Goal: Task Accomplishment & Management: Use online tool/utility

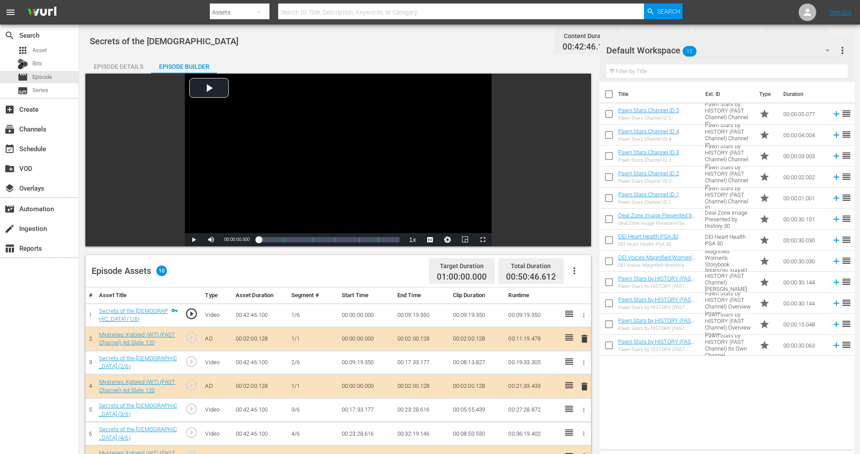
scroll to position [228, 0]
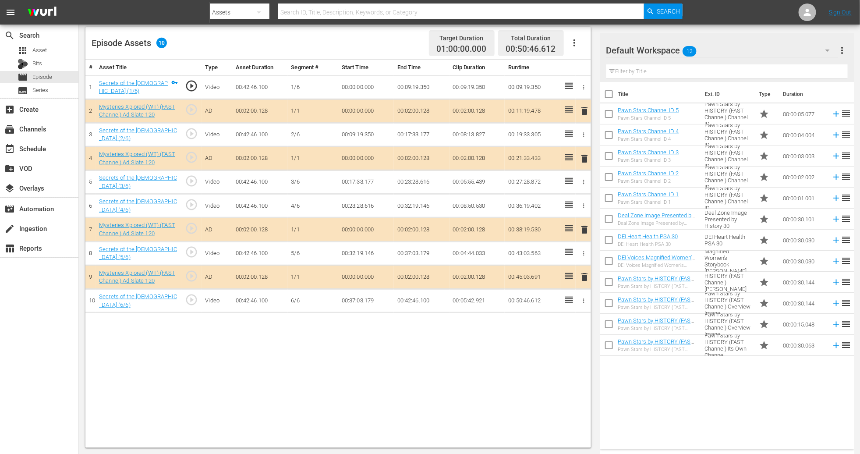
click at [329, 365] on div "# Asset Title Type Asset Duration Segment # Start Time End Time Clip Duration R…" at bounding box center [337, 254] width 505 height 388
click at [825, 52] on icon "button" at bounding box center [827, 50] width 11 height 11
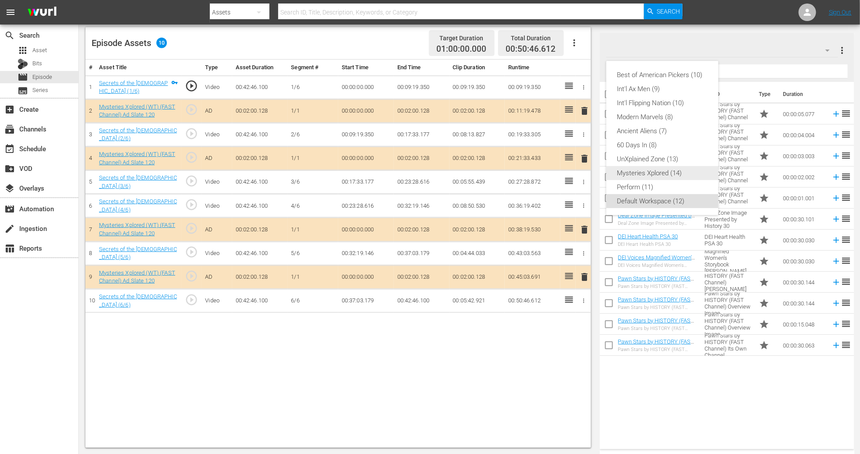
click at [675, 169] on div "Mysteries Xplored (14)" at bounding box center [662, 173] width 91 height 14
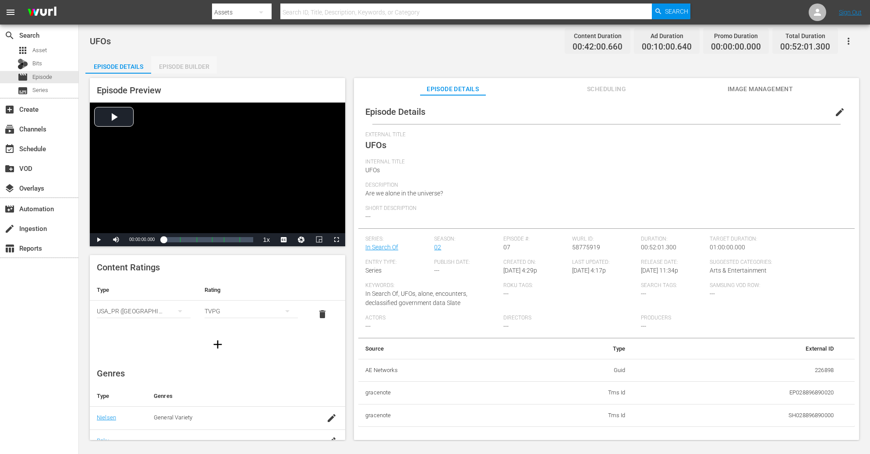
click at [180, 66] on div "Episode Builder" at bounding box center [184, 66] width 66 height 21
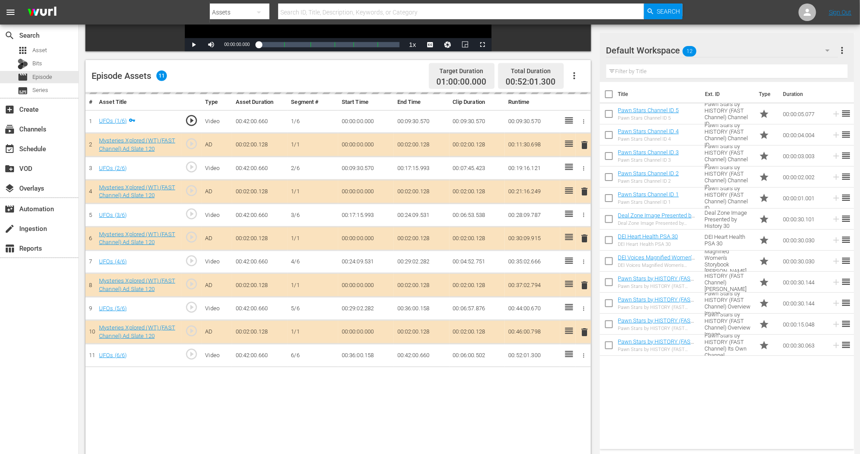
scroll to position [228, 0]
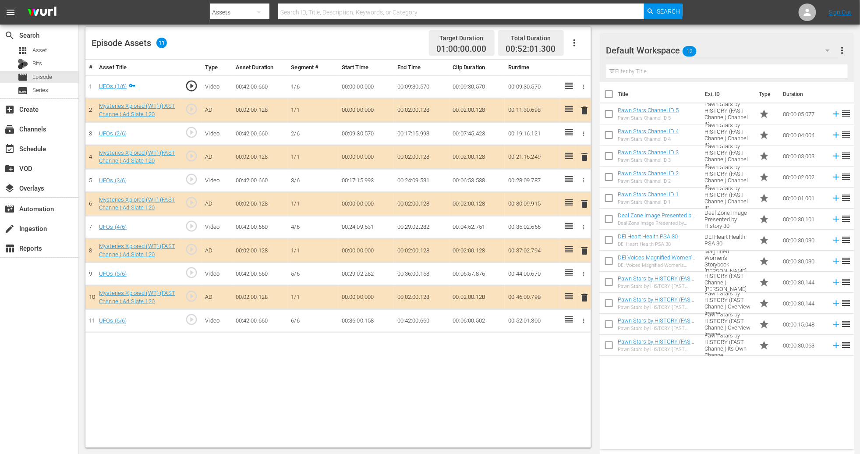
click at [582, 205] on span "delete" at bounding box center [584, 203] width 11 height 11
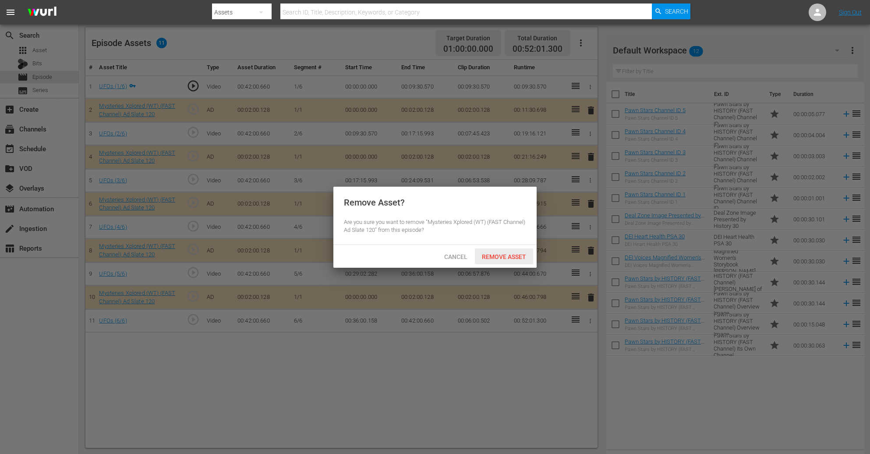
click at [502, 251] on div "Remove Asset" at bounding box center [504, 256] width 58 height 16
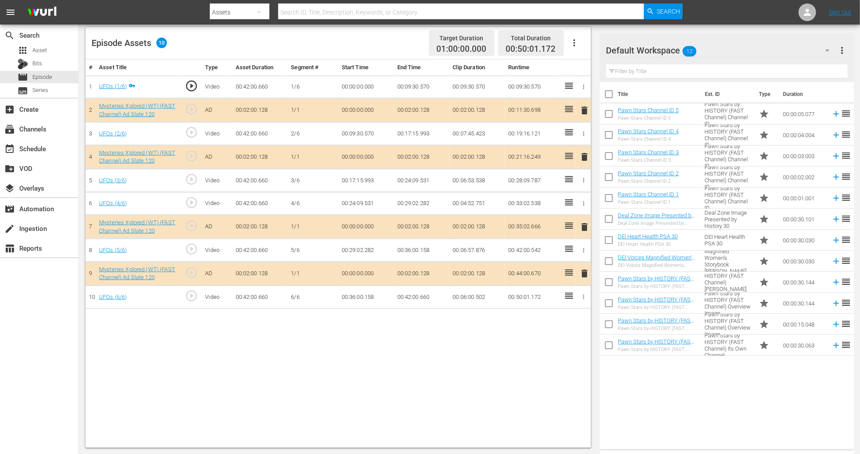
click at [822, 49] on icon "button" at bounding box center [827, 50] width 11 height 11
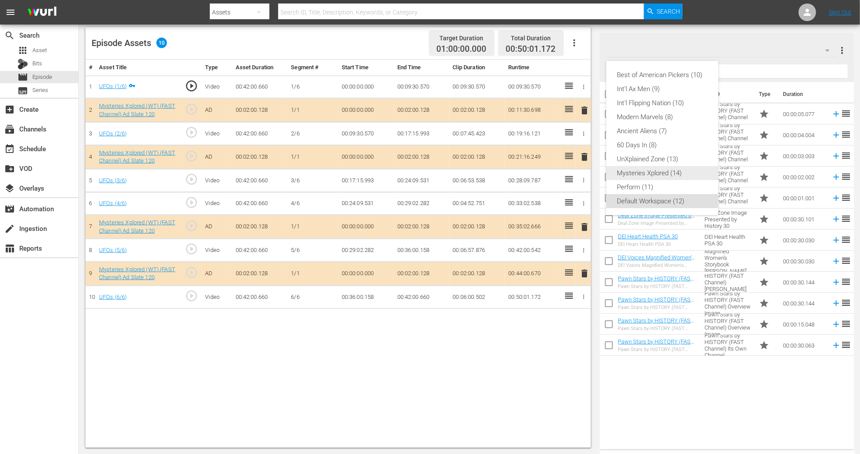
click at [674, 173] on div "Mysteries Xplored (14)" at bounding box center [662, 173] width 91 height 14
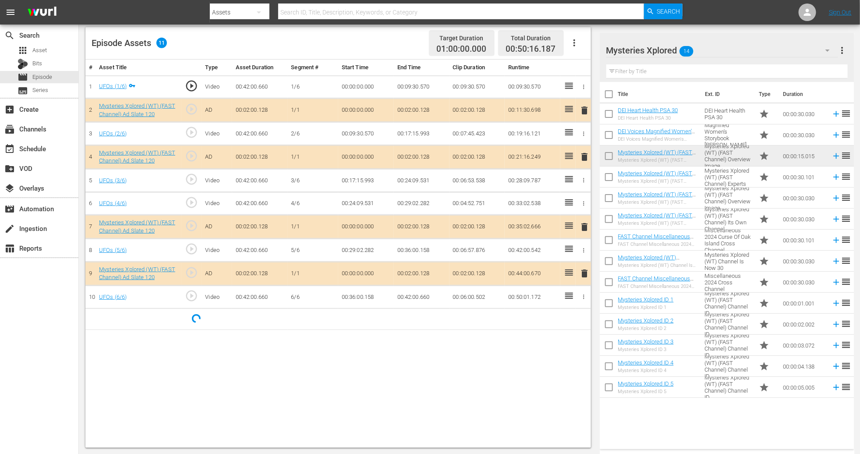
click at [323, 374] on div "# Asset Title Type Asset Duration Segment # Start Time End Time Clip Duration R…" at bounding box center [337, 254] width 505 height 388
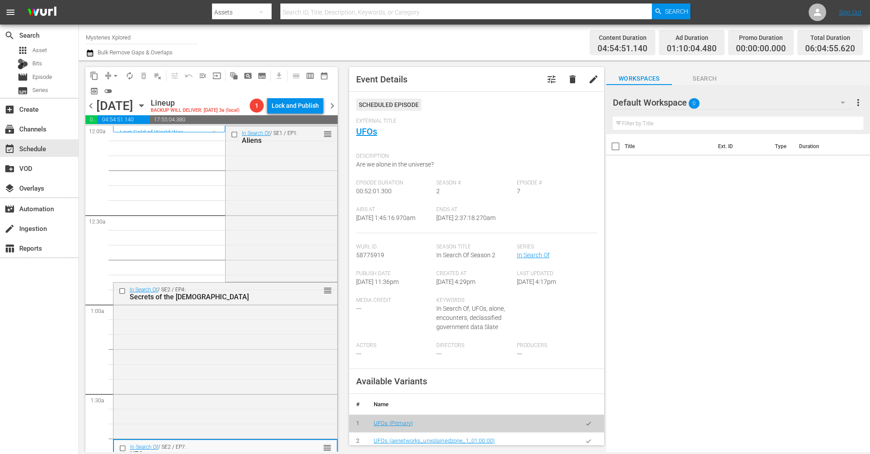
scroll to position [197, 0]
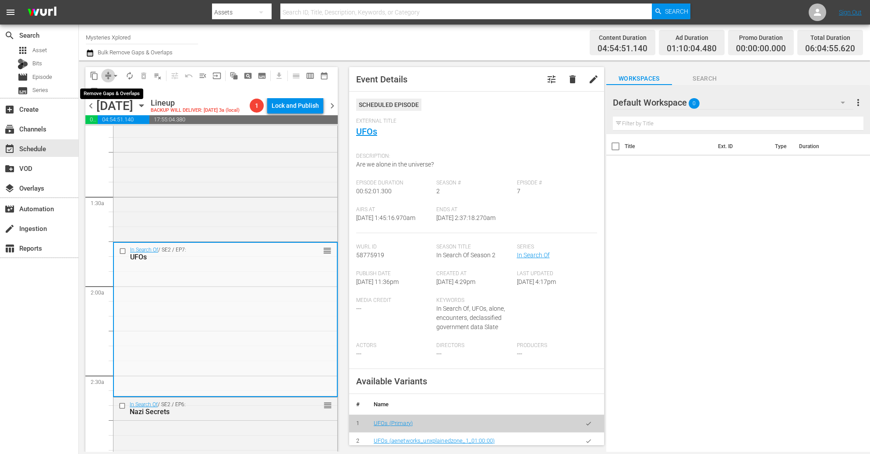
click at [107, 77] on span "compress" at bounding box center [108, 75] width 9 height 9
click at [111, 75] on span "arrow_drop_down" at bounding box center [115, 75] width 9 height 9
click at [108, 91] on li "Align to Midnight" at bounding box center [116, 93] width 92 height 14
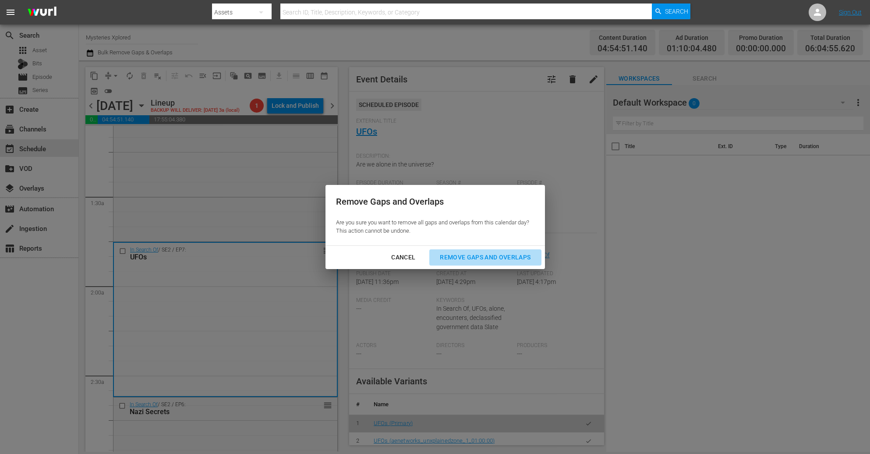
click at [491, 255] on div "Remove Gaps and Overlaps" at bounding box center [485, 257] width 105 height 11
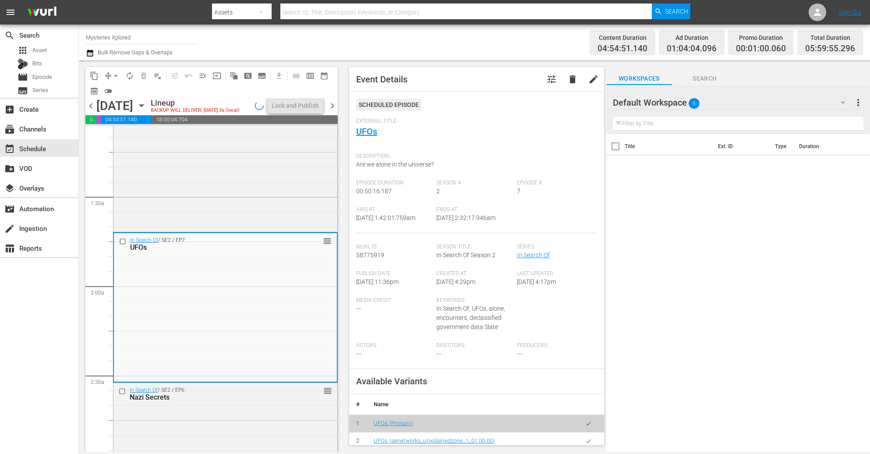
scroll to position [212, 0]
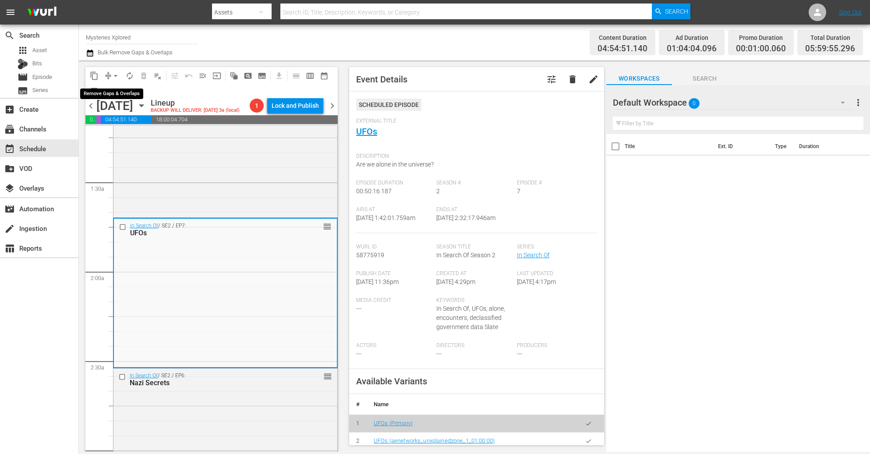
click at [109, 75] on button "arrow_drop_down" at bounding box center [116, 76] width 14 height 14
click at [109, 89] on li "Align to Midnight" at bounding box center [116, 93] width 92 height 14
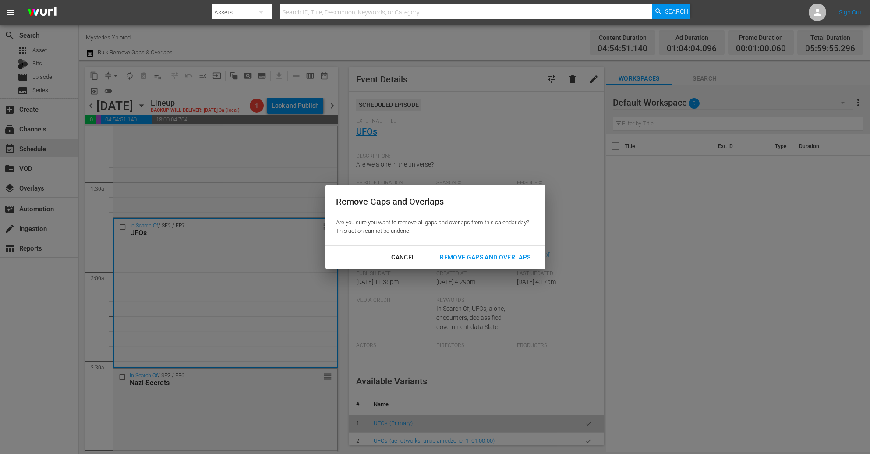
click at [508, 261] on div "Remove Gaps and Overlaps" at bounding box center [485, 257] width 105 height 11
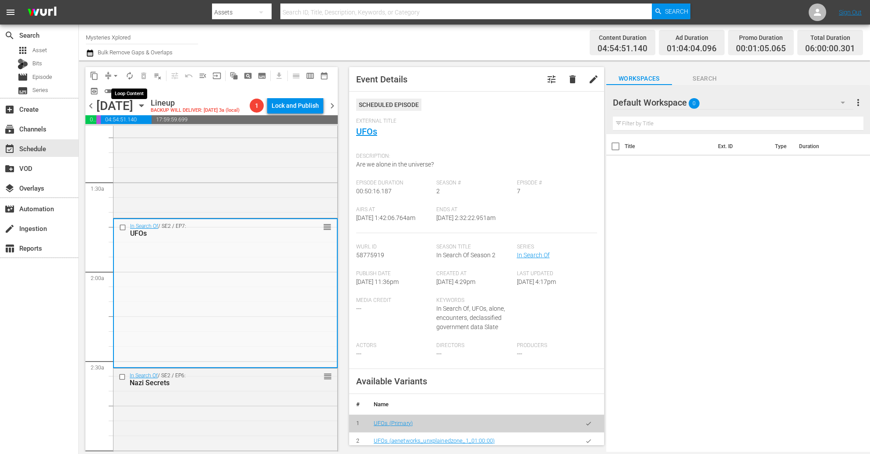
click at [129, 77] on span "autorenew_outlined" at bounding box center [129, 75] width 9 height 9
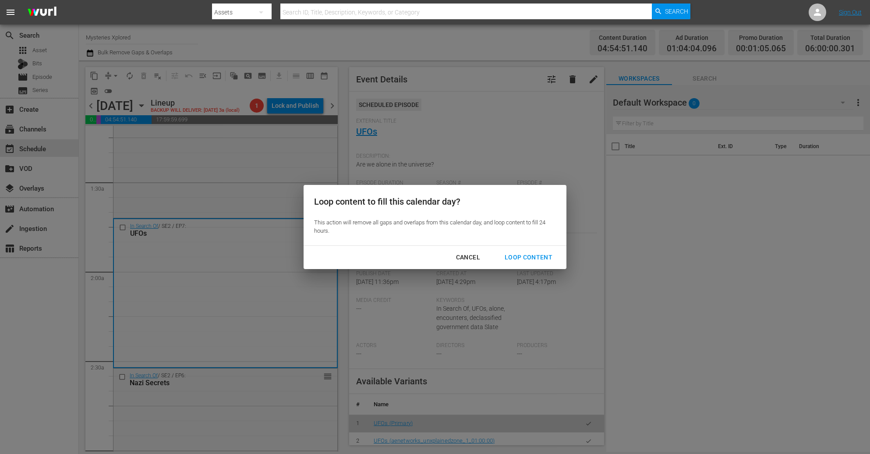
click at [539, 254] on div "Loop Content" at bounding box center [528, 257] width 62 height 11
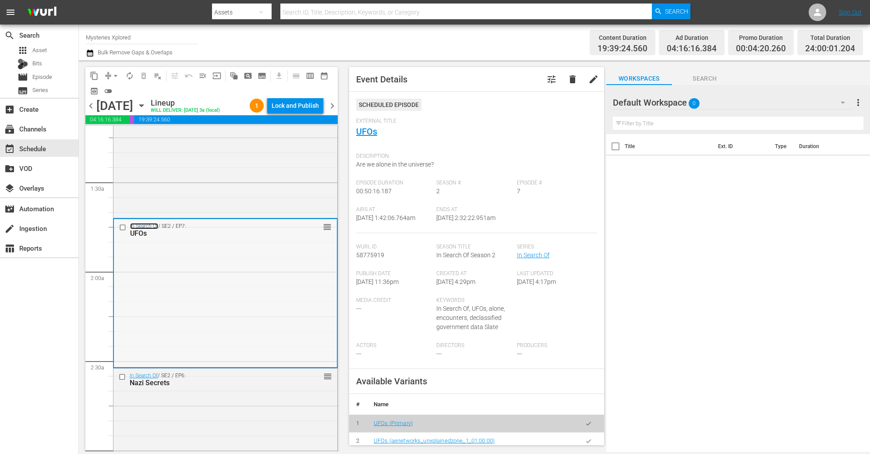
click at [149, 226] on link "In Search Of" at bounding box center [144, 226] width 28 height 6
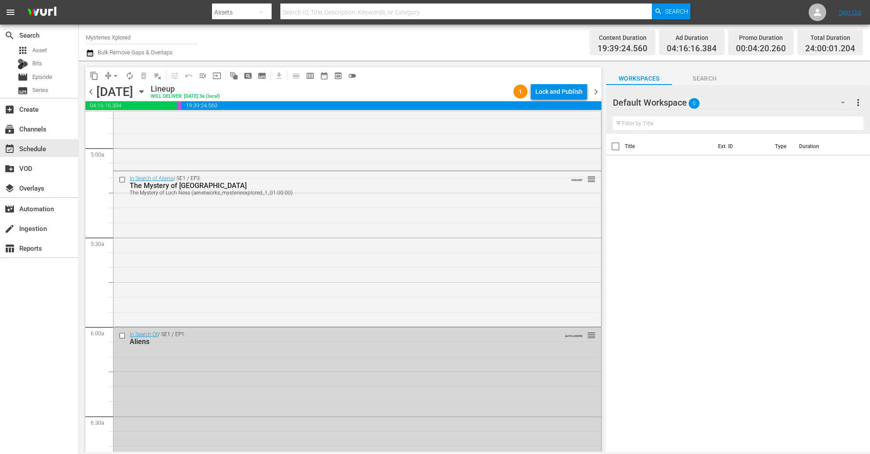
scroll to position [788, 0]
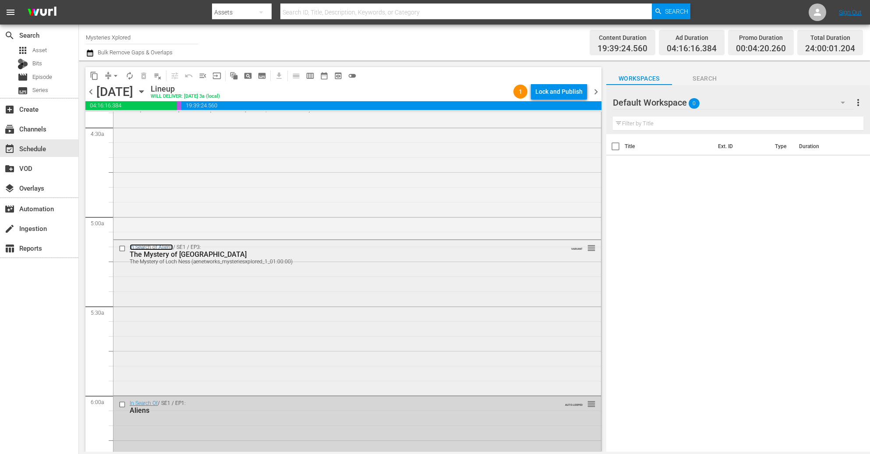
click at [146, 247] on link "In Search of Aliens" at bounding box center [151, 247] width 43 height 6
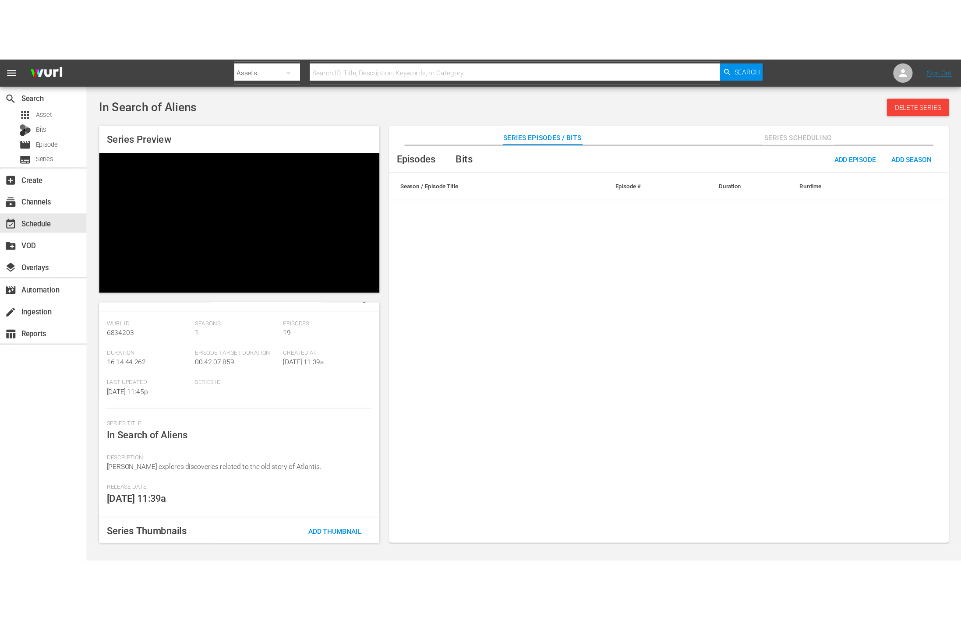
scroll to position [19, 0]
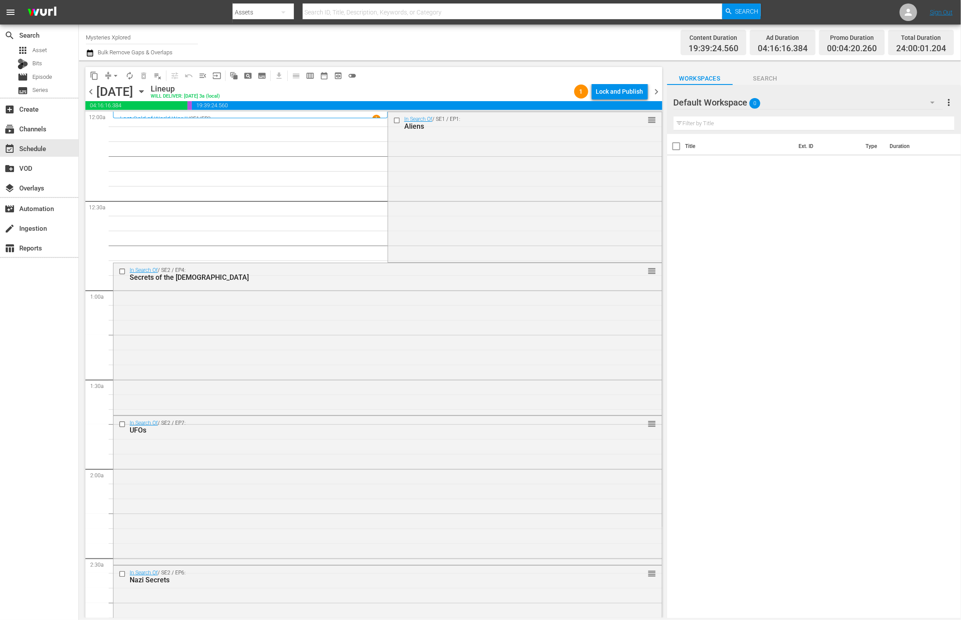
drag, startPoint x: 148, startPoint y: 35, endPoint x: 150, endPoint y: 39, distance: 4.7
click at [148, 35] on input "Mysteries Xplored" at bounding box center [142, 37] width 112 height 21
drag, startPoint x: 161, startPoint y: 39, endPoint x: -113, endPoint y: 13, distance: 274.9
click at [0, 13] on html "menu Search By Assets Search ID, Title, Description, Keywords, or Category Sear…" at bounding box center [480, 310] width 961 height 620
click at [511, 77] on div "content_copy compress arrow_drop_down autorenew_outlined delete_forever_outline…" at bounding box center [373, 75] width 577 height 17
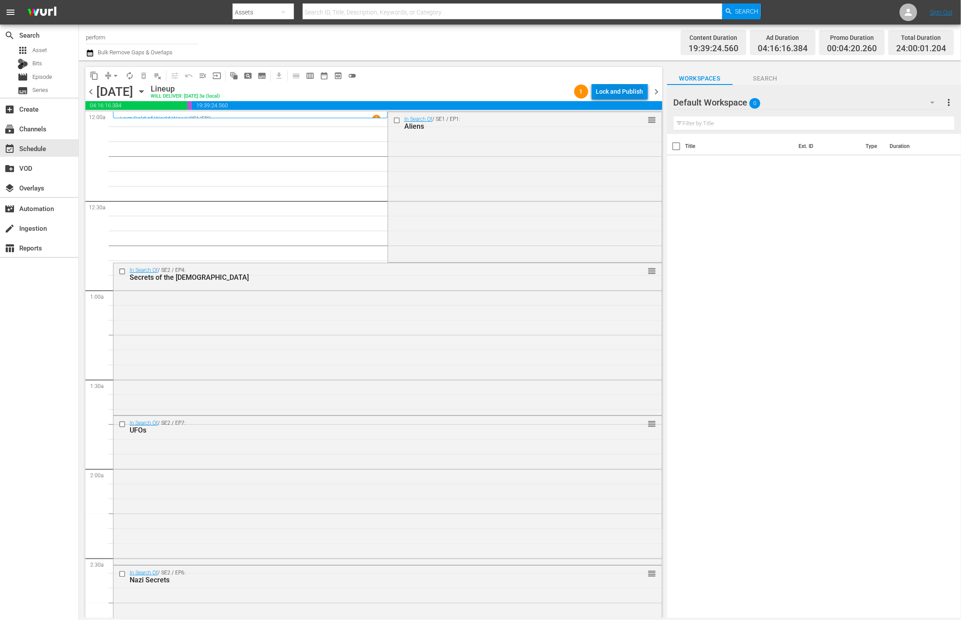
click at [635, 91] on div "Lock and Publish" at bounding box center [619, 92] width 47 height 16
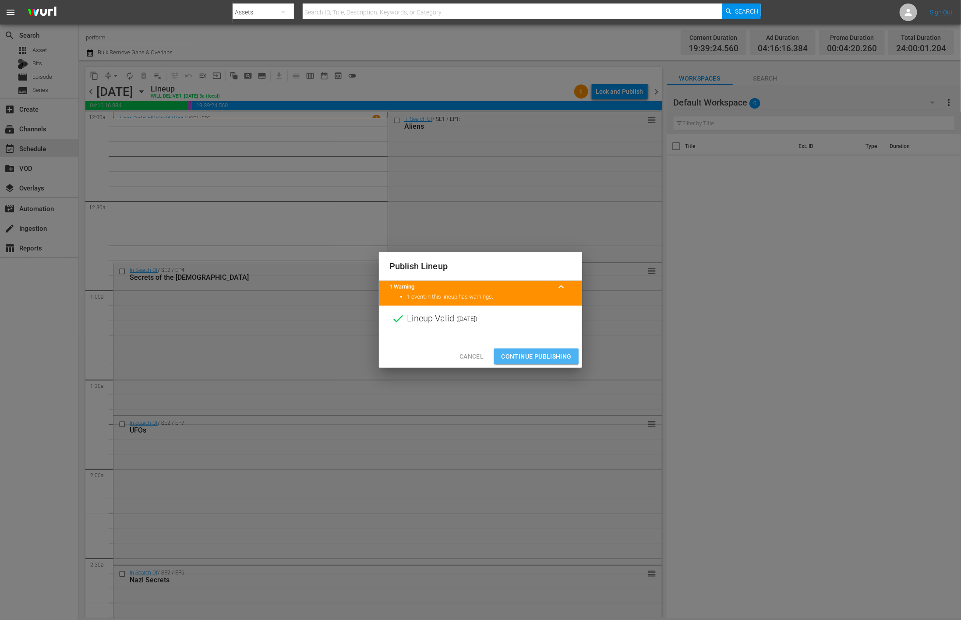
click at [514, 356] on span "Continue Publishing" at bounding box center [536, 356] width 71 height 11
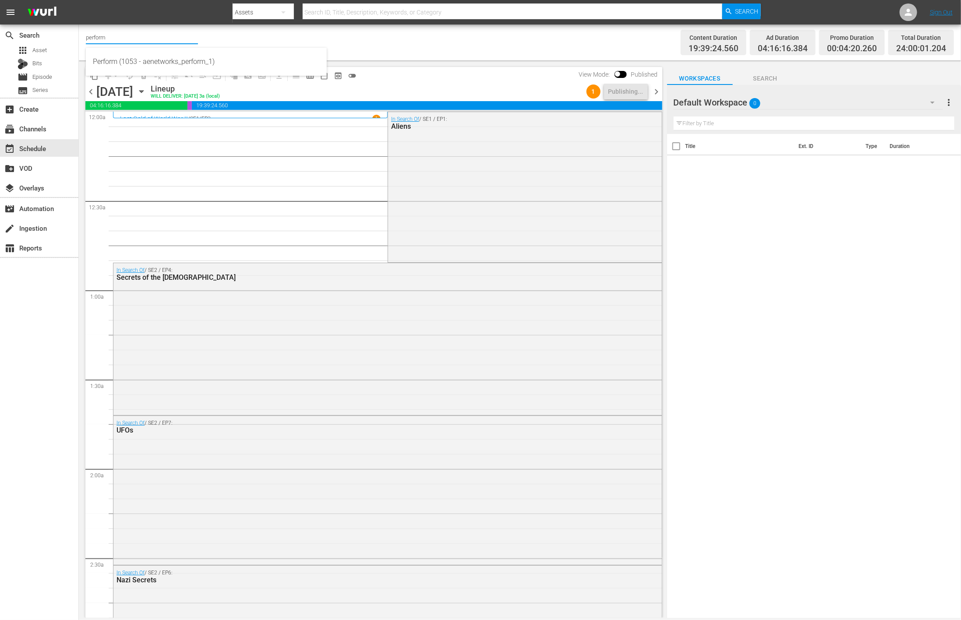
click at [125, 31] on input "perform" at bounding box center [142, 37] width 112 height 21
click at [138, 57] on div "Perform (1053 - aenetworks_perform_1)" at bounding box center [206, 61] width 227 height 21
type input "Perform (1053 - aenetworks_perform_1)"
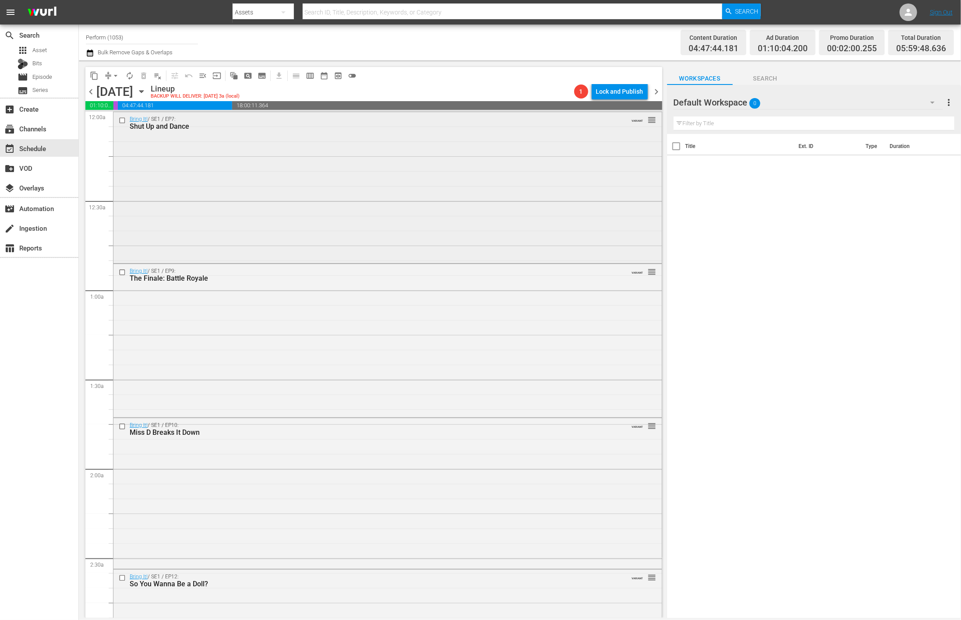
click at [286, 188] on div "Bring It! / SE1 / EP7: Shut Up and Dance VARIANT reorder" at bounding box center [387, 186] width 548 height 149
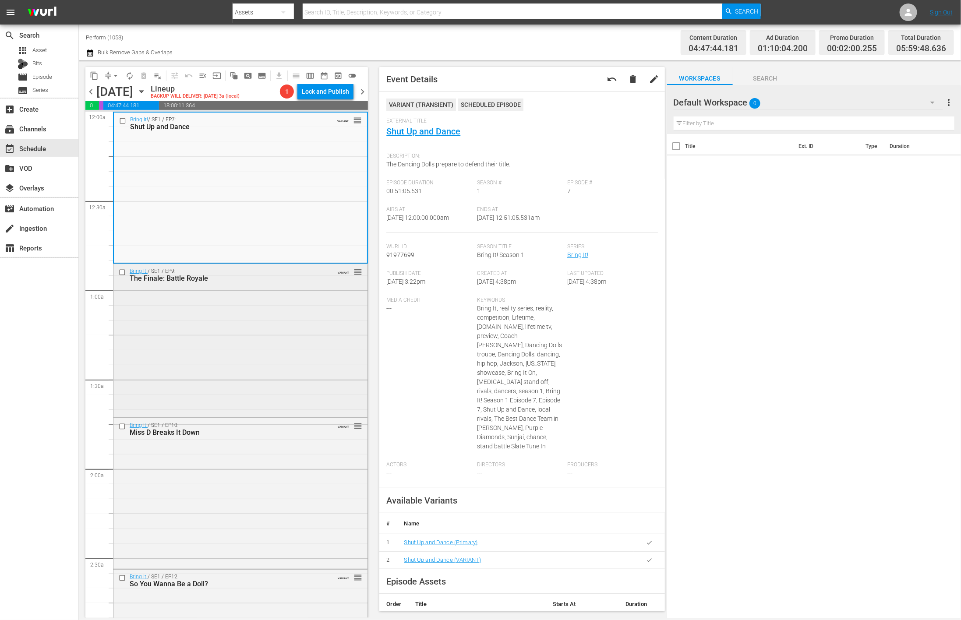
click at [252, 360] on div "Bring It! / SE1 / EP9: The Finale: Battle Royale VARIANT reorder" at bounding box center [240, 340] width 254 height 152
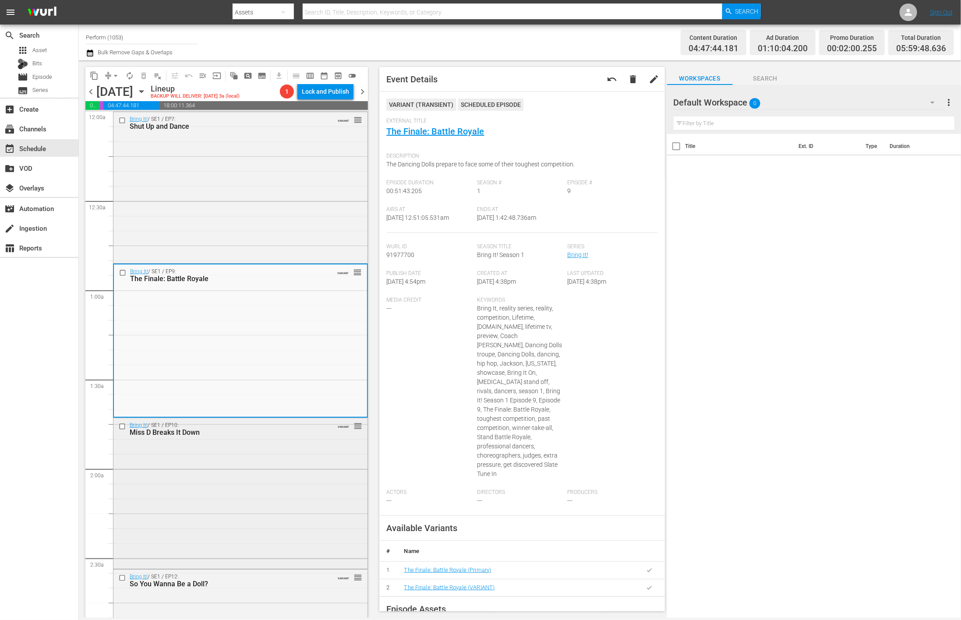
click at [250, 453] on div "Bring It! / SE1 / EP10: Miss D Breaks It Down VARIANT reorder" at bounding box center [240, 492] width 254 height 149
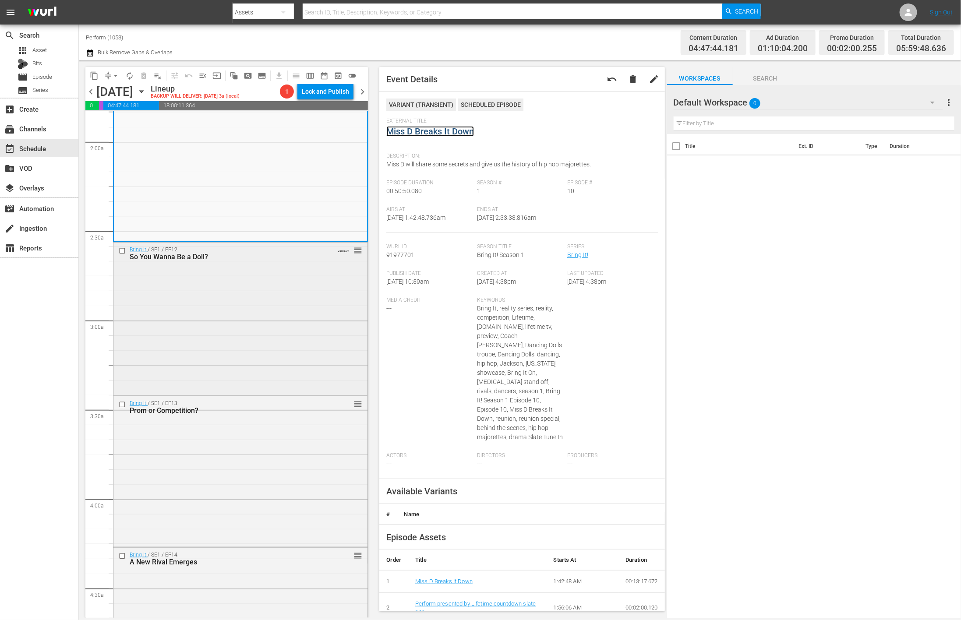
scroll to position [328, 0]
click at [258, 362] on div "Bring It! / SE1 / EP12: So You Wanna Be a Doll? VARIANT reorder" at bounding box center [240, 316] width 254 height 151
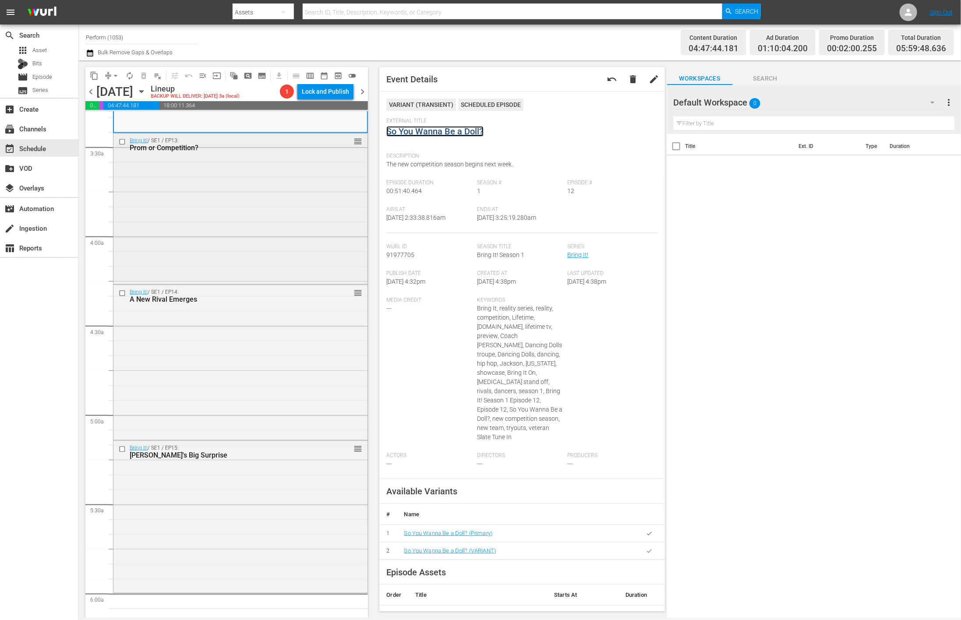
scroll to position [591, 0]
click at [243, 237] on div "Bring It! / SE1 / EP13: Prom or Competition? reorder" at bounding box center [240, 206] width 254 height 149
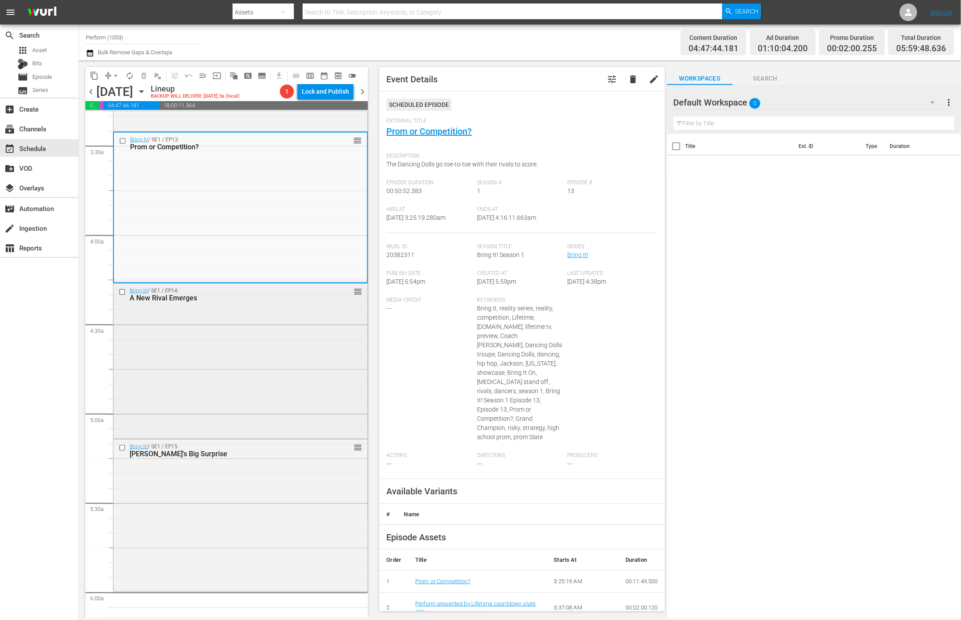
click at [233, 342] on div "Bring It! / SE1 / EP14: A New Rival Emerges reorder" at bounding box center [240, 360] width 254 height 153
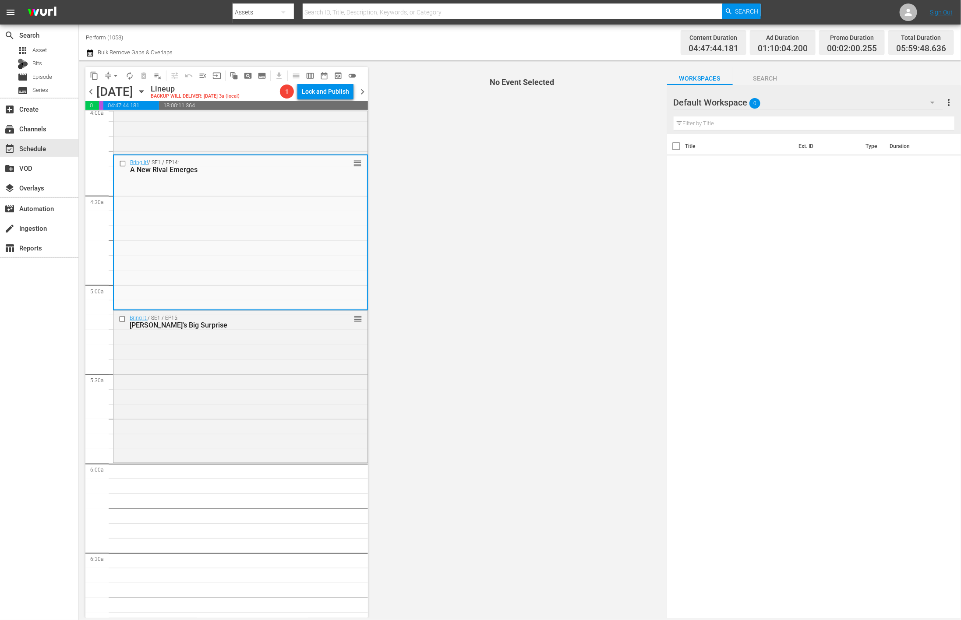
scroll to position [723, 0]
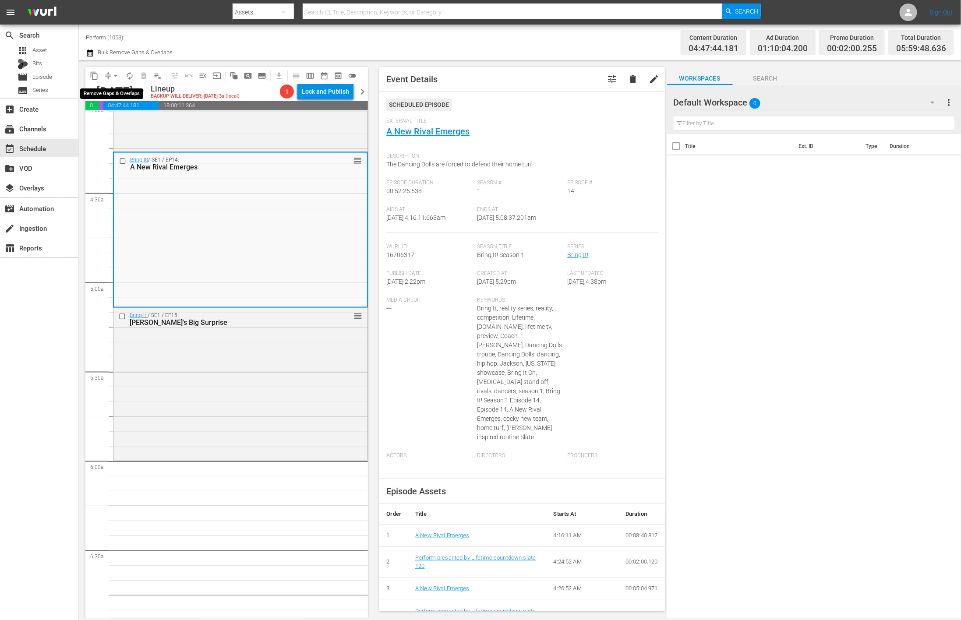
click at [110, 75] on button "arrow_drop_down" at bounding box center [116, 76] width 14 height 14
click at [120, 93] on li "Align to Midnight" at bounding box center [116, 93] width 72 height 14
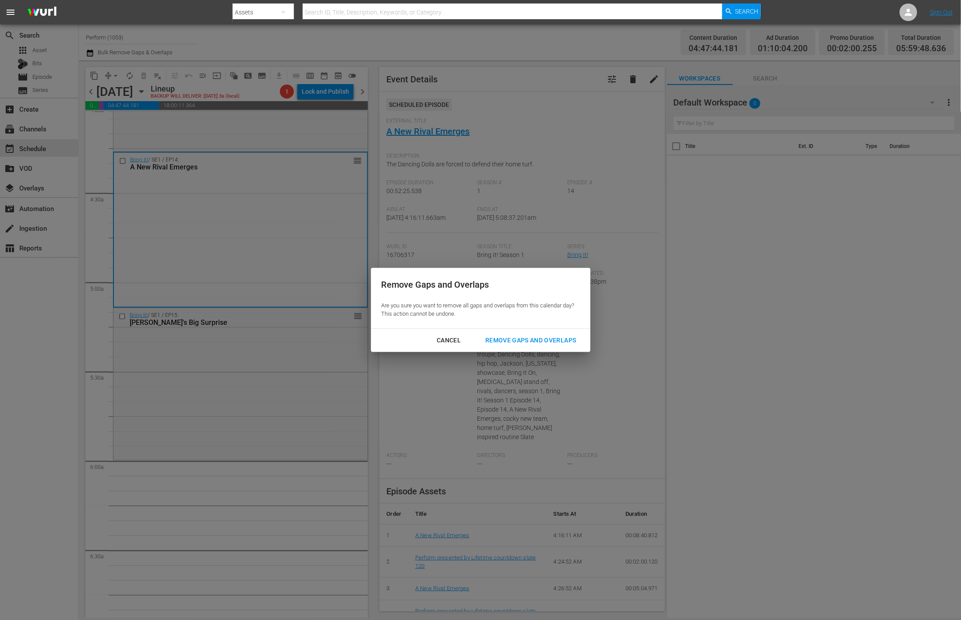
click at [509, 336] on div "Remove Gaps and Overlaps" at bounding box center [530, 340] width 105 height 11
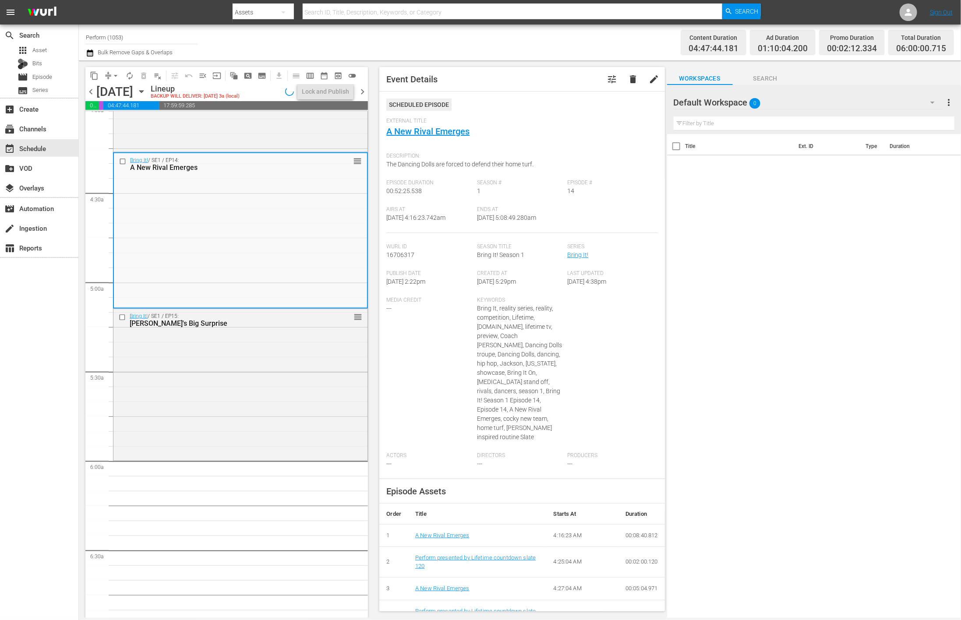
scroll to position [723, 0]
click at [131, 76] on span "autorenew_outlined" at bounding box center [129, 75] width 9 height 9
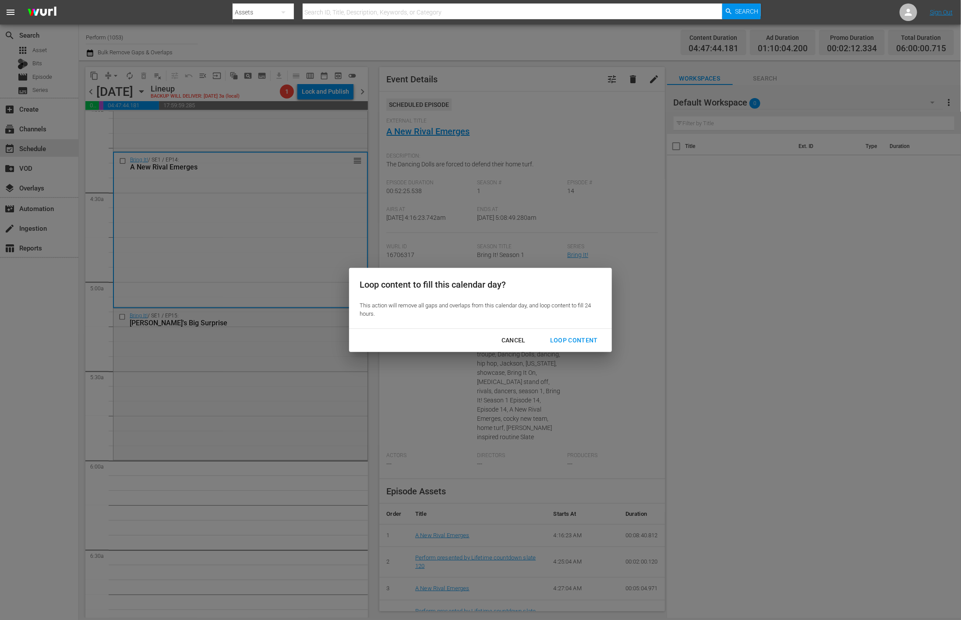
click at [577, 335] on div "Loop Content" at bounding box center [574, 340] width 62 height 11
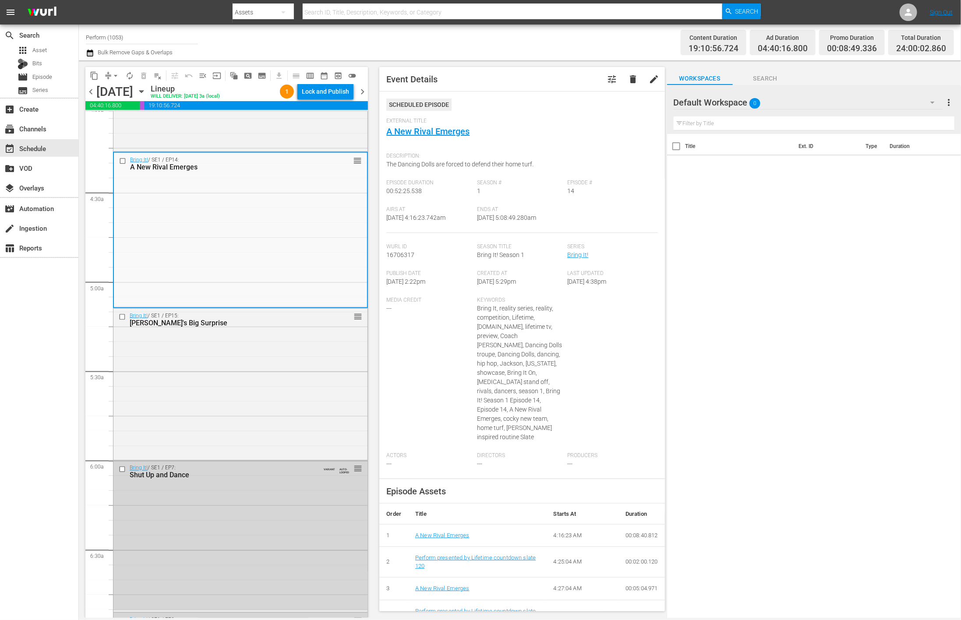
click at [31, 377] on div "search Search apps Asset Bits movie Episode subtitles Series add_box Create sub…" at bounding box center [39, 335] width 79 height 620
click at [318, 83] on div "content_copy compress arrow_drop_down autorenew_outlined delete_forever_outline…" at bounding box center [222, 75] width 275 height 17
click at [307, 89] on div "Lock and Publish" at bounding box center [325, 92] width 47 height 16
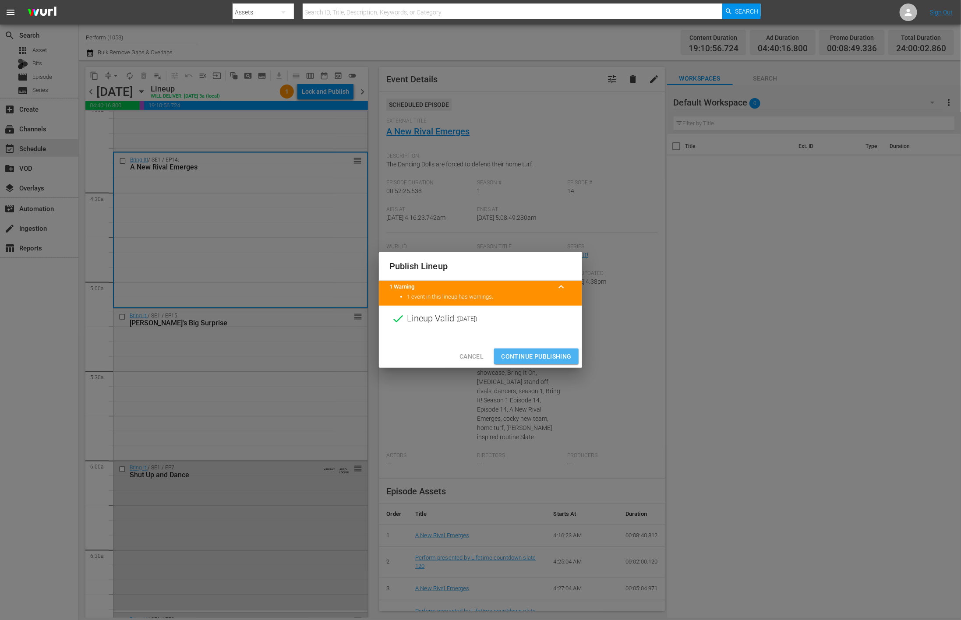
click at [549, 353] on span "Continue Publishing" at bounding box center [536, 356] width 71 height 11
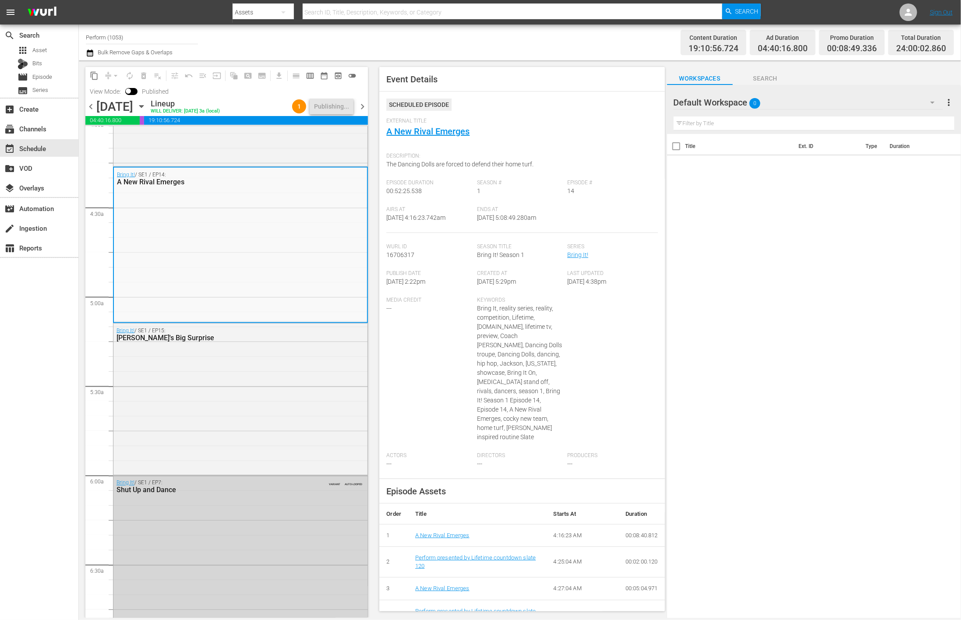
click at [89, 103] on span "chevron_left" at bounding box center [90, 106] width 11 height 11
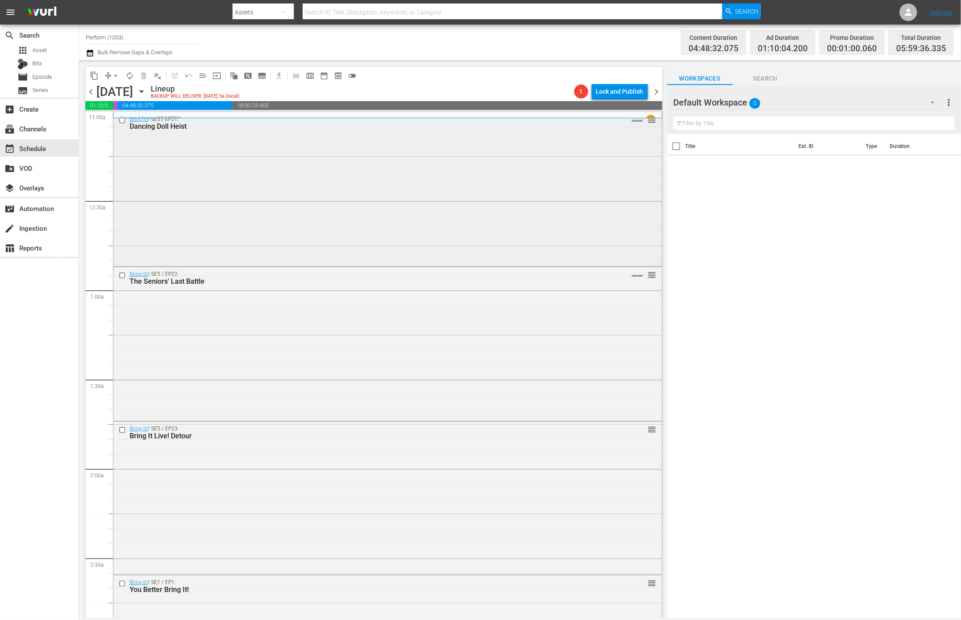
click at [402, 209] on div "Bring It! / SE5 / EP21: Dancing Doll Heist VARIANT reorder" at bounding box center [387, 188] width 548 height 152
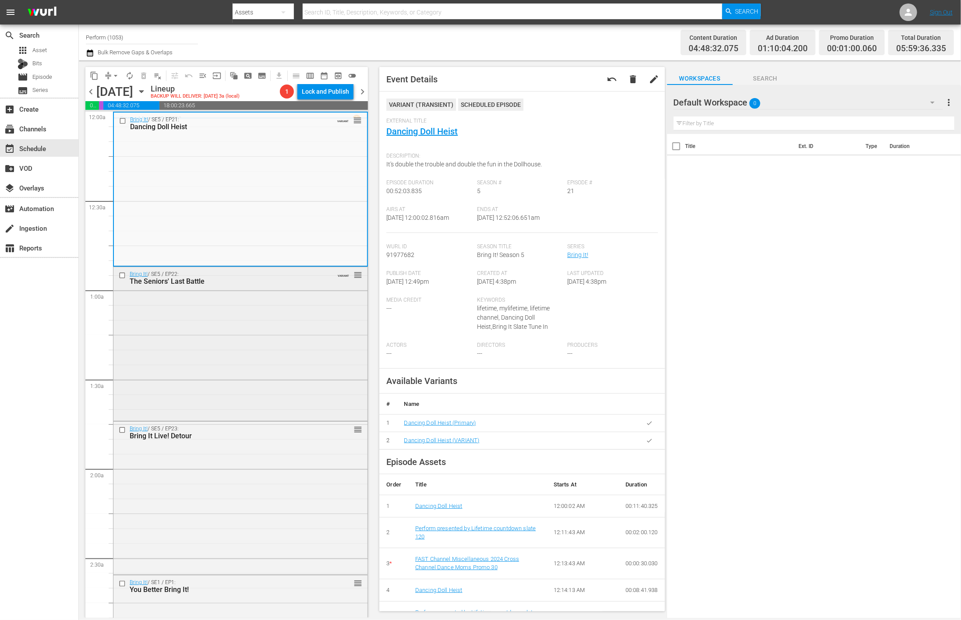
click at [229, 350] on div "Bring It! / SE5 / EP22: The Seniors' Last Battle VARIANT reorder" at bounding box center [240, 343] width 254 height 152
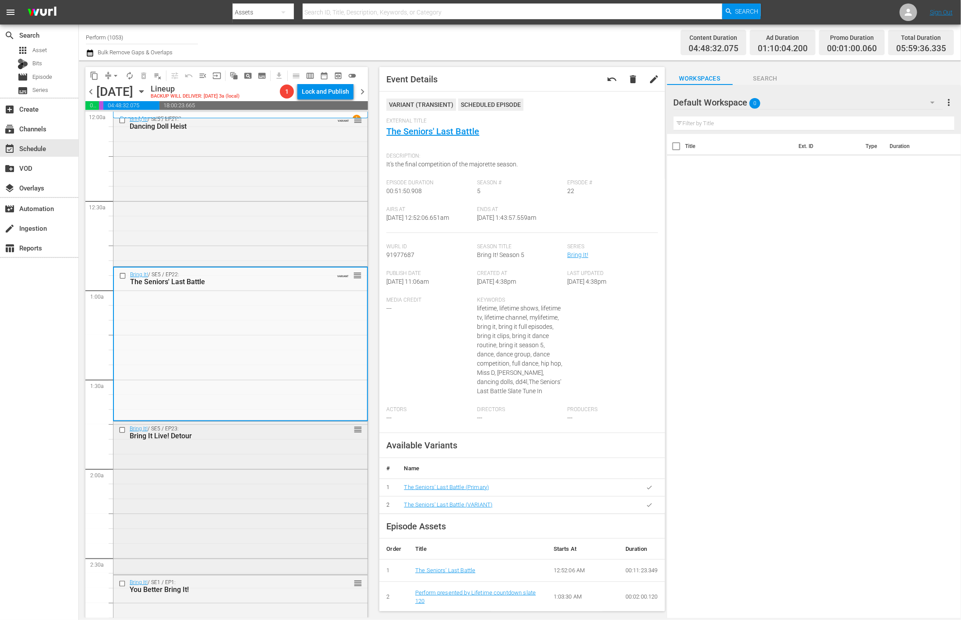
click at [293, 453] on div "Bring It! / SE5 / EP23: Bring It Live! Detour reorder" at bounding box center [240, 498] width 254 height 152
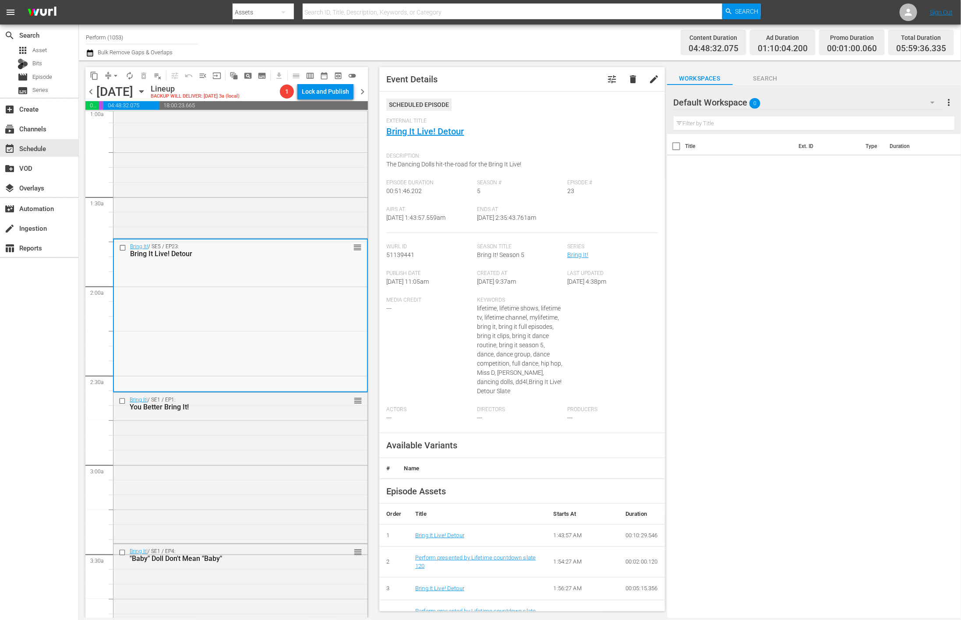
scroll to position [197, 0]
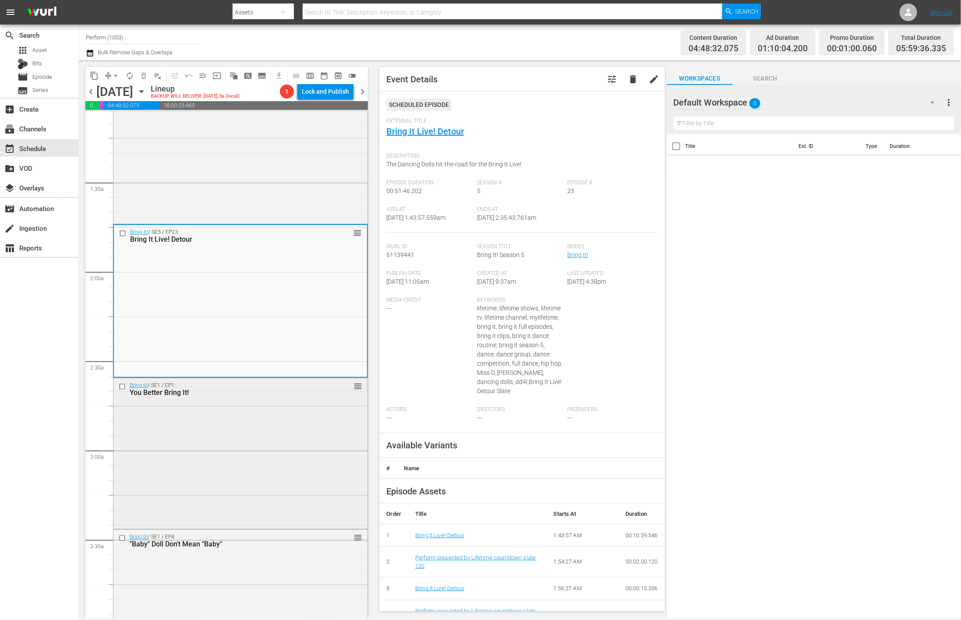
click at [249, 450] on div "Bring It! / SE1 / EP1: You Better Bring It! reorder" at bounding box center [240, 452] width 254 height 149
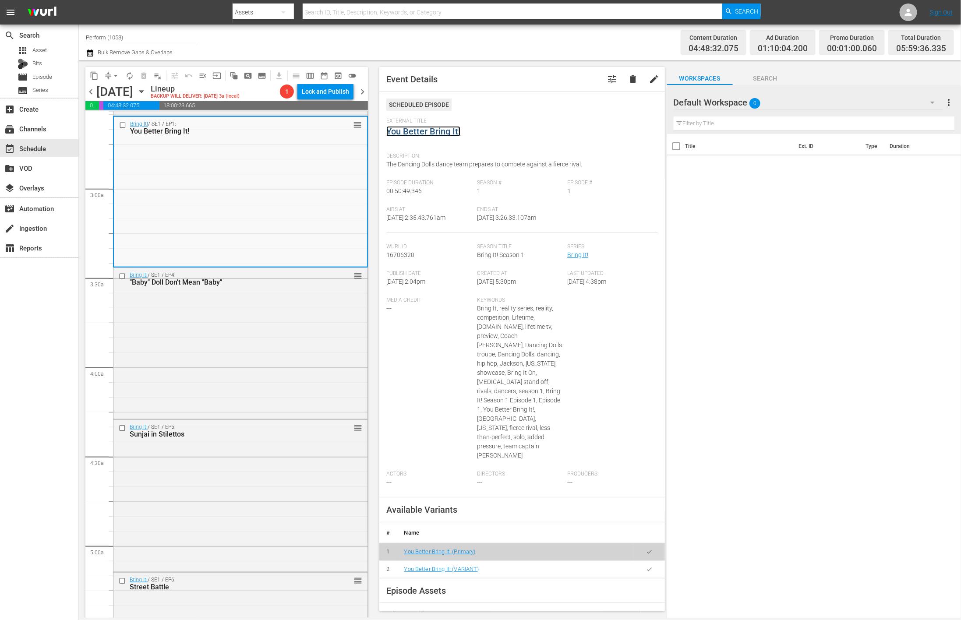
scroll to position [460, 0]
click at [268, 355] on div "Bring It! / SE1 / EP4: "Baby" Doll Don't Mean "Baby" reorder" at bounding box center [240, 341] width 254 height 149
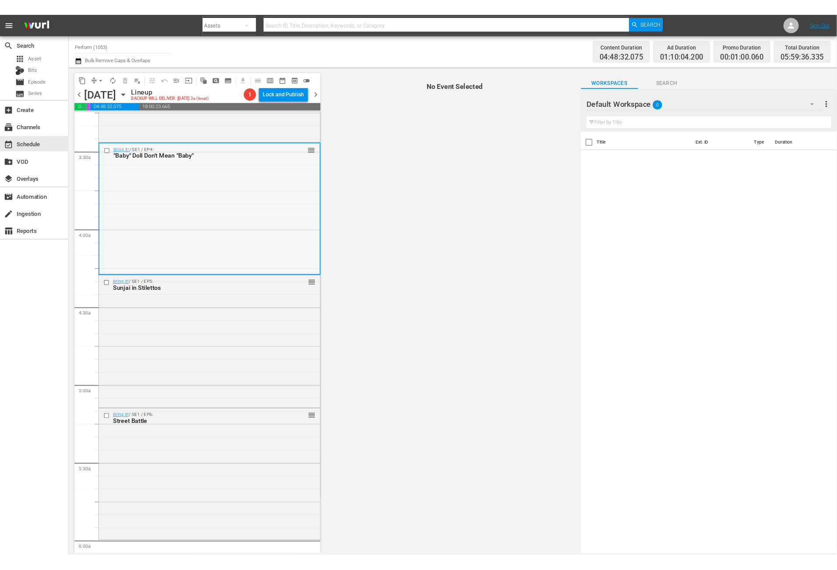
scroll to position [591, 0]
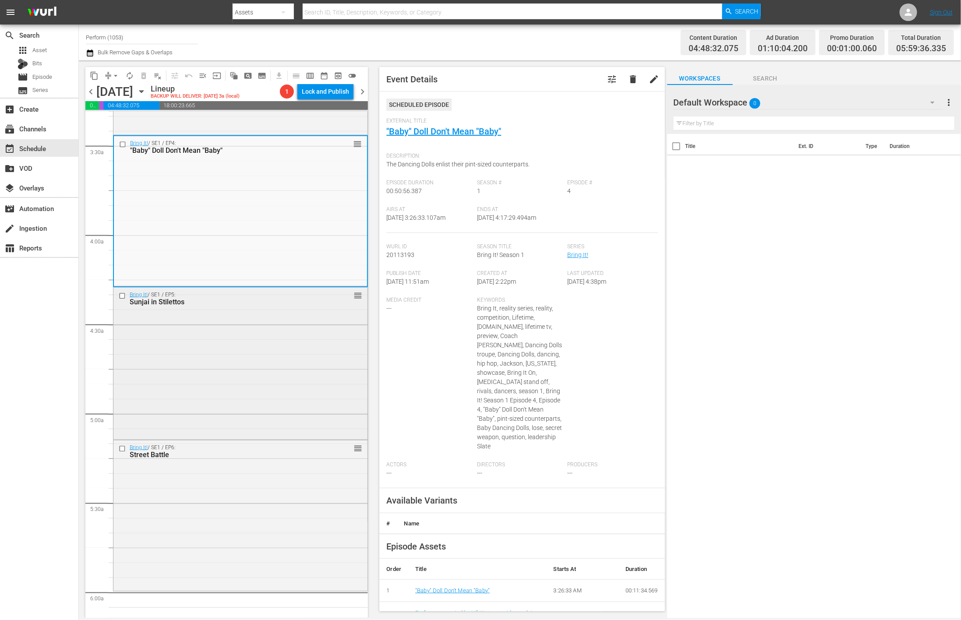
click at [267, 359] on div "Bring It! / SE1 / EP5: Sunjai in Stilettos reorder" at bounding box center [240, 363] width 254 height 150
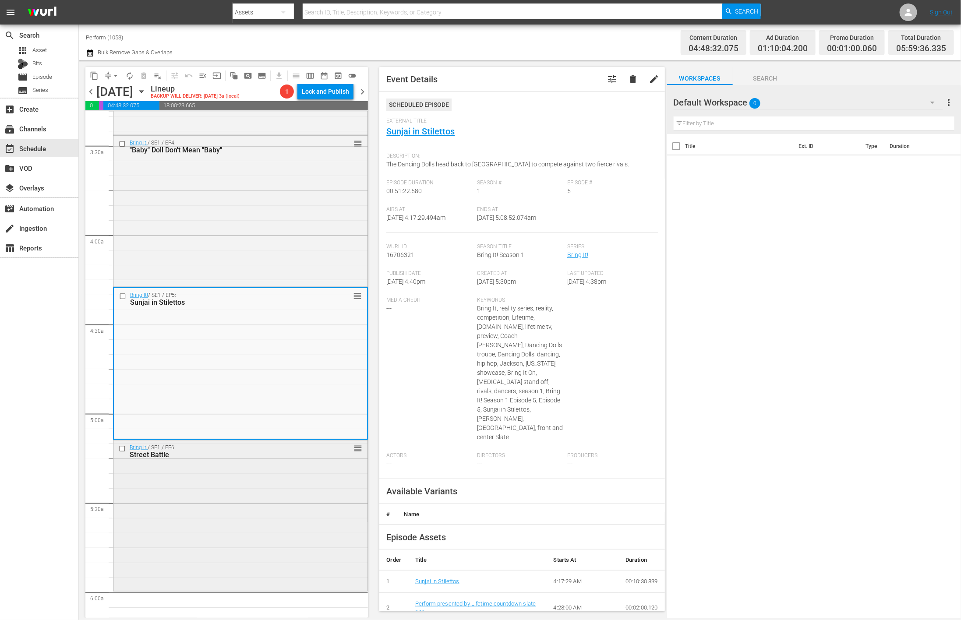
click at [310, 453] on div "Bring It! / SE1 / EP6: Street Battle reorder" at bounding box center [240, 515] width 254 height 148
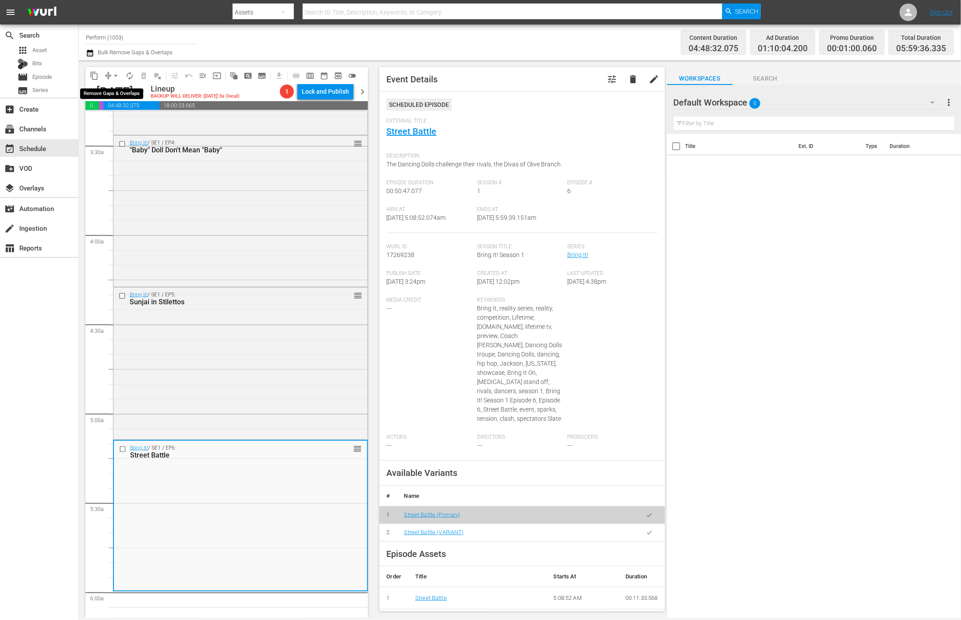
click at [112, 75] on span "arrow_drop_down" at bounding box center [115, 75] width 9 height 9
click at [113, 91] on li "Align to Midnight" at bounding box center [116, 93] width 92 height 14
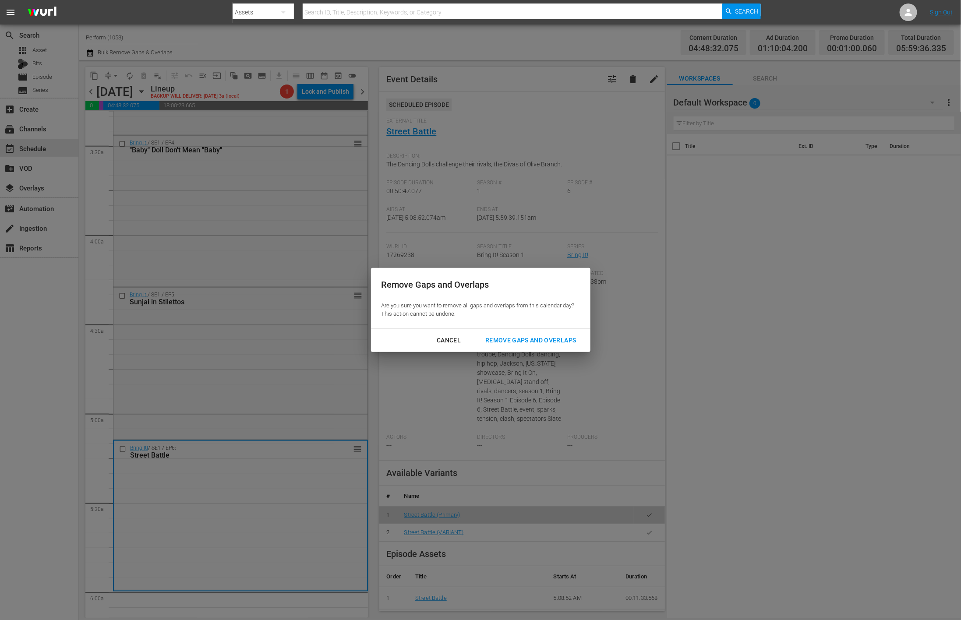
click at [547, 342] on div "Remove Gaps and Overlaps" at bounding box center [530, 340] width 105 height 11
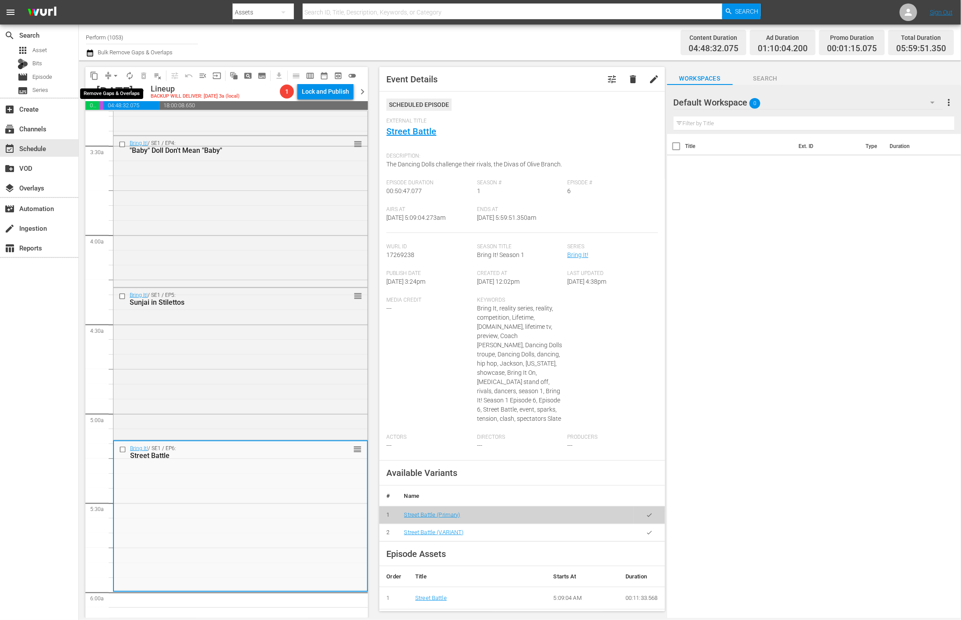
click at [106, 74] on span "compress" at bounding box center [108, 75] width 9 height 9
click at [111, 73] on span "arrow_drop_down" at bounding box center [115, 75] width 9 height 9
click at [108, 90] on li "Align to Midnight" at bounding box center [116, 93] width 92 height 14
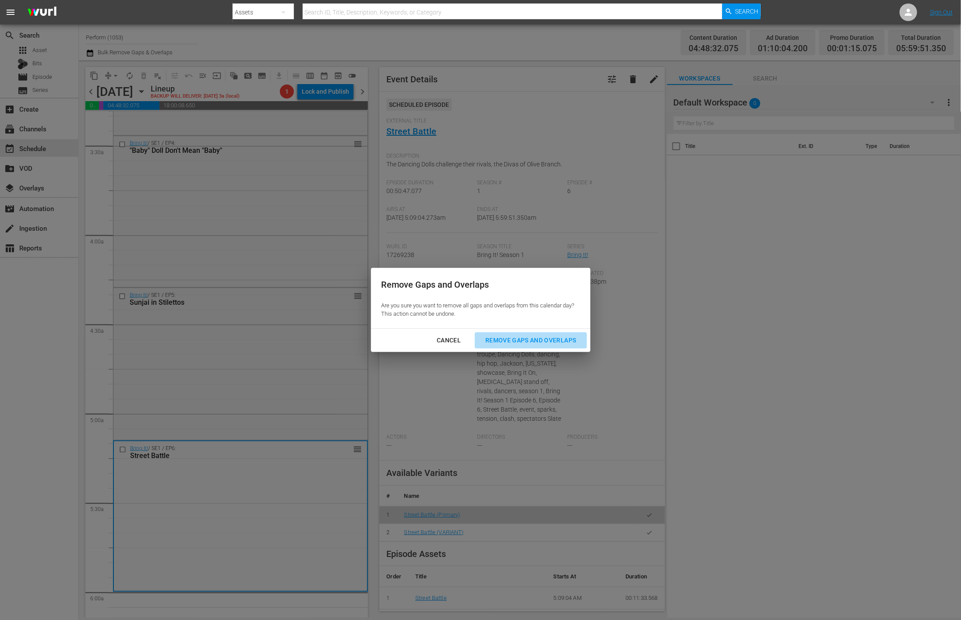
click at [518, 338] on div "Remove Gaps and Overlaps" at bounding box center [530, 340] width 105 height 11
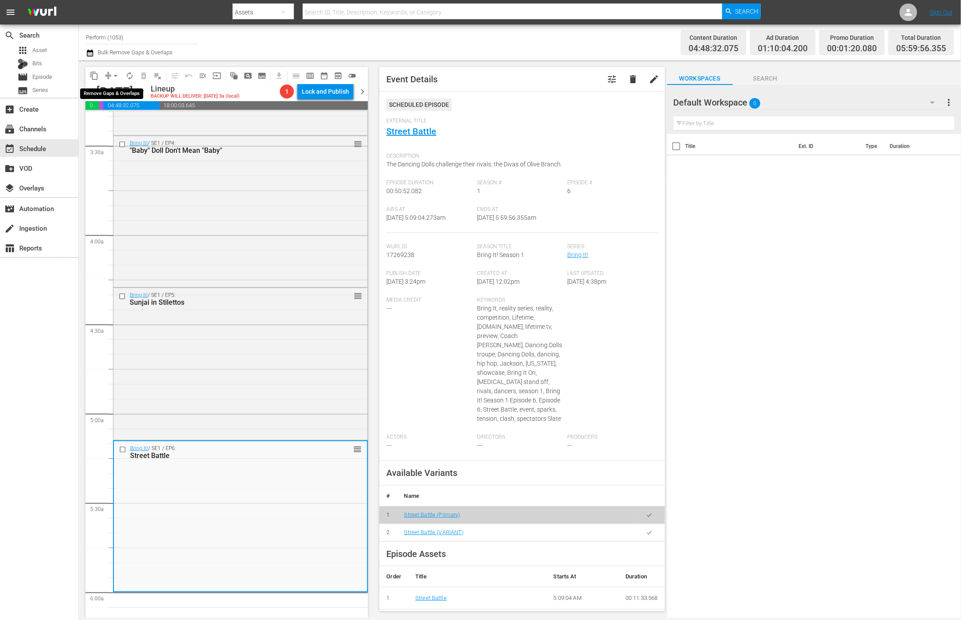
click at [114, 73] on span "arrow_drop_down" at bounding box center [115, 75] width 9 height 9
click at [113, 88] on li "Align to Midnight" at bounding box center [116, 93] width 92 height 14
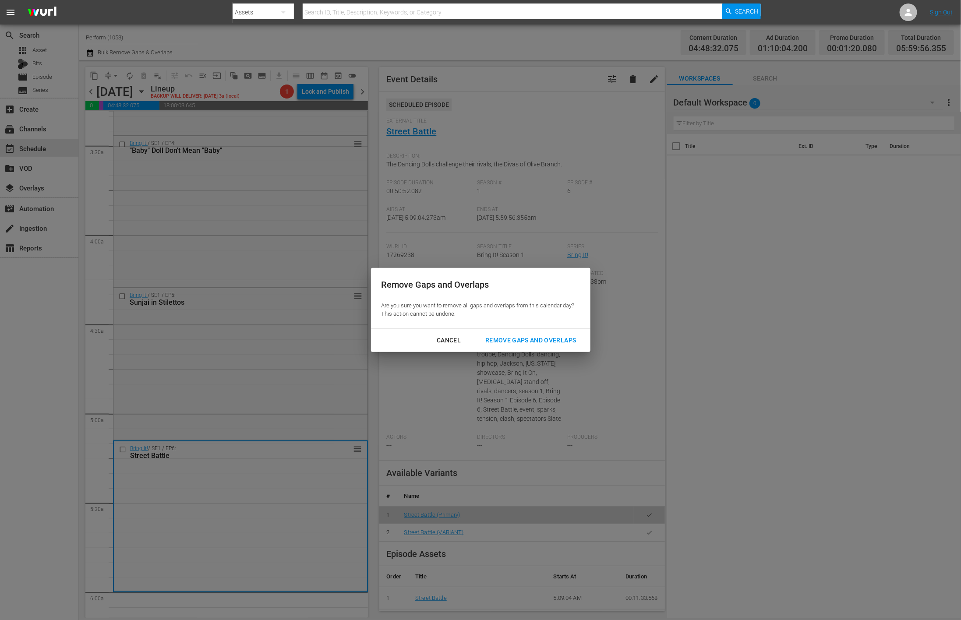
click at [551, 338] on div "Remove Gaps and Overlaps" at bounding box center [530, 340] width 105 height 11
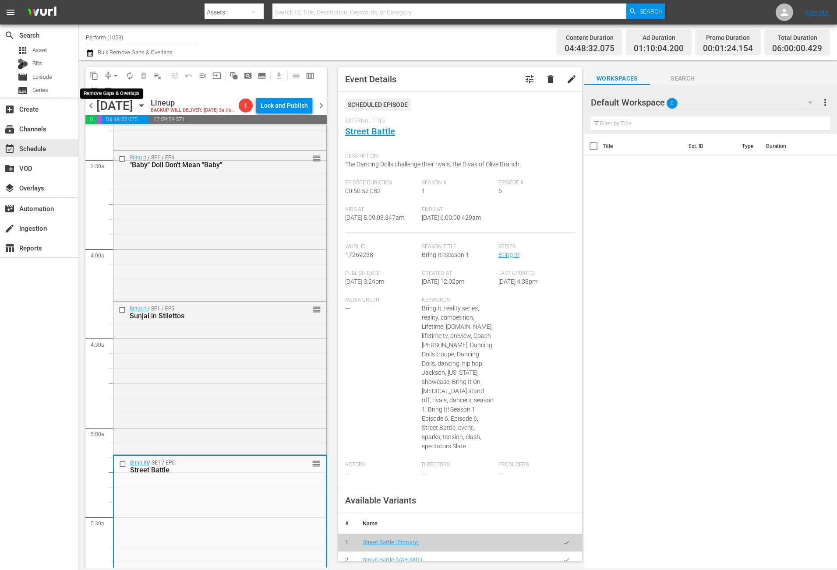
click at [109, 73] on button "arrow_drop_down" at bounding box center [116, 76] width 14 height 14
click at [111, 89] on li "Align to Midnight" at bounding box center [116, 93] width 92 height 14
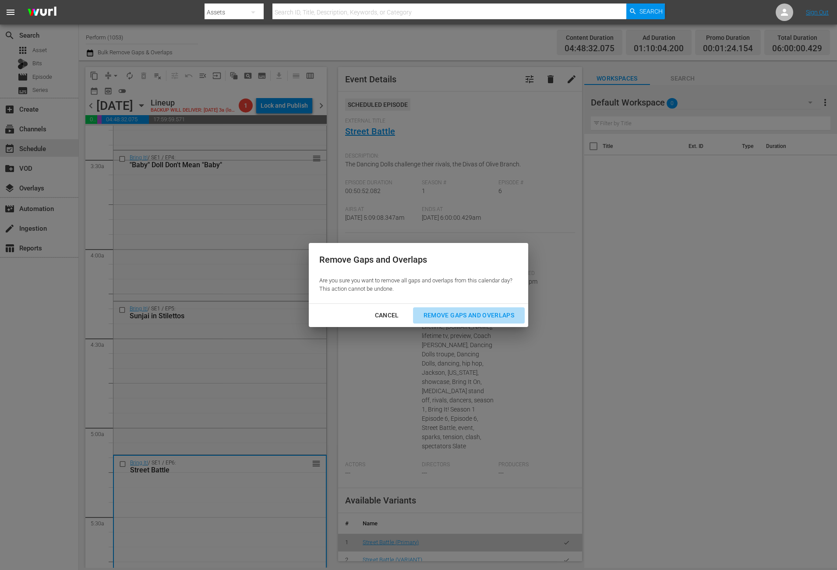
click at [481, 311] on div "Remove Gaps and Overlaps" at bounding box center [468, 315] width 105 height 11
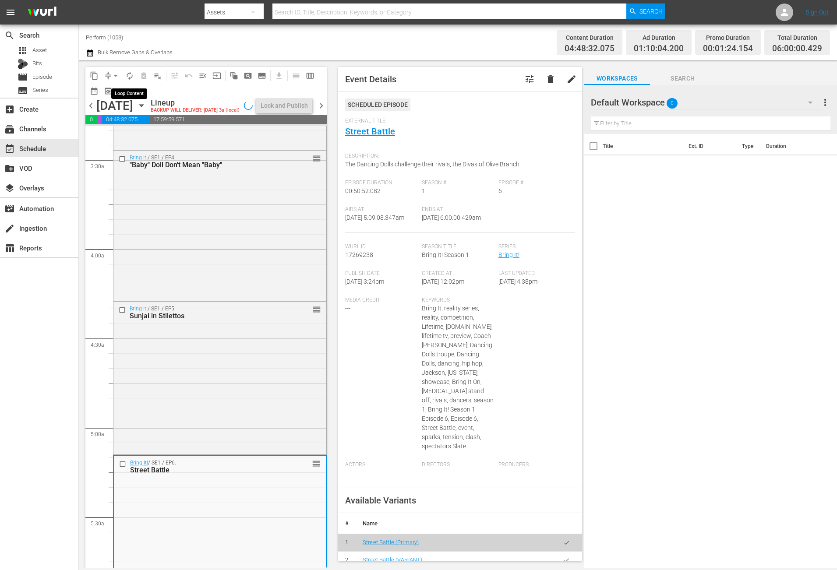
click at [129, 74] on span "autorenew_outlined" at bounding box center [129, 75] width 9 height 9
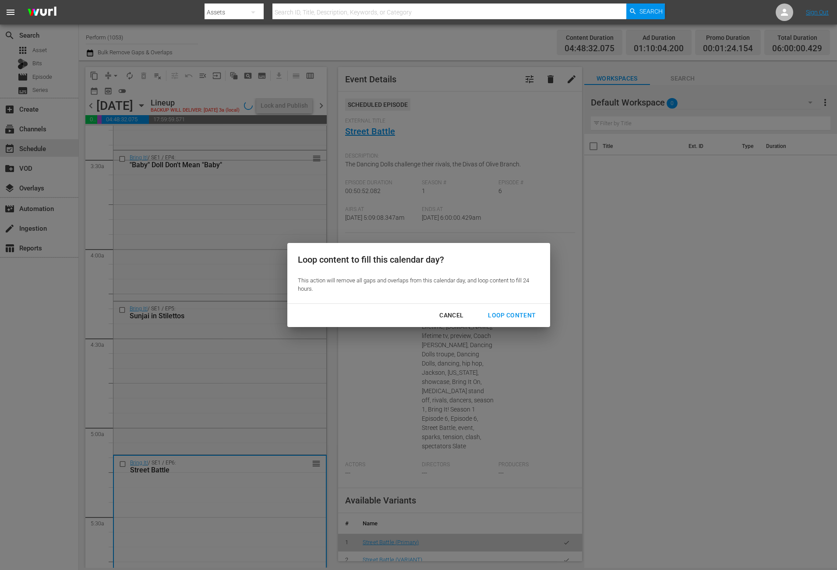
click at [522, 310] on div "Loop Content" at bounding box center [512, 315] width 62 height 11
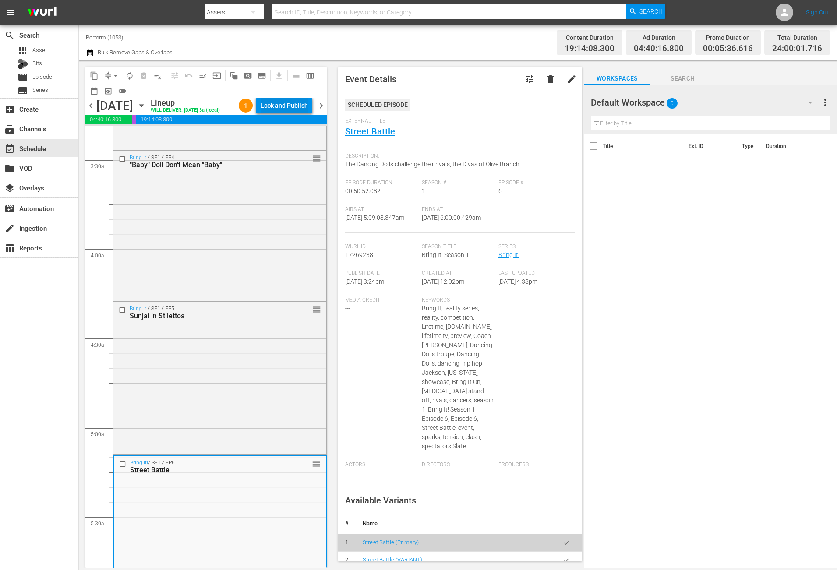
click at [272, 106] on div "Lock and Publish" at bounding box center [284, 106] width 47 height 16
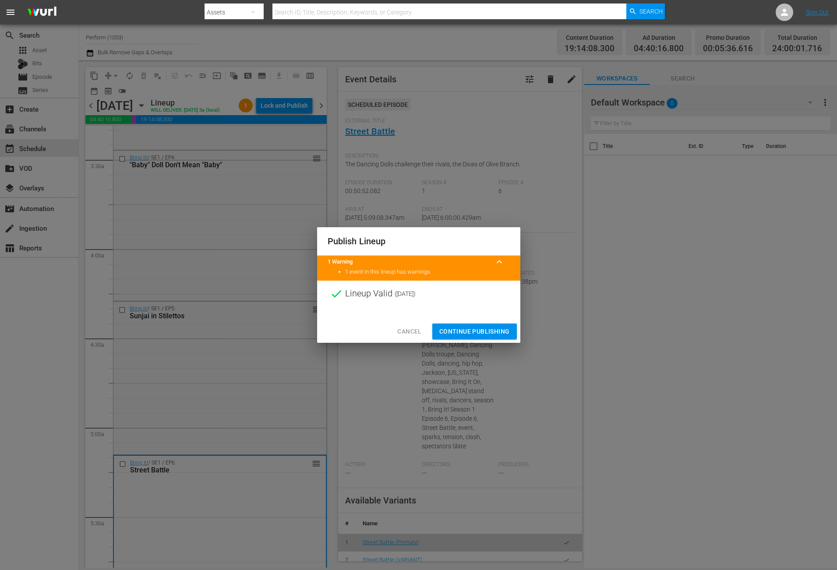
click at [470, 326] on span "Continue Publishing" at bounding box center [474, 331] width 71 height 11
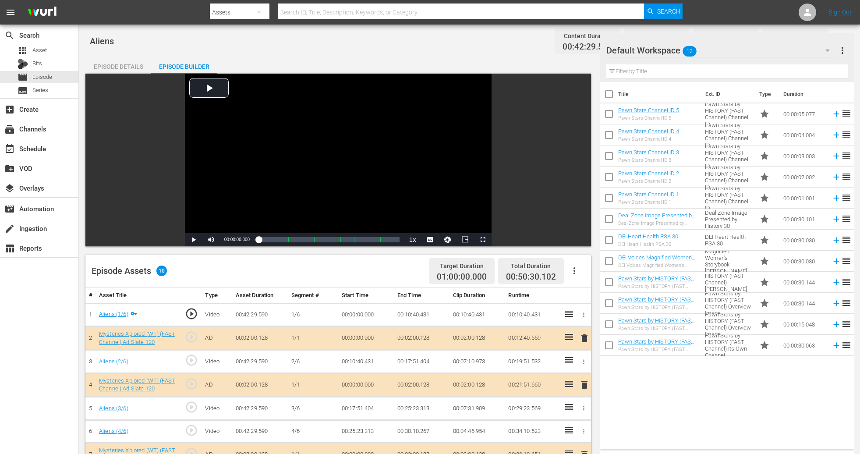
scroll to position [228, 0]
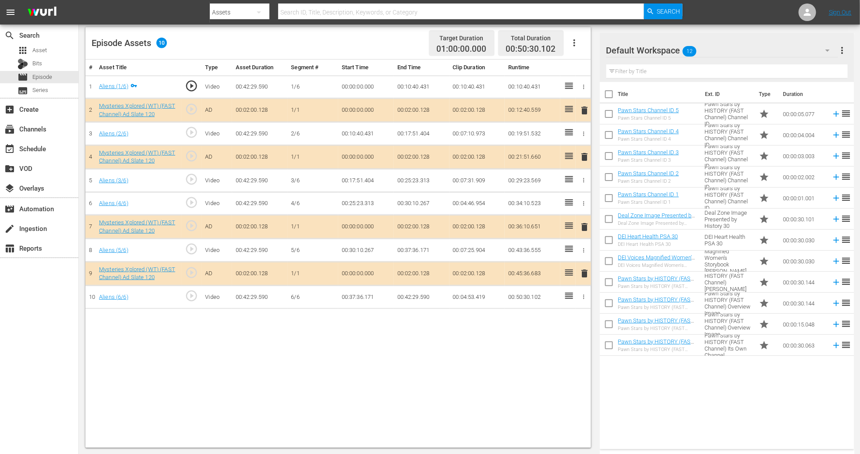
click at [829, 51] on icon "button" at bounding box center [827, 50] width 11 height 11
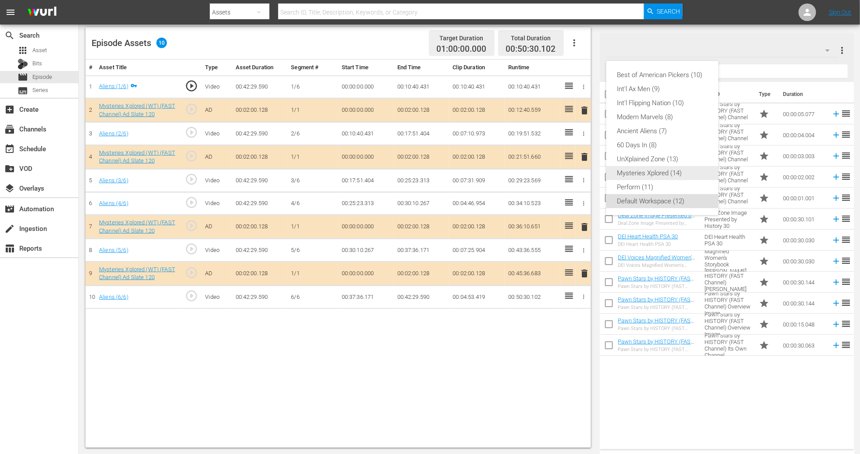
click at [670, 171] on div "Mysteries Xplored (14)" at bounding box center [662, 173] width 91 height 14
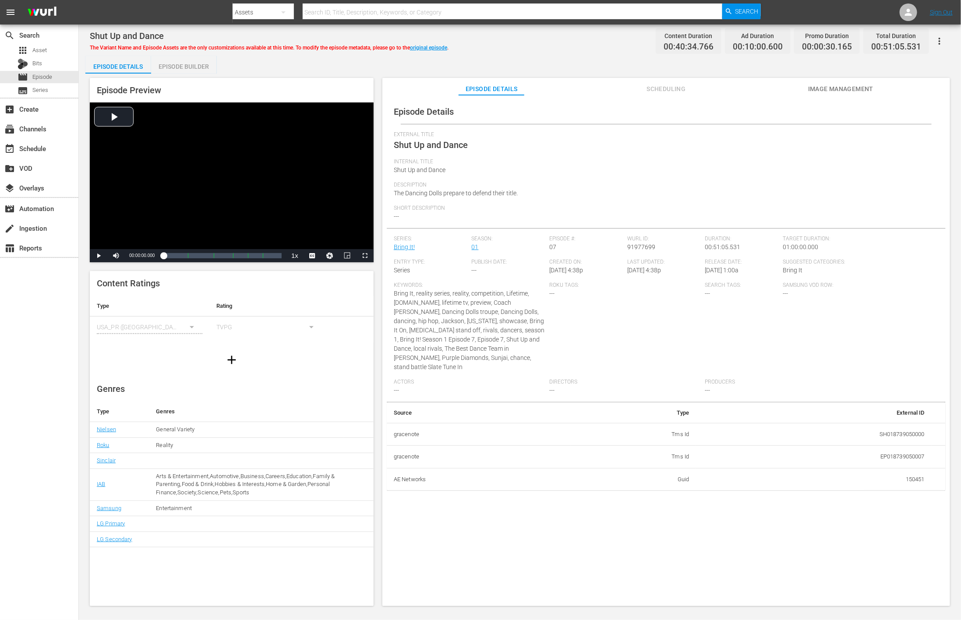
click at [178, 63] on div "Episode Builder" at bounding box center [184, 66] width 66 height 21
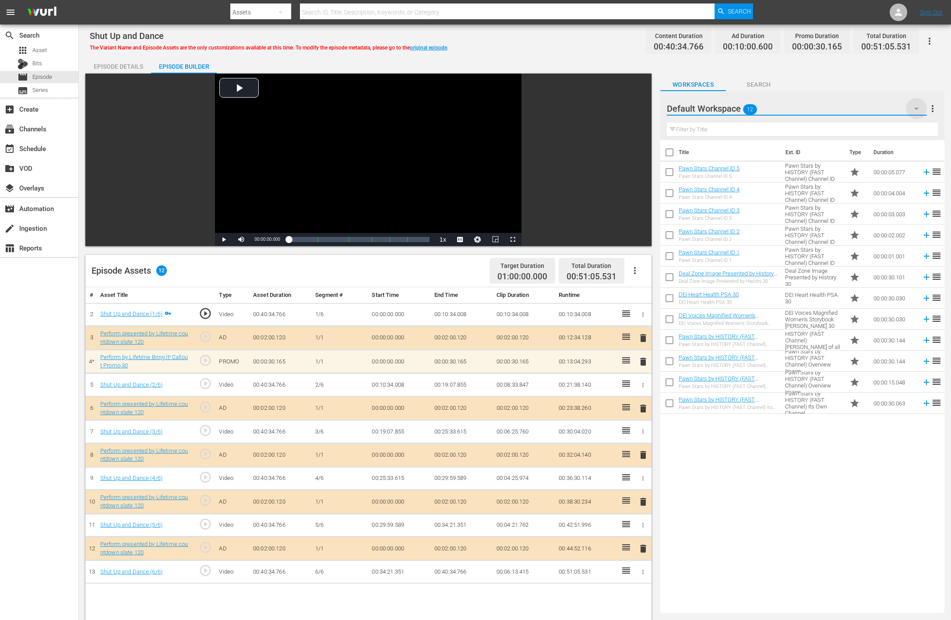
click at [640, 106] on icon "button" at bounding box center [916, 108] width 11 height 11
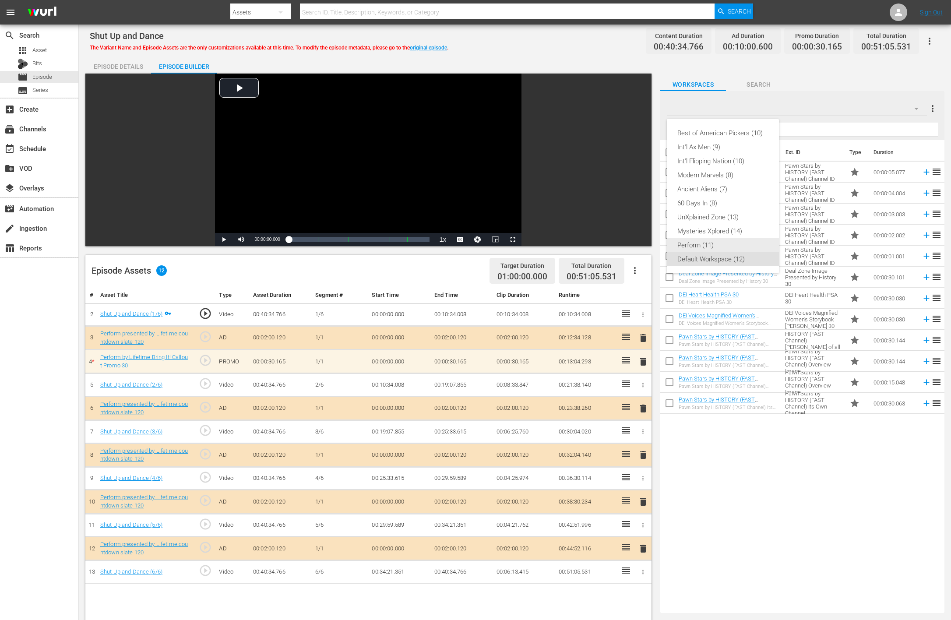
click at [640, 249] on div "Perform (11)" at bounding box center [722, 245] width 91 height 14
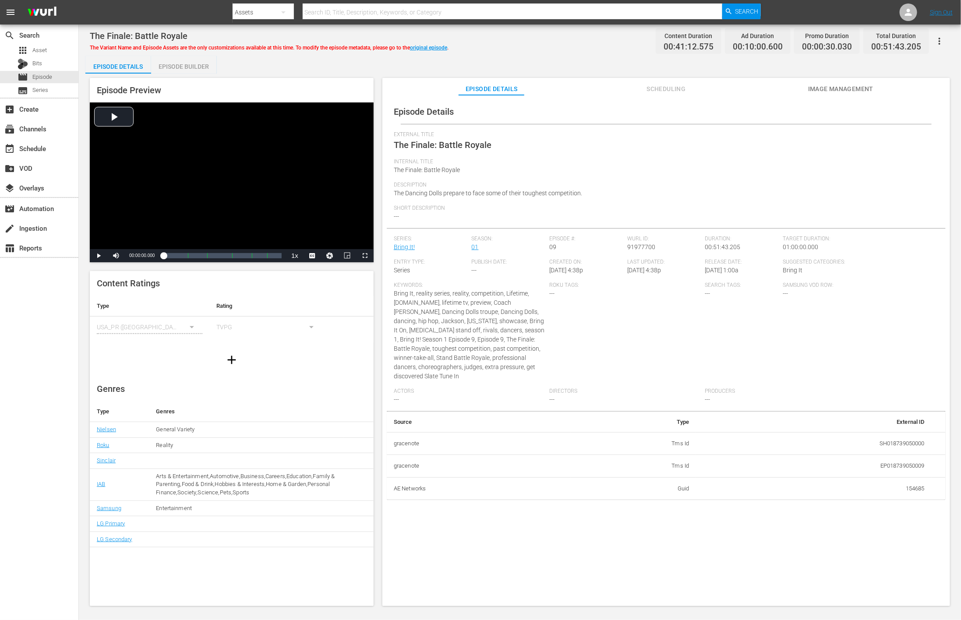
click at [173, 58] on div "Episode Builder" at bounding box center [184, 66] width 66 height 21
click at [208, 69] on div "Episode Builder" at bounding box center [184, 66] width 66 height 21
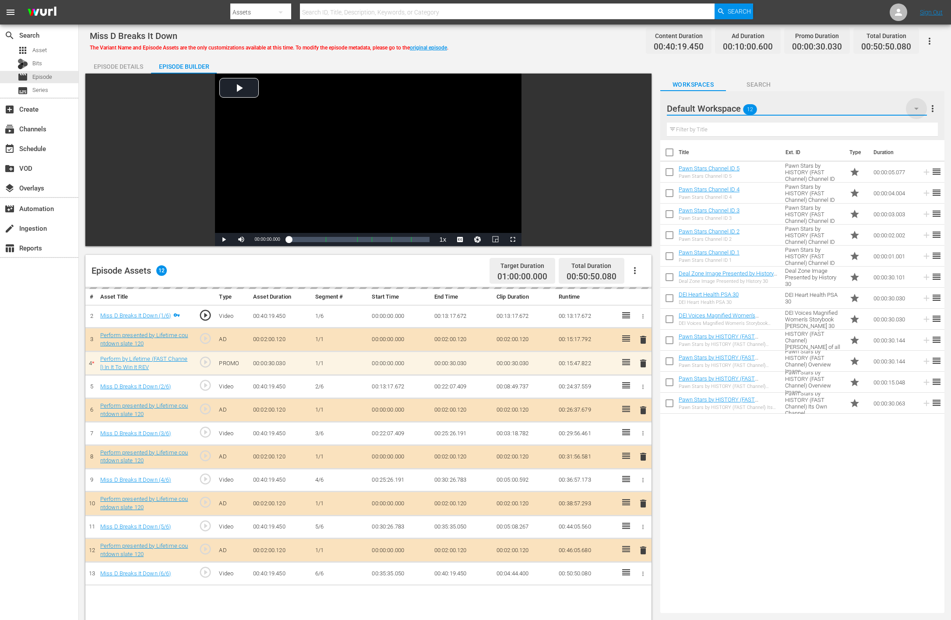
click at [640, 109] on icon "button" at bounding box center [916, 109] width 4 height 2
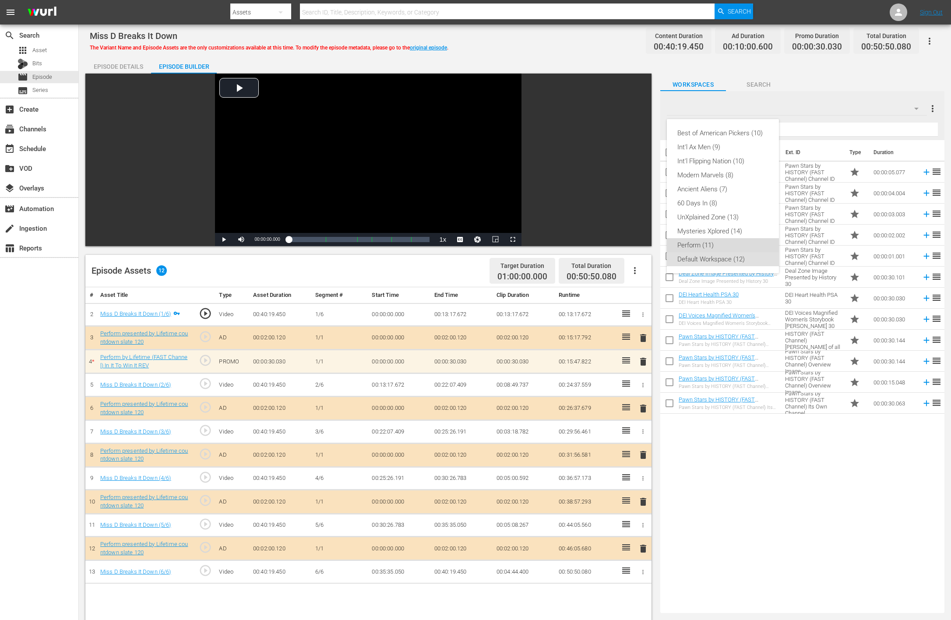
click at [640, 243] on div "Perform (11)" at bounding box center [722, 245] width 91 height 14
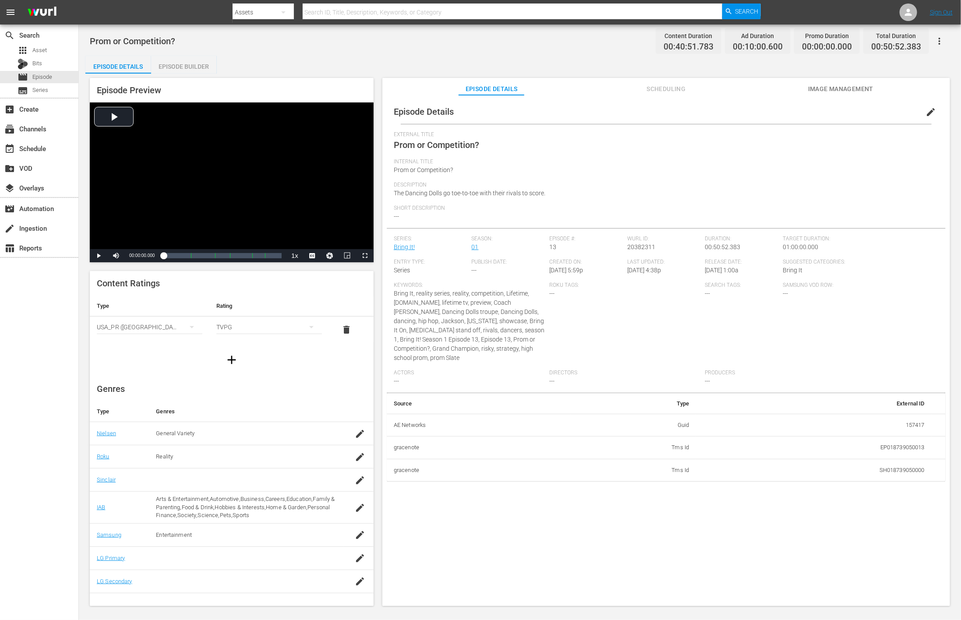
click at [186, 63] on div "Episode Builder" at bounding box center [184, 66] width 66 height 21
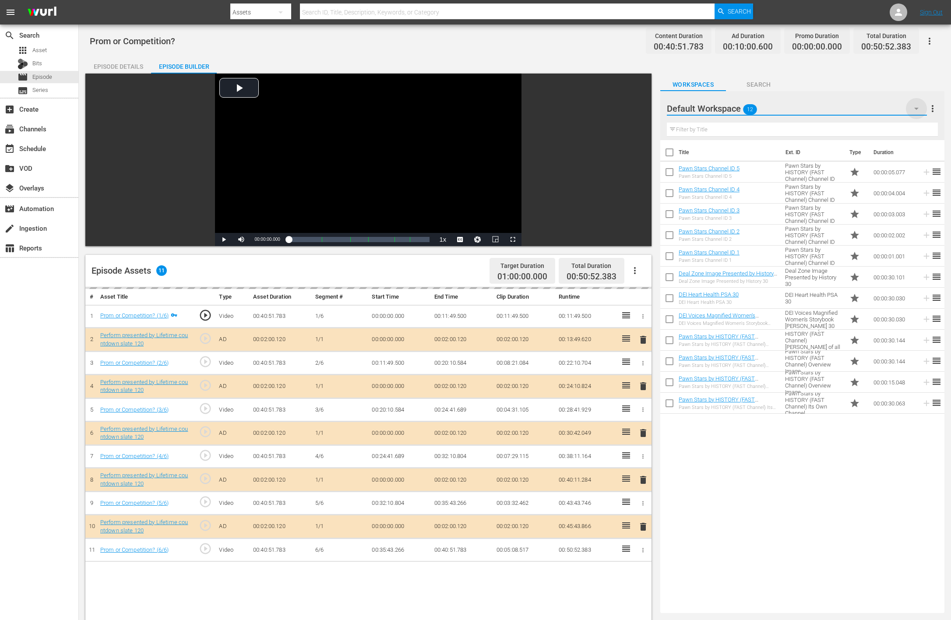
click at [640, 109] on icon "button" at bounding box center [916, 109] width 4 height 2
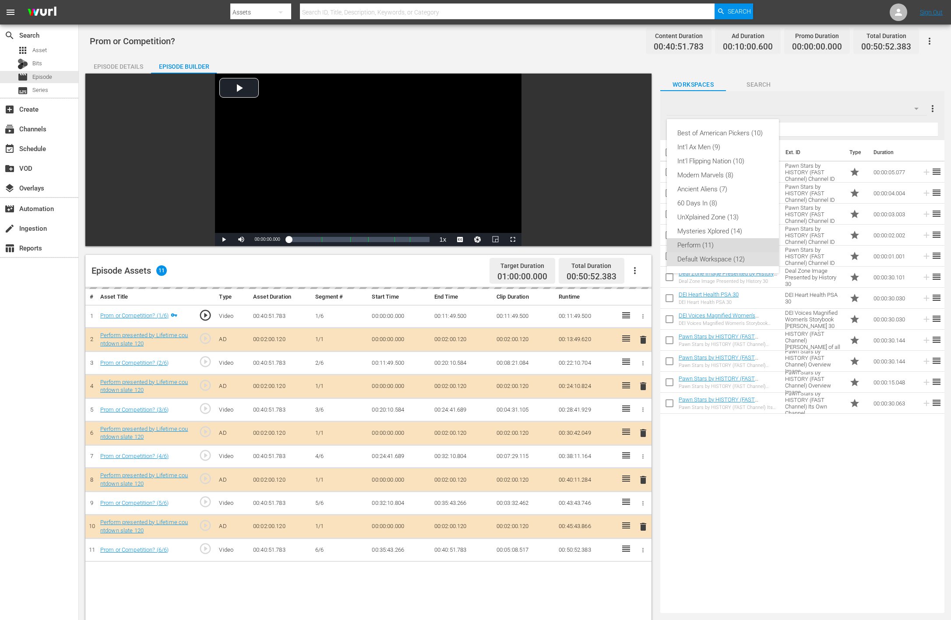
click at [640, 243] on div "Perform (11)" at bounding box center [722, 245] width 91 height 14
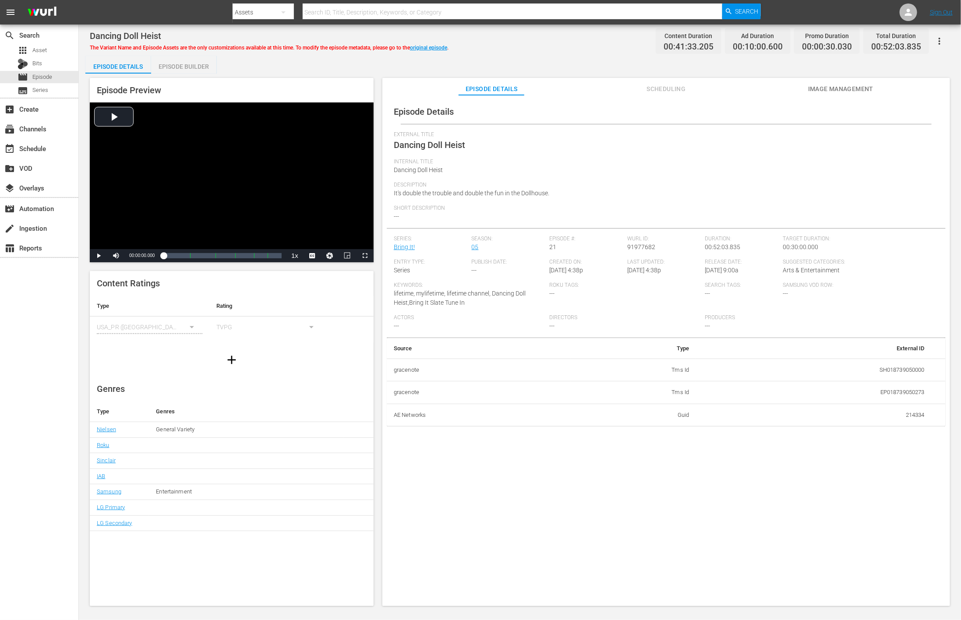
click at [173, 66] on div "Episode Builder" at bounding box center [184, 66] width 66 height 21
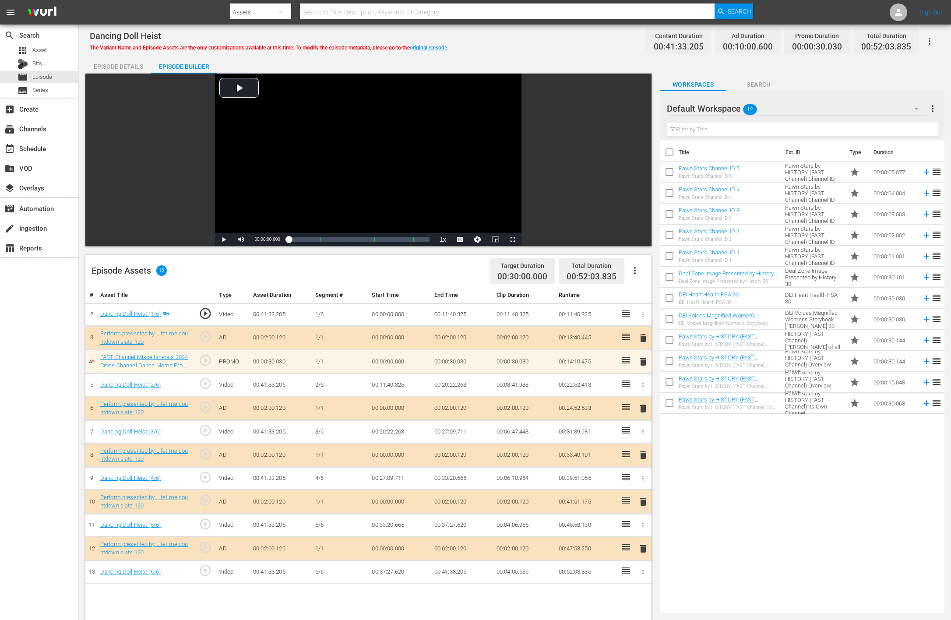
click at [640, 107] on icon "button" at bounding box center [916, 108] width 11 height 11
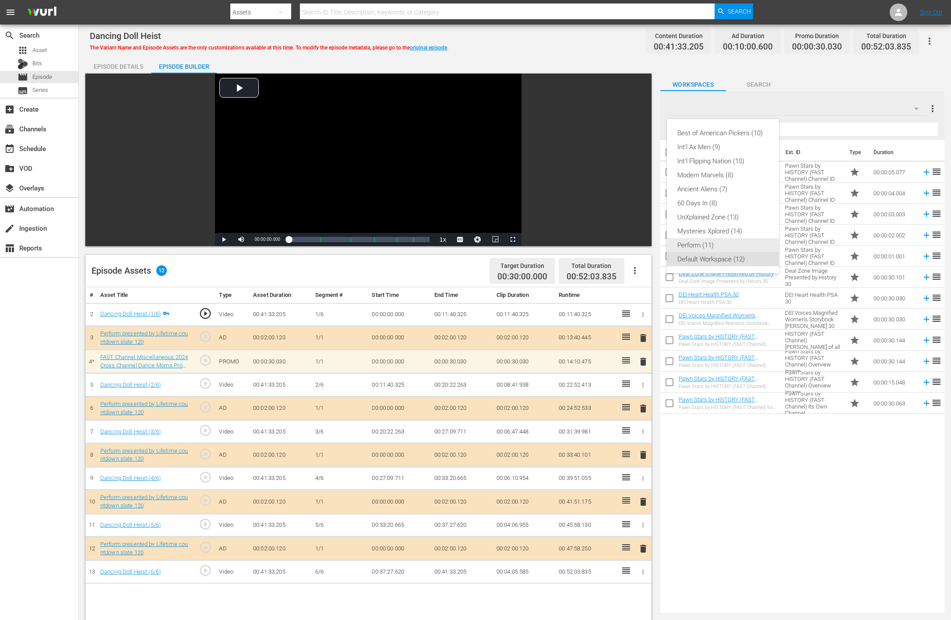
click at [640, 238] on div "Perform (11)" at bounding box center [722, 245] width 91 height 14
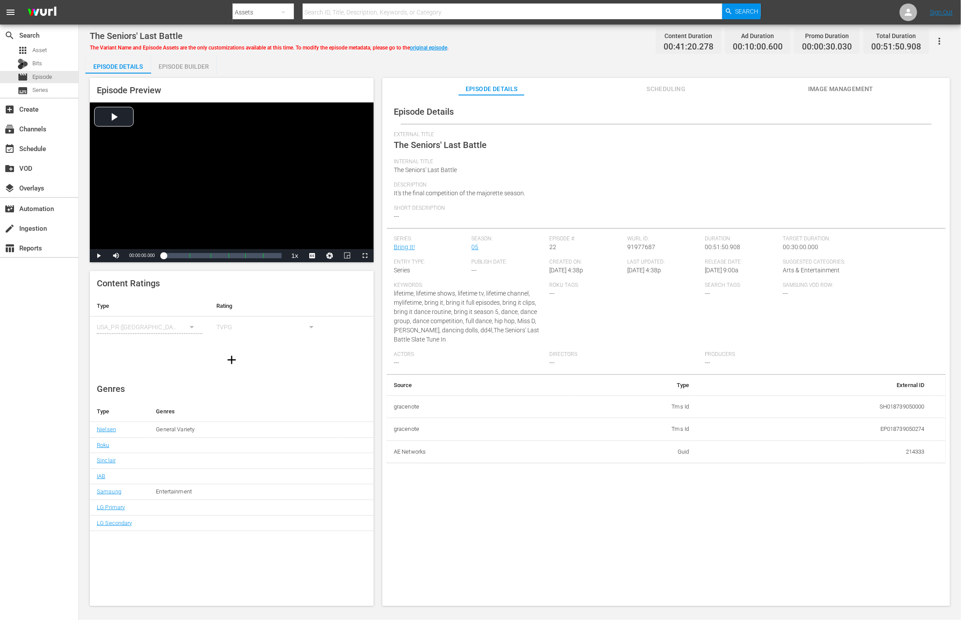
click at [197, 70] on div "Episode Builder" at bounding box center [184, 66] width 66 height 21
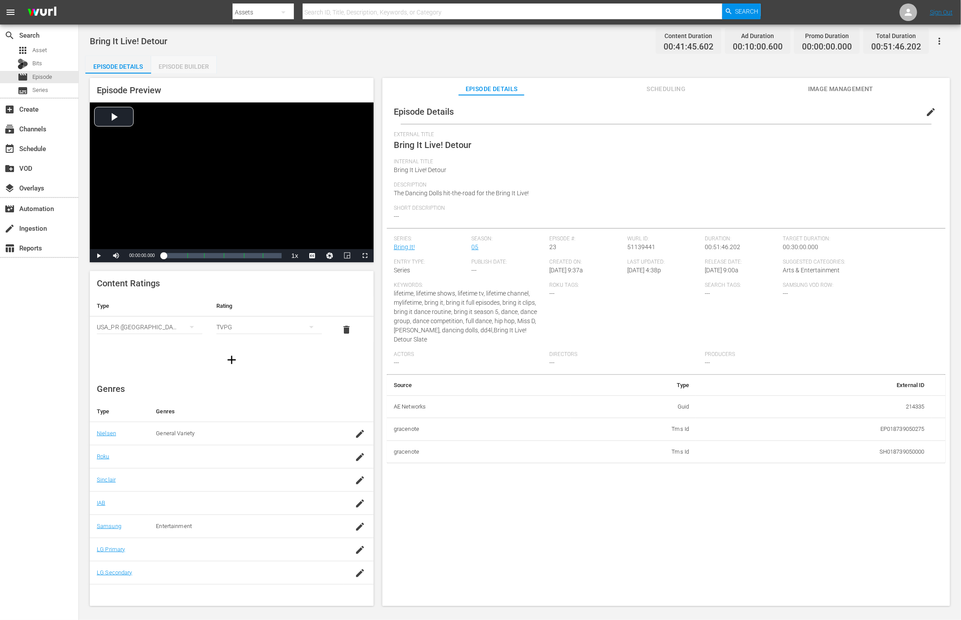
click at [197, 71] on div "Episode Builder" at bounding box center [184, 66] width 66 height 21
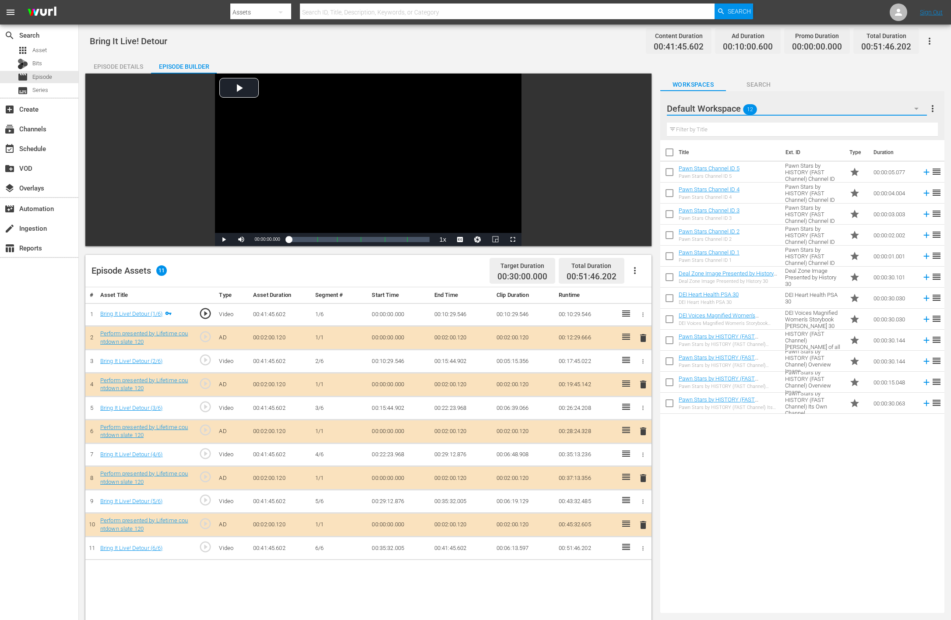
click at [640, 108] on button "button" at bounding box center [916, 108] width 21 height 21
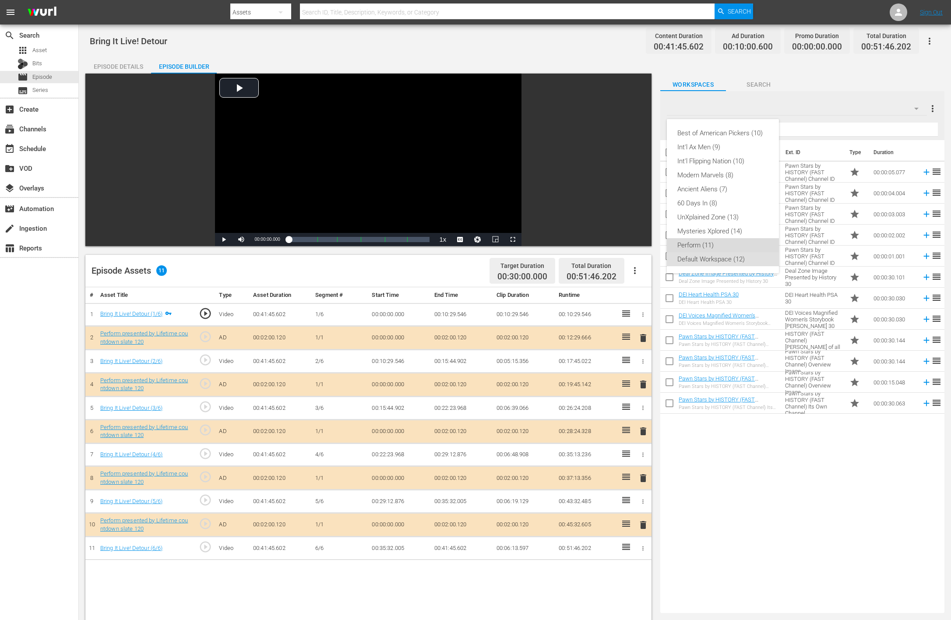
click at [640, 242] on div "Perform (11)" at bounding box center [722, 245] width 91 height 14
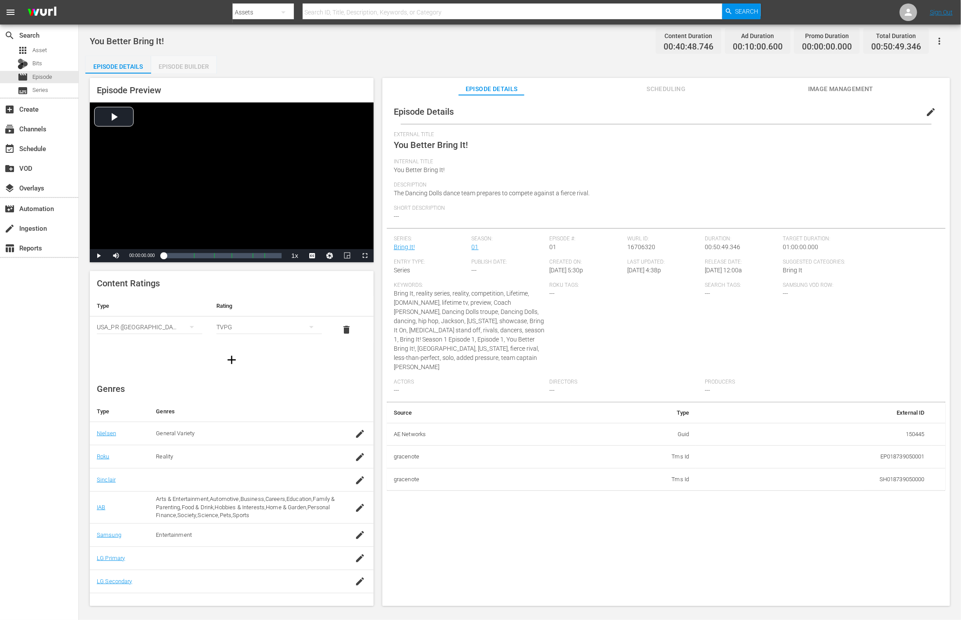
click at [190, 63] on div "Episode Builder" at bounding box center [184, 66] width 66 height 21
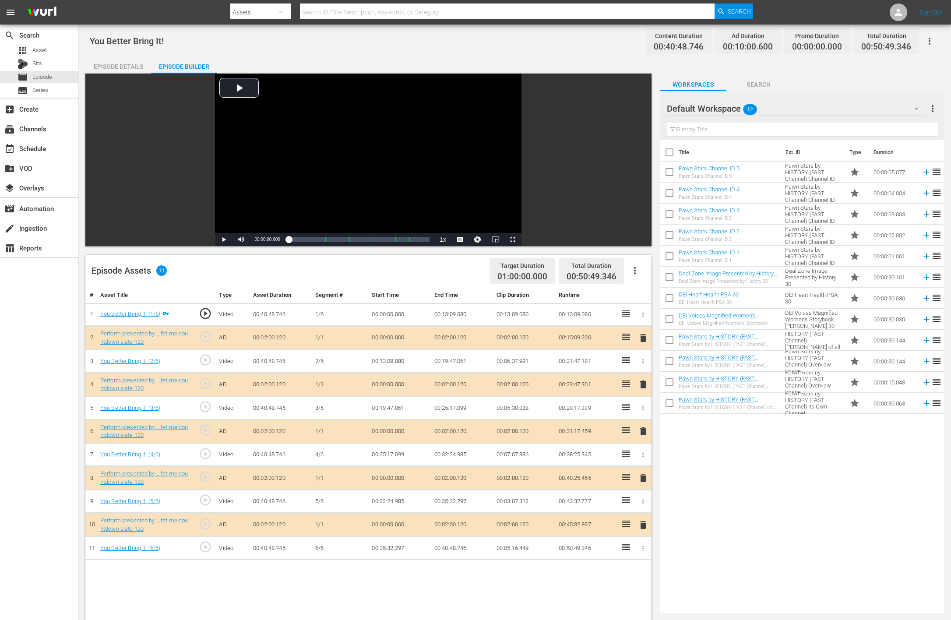
click at [640, 106] on icon "button" at bounding box center [916, 108] width 11 height 11
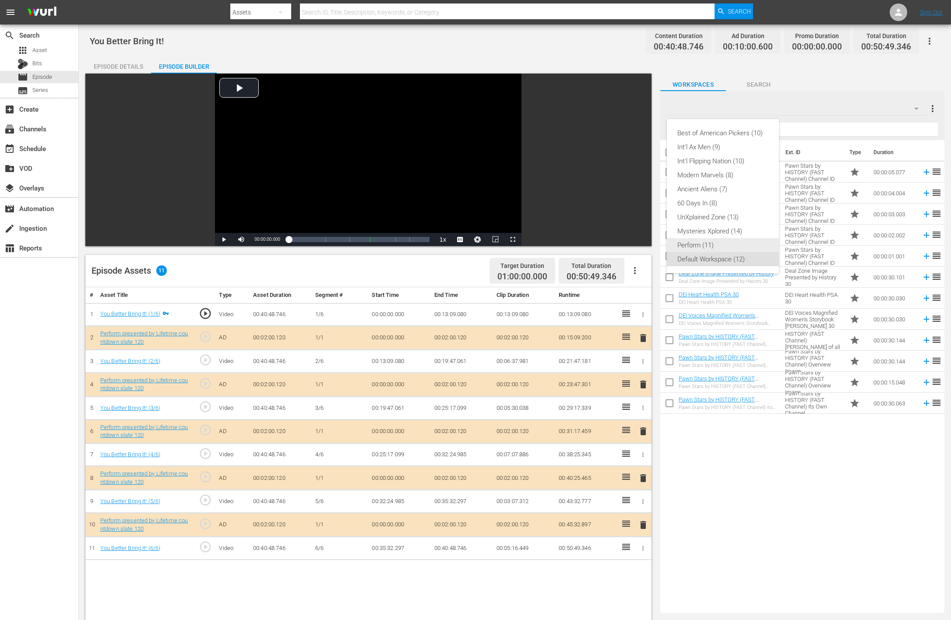
click at [640, 240] on div "Perform (11)" at bounding box center [722, 245] width 91 height 14
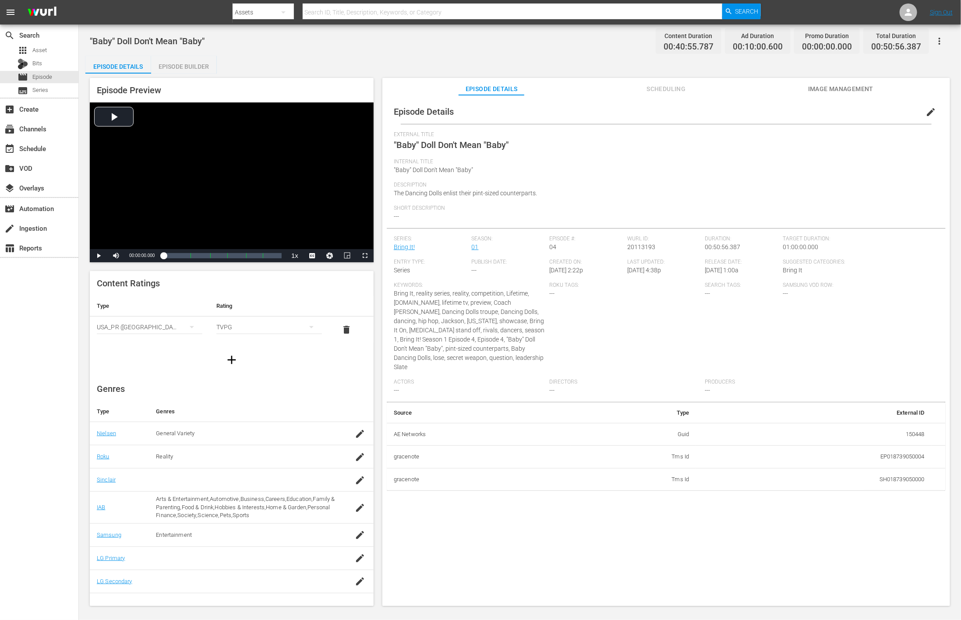
click at [192, 65] on div "Episode Builder" at bounding box center [184, 66] width 66 height 21
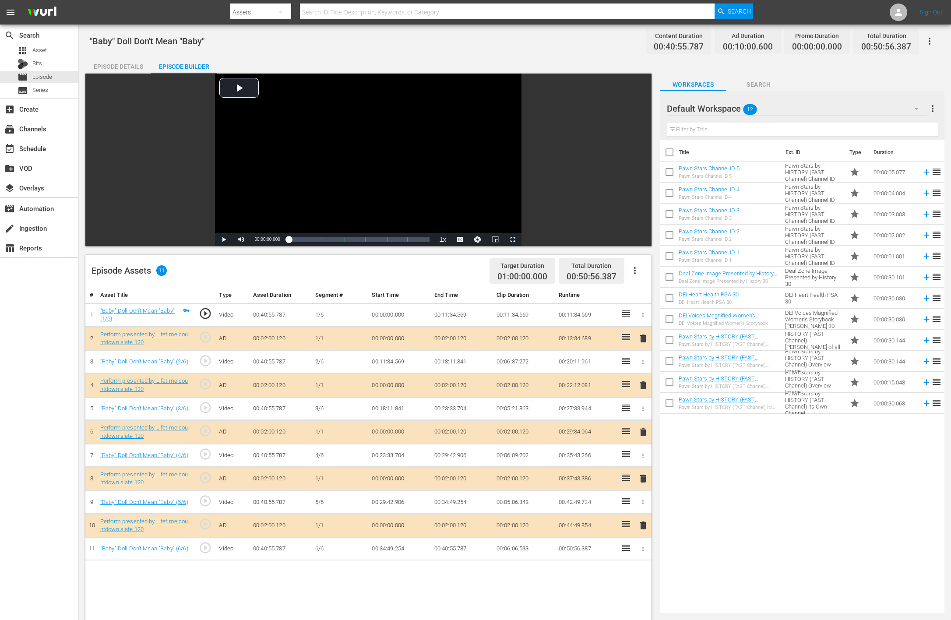
click at [640, 108] on icon "button" at bounding box center [916, 109] width 4 height 2
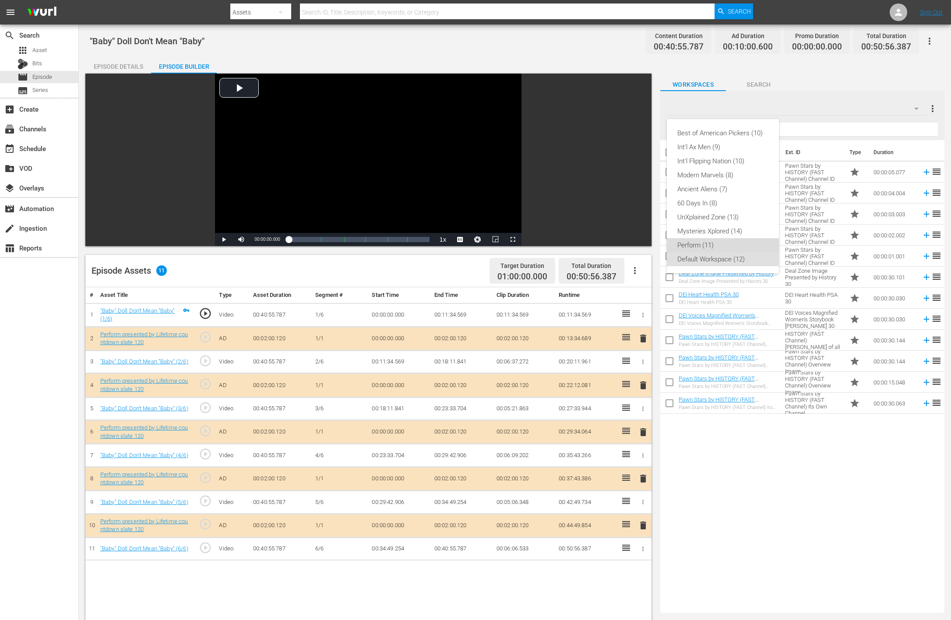
drag, startPoint x: 725, startPoint y: 238, endPoint x: 664, endPoint y: 226, distance: 62.4
click at [640, 238] on div "Perform (11)" at bounding box center [722, 245] width 91 height 14
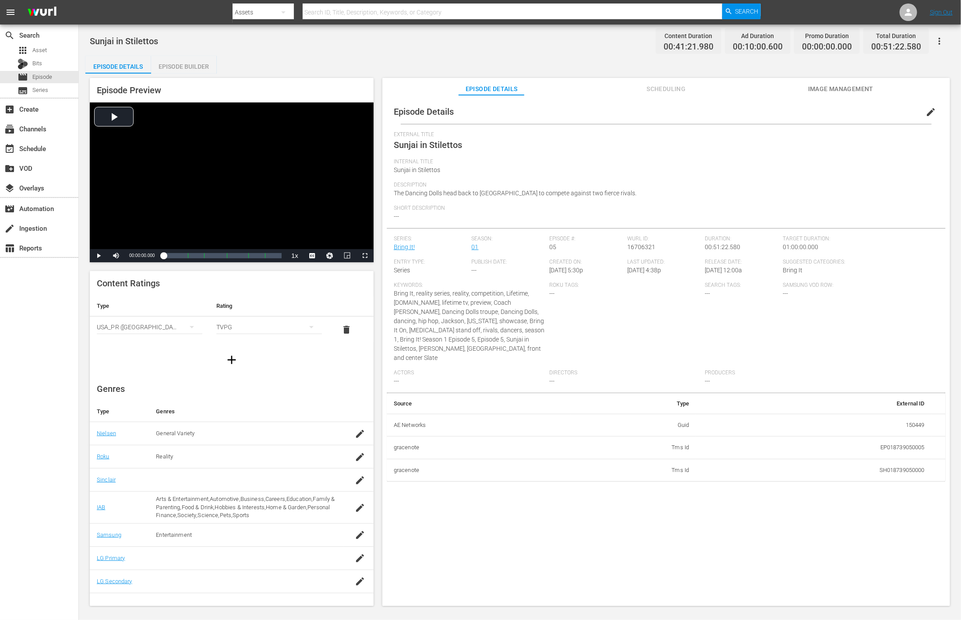
click at [205, 68] on div "Episode Builder" at bounding box center [184, 66] width 66 height 21
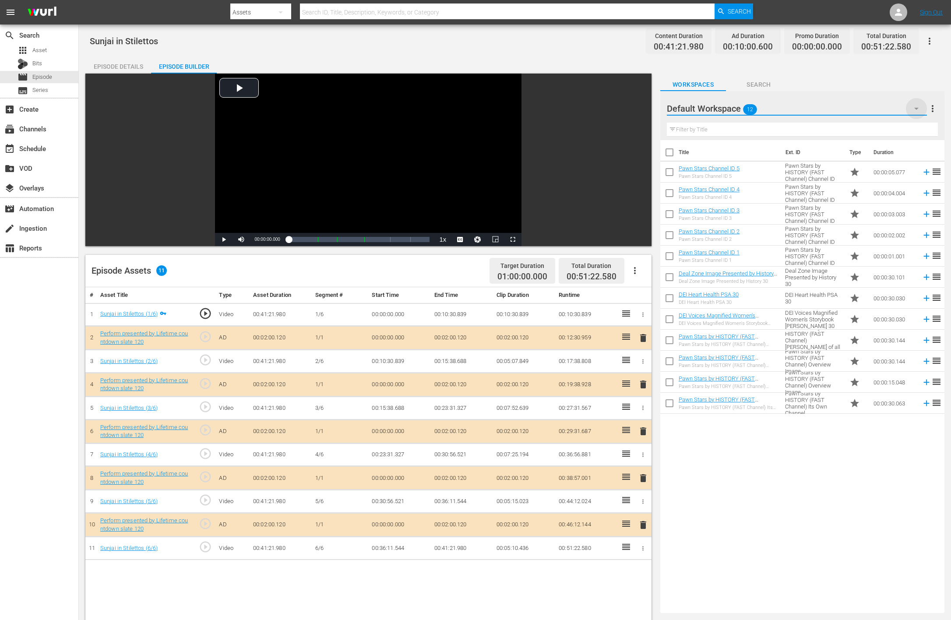
click at [640, 106] on icon "button" at bounding box center [916, 108] width 11 height 11
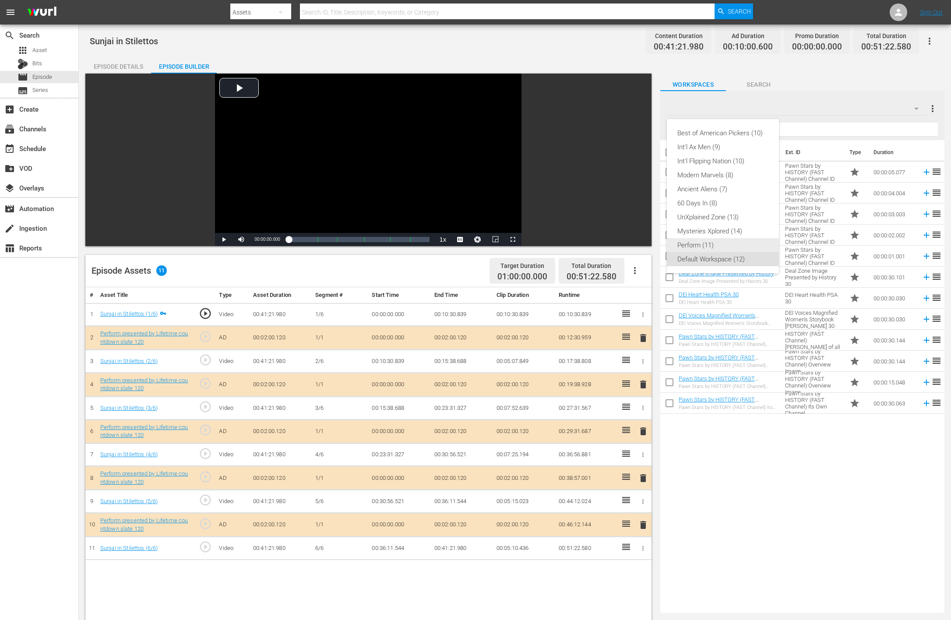
click at [640, 245] on div "Perform (11)" at bounding box center [722, 245] width 91 height 14
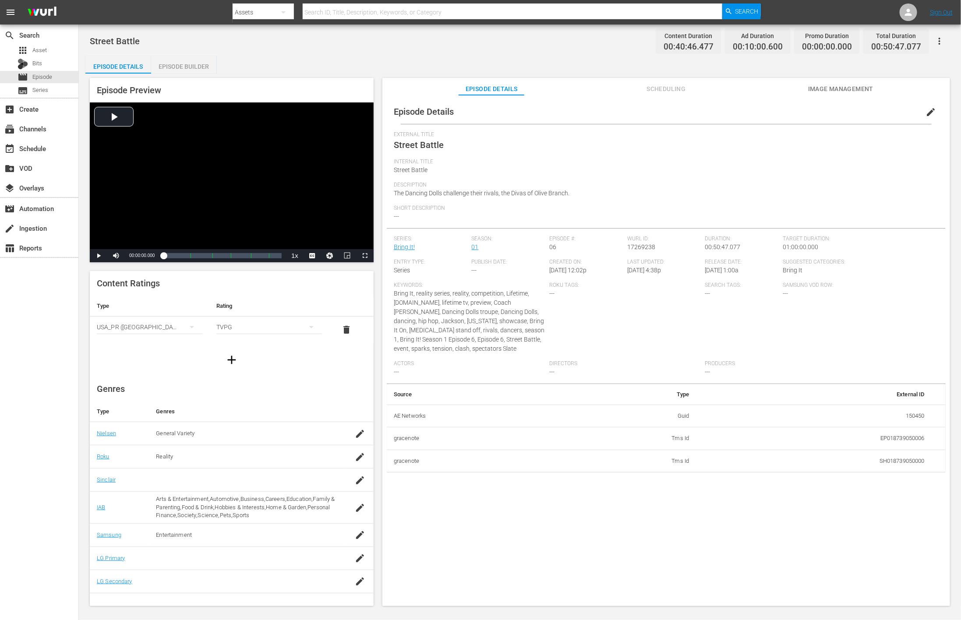
click at [194, 62] on div "Episode Builder" at bounding box center [184, 66] width 66 height 21
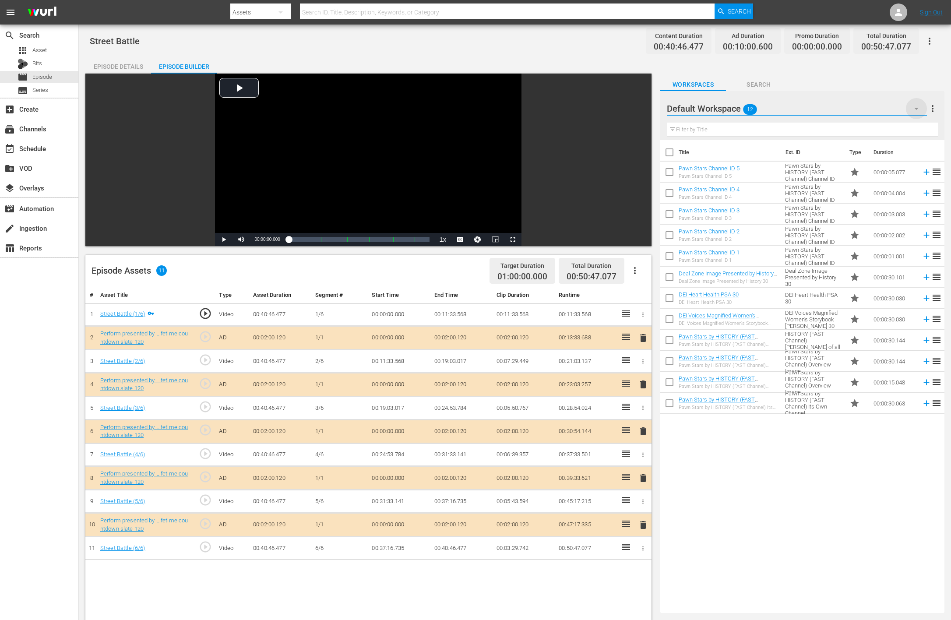
click at [640, 112] on icon "button" at bounding box center [916, 108] width 11 height 11
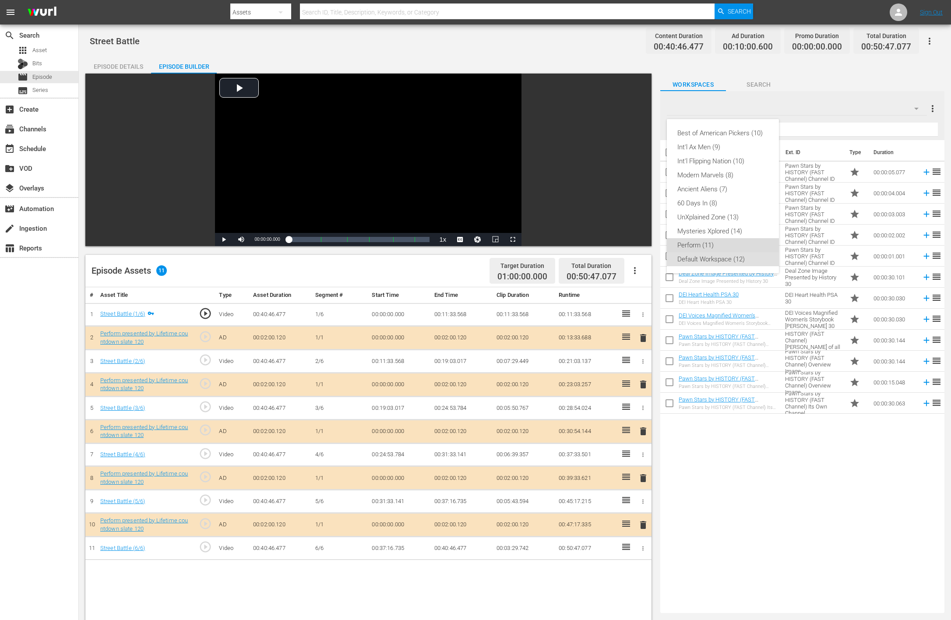
click at [640, 244] on div "Perform (11)" at bounding box center [722, 245] width 91 height 14
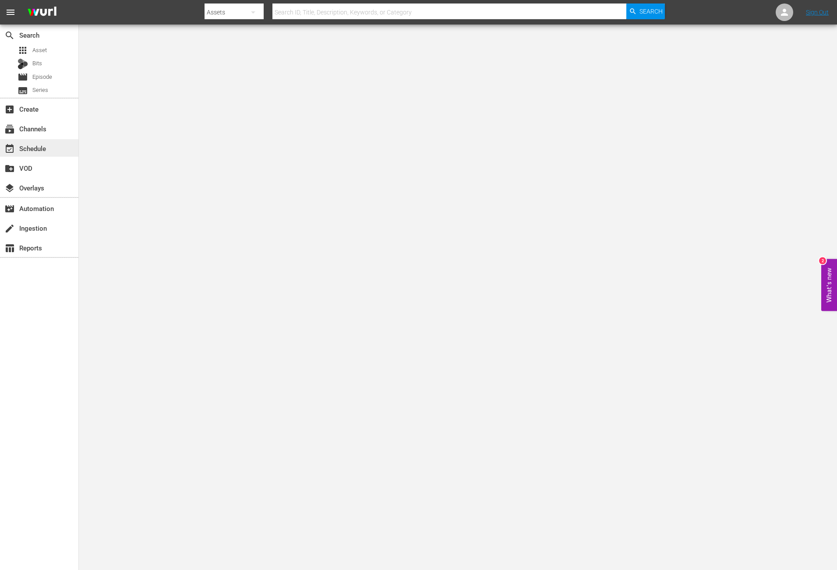
click at [48, 148] on div "event_available Schedule" at bounding box center [24, 147] width 49 height 8
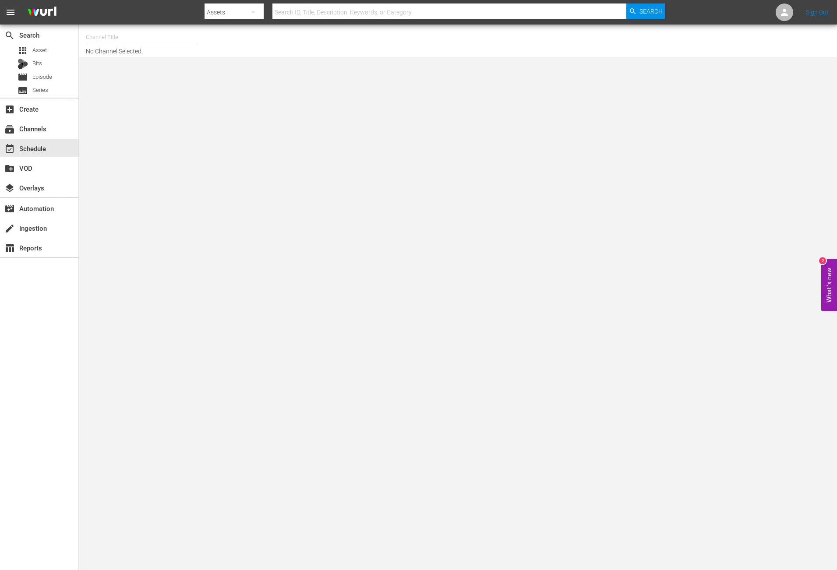
click at [137, 32] on input "text" at bounding box center [142, 37] width 112 height 21
click at [141, 62] on div "UnXplained Zone (1018 - aenetworks_unxplainedzone_1)" at bounding box center [206, 61] width 227 height 21
type input "UnXplained Zone (1018 - aenetworks_unxplainedzone_1)"
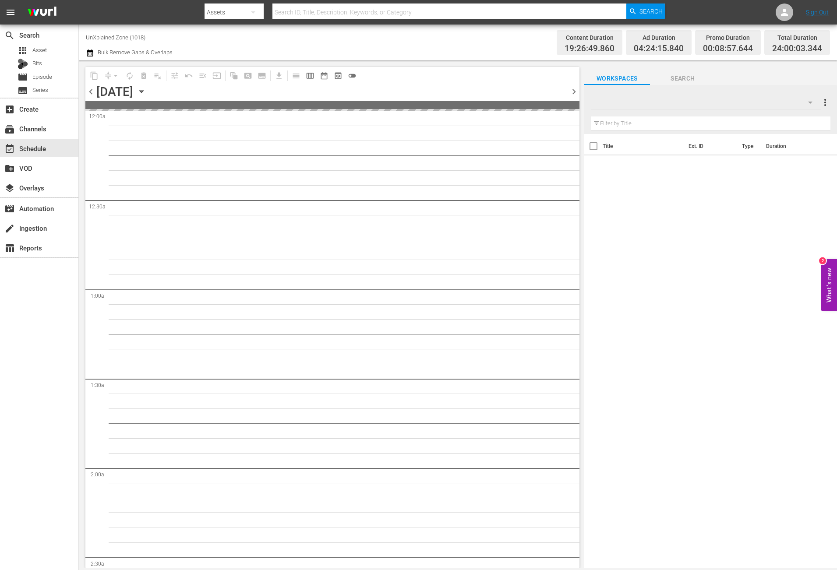
click at [146, 92] on icon "button" at bounding box center [142, 92] width 10 height 10
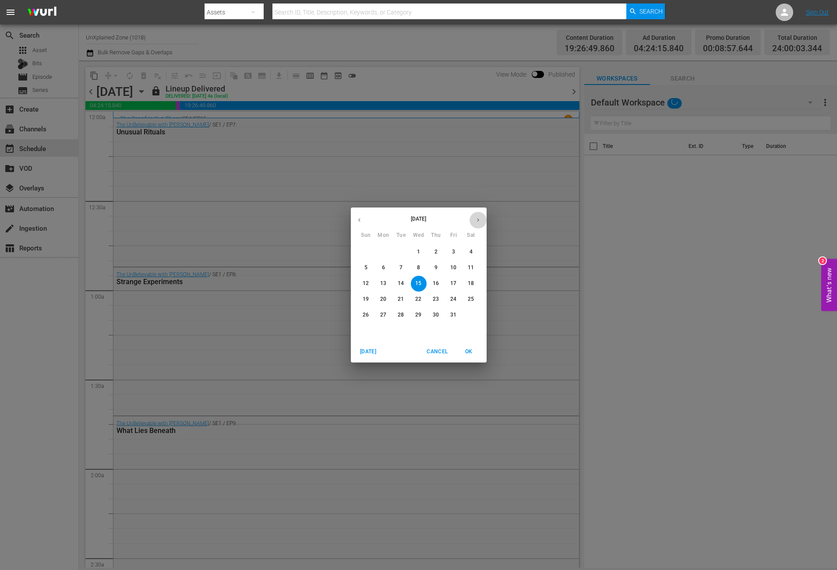
click at [477, 218] on icon "button" at bounding box center [478, 220] width 7 height 7
click at [367, 282] on p "9" at bounding box center [365, 283] width 3 height 7
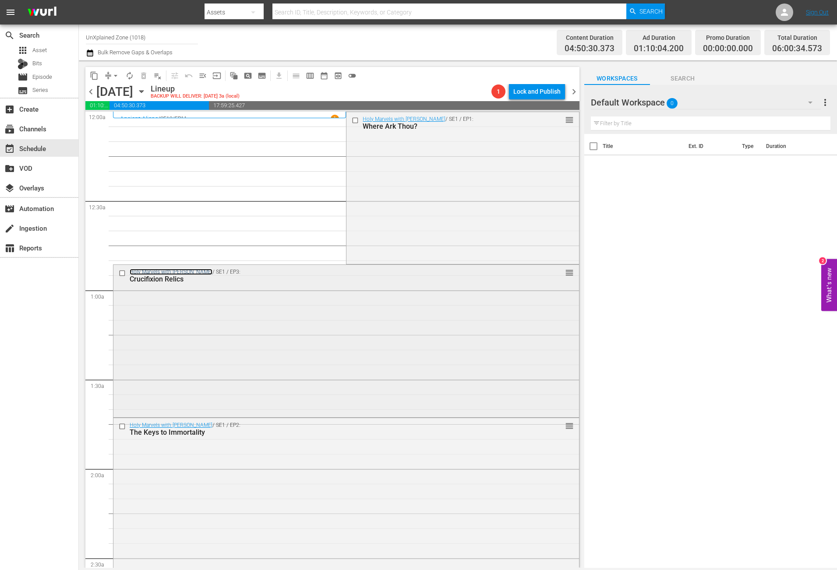
click at [188, 273] on link "Holy Marvels with Dennis Quaid" at bounding box center [171, 272] width 83 height 6
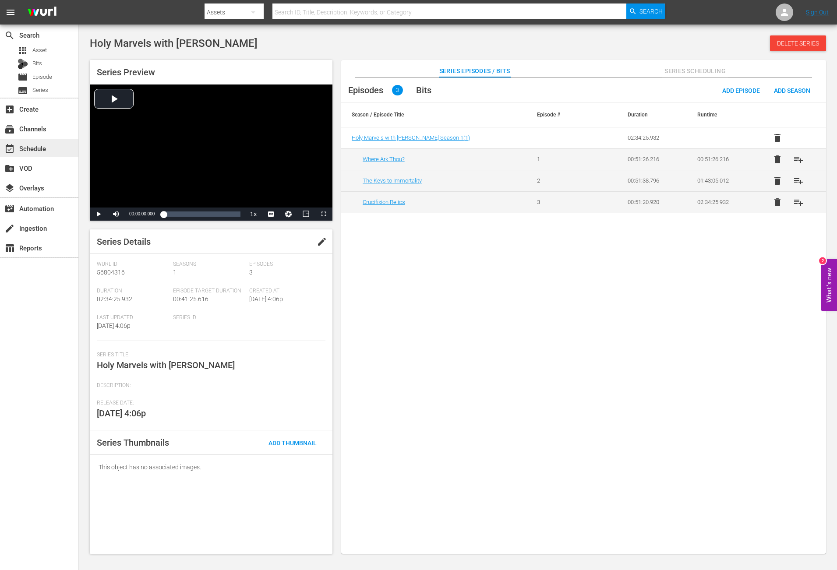
click at [46, 150] on div "event_available Schedule" at bounding box center [24, 147] width 49 height 8
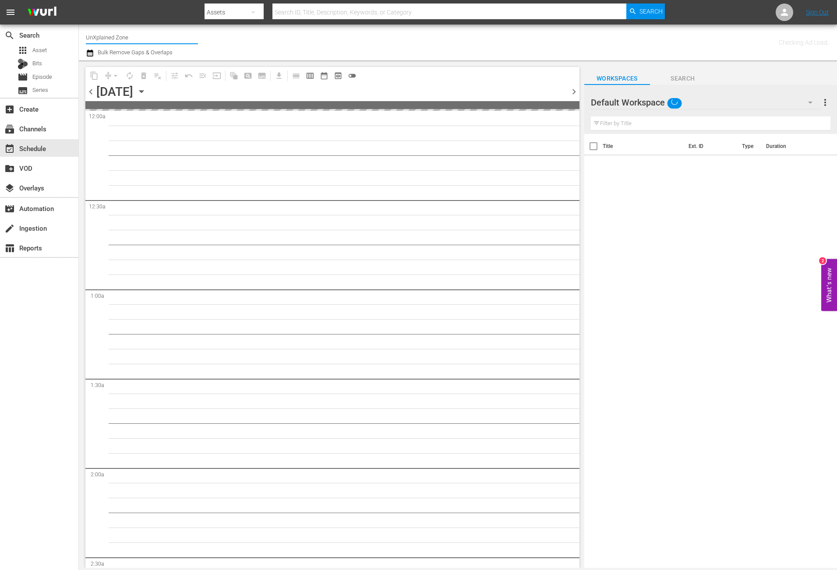
click at [163, 39] on input "UnXplained Zone" at bounding box center [142, 37] width 112 height 21
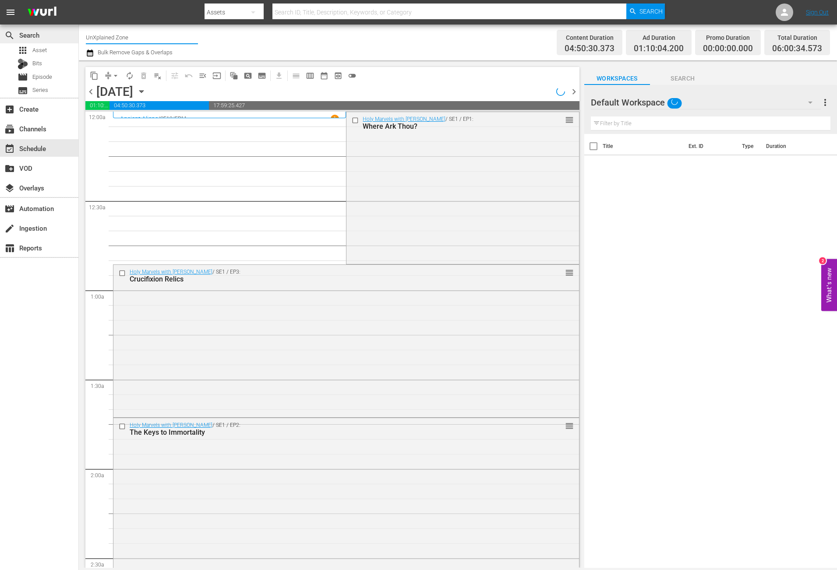
drag, startPoint x: 161, startPoint y: 35, endPoint x: 5, endPoint y: 29, distance: 155.6
click at [79, 0] on div "search Search apps Asset Bits movie Episode subtitles Series add_box Create sub…" at bounding box center [458, 0] width 758 height 0
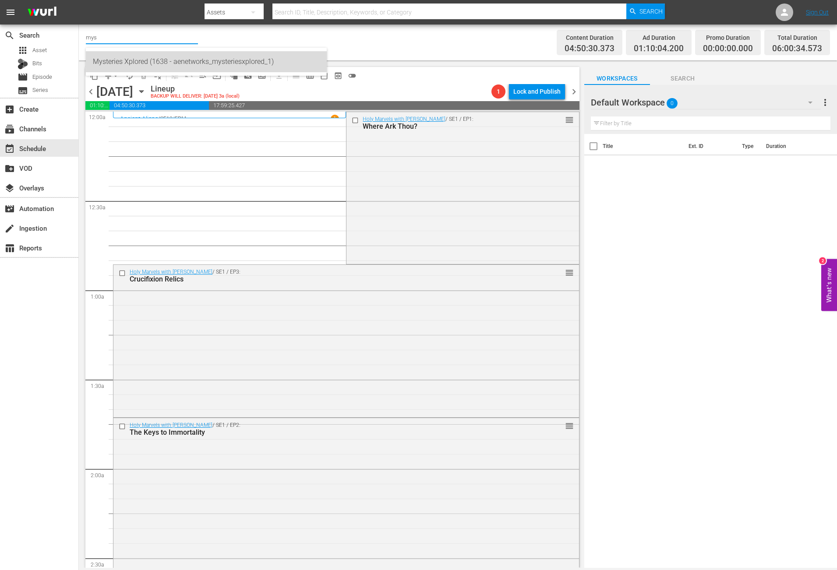
click at [138, 60] on div "Mysteries Xplored (1638 - aenetworks_mysteriesxplored_1)" at bounding box center [206, 61] width 227 height 21
type input "Mysteries Xplored (1638 - aenetworks_mysteriesxplored_1)"
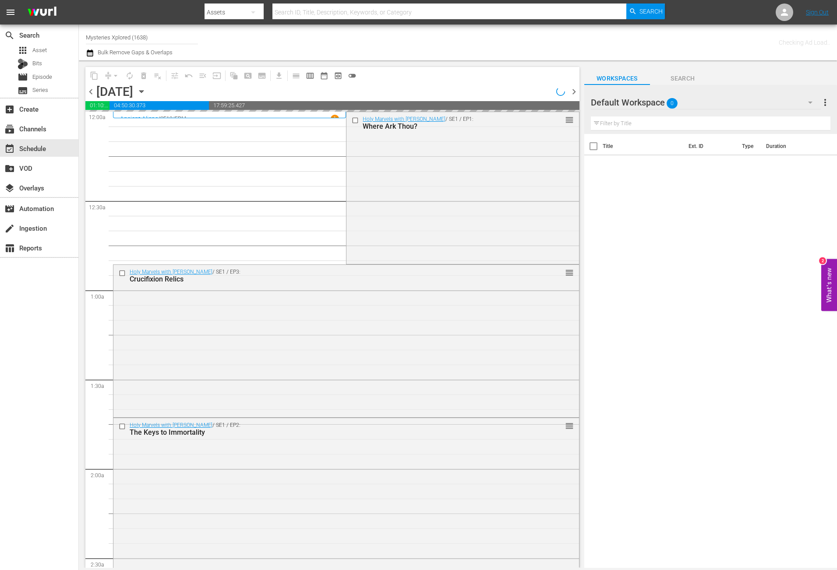
click at [143, 92] on icon "button" at bounding box center [141, 92] width 4 height 2
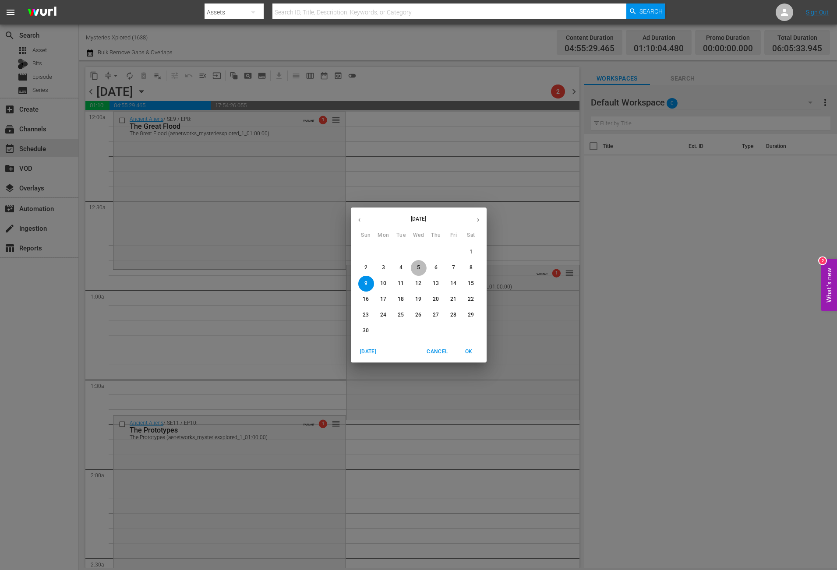
click at [420, 266] on span "5" at bounding box center [419, 267] width 16 height 7
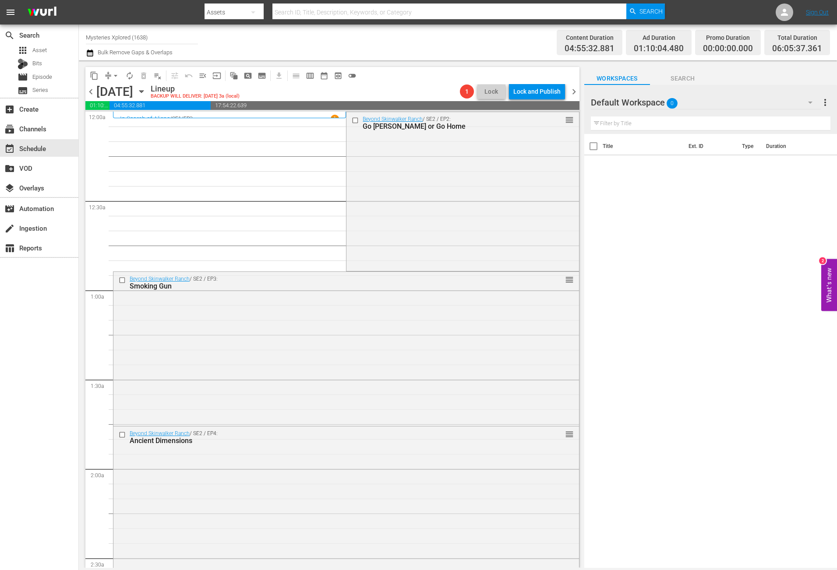
click at [394, 117] on link "Beyond Skinwalker Ranch" at bounding box center [393, 119] width 60 height 6
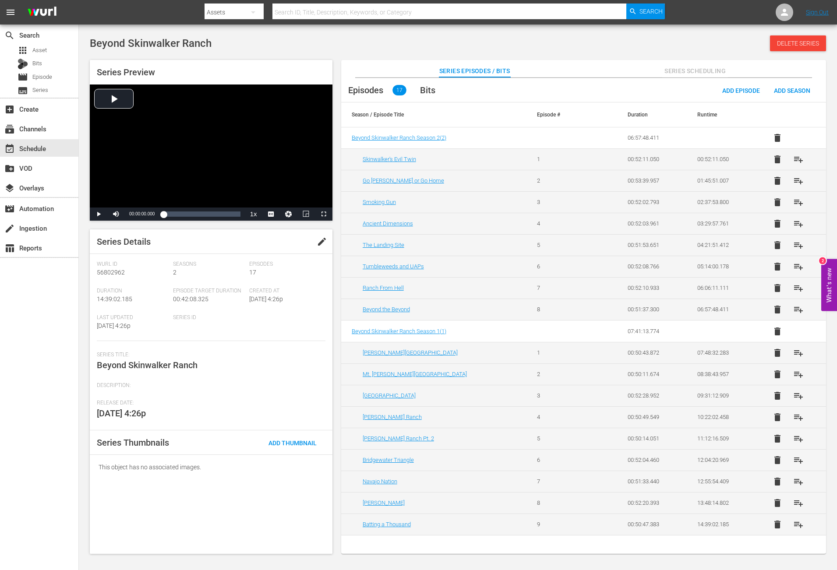
click at [16, 389] on div "search Search apps Asset Bits movie Episode subtitles Series add_box Create sub…" at bounding box center [39, 310] width 79 height 570
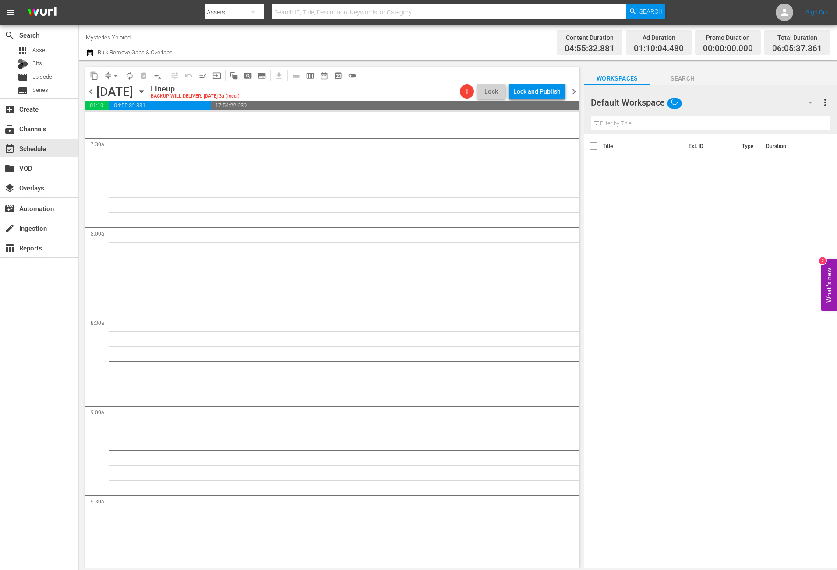
scroll to position [788, 0]
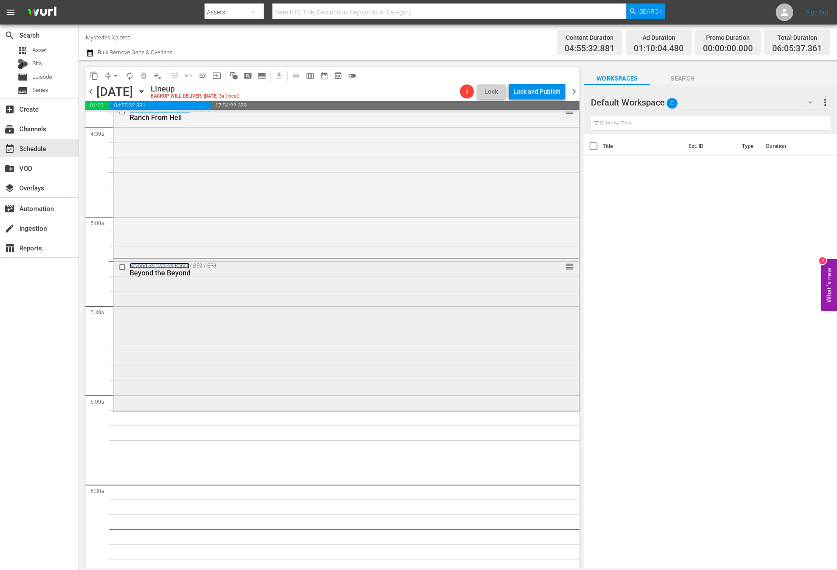
click at [170, 265] on link "Beyond Skinwalker Ranch" at bounding box center [160, 266] width 60 height 6
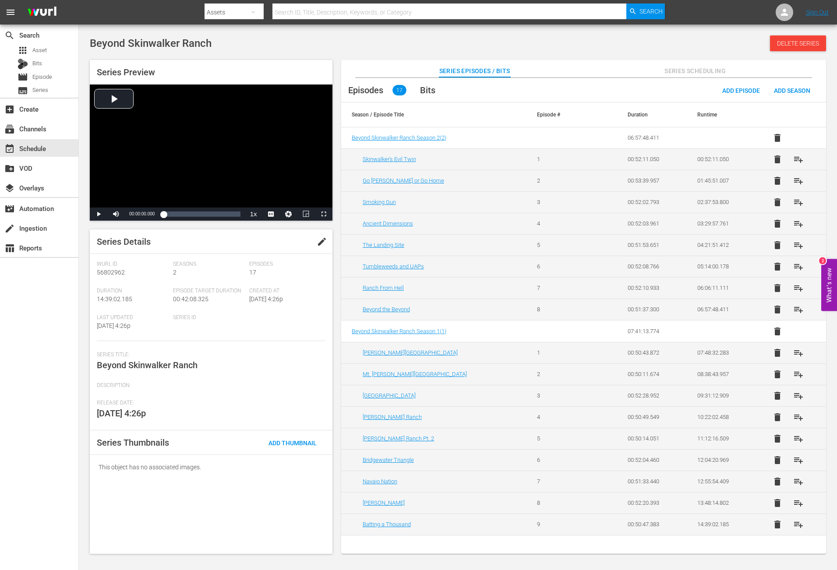
click at [265, 559] on body "menu Search By Assets Search ID, Title, Description, Keywords, or Category Sear…" at bounding box center [418, 285] width 837 height 570
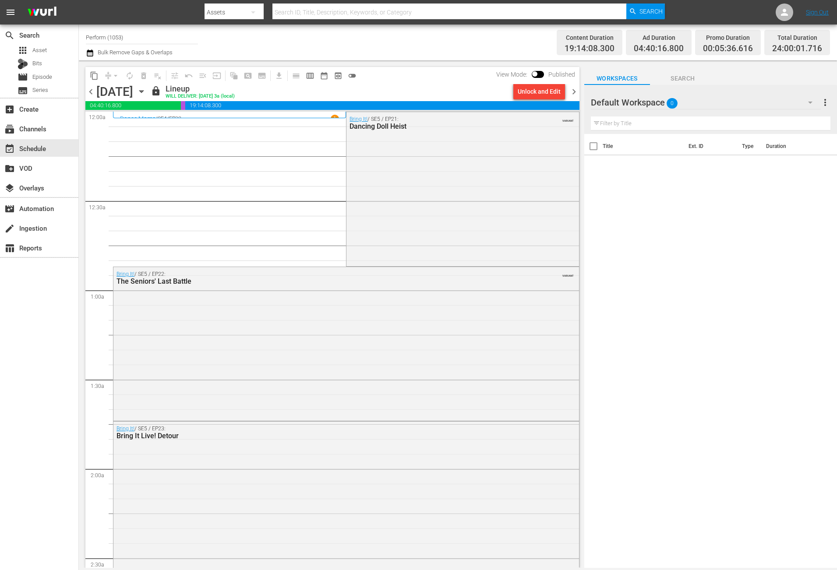
click at [162, 37] on input "Perform (1053)" at bounding box center [142, 37] width 112 height 21
drag, startPoint x: 142, startPoint y: 39, endPoint x: -83, endPoint y: 23, distance: 225.2
click at [0, 23] on html "menu Search By Assets Search ID, Title, Description, Keywords, or Category Sear…" at bounding box center [418, 285] width 837 height 570
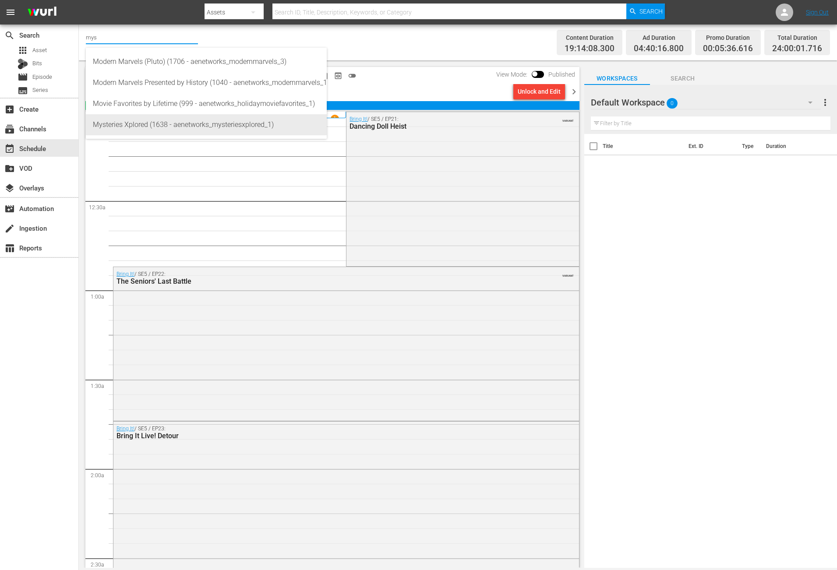
click at [163, 123] on div "Mysteries Xplored (1638 - aenetworks_mysteriesxplored_1)" at bounding box center [206, 124] width 227 height 21
type input "Mysteries Xplored (1638 - aenetworks_mysteriesxplored_1)"
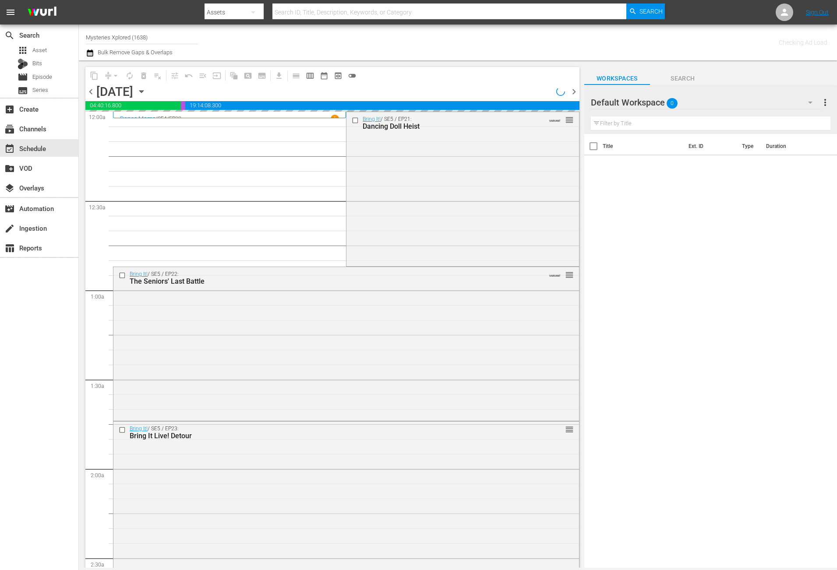
click at [143, 92] on icon "button" at bounding box center [141, 92] width 4 height 2
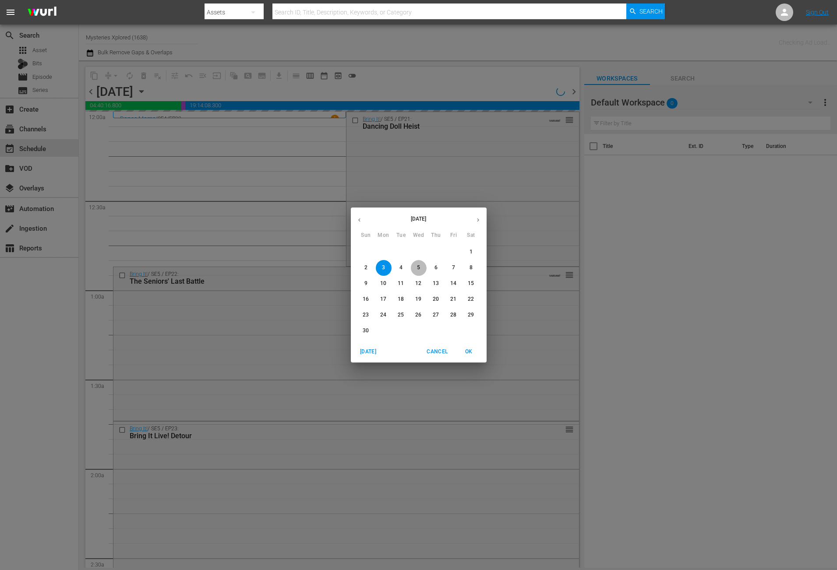
click at [415, 269] on span "5" at bounding box center [419, 267] width 16 height 7
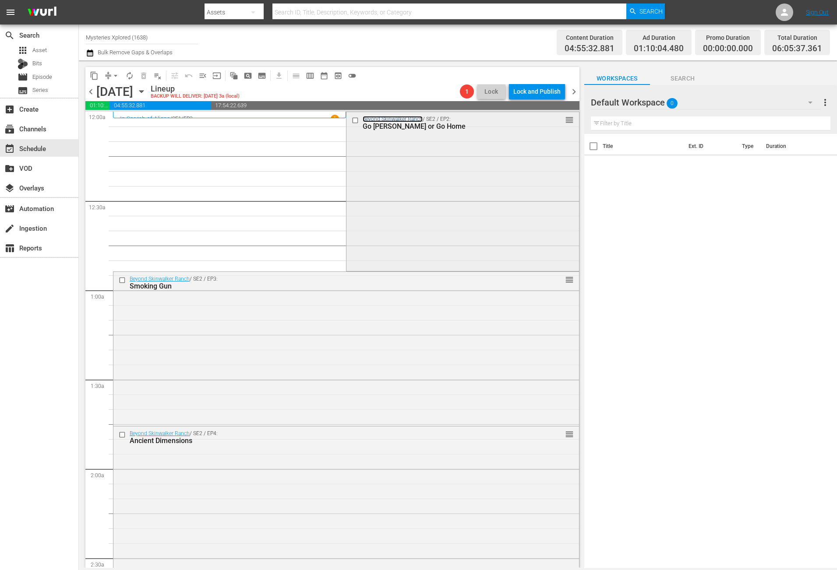
click at [385, 120] on link "Beyond Skinwalker Ranch" at bounding box center [393, 119] width 60 height 6
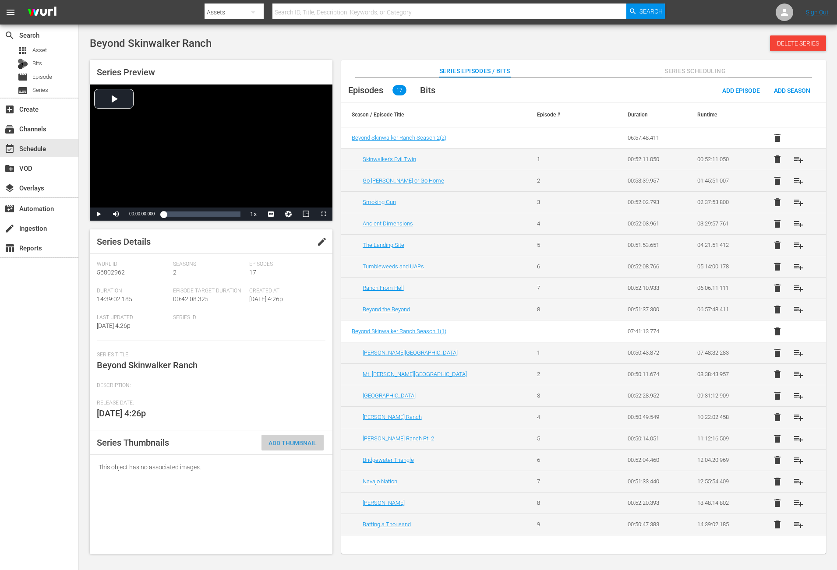
click at [309, 443] on span "Add Thumbnail" at bounding box center [292, 443] width 62 height 7
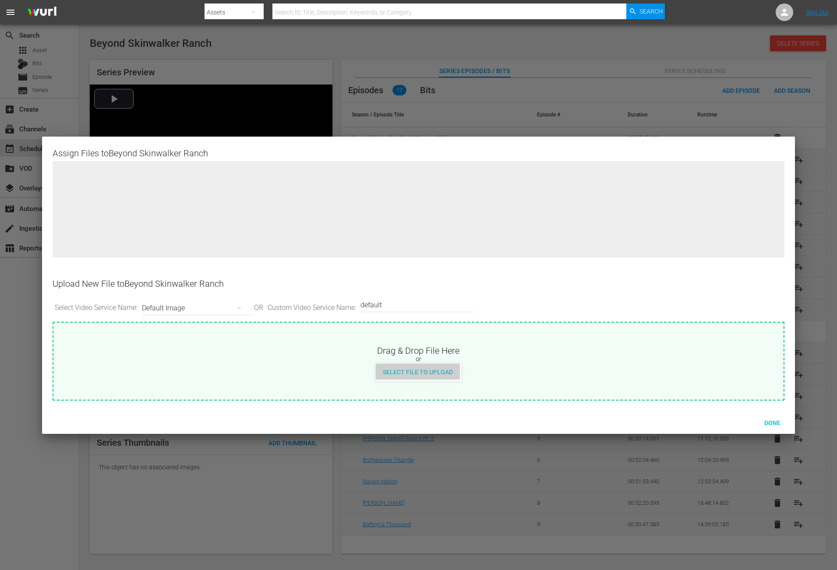
click at [437, 377] on div "Select File to Upload" at bounding box center [418, 372] width 84 height 16
type input "C:\fakepath\Beyond_Skinwalker_Ranch_S3_904x1188.psd"
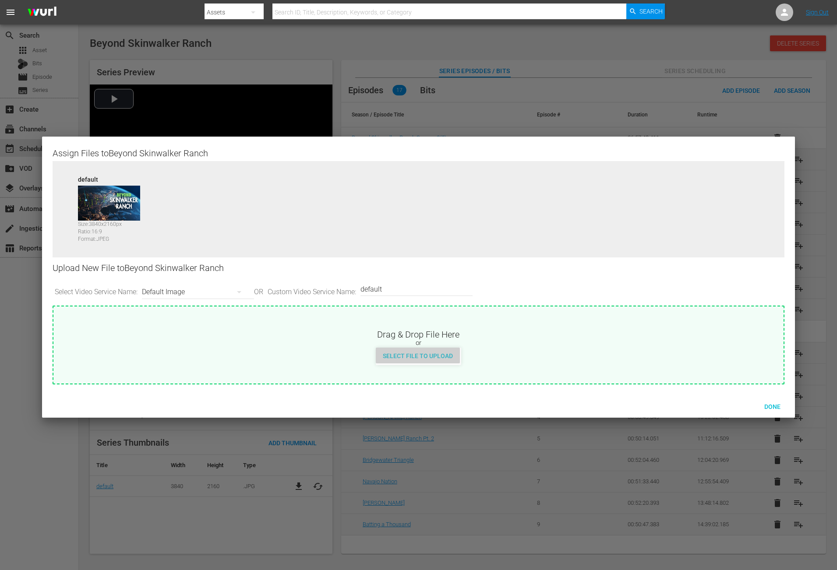
click at [439, 355] on span "Select File to Upload" at bounding box center [418, 356] width 84 height 7
type input "C:\fakepath\Beyond_Skinwalker_Ranch_S3_904x1188.psd"
click at [405, 353] on span "Select File to Upload" at bounding box center [418, 356] width 84 height 7
click at [773, 401] on div "Done" at bounding box center [772, 407] width 39 height 16
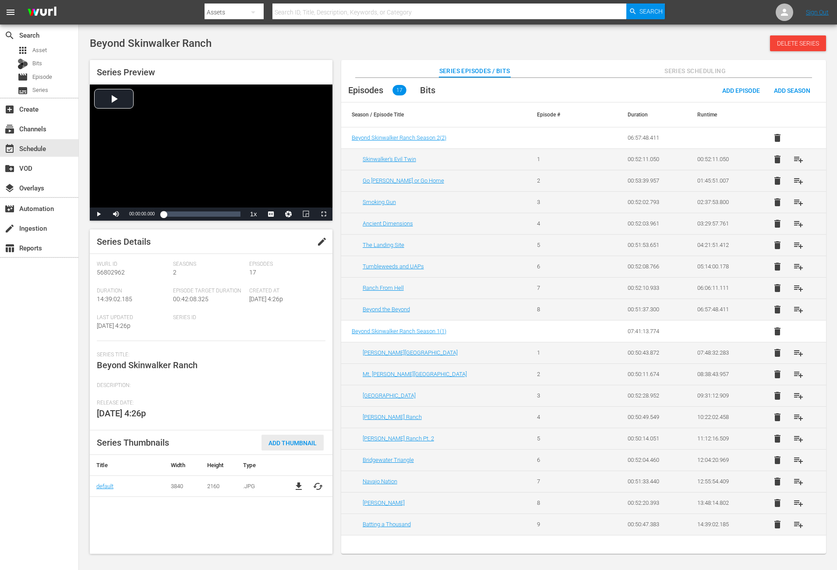
click at [284, 440] on span "Add Thumbnail" at bounding box center [292, 443] width 62 height 7
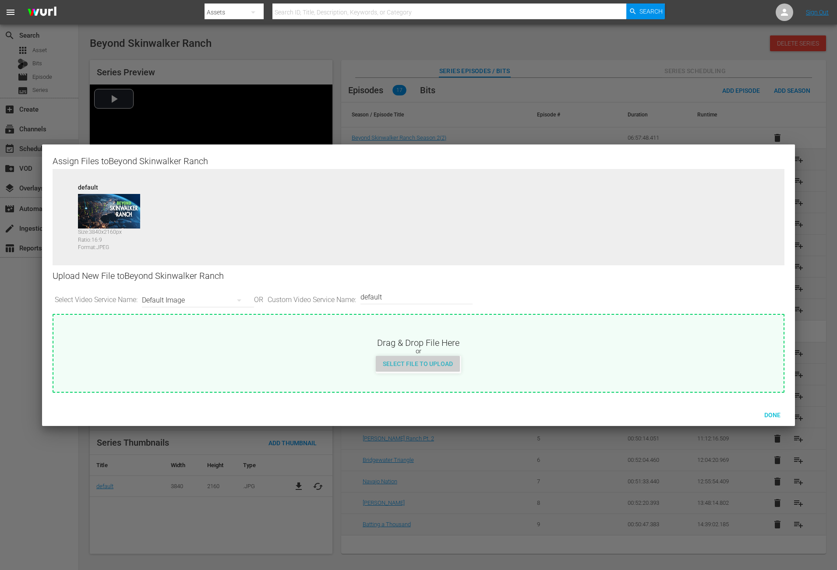
click at [434, 369] on div "Select File to Upload" at bounding box center [418, 364] width 84 height 16
click at [763, 412] on span "Done" at bounding box center [772, 415] width 30 height 7
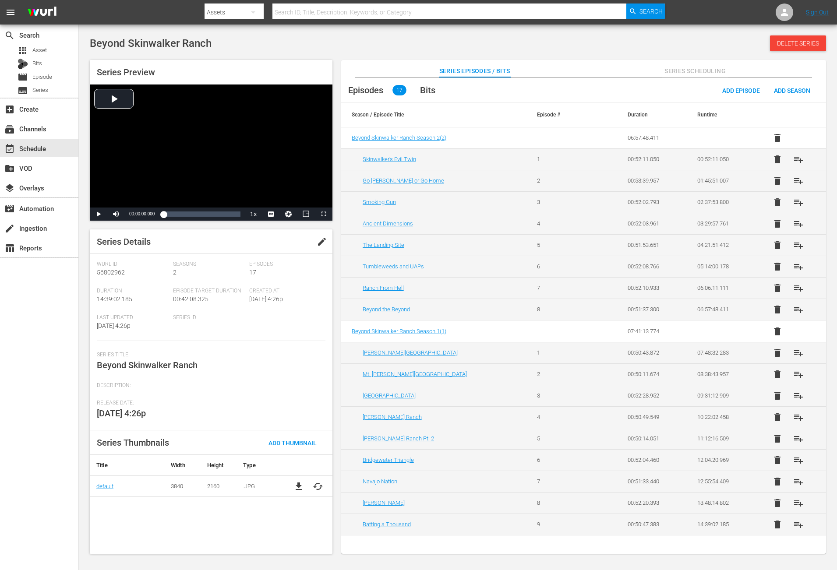
click at [272, 523] on div "Series Details edit [PERSON_NAME] Id 56802962 Seasons 2 Episodes 17 Duration 14…" at bounding box center [211, 391] width 243 height 325
click at [292, 437] on div "Add Thumbnail" at bounding box center [292, 443] width 62 height 16
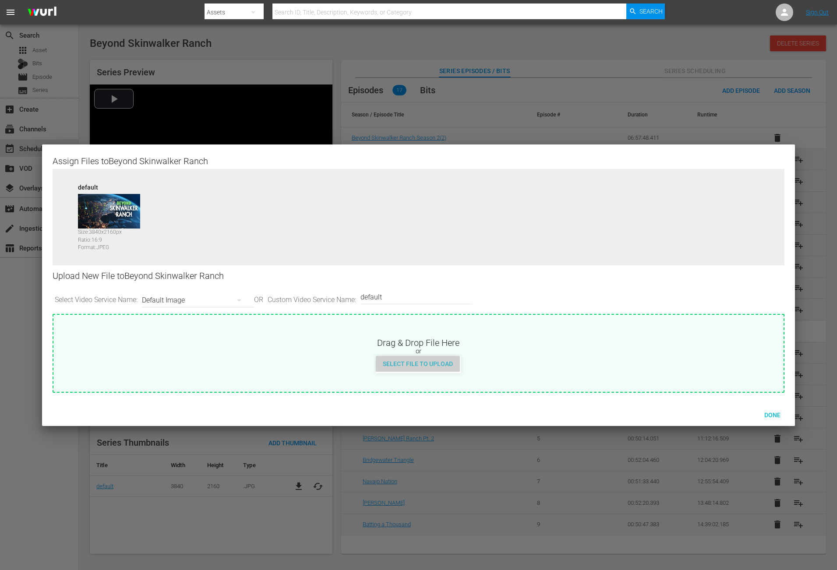
click at [437, 368] on div "Select File to Upload" at bounding box center [418, 364] width 84 height 16
drag, startPoint x: 776, startPoint y: 414, endPoint x: 752, endPoint y: 414, distance: 23.7
click at [775, 414] on span "Done" at bounding box center [772, 415] width 30 height 7
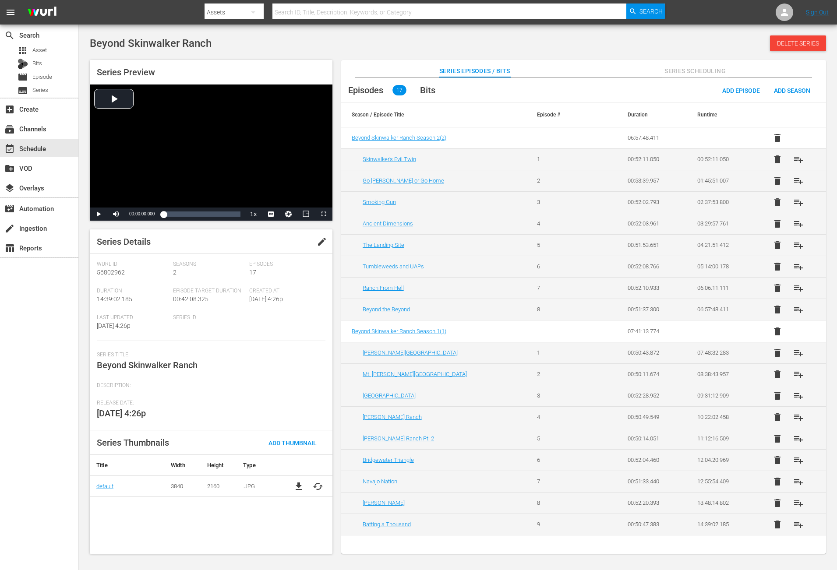
click at [244, 528] on div "Series Details edit Wurl Id 56802962 Seasons 2 Episodes 17 Duration 14:39:02.18…" at bounding box center [211, 391] width 243 height 325
click at [315, 483] on span "cached" at bounding box center [318, 486] width 11 height 11
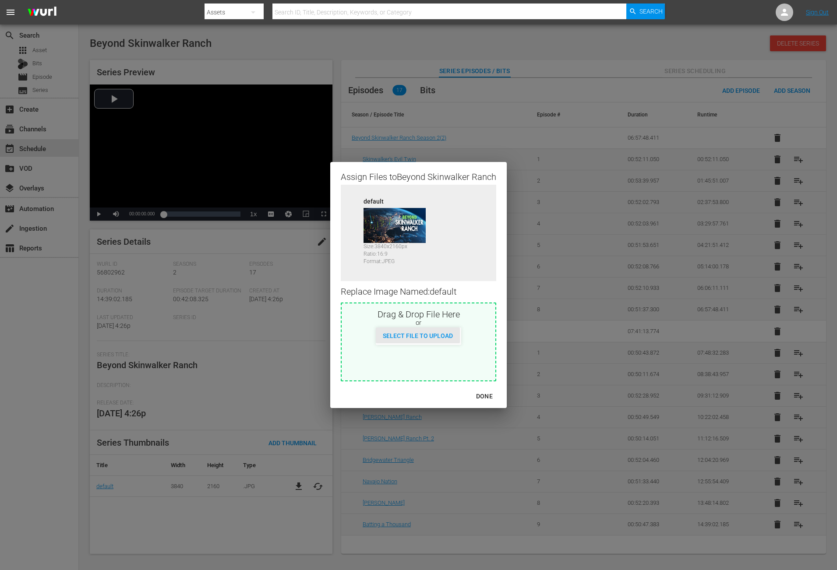
click at [441, 330] on div "Select File to Upload" at bounding box center [418, 336] width 84 height 16
type input "C:\fakepath\Beyond_Skinwalker_Ranch_S3_904x1188.psd"
click at [483, 394] on div "DONE" at bounding box center [484, 396] width 31 height 11
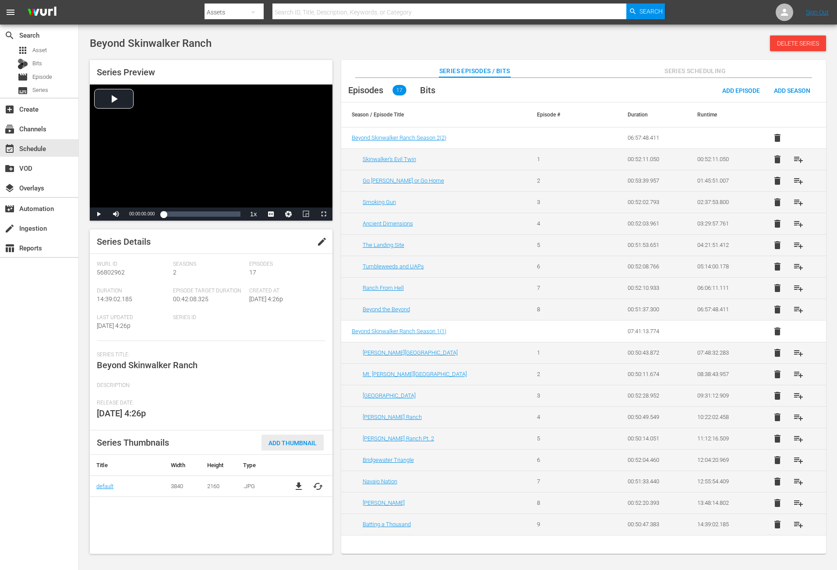
click at [289, 441] on span "Add Thumbnail" at bounding box center [292, 443] width 62 height 7
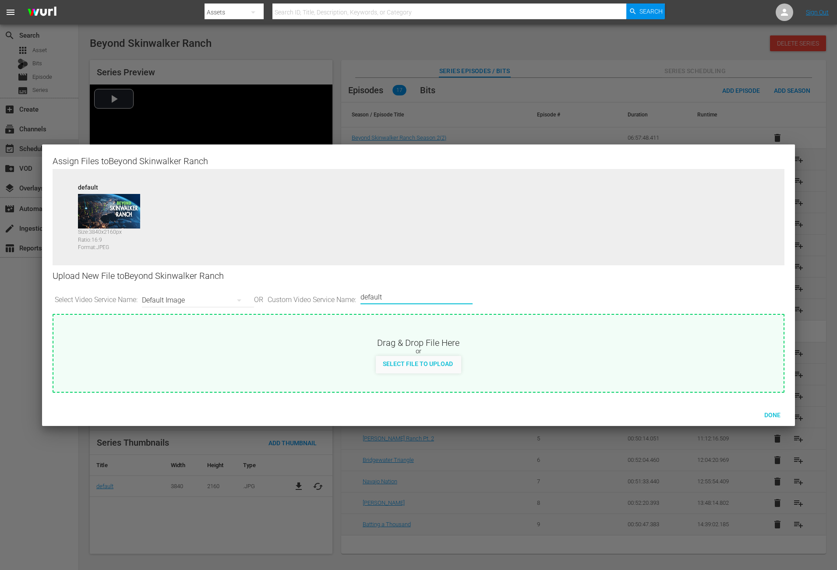
click at [420, 294] on input "default" at bounding box center [414, 297] width 108 height 21
drag, startPoint x: 318, startPoint y: 302, endPoint x: 268, endPoint y: 302, distance: 50.4
click at [268, 302] on div "Select Video Service Name: Default Image OR Custom Video Service Name: Custom V…" at bounding box center [419, 300] width 732 height 27
type input "image2"
click at [419, 367] on span "Select File to Upload" at bounding box center [418, 363] width 84 height 7
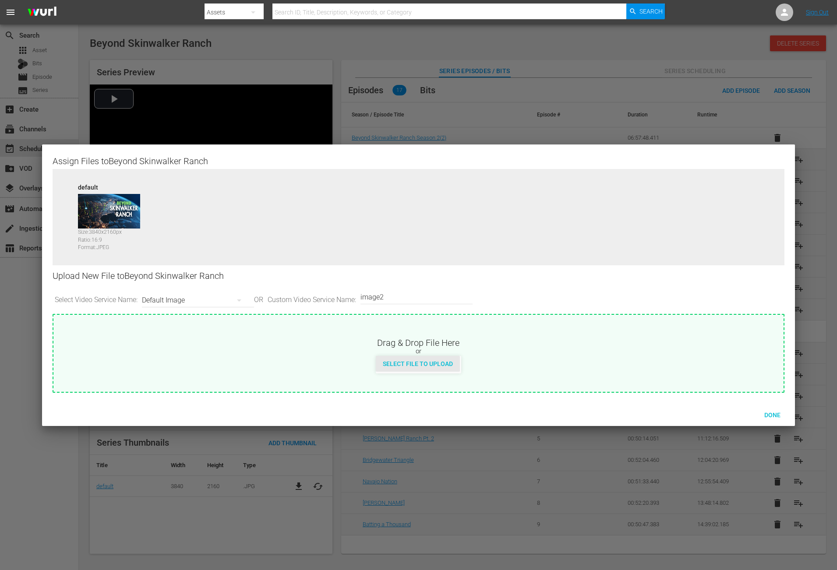
type input "C:\fakepath\Beyond_Skinwalker_Ranch_S3_904x1188.psd"
click at [435, 363] on span "Select File to Upload" at bounding box center [418, 363] width 84 height 7
type input "C:\fakepath\Beyond_Skinwalker_Ranch_S3_904x1188.psd"
click at [776, 413] on span "Done" at bounding box center [772, 415] width 30 height 7
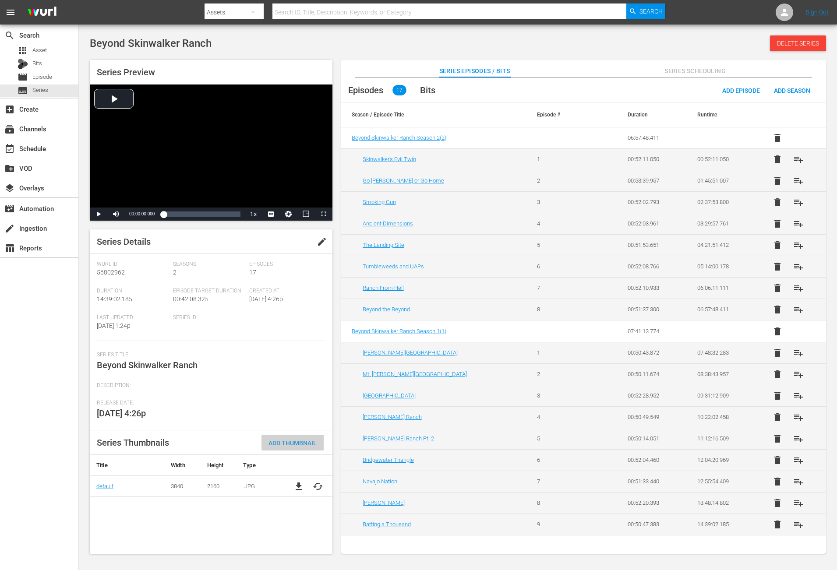
click at [300, 441] on span "Add Thumbnail" at bounding box center [292, 443] width 62 height 7
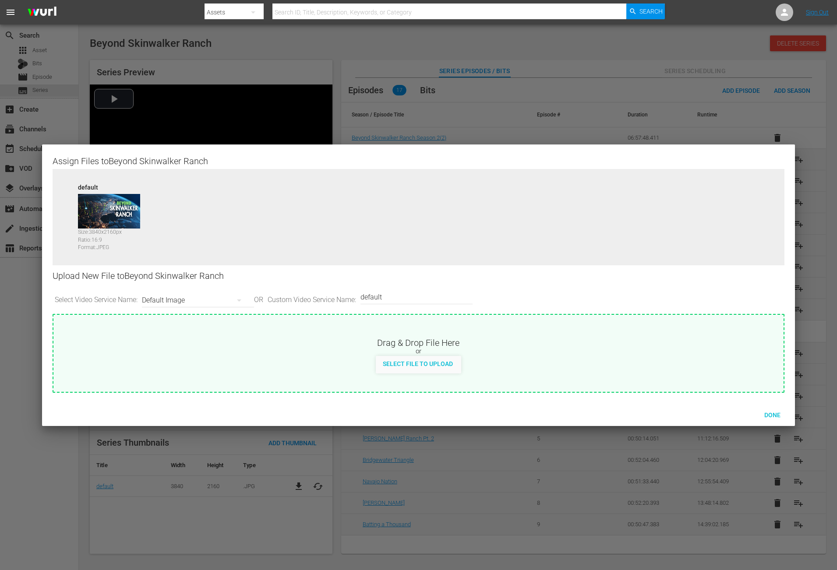
click at [400, 297] on input "default" at bounding box center [414, 297] width 108 height 21
drag, startPoint x: 407, startPoint y: 296, endPoint x: 325, endPoint y: 300, distance: 82.4
click at [325, 300] on div "Select Video Service Name: Default Image OR Custom Video Service Name: Custom V…" at bounding box center [419, 300] width 732 height 27
type input "image2"
click at [774, 410] on div "Done" at bounding box center [772, 415] width 39 height 16
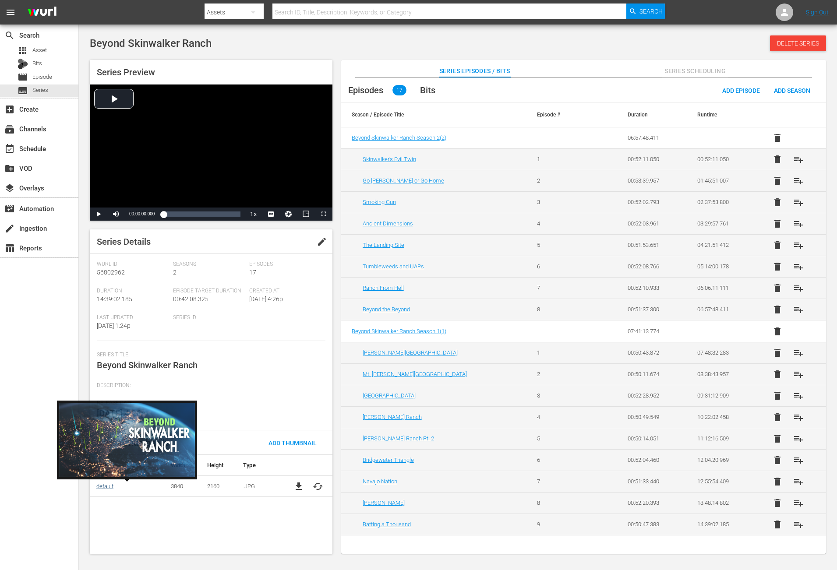
click at [100, 486] on link "default" at bounding box center [104, 486] width 17 height 7
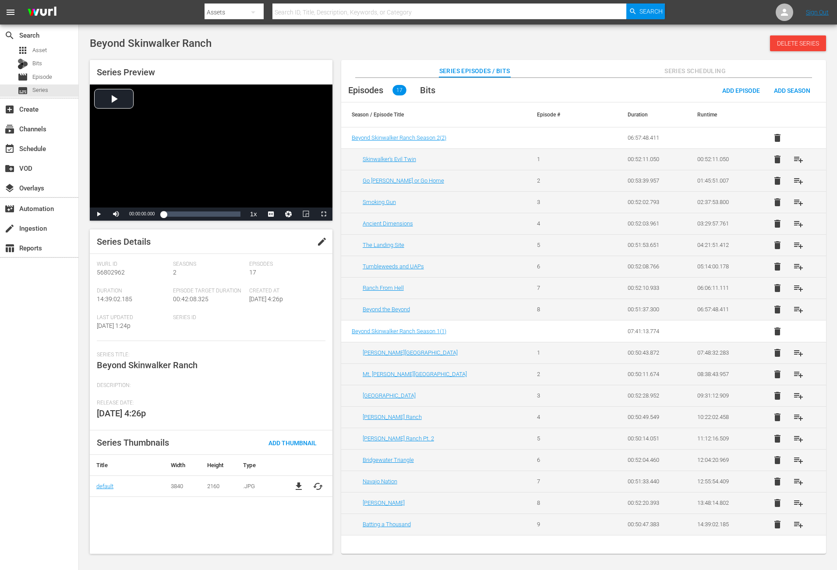
click at [102, 453] on div "Series Thumbnails Add Thumbnail" at bounding box center [211, 442] width 243 height 25
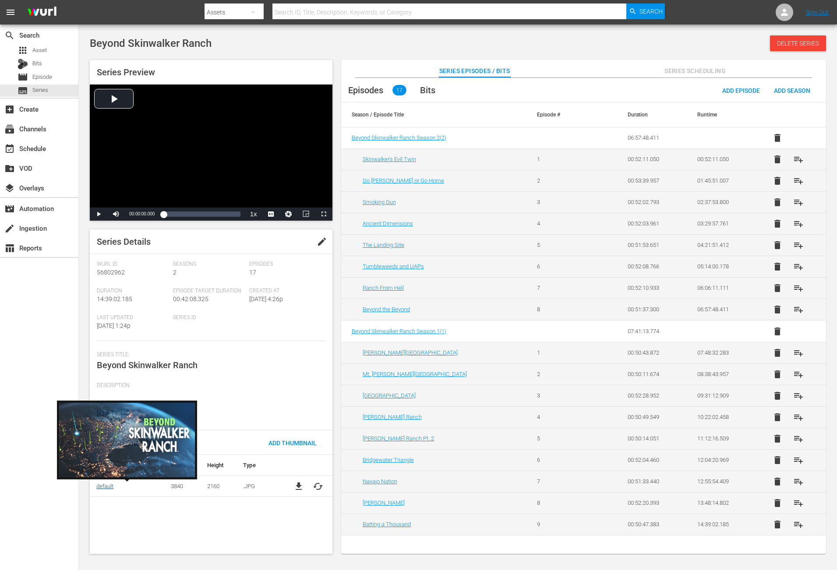
click at [103, 489] on link "default" at bounding box center [104, 486] width 17 height 7
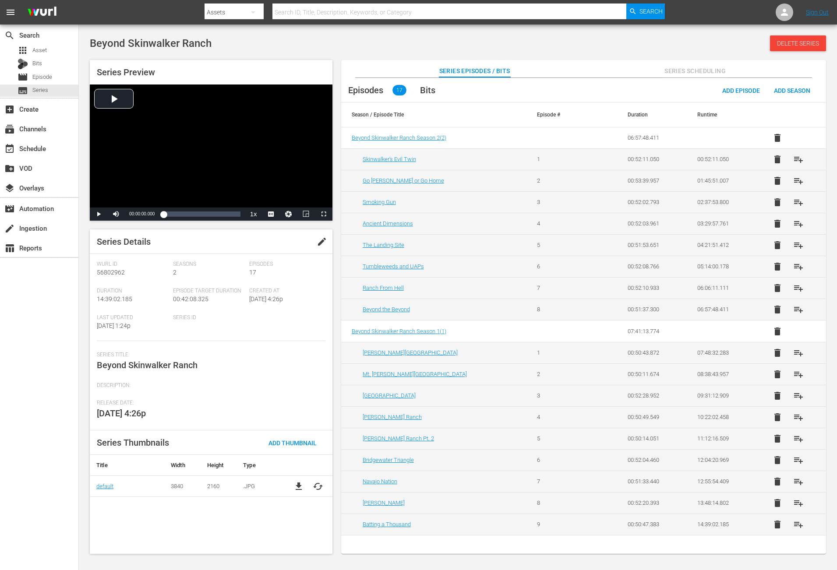
click at [713, 71] on span "Series Scheduling" at bounding box center [695, 71] width 66 height 11
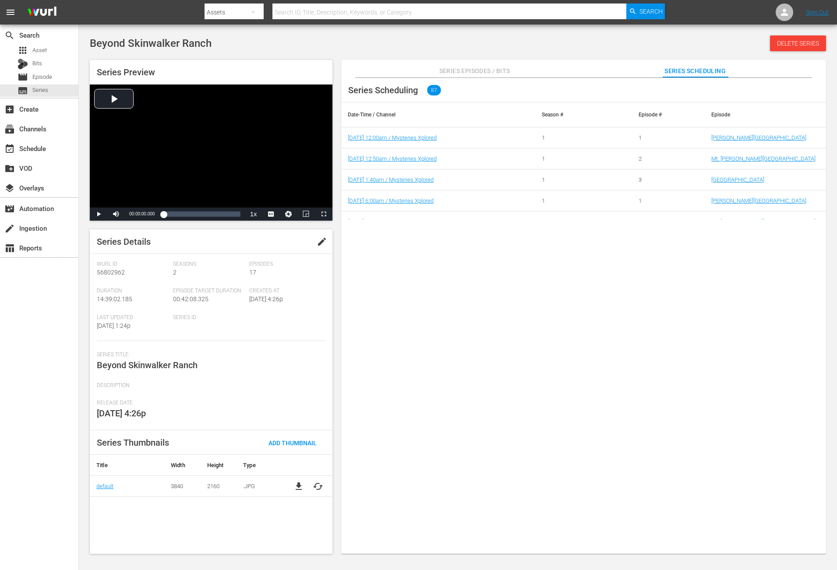
click at [465, 67] on span "Series Episodes / Bits" at bounding box center [474, 71] width 71 height 11
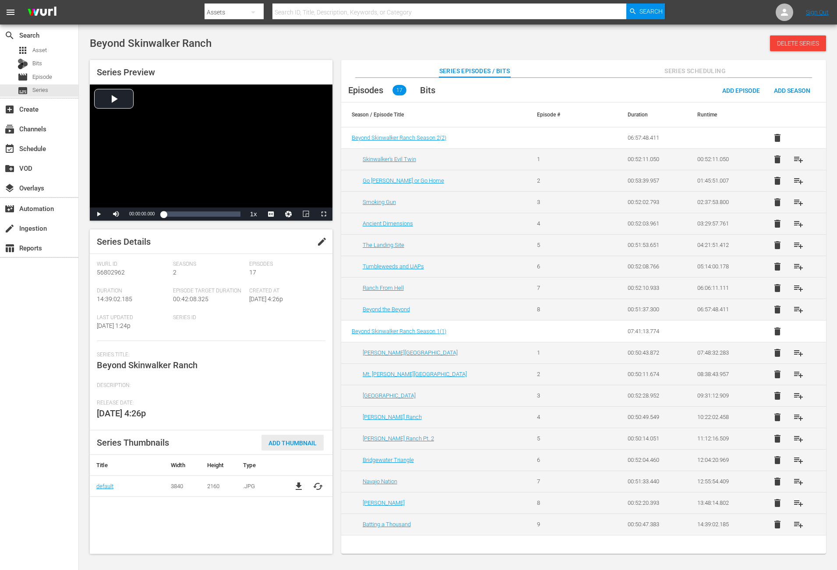
click at [280, 442] on span "Add Thumbnail" at bounding box center [292, 443] width 62 height 7
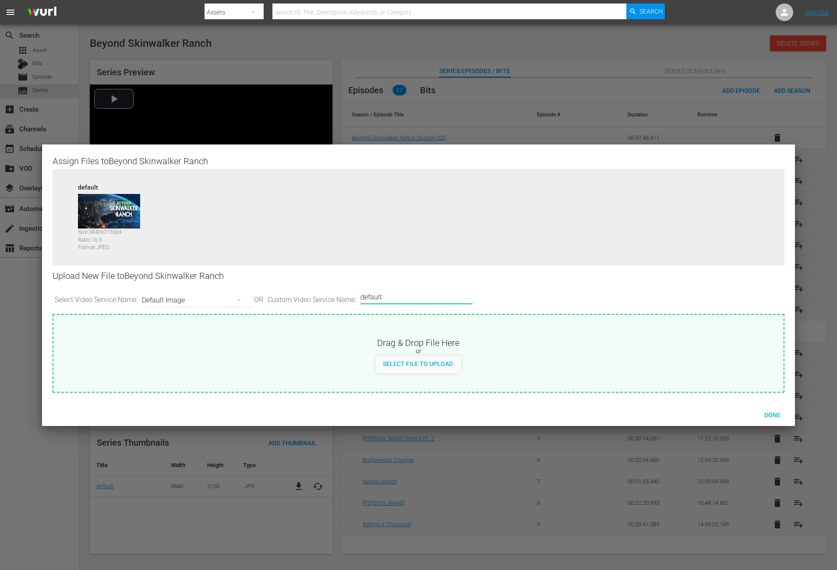
click at [405, 296] on input "default" at bounding box center [414, 297] width 108 height 21
drag, startPoint x: 412, startPoint y: 296, endPoint x: 175, endPoint y: 278, distance: 237.2
click at [175, 278] on div "Upload New File to Beyond Skinwalker Ranch Select Video Service Name: Default I…" at bounding box center [419, 289] width 732 height 49
click at [243, 301] on icon "button" at bounding box center [239, 300] width 11 height 11
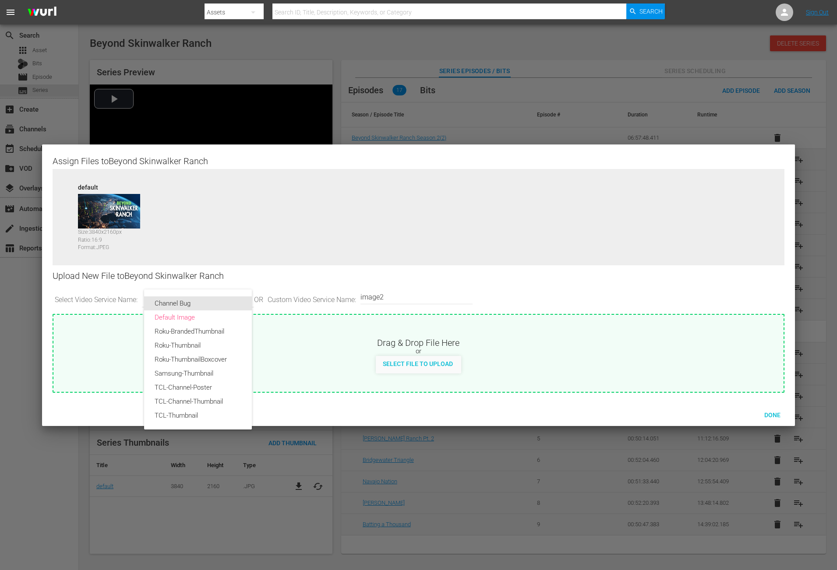
click at [243, 301] on div "Channel Bug" at bounding box center [198, 303] width 108 height 14
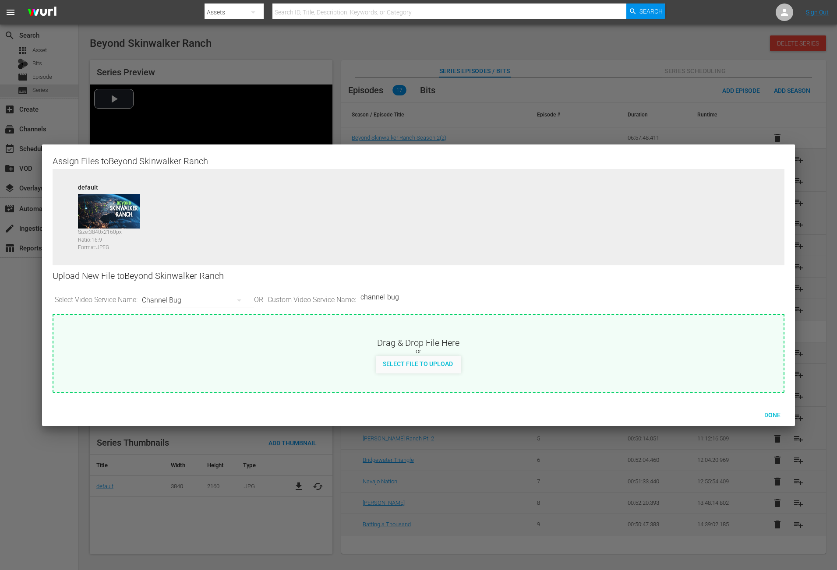
click at [414, 301] on input "channel-bug" at bounding box center [414, 297] width 108 height 21
click at [243, 301] on icon "button" at bounding box center [239, 300] width 11 height 11
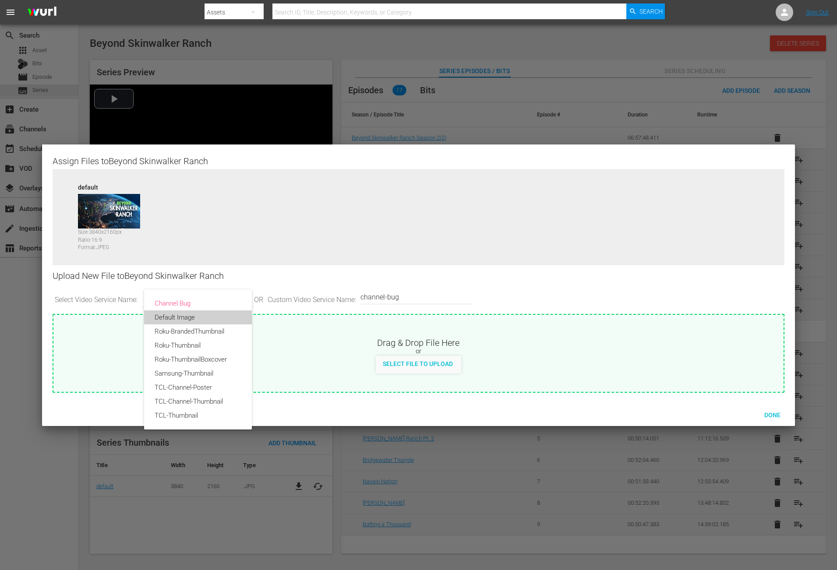
click at [192, 320] on div "Default Image" at bounding box center [198, 317] width 87 height 14
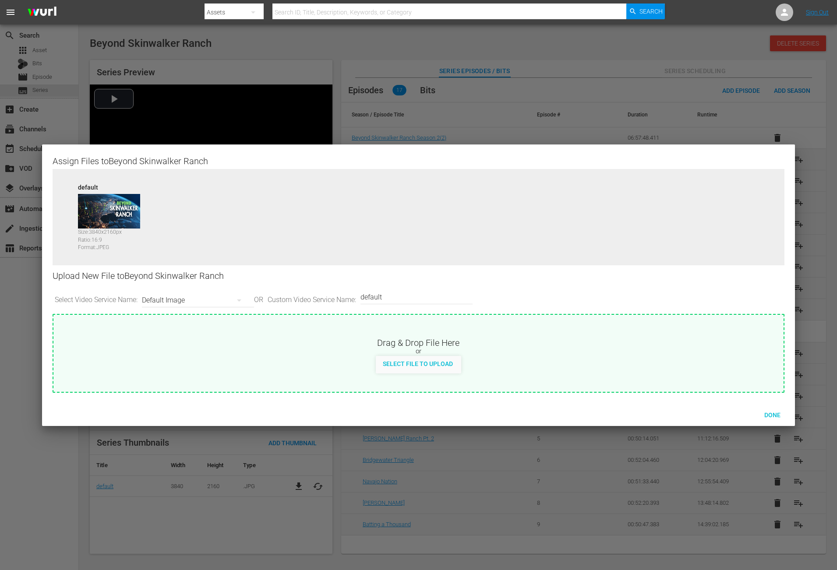
click at [418, 296] on input "default" at bounding box center [414, 297] width 108 height 21
drag, startPoint x: 420, startPoint y: 295, endPoint x: 272, endPoint y: 290, distance: 147.2
click at [272, 290] on div "Select Video Service Name: Default Image OR Custom Video Service Name: Custom V…" at bounding box center [419, 300] width 732 height 27
type input "image2"
click at [503, 408] on div "Done" at bounding box center [418, 414] width 753 height 23
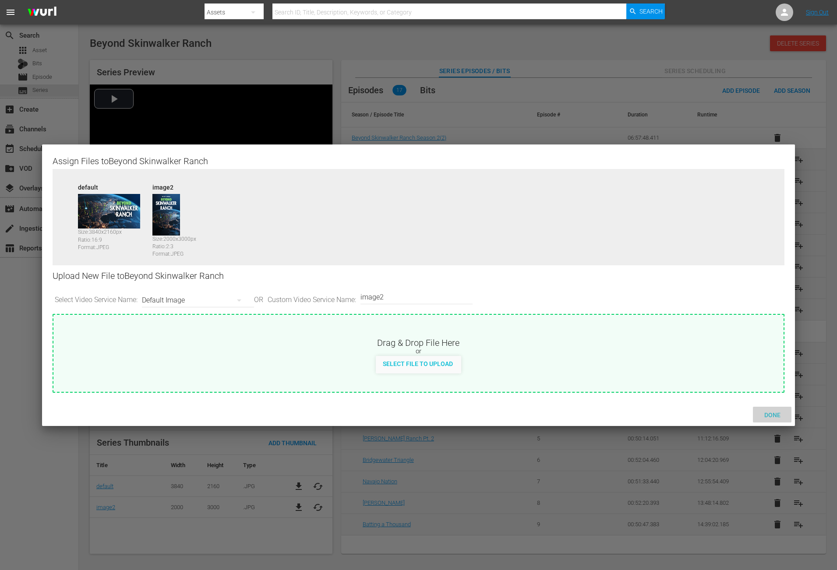
click at [773, 412] on span "Done" at bounding box center [772, 415] width 30 height 7
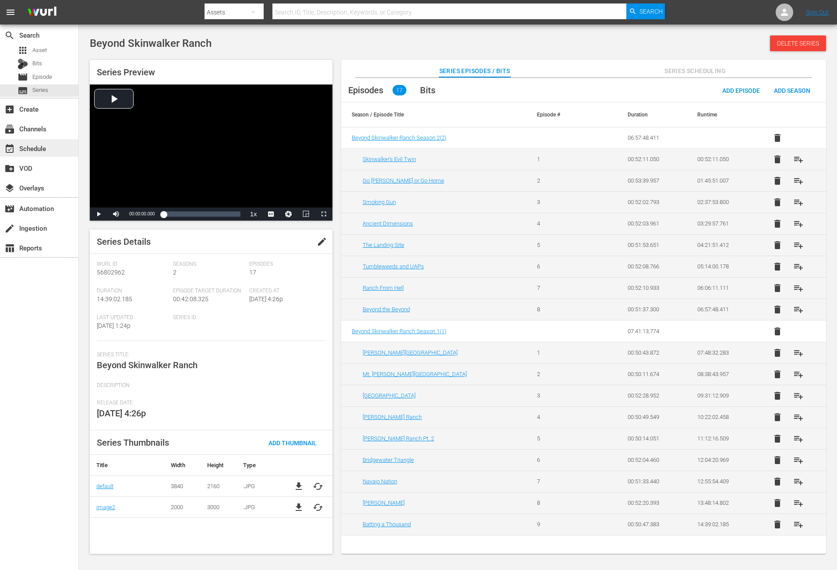
click at [37, 148] on div "event_available Schedule" at bounding box center [24, 147] width 49 height 8
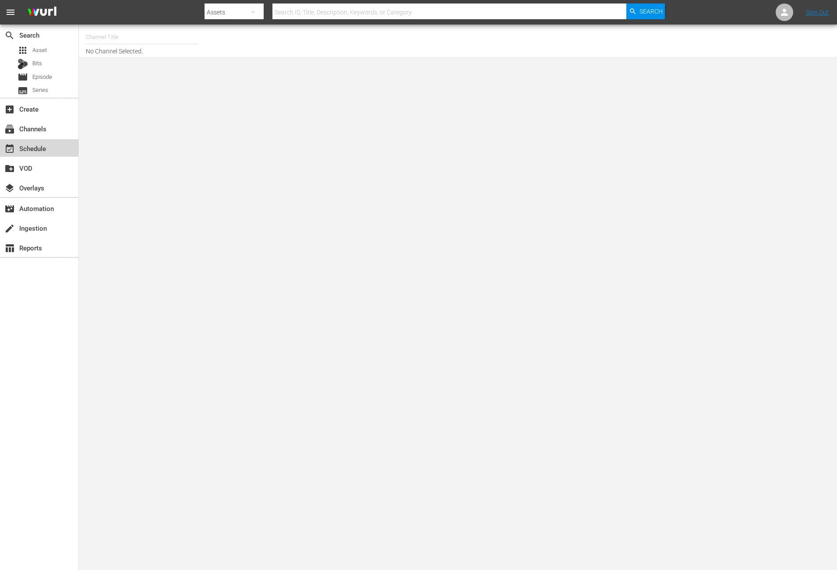
click at [37, 148] on div "event_available Schedule" at bounding box center [24, 147] width 49 height 8
click at [153, 40] on input "text" at bounding box center [142, 37] width 112 height 21
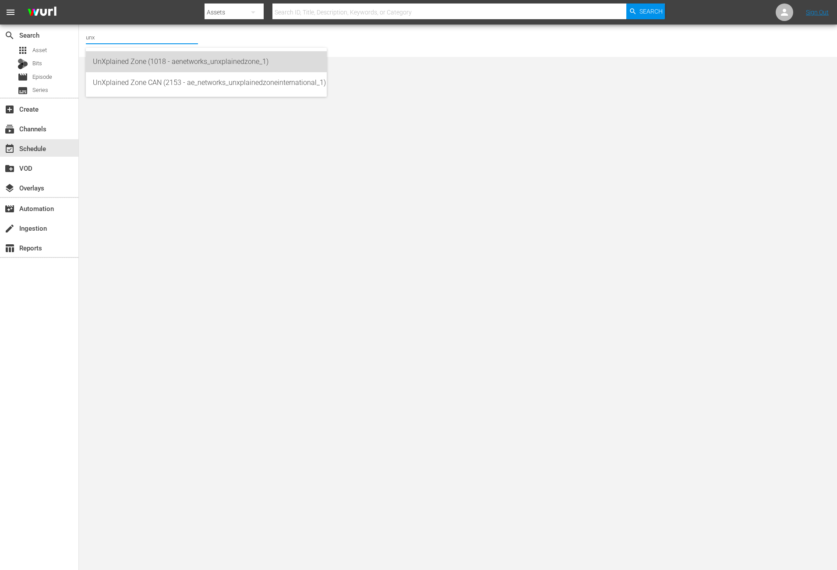
click at [160, 61] on div "UnXplained Zone (1018 - aenetworks_unxplainedzone_1)" at bounding box center [206, 61] width 227 height 21
type input "UnXplained Zone (1018 - aenetworks_unxplainedzone_1)"
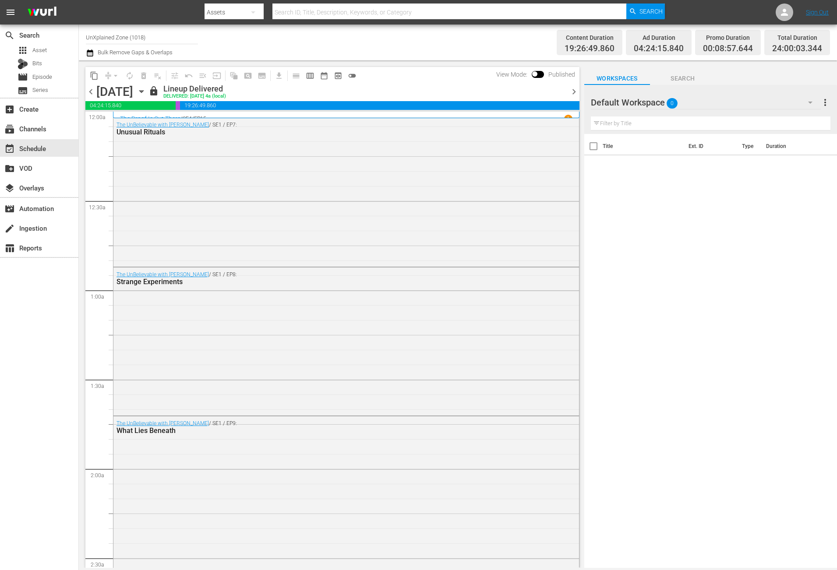
click at [401, 87] on div "lock Lineup Delivered DELIVERED: 10/14 @ 4a (local)" at bounding box center [356, 91] width 416 height 15
click at [143, 92] on icon "button" at bounding box center [141, 92] width 4 height 2
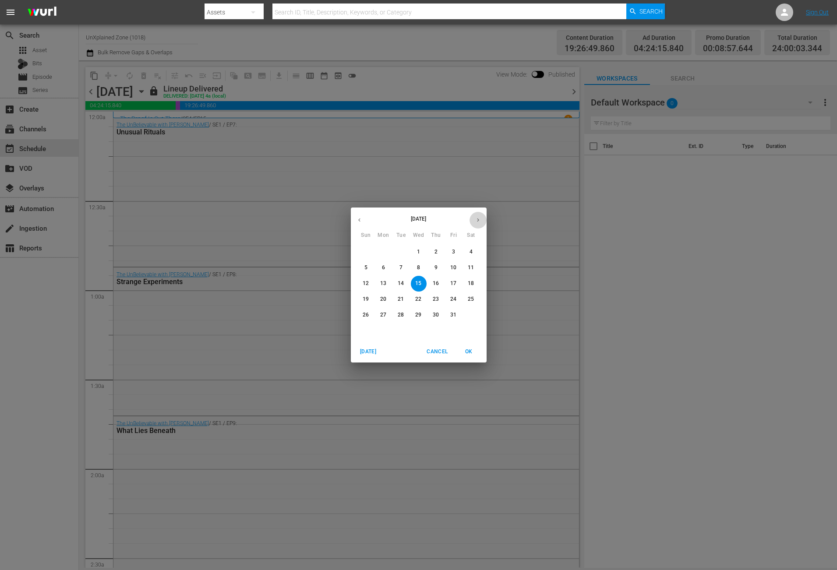
click at [476, 218] on icon "button" at bounding box center [478, 220] width 7 height 7
click at [364, 282] on p "9" at bounding box center [365, 283] width 3 height 7
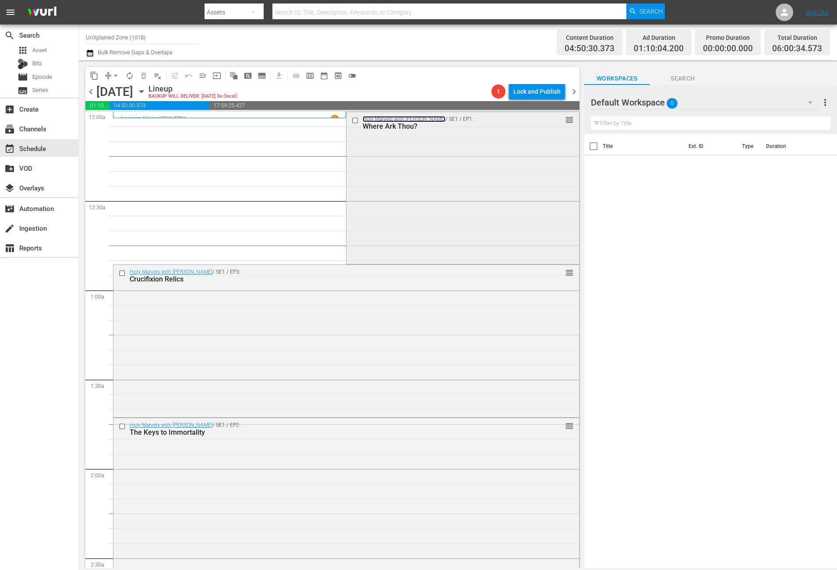
click at [377, 117] on link "Holy Marvels with Dennis Quaid" at bounding box center [404, 119] width 83 height 6
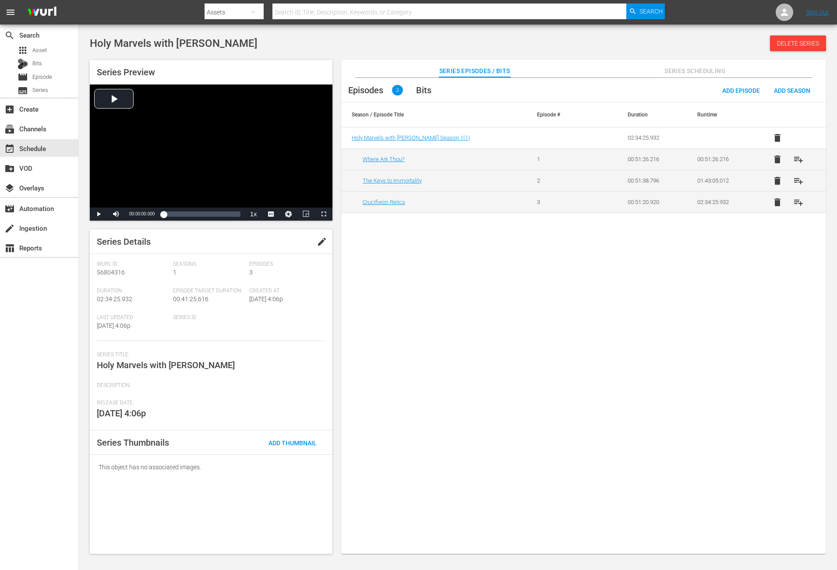
click at [32, 367] on div "search Search apps Asset Bits movie Episode subtitles Series add_box Create sub…" at bounding box center [39, 310] width 79 height 570
click at [290, 443] on span "Add Thumbnail" at bounding box center [292, 443] width 62 height 7
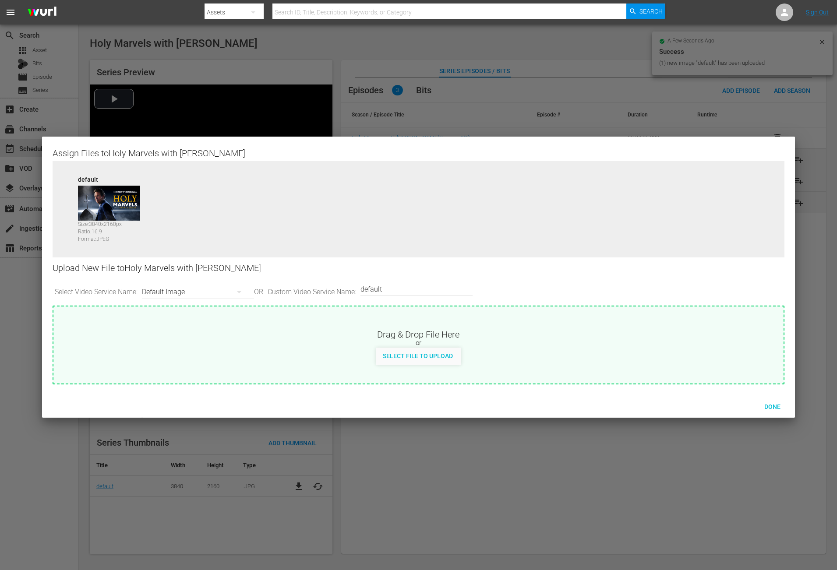
click at [395, 285] on input "default" at bounding box center [414, 289] width 108 height 21
drag, startPoint x: 402, startPoint y: 286, endPoint x: 287, endPoint y: 283, distance: 115.2
click at [287, 283] on div "Select Video Service Name: Default Image OR Custom Video Service Name: Custom V…" at bounding box center [419, 292] width 732 height 27
type input "image2"
click at [762, 406] on span "Done" at bounding box center [772, 406] width 30 height 7
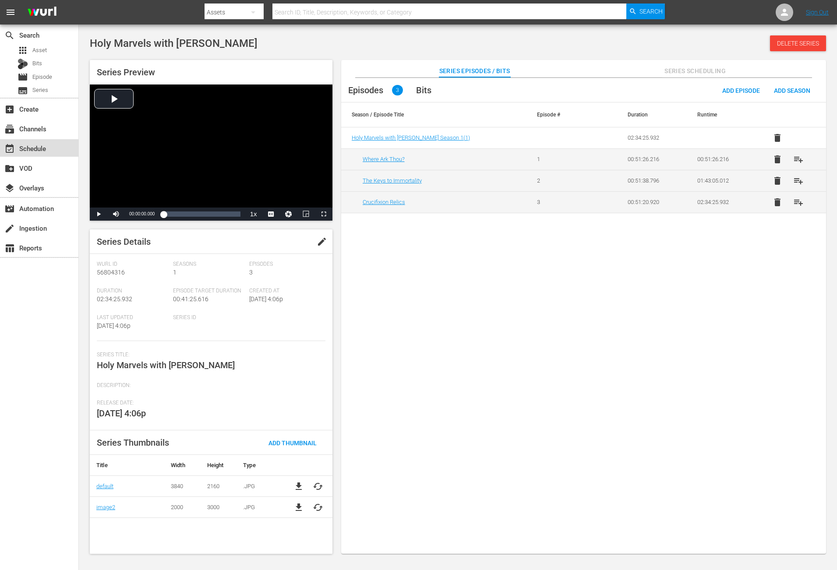
click at [41, 148] on div "event_available Schedule" at bounding box center [24, 147] width 49 height 8
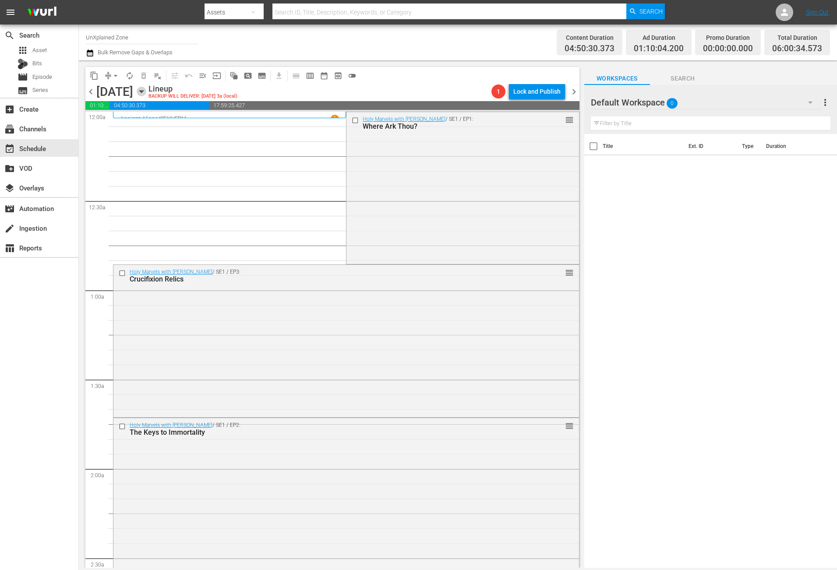
click at [143, 91] on icon "button" at bounding box center [141, 92] width 4 height 2
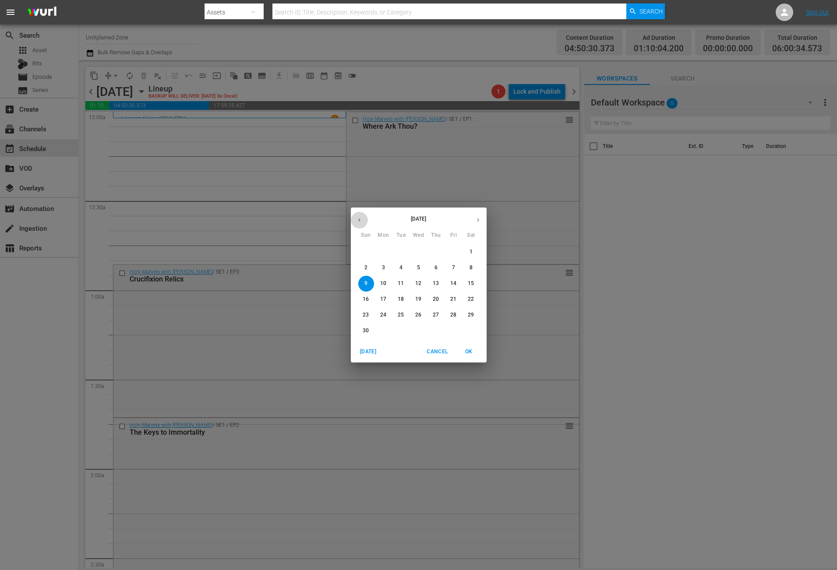
click at [358, 217] on icon "button" at bounding box center [359, 220] width 7 height 7
click at [419, 300] on p "22" at bounding box center [418, 299] width 6 height 7
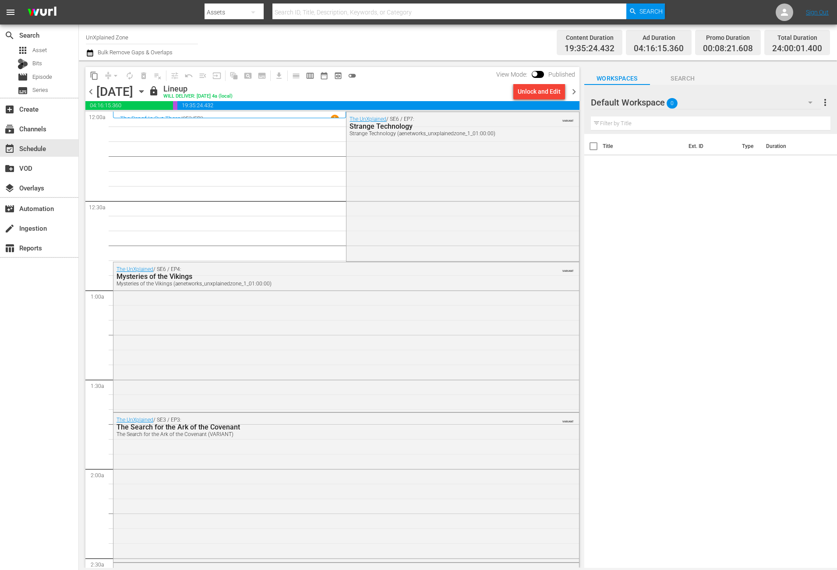
click at [146, 89] on icon "button" at bounding box center [142, 92] width 10 height 10
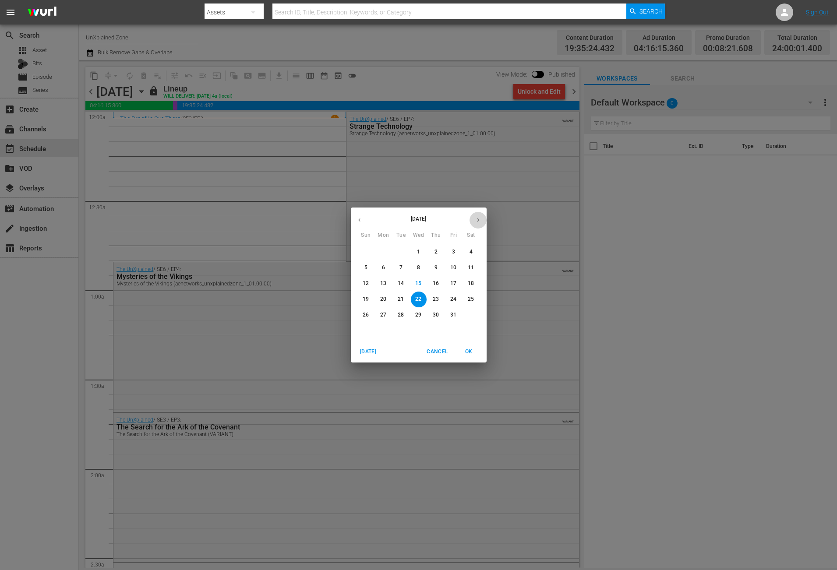
click at [476, 222] on icon "button" at bounding box center [478, 220] width 7 height 7
click at [365, 267] on p "2" at bounding box center [365, 267] width 3 height 7
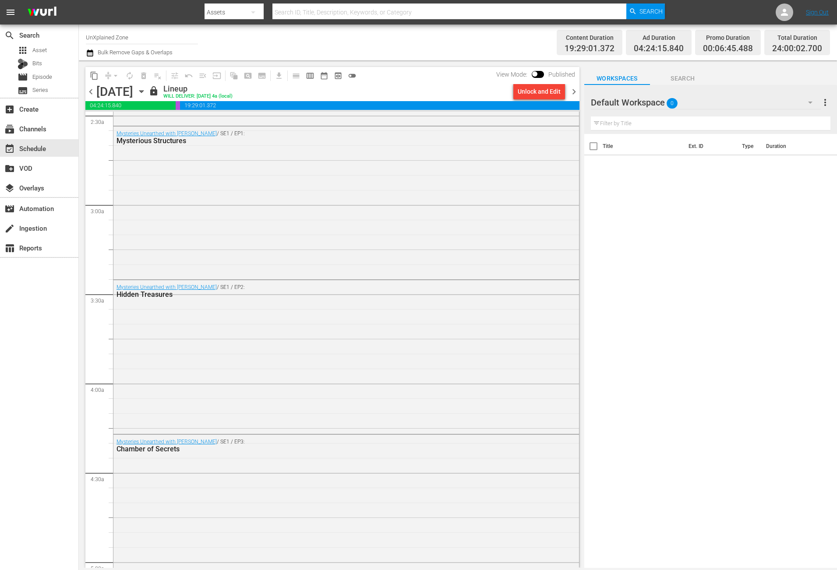
scroll to position [460, 0]
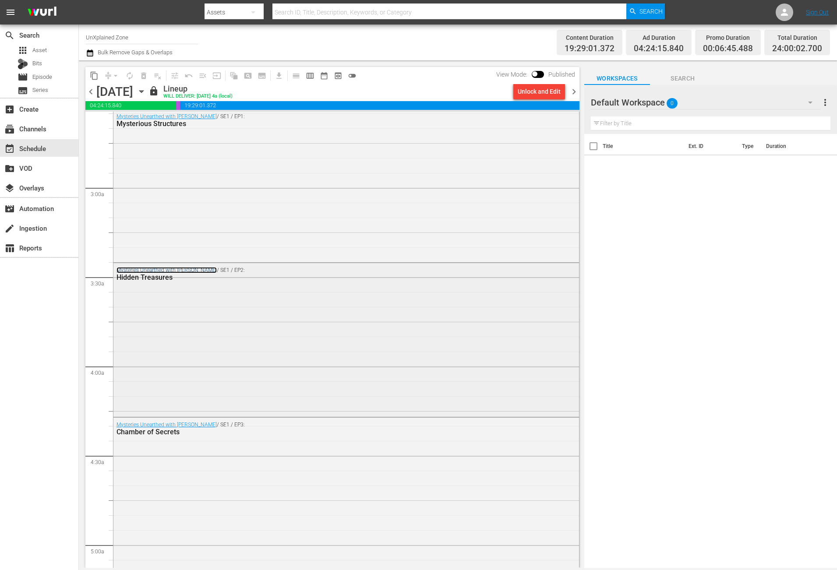
click at [187, 268] on link "Mysteries Unearthed with Danny Trejo" at bounding box center [166, 270] width 100 height 6
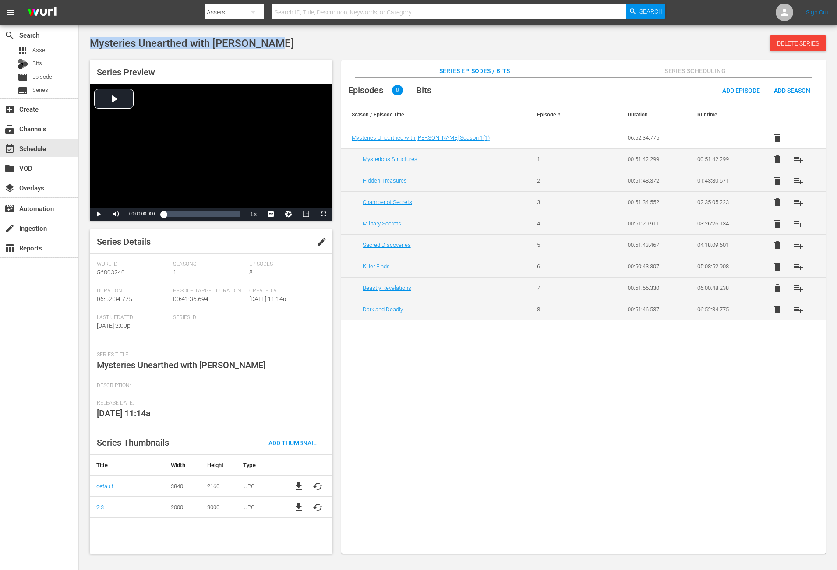
drag, startPoint x: 281, startPoint y: 46, endPoint x: 86, endPoint y: 40, distance: 195.4
click at [86, 40] on div "Mysteries Unearthed with Danny Trejo Delete Series Series Preview Video Player …" at bounding box center [457, 292] width 745 height 514
copy span "Mysteries Unearthed with Danny Trejo"
click at [43, 144] on div "event_available Schedule" at bounding box center [24, 147] width 49 height 8
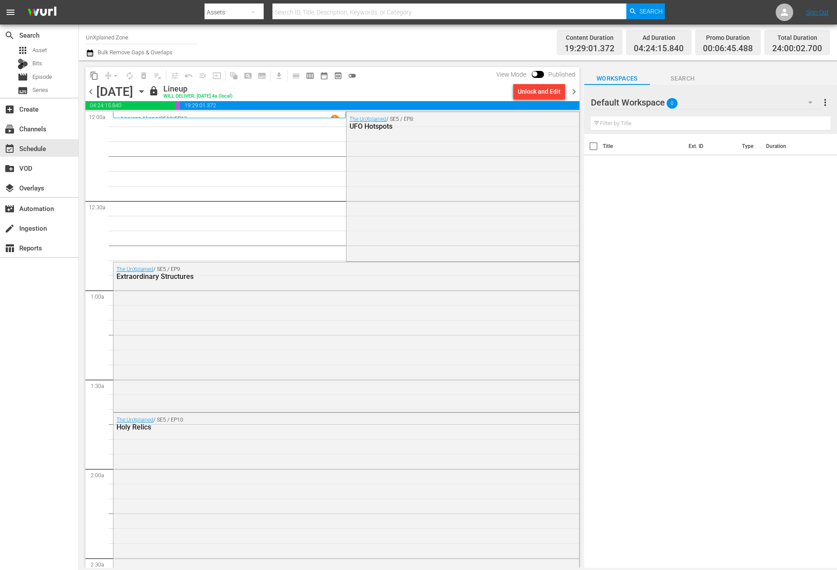
click at [412, 72] on div "content_copy compress arrow_drop_down autorenew_outlined delete_forever_outline…" at bounding box center [332, 75] width 494 height 17
click at [146, 92] on icon "button" at bounding box center [142, 92] width 10 height 10
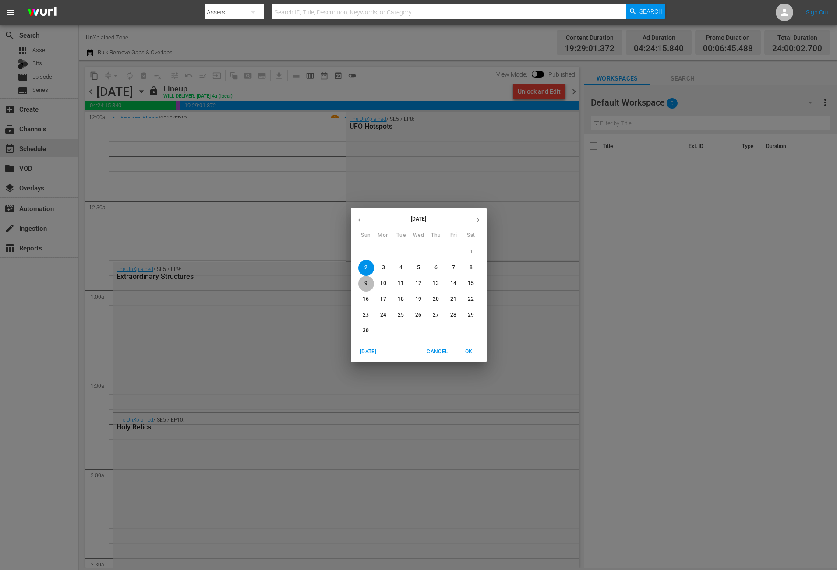
click at [362, 280] on span "9" at bounding box center [366, 283] width 16 height 7
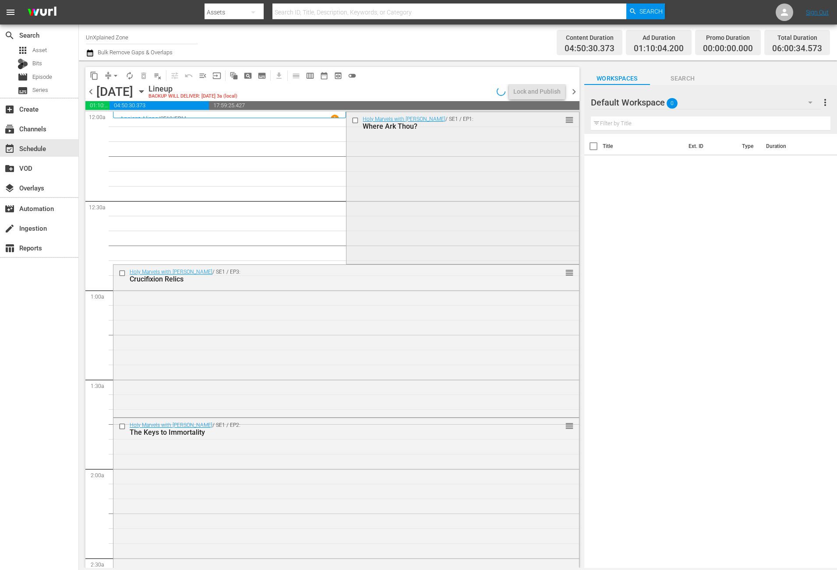
click at [454, 165] on div "Holy Marvels with Dennis Quaid / SE1 / EP1: Where Ark Thou? reorder" at bounding box center [462, 187] width 232 height 151
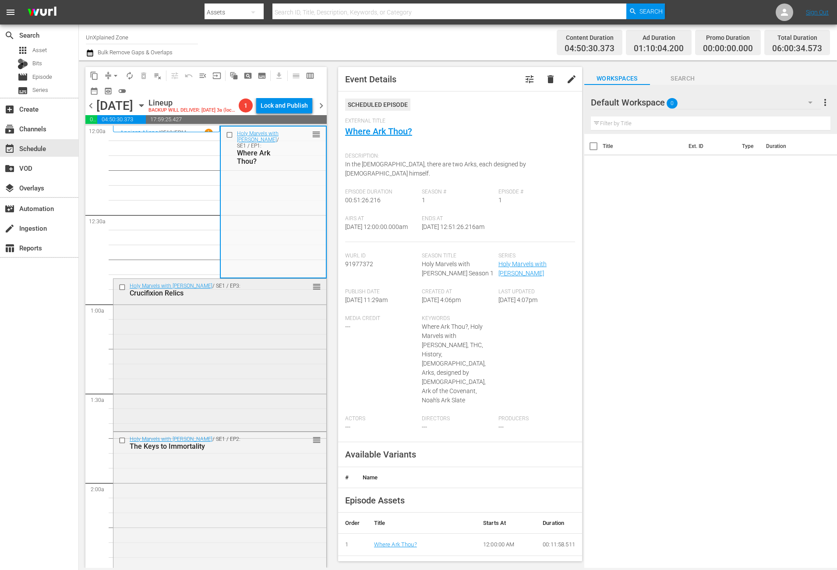
click at [237, 385] on div "Holy Marvels with Dennis Quaid / SE1 / EP3: Crucifixion Relics reorder" at bounding box center [219, 354] width 213 height 150
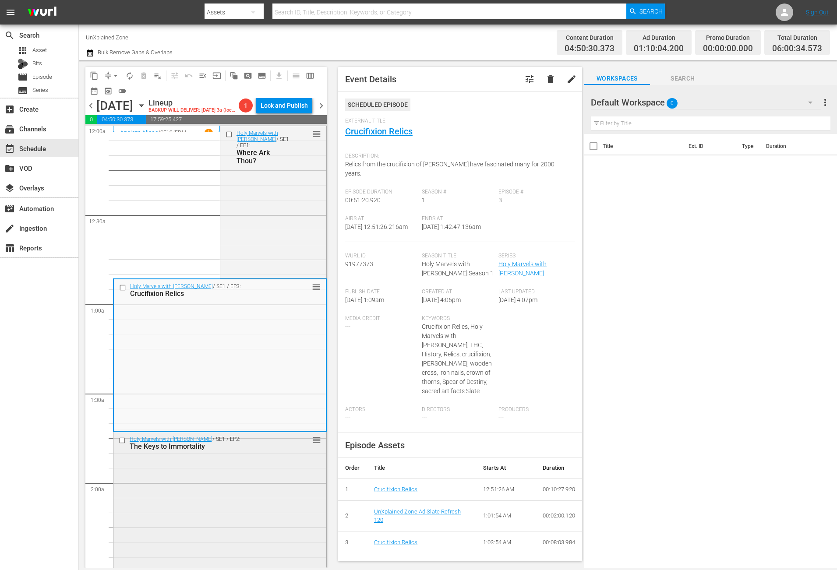
click at [264, 495] on div "Holy Marvels with Dennis Quaid / SE1 / EP2: The Keys to Immortality reorder" at bounding box center [219, 507] width 213 height 151
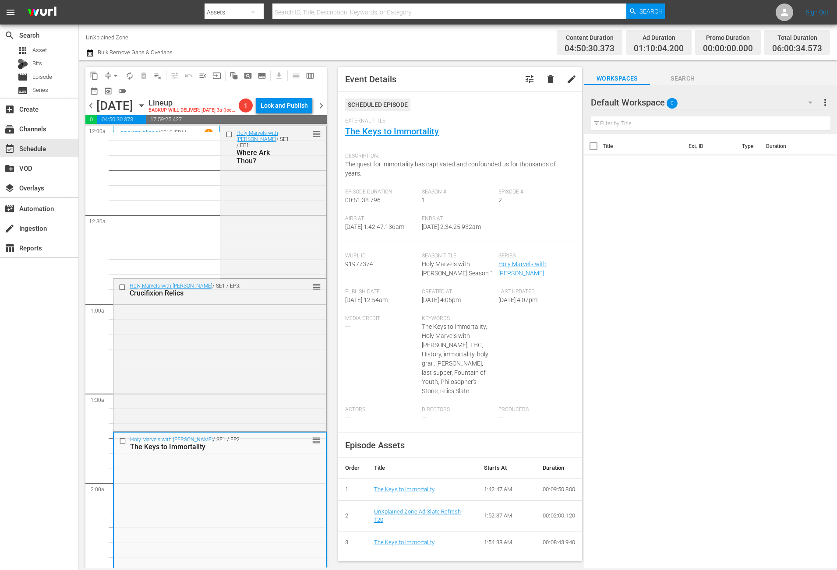
click at [61, 368] on div "search Search apps Asset Bits movie Episode subtitles Series add_box Create sub…" at bounding box center [39, 310] width 79 height 570
click at [113, 75] on span "arrow_drop_down" at bounding box center [115, 75] width 9 height 9
click at [108, 88] on li "Align to Midnight" at bounding box center [116, 93] width 92 height 14
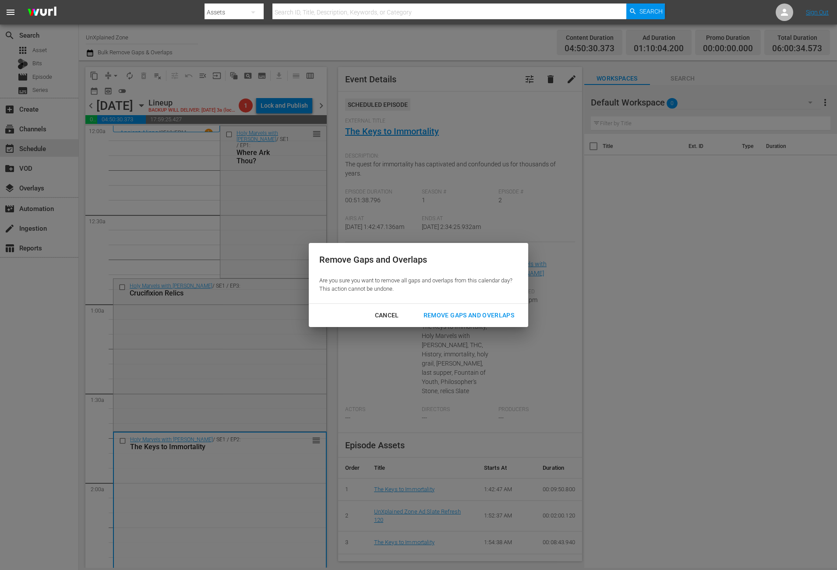
click at [508, 314] on div "Remove Gaps and Overlaps" at bounding box center [468, 315] width 105 height 11
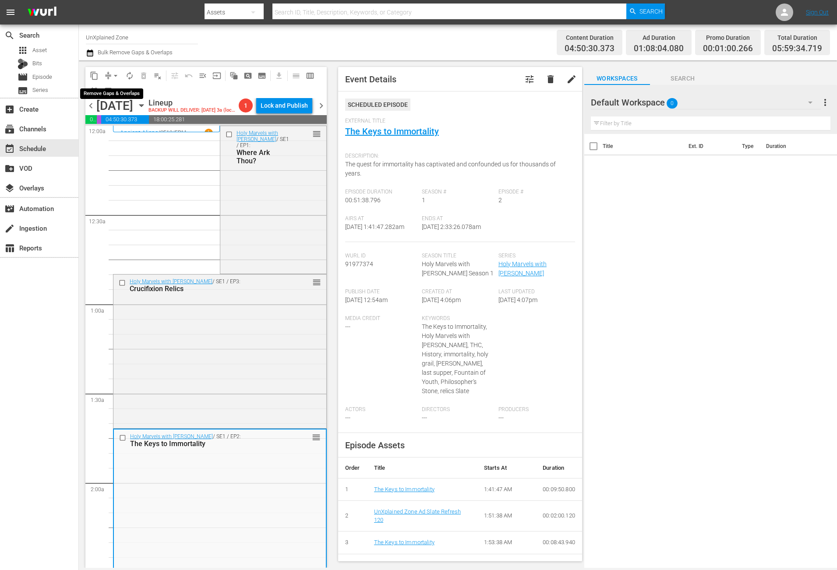
click at [110, 75] on button "arrow_drop_down" at bounding box center [116, 76] width 14 height 14
click at [118, 89] on li "Align to Midnight" at bounding box center [116, 93] width 92 height 14
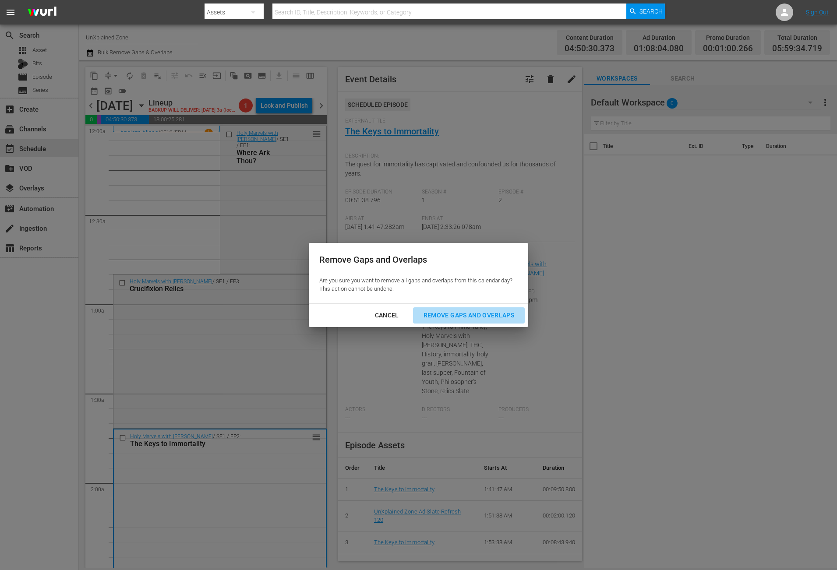
click at [439, 314] on div "Remove Gaps and Overlaps" at bounding box center [468, 315] width 105 height 11
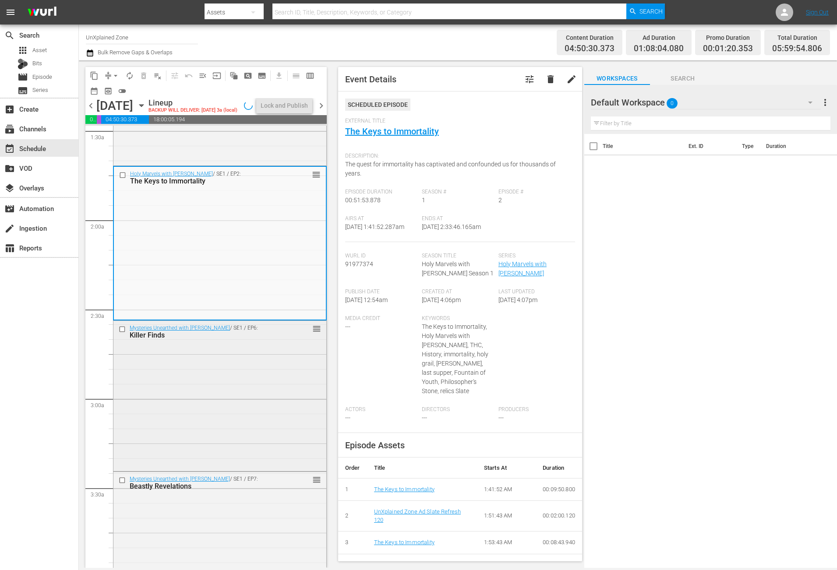
scroll to position [394, 0]
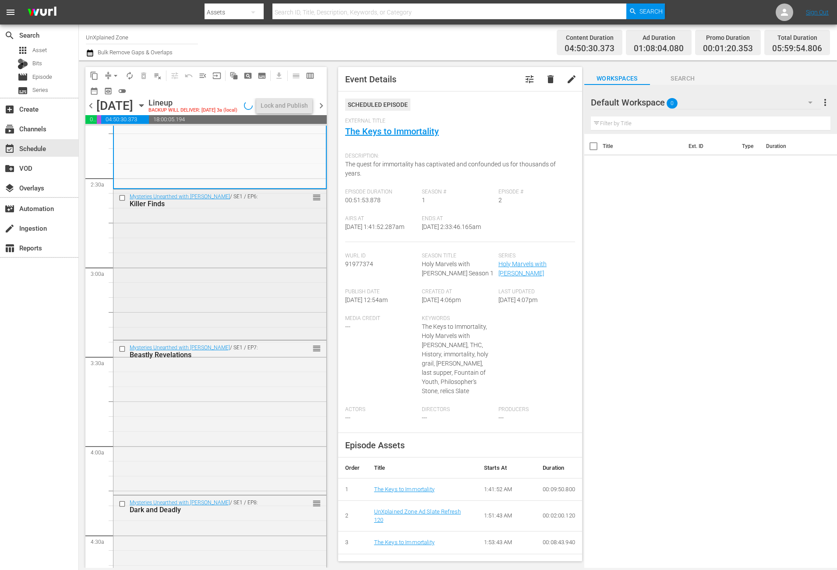
click at [249, 301] on div "Mysteries Unearthed with Danny Trejo / SE1 / EP6: Killer Finds reorder" at bounding box center [219, 264] width 213 height 148
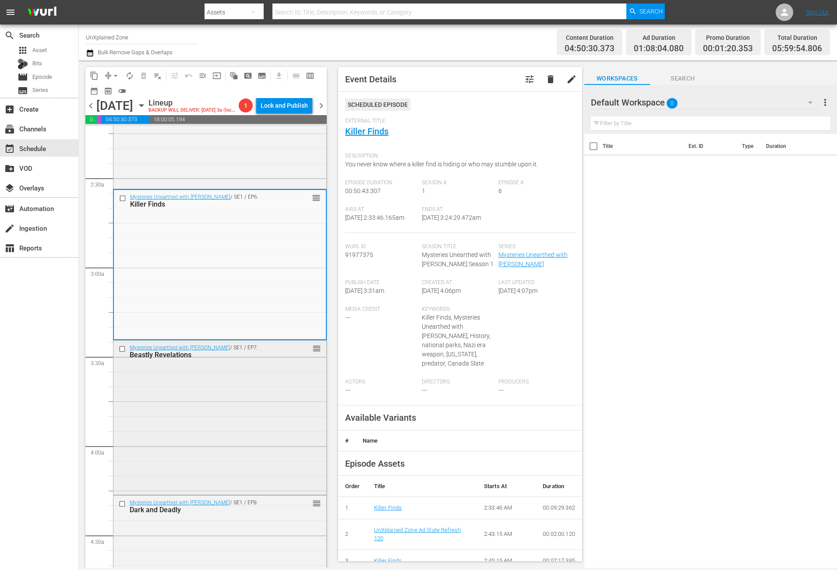
click at [244, 426] on div "Mysteries Unearthed with Danny Trejo / SE1 / EP7: Beastly Revelations reorder" at bounding box center [219, 417] width 213 height 152
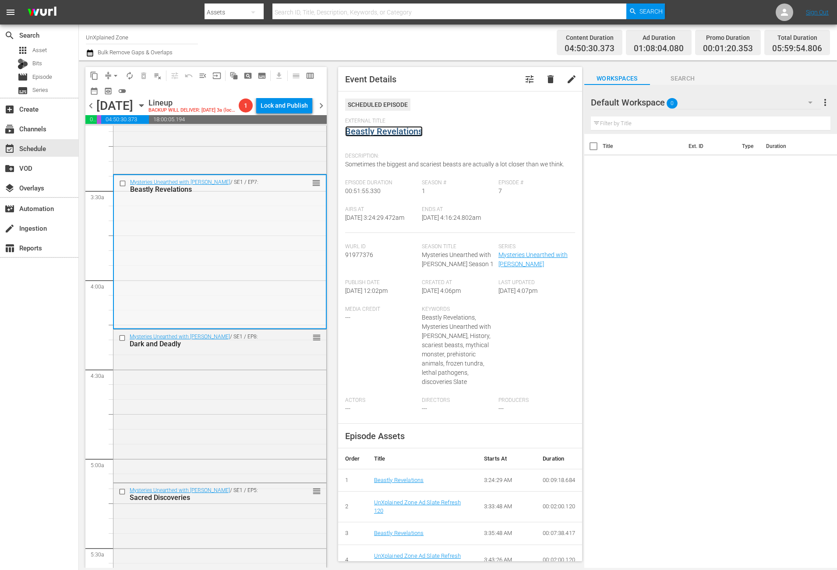
scroll to position [526, 0]
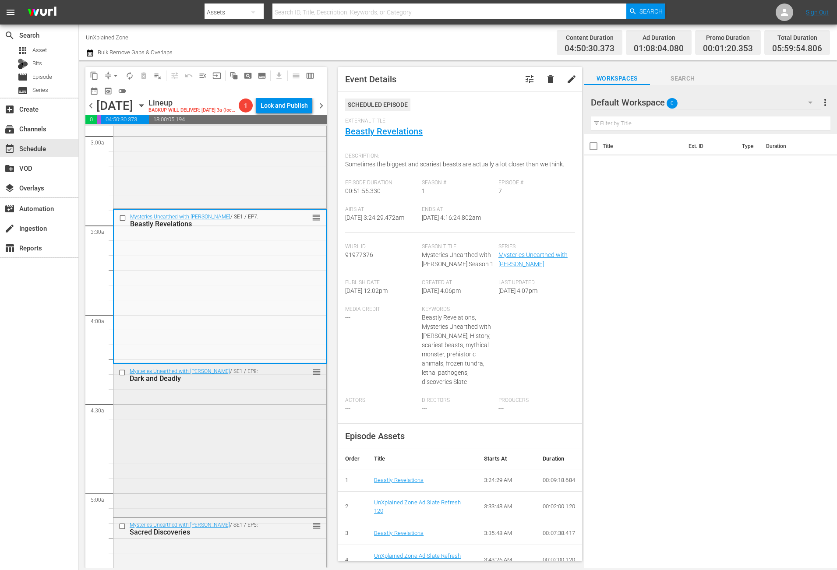
click at [232, 416] on div "Mysteries Unearthed with Danny Trejo / SE1 / EP8: Dark and Deadly reorder" at bounding box center [219, 440] width 213 height 152
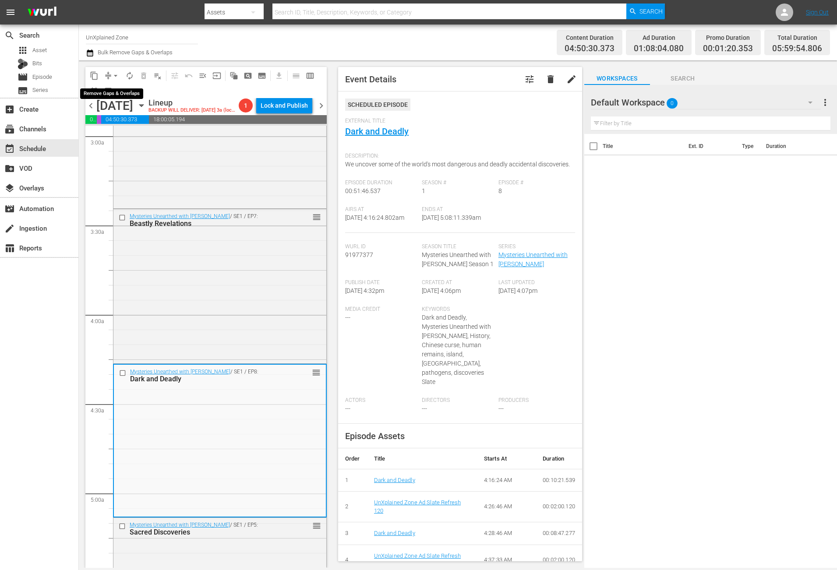
click at [113, 75] on span "arrow_drop_down" at bounding box center [115, 75] width 9 height 9
click at [108, 92] on li "Align to Midnight" at bounding box center [116, 93] width 92 height 14
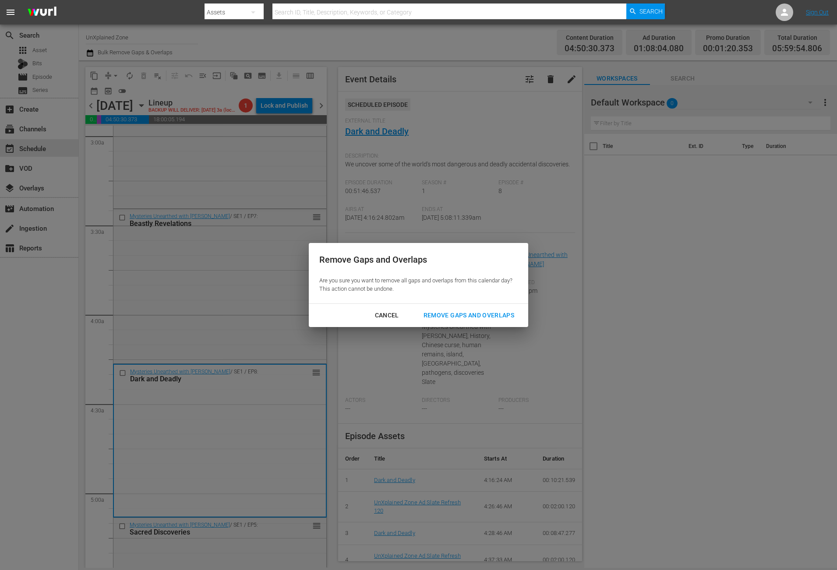
click at [393, 311] on div "Cancel" at bounding box center [387, 315] width 38 height 11
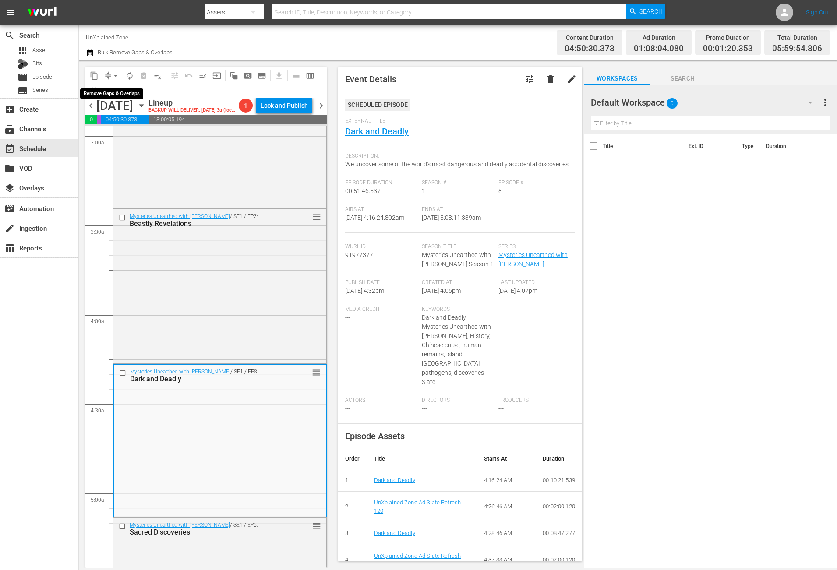
click at [111, 75] on span "arrow_drop_down" at bounding box center [115, 75] width 9 height 9
click at [120, 88] on li "Align to Midnight" at bounding box center [116, 93] width 92 height 14
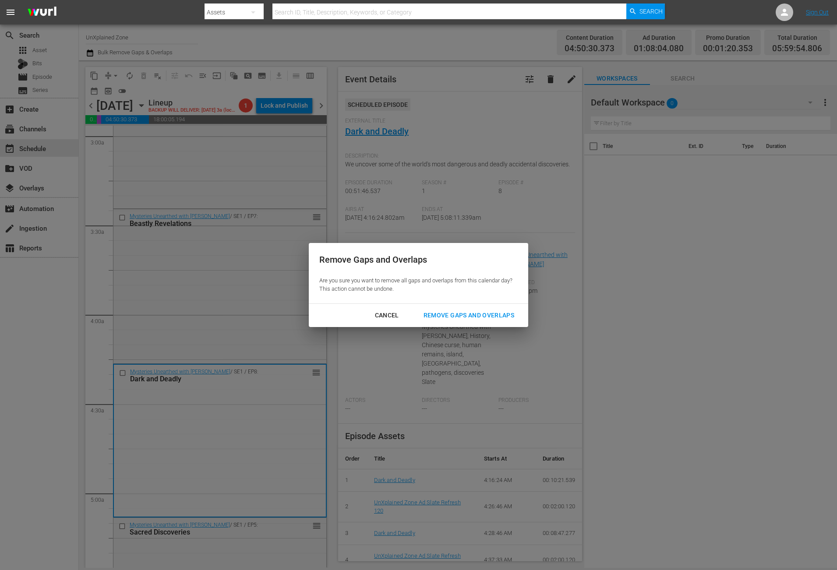
click at [495, 321] on button "Remove Gaps and Overlaps" at bounding box center [469, 315] width 112 height 16
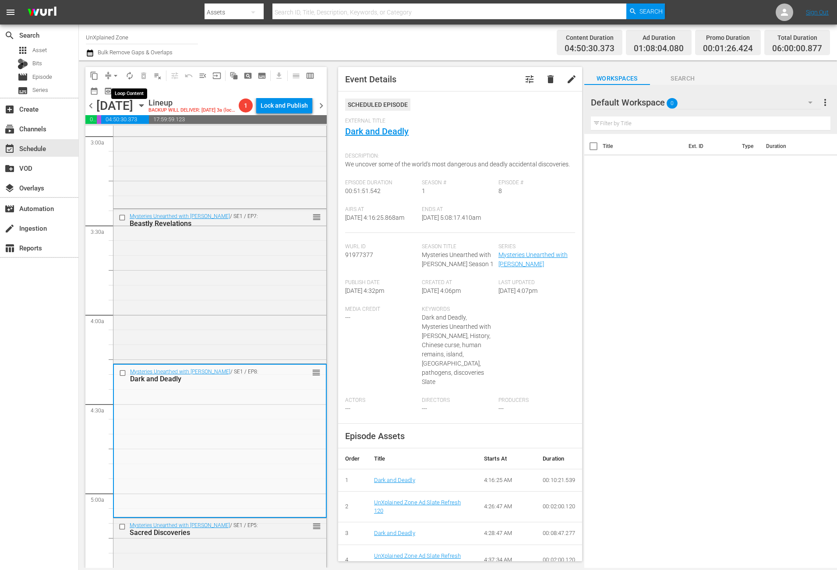
click at [128, 79] on span "autorenew_outlined" at bounding box center [129, 75] width 9 height 9
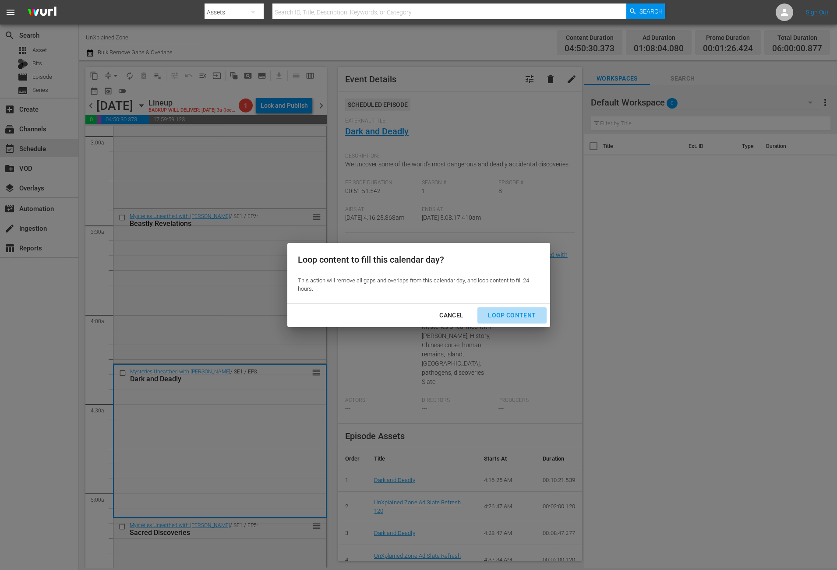
click at [522, 314] on div "Loop Content" at bounding box center [512, 315] width 62 height 11
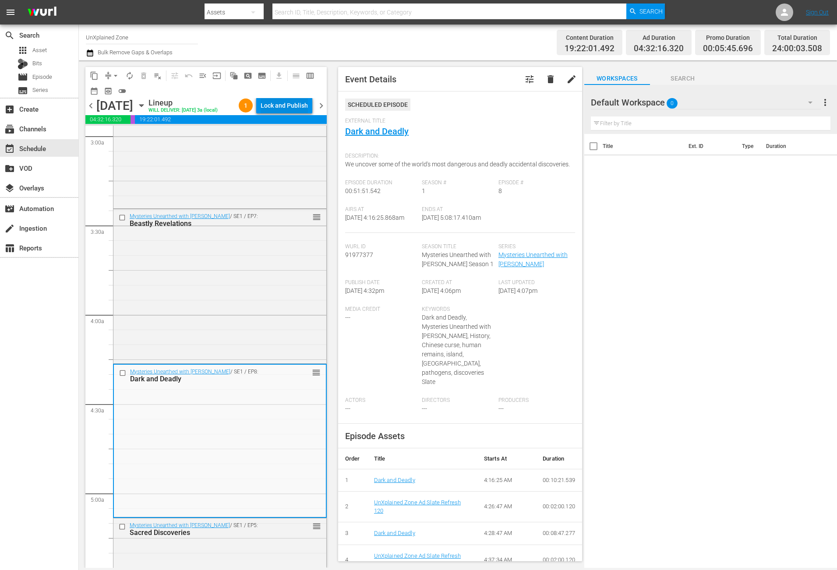
click at [282, 107] on div "Lock and Publish" at bounding box center [284, 106] width 47 height 16
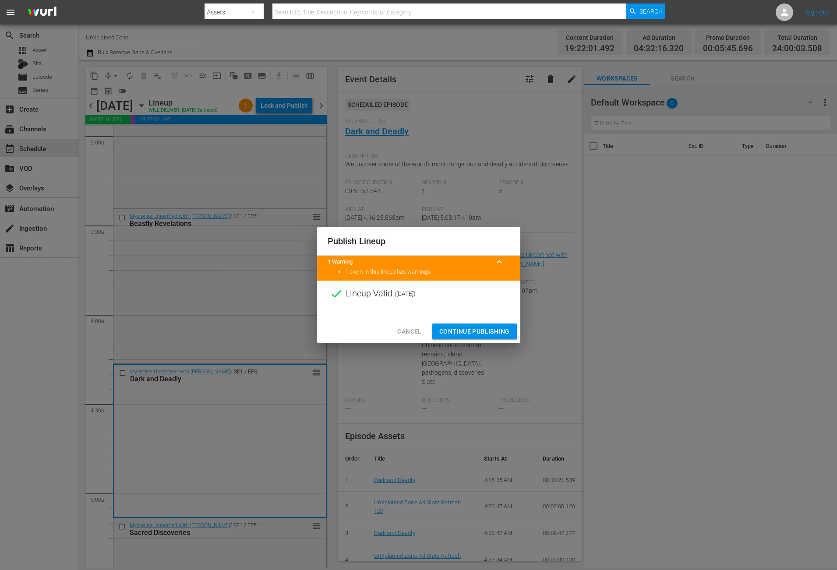
click at [497, 329] on span "Continue Publishing" at bounding box center [474, 331] width 71 height 11
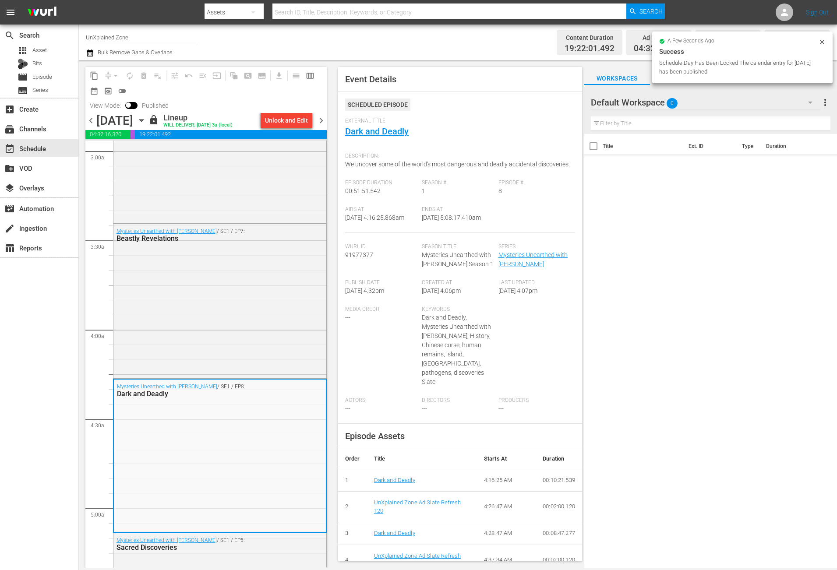
click at [136, 36] on input "UnXplained Zone" at bounding box center [142, 37] width 112 height 21
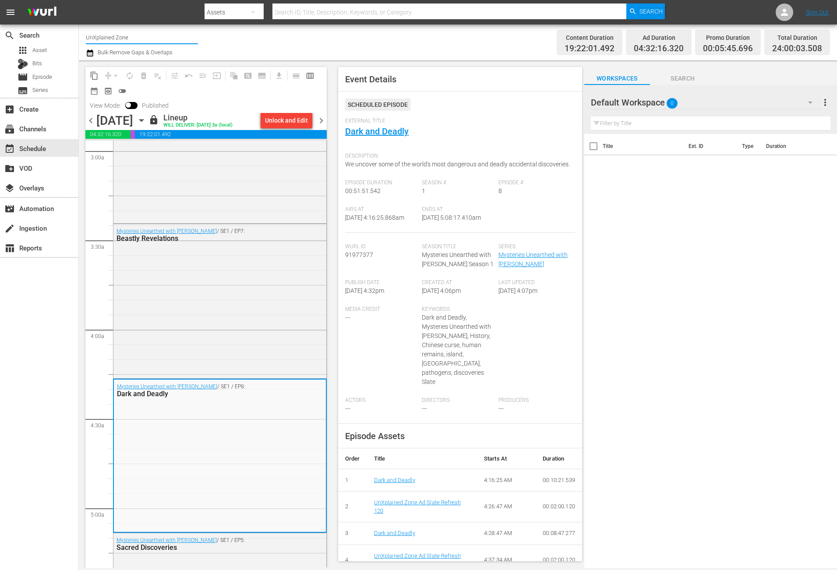
drag, startPoint x: 141, startPoint y: 36, endPoint x: -43, endPoint y: 12, distance: 185.9
click at [0, 12] on html "menu Search By Assets Search ID, Title, Description, Keywords, or Category Sear…" at bounding box center [418, 285] width 837 height 570
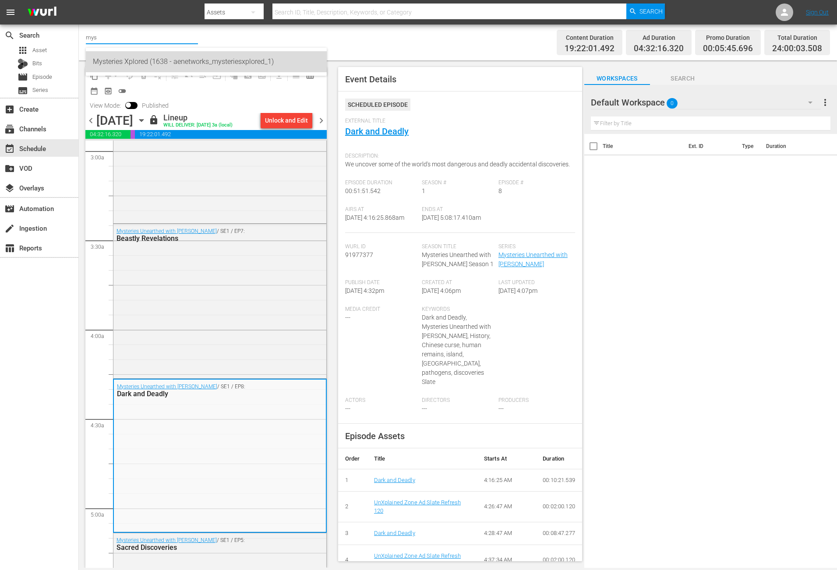
click at [125, 60] on div "Mysteries Xplored (1638 - aenetworks_mysteriesxplored_1)" at bounding box center [206, 61] width 227 height 21
type input "Mysteries Xplored (1638 - aenetworks_mysteriesxplored_1)"
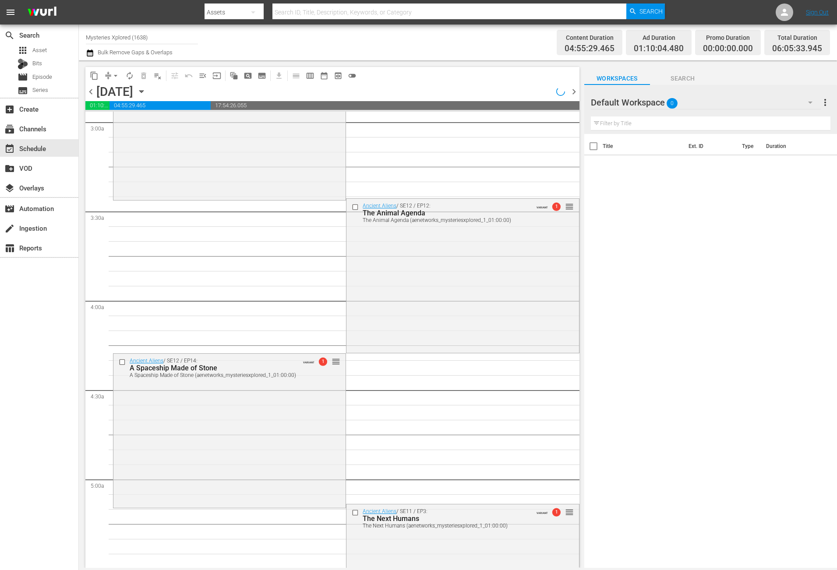
scroll to position [540, 0]
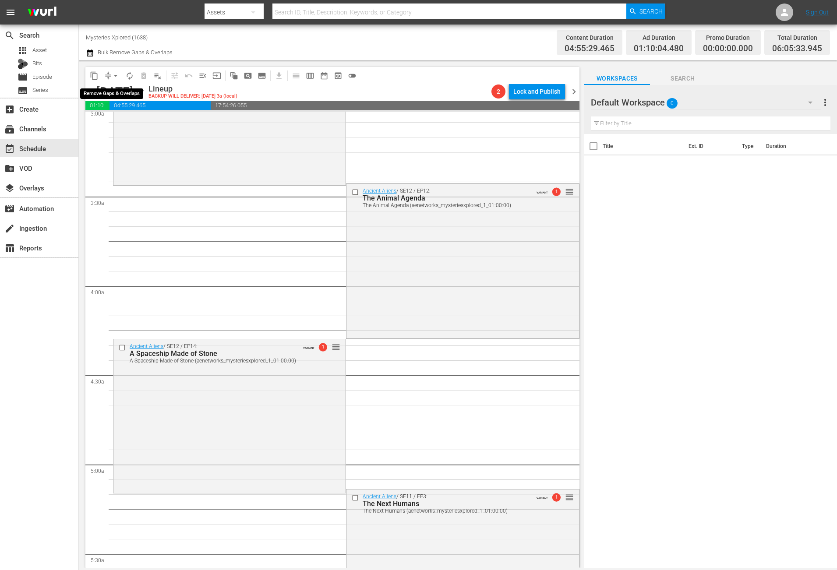
click at [116, 77] on span "arrow_drop_down" at bounding box center [115, 75] width 9 height 9
click at [216, 45] on div "Channel Title Mysteries Xplored (1638) Bulk Remove Gaps & Overlaps" at bounding box center [289, 43] width 406 height 32
click at [146, 90] on icon "button" at bounding box center [142, 92] width 10 height 10
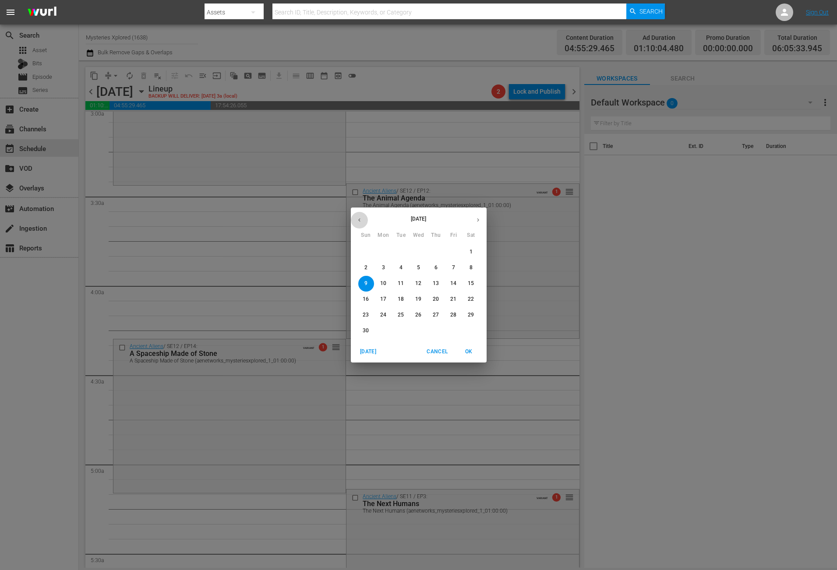
click at [359, 221] on icon "button" at bounding box center [359, 220] width 7 height 7
click at [421, 300] on p "22" at bounding box center [418, 299] width 6 height 7
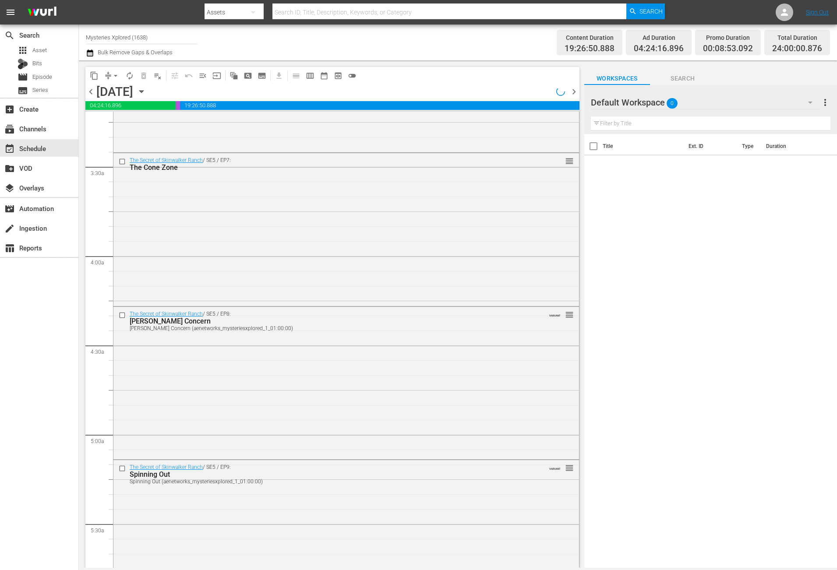
scroll to position [540, 0]
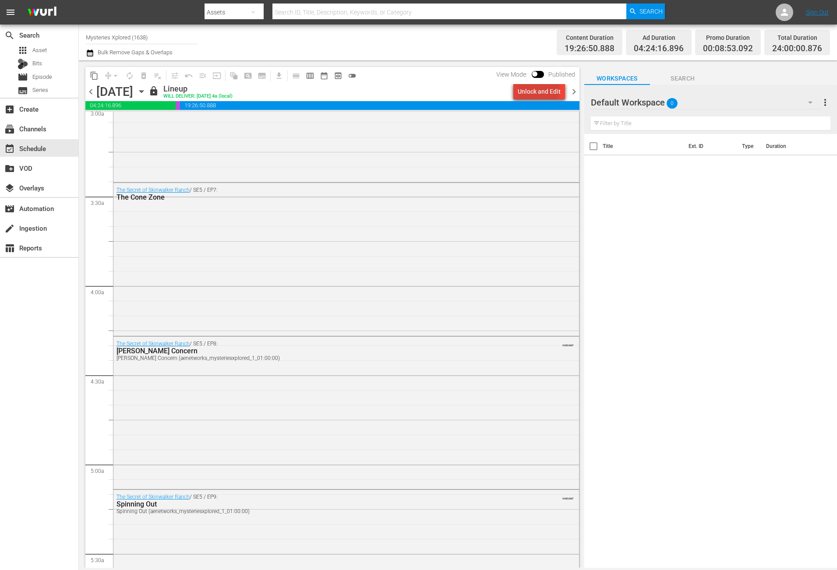
click at [540, 89] on div "Unlock and Edit" at bounding box center [539, 92] width 43 height 16
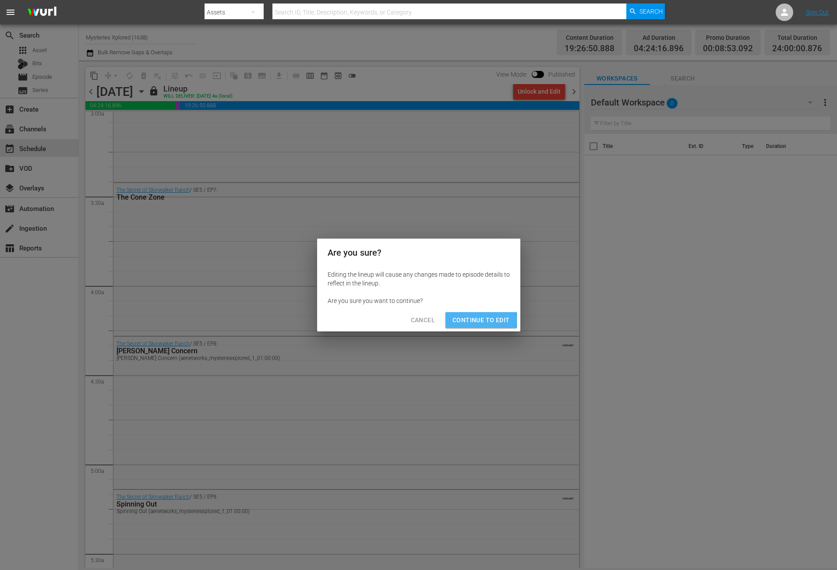
click at [480, 321] on span "Continue to Edit" at bounding box center [480, 320] width 57 height 11
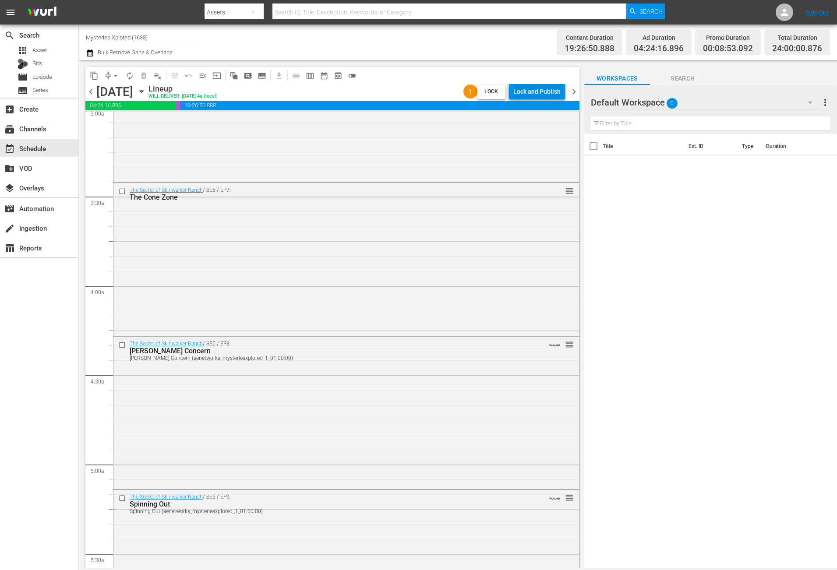
click at [537, 88] on div "Lock and Publish" at bounding box center [536, 92] width 47 height 16
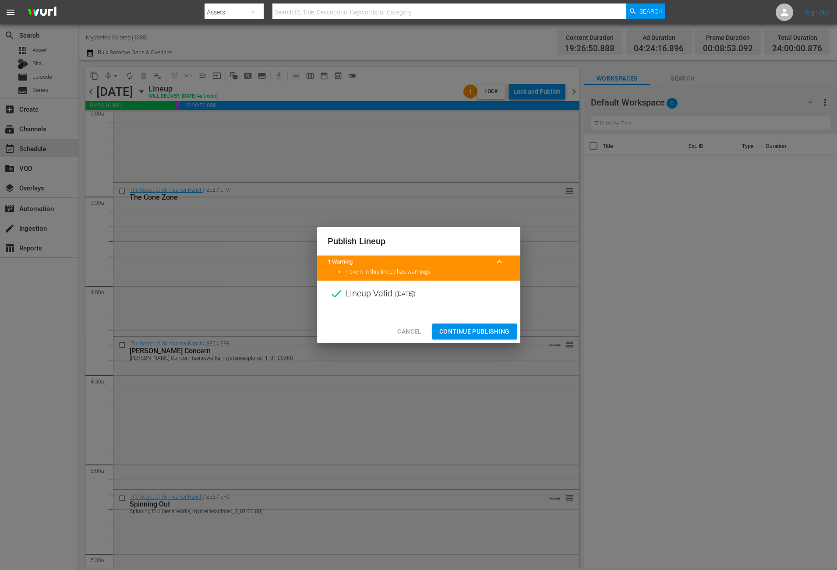
click at [493, 329] on span "Continue Publishing" at bounding box center [474, 331] width 71 height 11
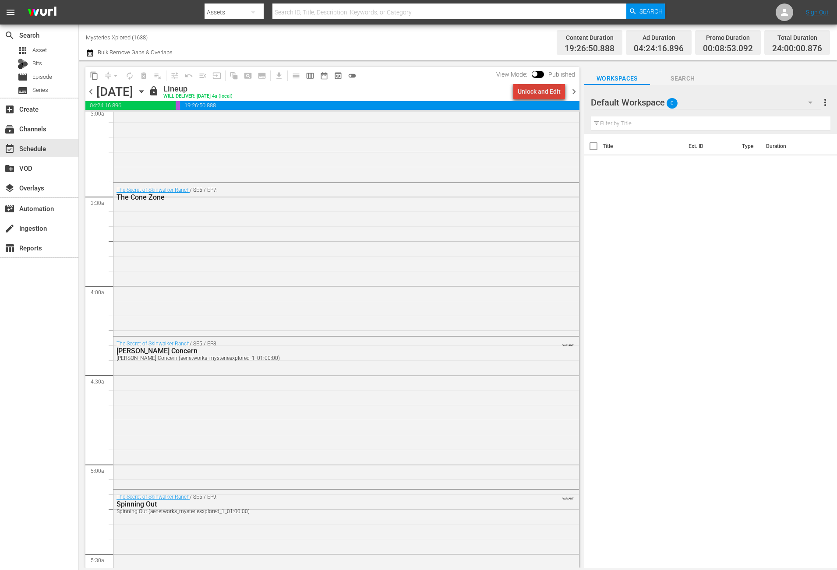
click at [543, 88] on div "Unlock and Edit" at bounding box center [539, 92] width 43 height 16
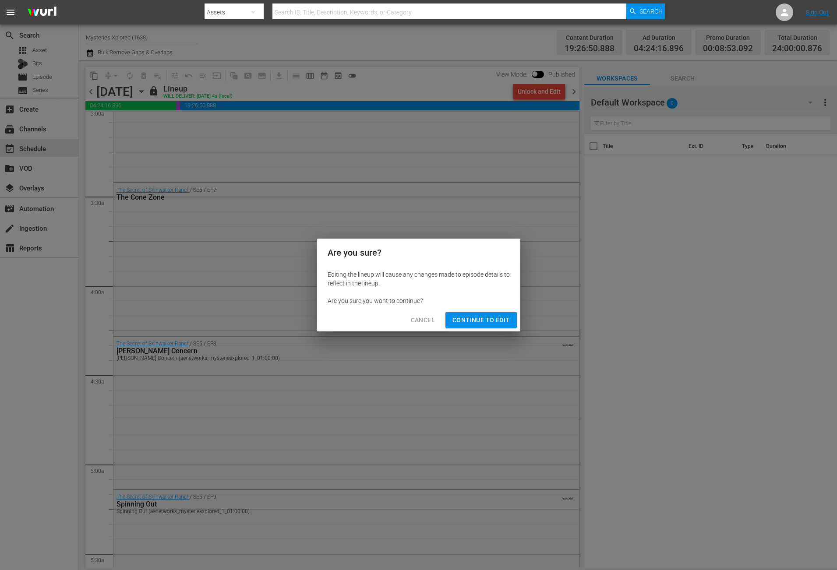
click at [487, 320] on span "Continue to Edit" at bounding box center [480, 320] width 57 height 11
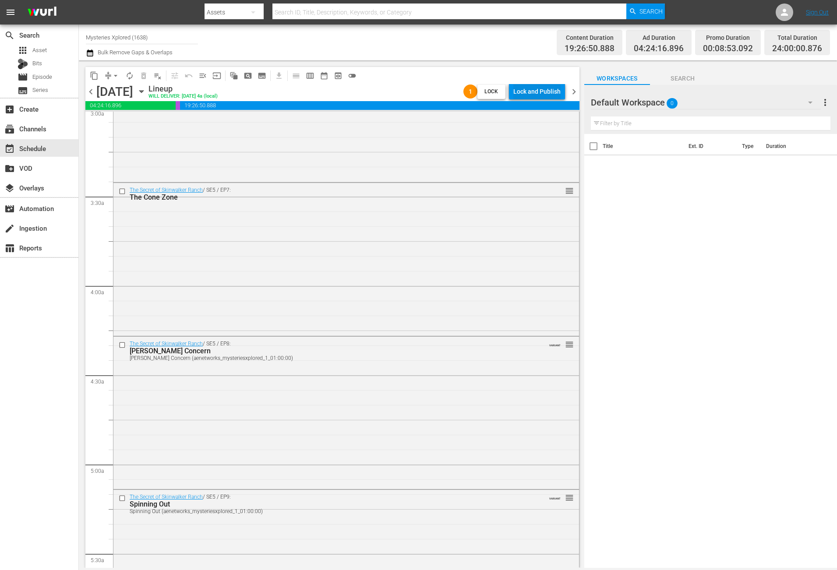
click at [554, 88] on div "Lock and Publish" at bounding box center [536, 92] width 47 height 16
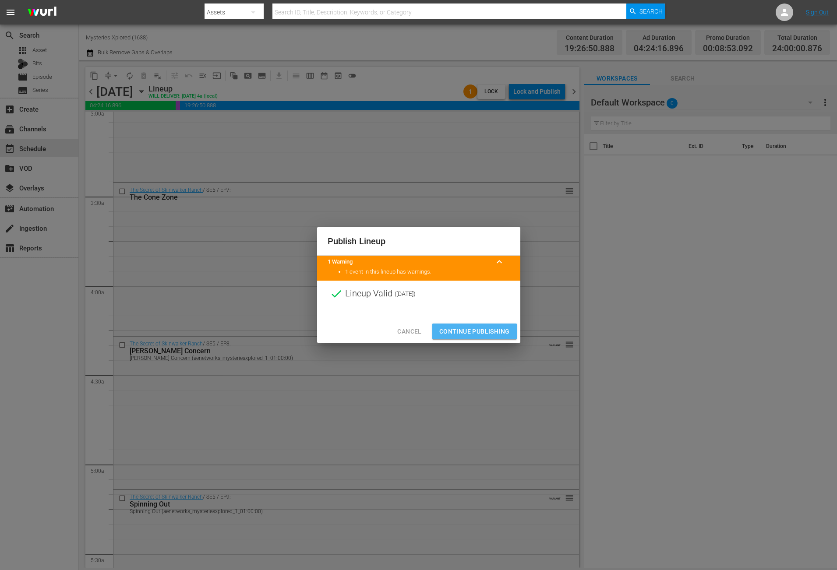
click at [480, 334] on span "Continue Publishing" at bounding box center [474, 331] width 71 height 11
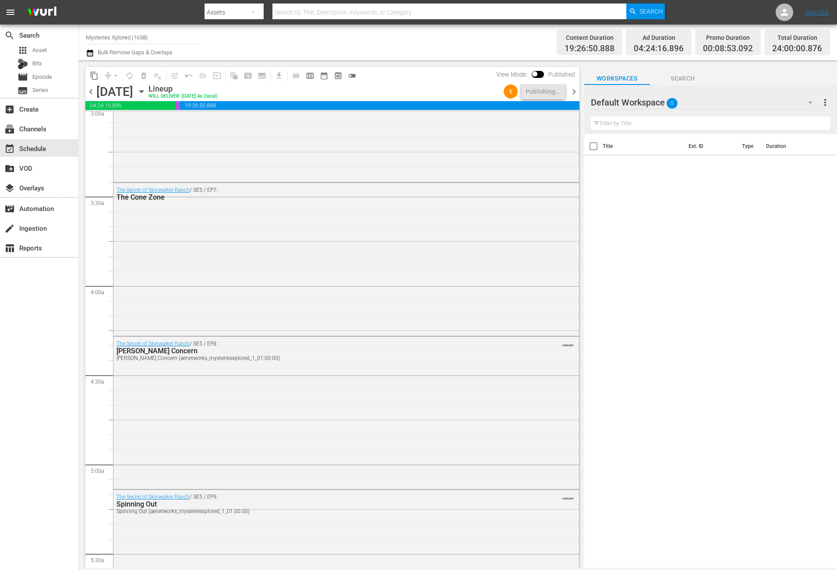
click at [157, 40] on input "Mysteries Xplored (1638)" at bounding box center [142, 37] width 112 height 21
drag, startPoint x: 158, startPoint y: 37, endPoint x: 29, endPoint y: 25, distance: 129.8
click at [79, 0] on div "search Search apps Asset Bits movie Episode subtitles Series add_box Create sub…" at bounding box center [458, 0] width 758 height 0
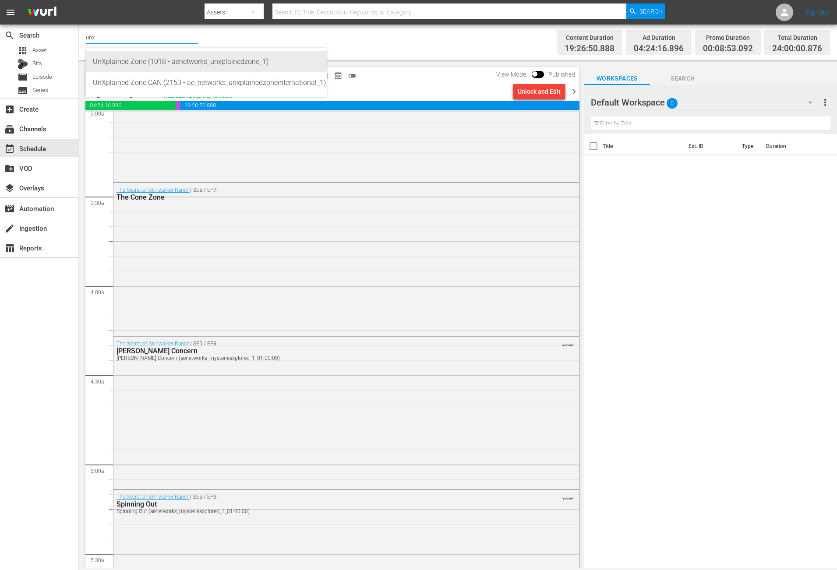
click at [135, 54] on div "UnXplained Zone (1018 - aenetworks_unxplainedzone_1)" at bounding box center [206, 61] width 227 height 21
type input "UnXplained Zone (1018 - aenetworks_unxplainedzone_1)"
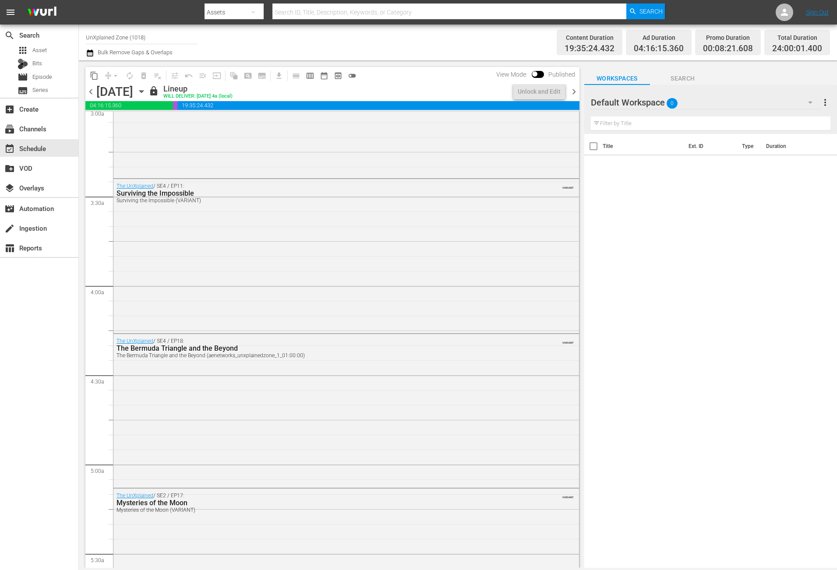
scroll to position [526, 0]
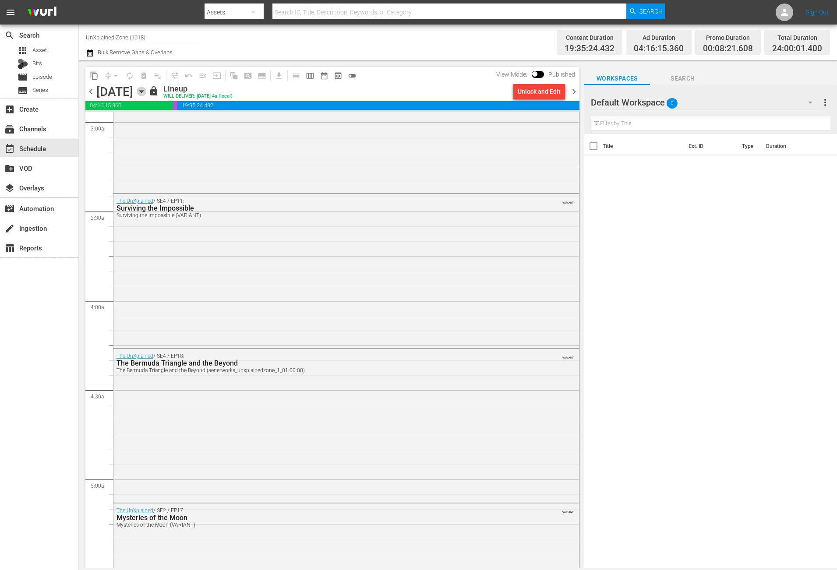
click at [146, 94] on icon "button" at bounding box center [142, 92] width 10 height 10
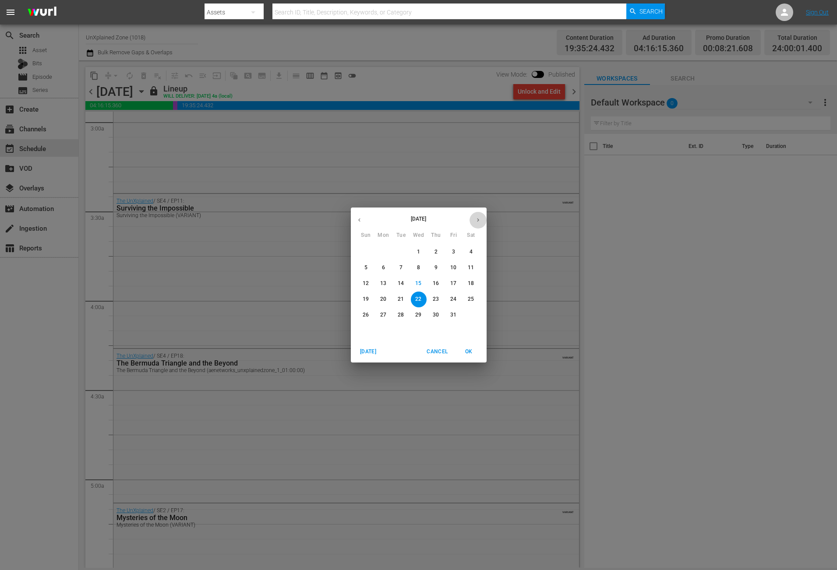
click at [472, 219] on button "button" at bounding box center [477, 220] width 17 height 17
click at [368, 269] on span "2" at bounding box center [366, 267] width 16 height 7
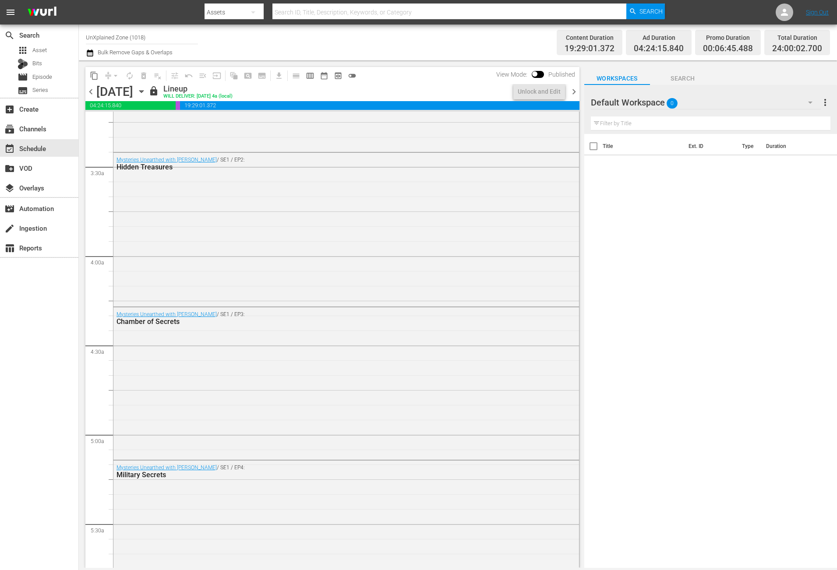
scroll to position [526, 0]
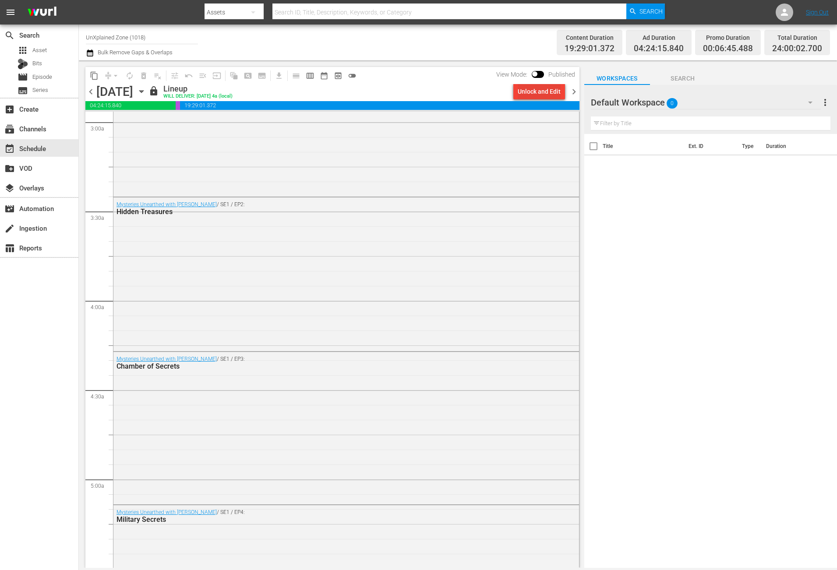
click at [528, 89] on div "Unlock and Edit" at bounding box center [539, 92] width 43 height 16
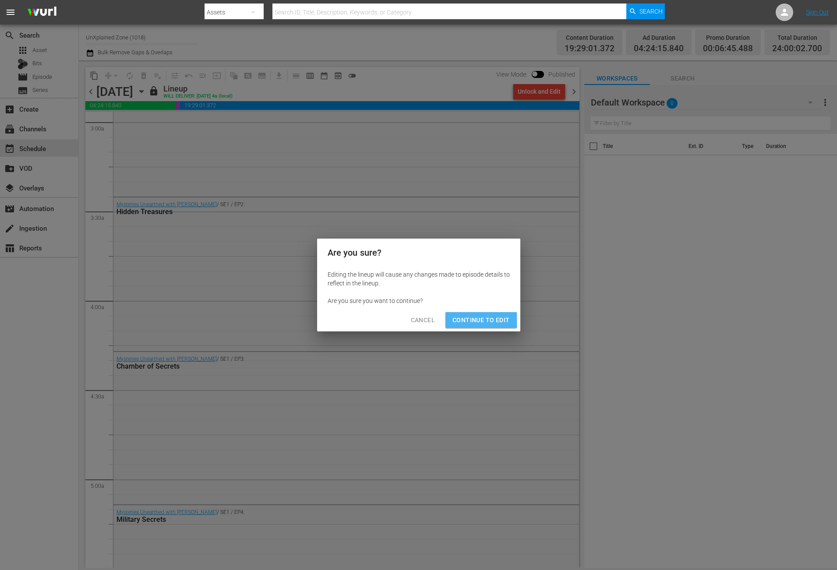
click at [481, 320] on span "Continue to Edit" at bounding box center [480, 320] width 57 height 11
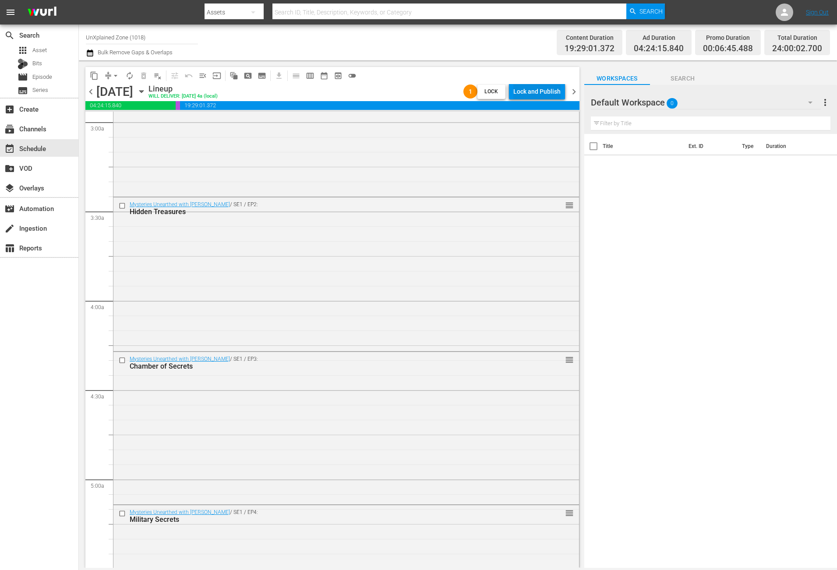
click at [535, 91] on div "Lock and Publish" at bounding box center [536, 92] width 47 height 16
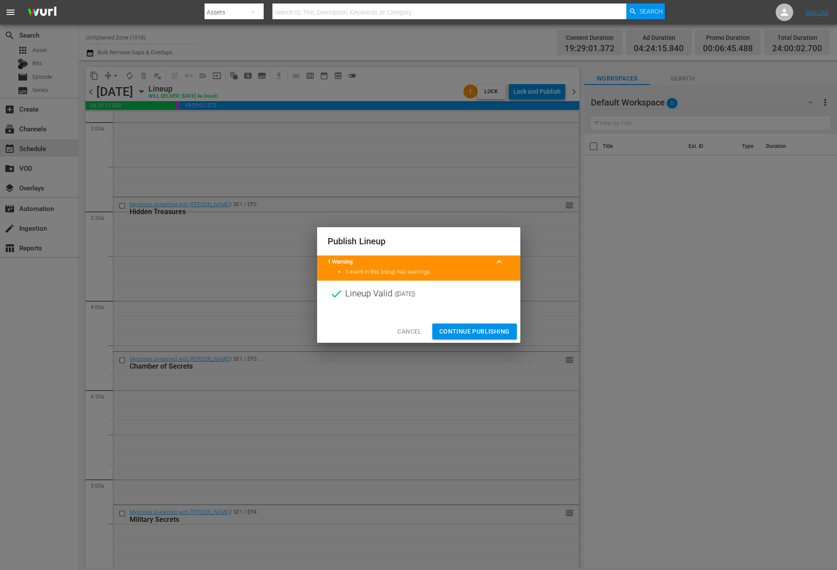
click at [480, 329] on span "Continue Publishing" at bounding box center [474, 331] width 71 height 11
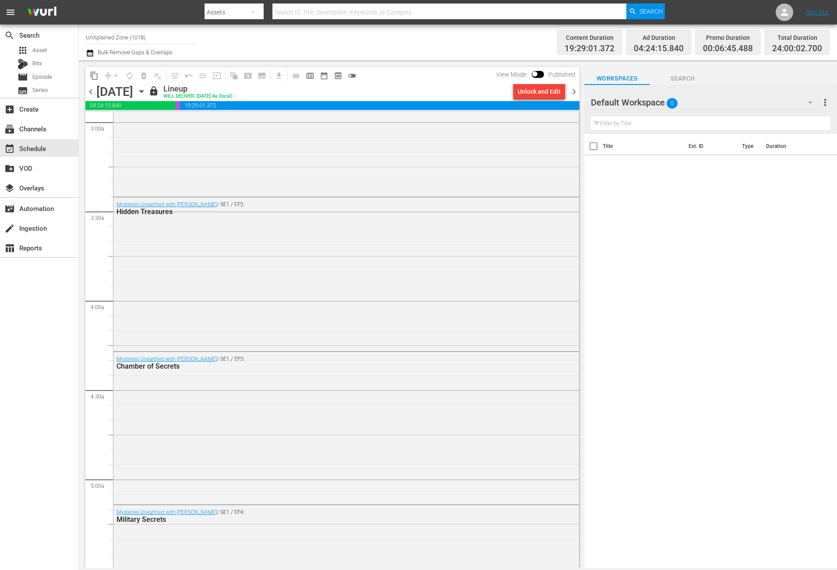
click at [154, 37] on input "UnXplained Zone (1018)" at bounding box center [142, 37] width 112 height 21
drag, startPoint x: 175, startPoint y: 37, endPoint x: -61, endPoint y: 35, distance: 236.1
click at [0, 35] on html "menu Search By Assets Search ID, Title, Description, Keywords, or Category Sear…" at bounding box center [418, 285] width 837 height 570
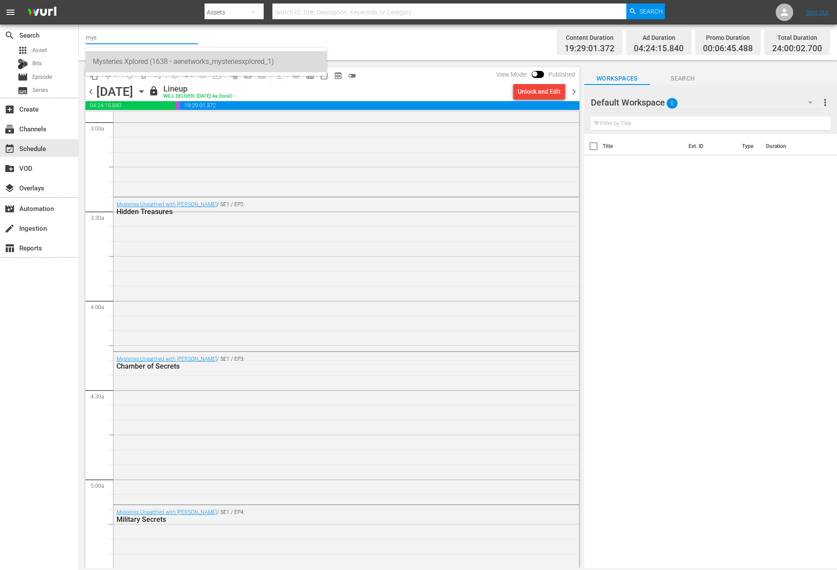
click at [175, 54] on div "Mysteries Xplored (1638 - aenetworks_mysteriesxplored_1)" at bounding box center [206, 61] width 227 height 21
type input "Mysteries Xplored (1638 - aenetworks_mysteriesxplored_1)"
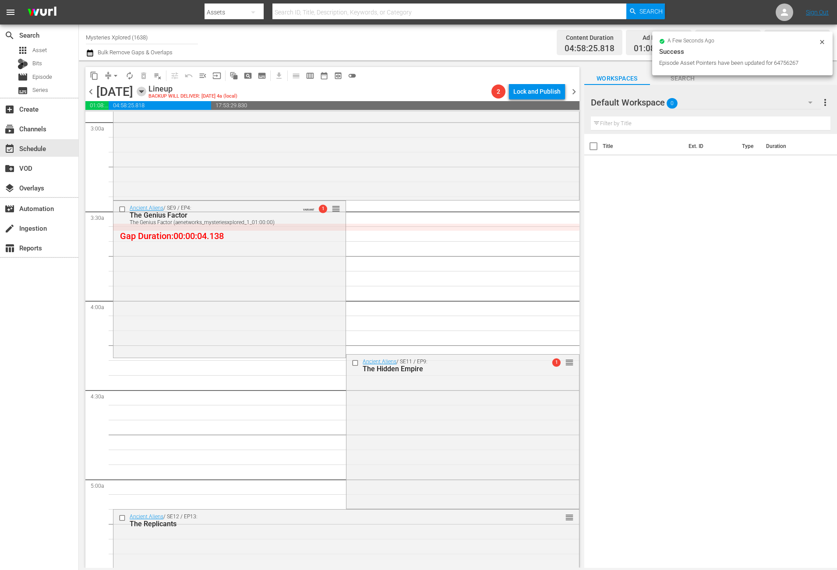
click at [146, 95] on icon "button" at bounding box center [142, 92] width 10 height 10
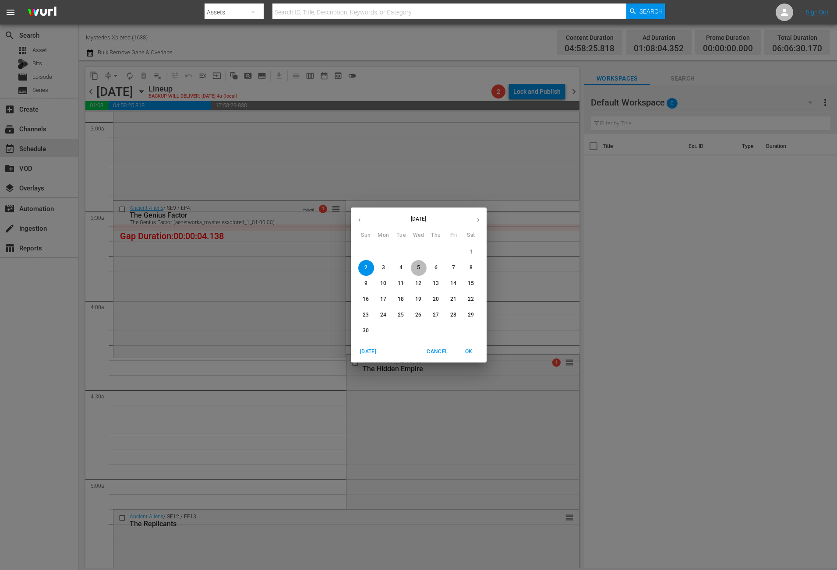
click at [420, 267] on p "5" at bounding box center [418, 267] width 3 height 7
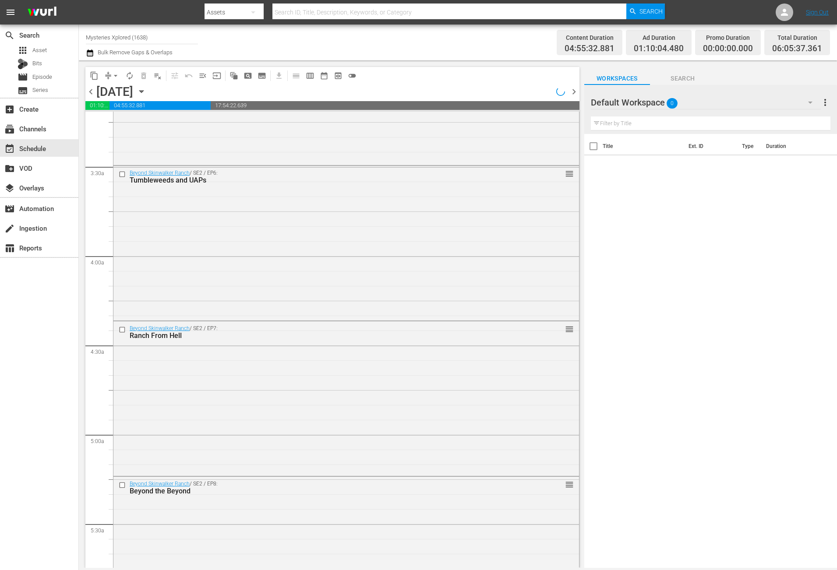
scroll to position [526, 0]
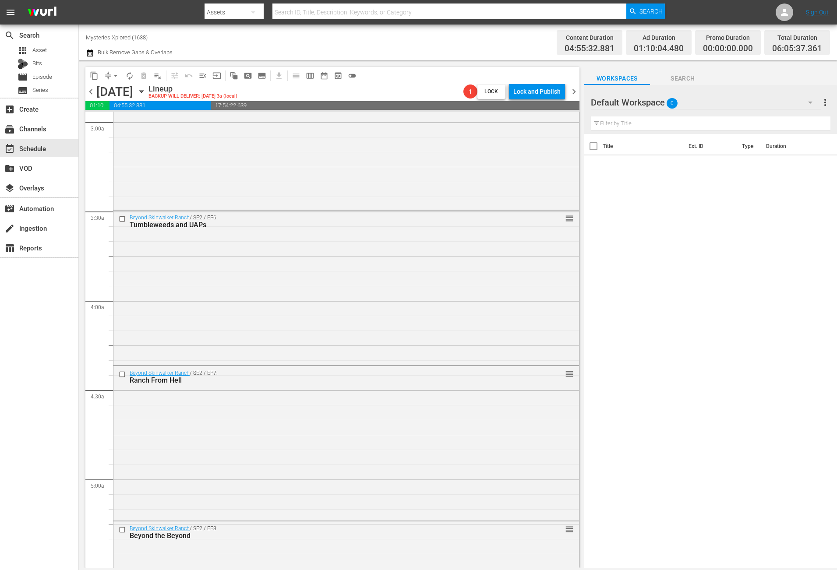
click at [88, 53] on icon "button" at bounding box center [90, 53] width 8 height 11
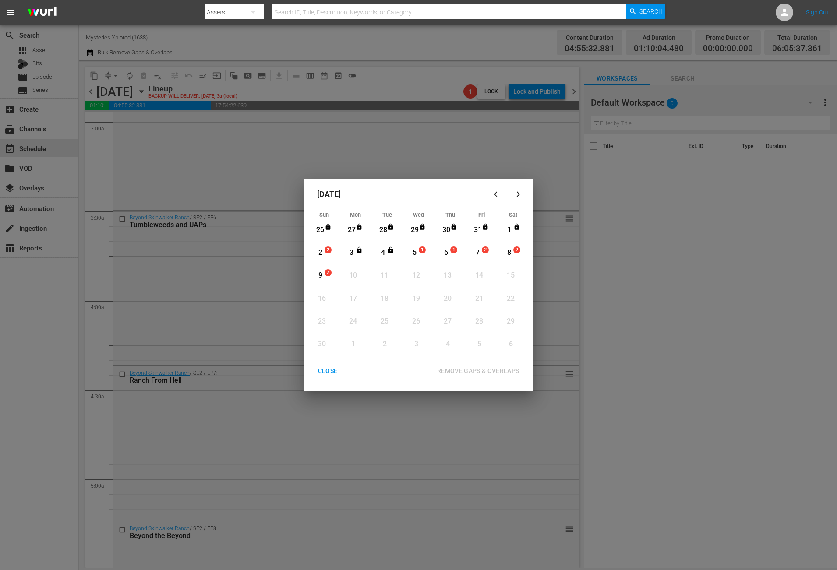
click at [328, 370] on div "CLOSE" at bounding box center [328, 371] width 34 height 11
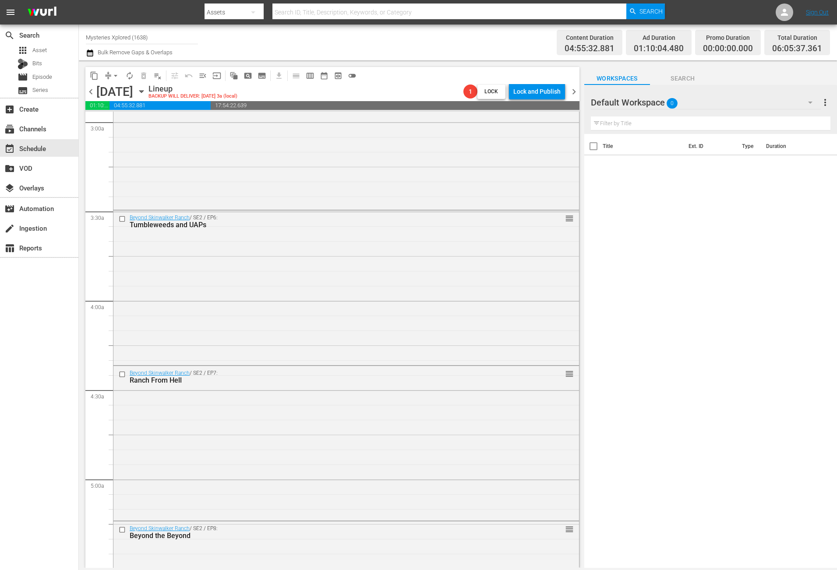
click at [146, 90] on icon "button" at bounding box center [142, 92] width 10 height 10
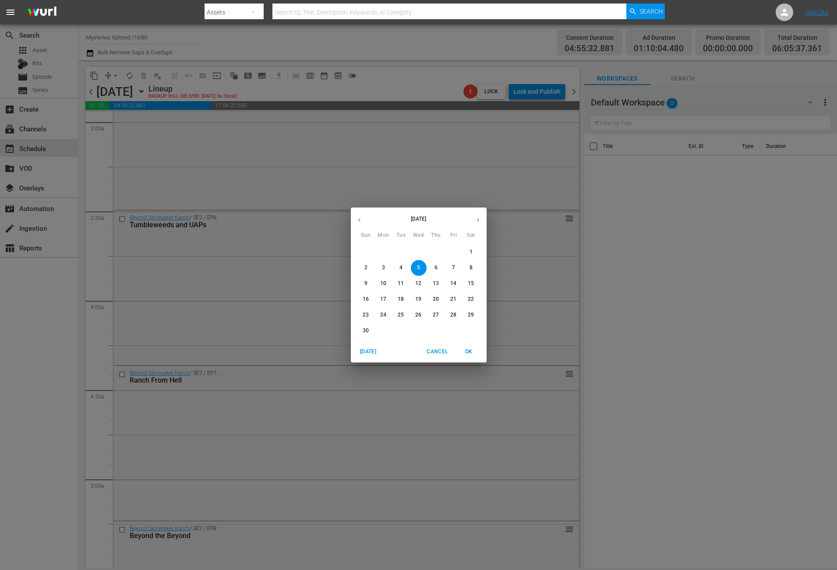
click at [367, 274] on button "2" at bounding box center [366, 268] width 16 height 16
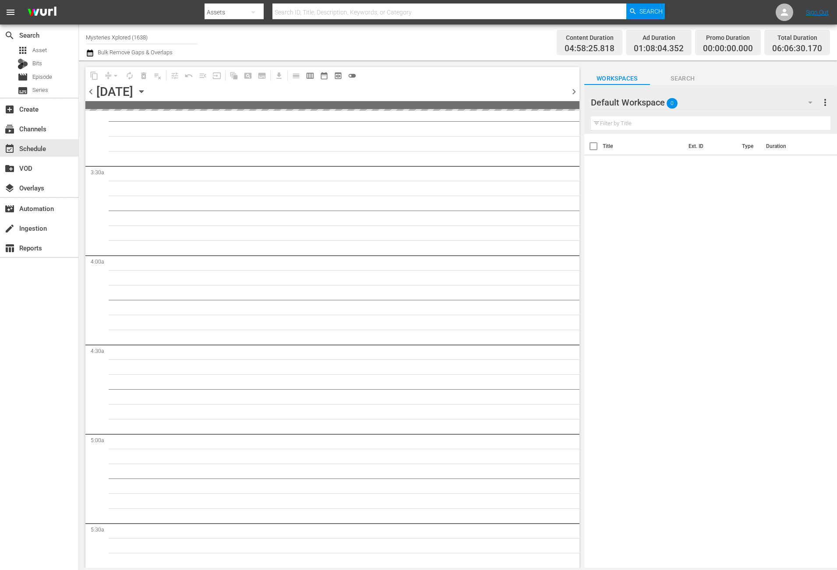
scroll to position [526, 0]
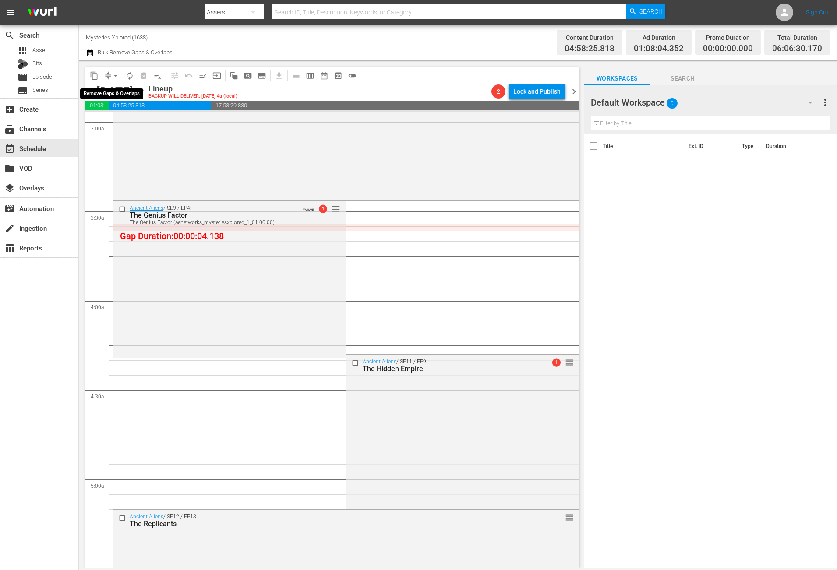
click at [114, 77] on span "arrow_drop_down" at bounding box center [115, 75] width 9 height 9
click at [113, 95] on li "Align to Midnight" at bounding box center [116, 93] width 92 height 14
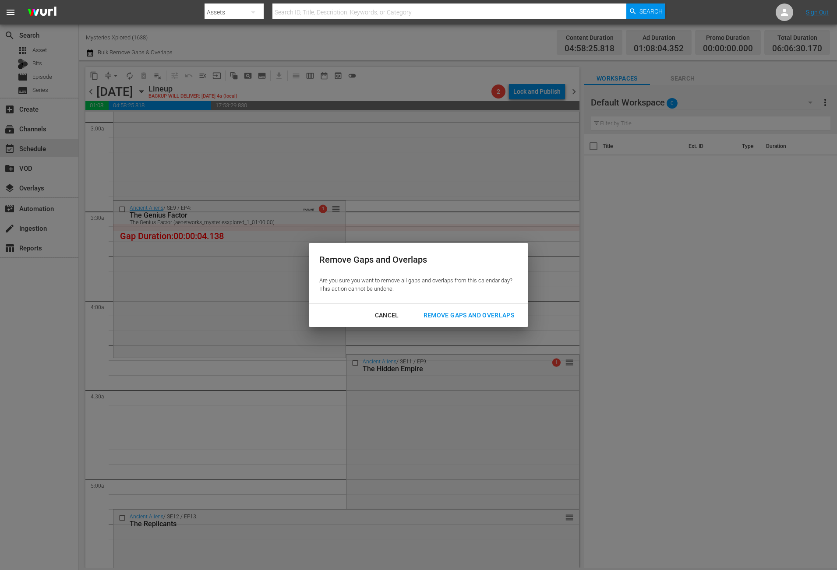
click at [389, 314] on div "Cancel" at bounding box center [387, 315] width 38 height 11
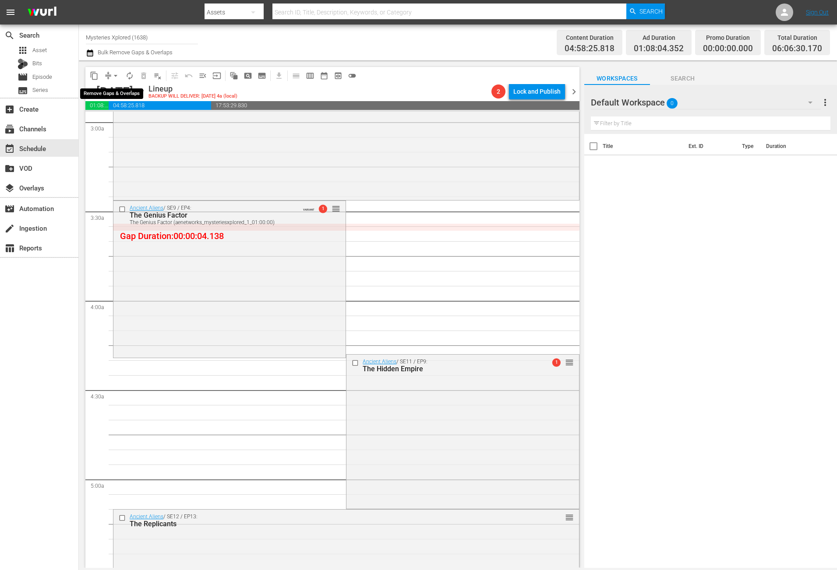
click at [111, 78] on span "arrow_drop_down" at bounding box center [115, 75] width 9 height 9
click at [110, 90] on li "Align to Midnight" at bounding box center [116, 93] width 92 height 14
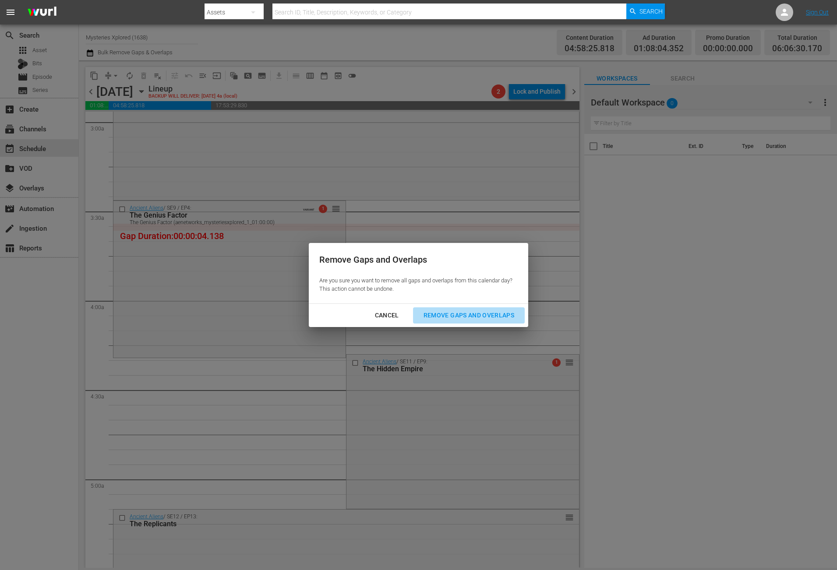
click at [490, 315] on div "Remove Gaps and Overlaps" at bounding box center [468, 315] width 105 height 11
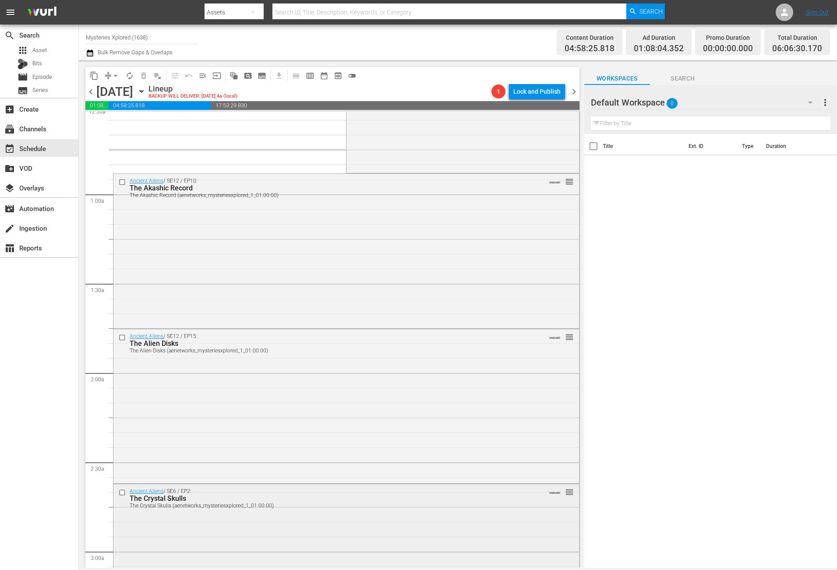
scroll to position [0, 0]
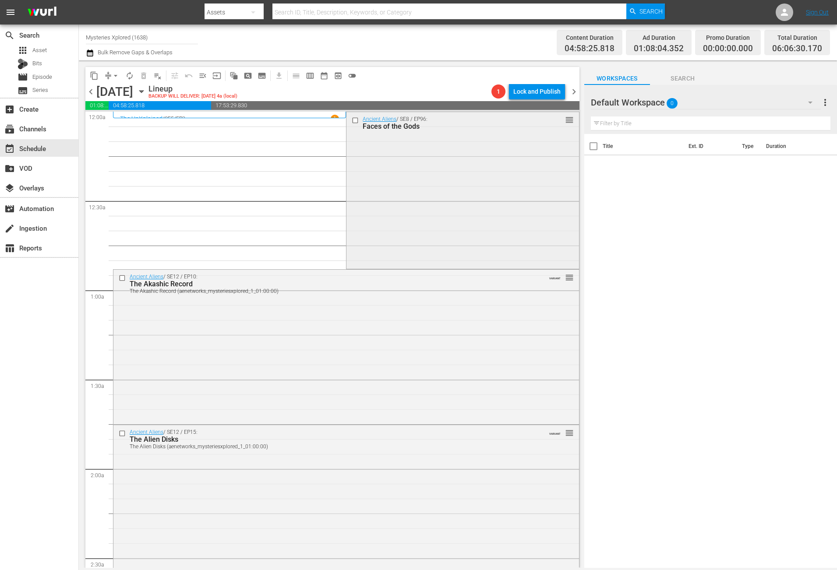
click at [415, 198] on div "Ancient Aliens / SE8 / EP96: Faces of the Gods reorder" at bounding box center [462, 189] width 232 height 155
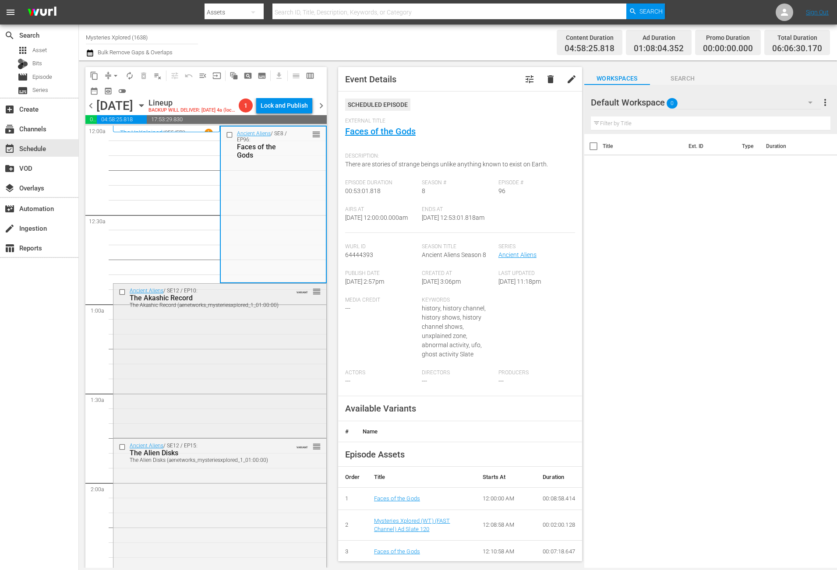
click at [219, 401] on div "Ancient Aliens / SE12 / EP10: The Akashic Record The Akashic Record (aenetworks…" at bounding box center [219, 360] width 213 height 152
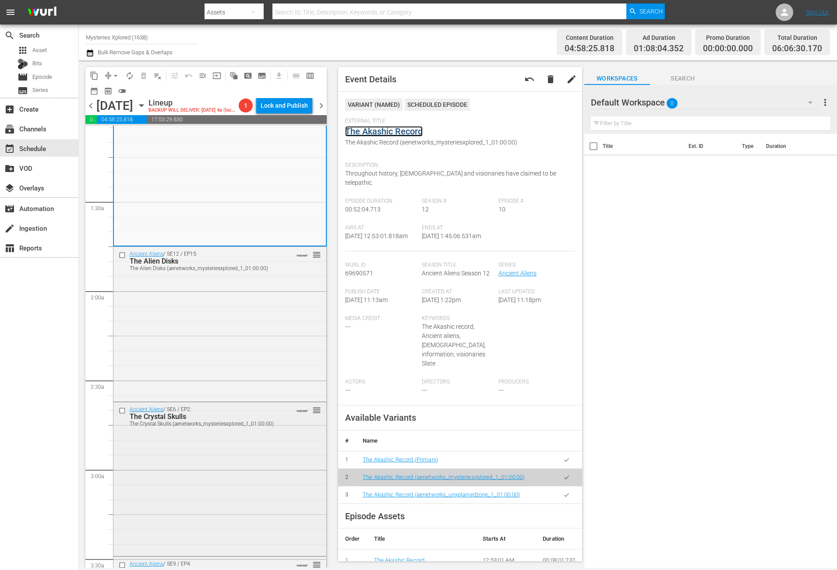
scroll to position [197, 0]
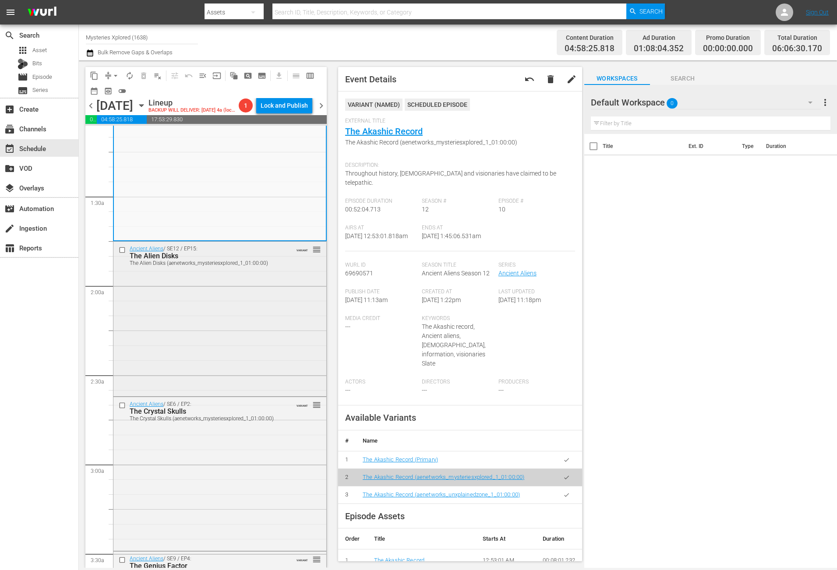
click at [244, 324] on div "Ancient Aliens / SE12 / EP15: The Alien Disks The Alien Disks (aenetworks_myste…" at bounding box center [219, 318] width 213 height 152
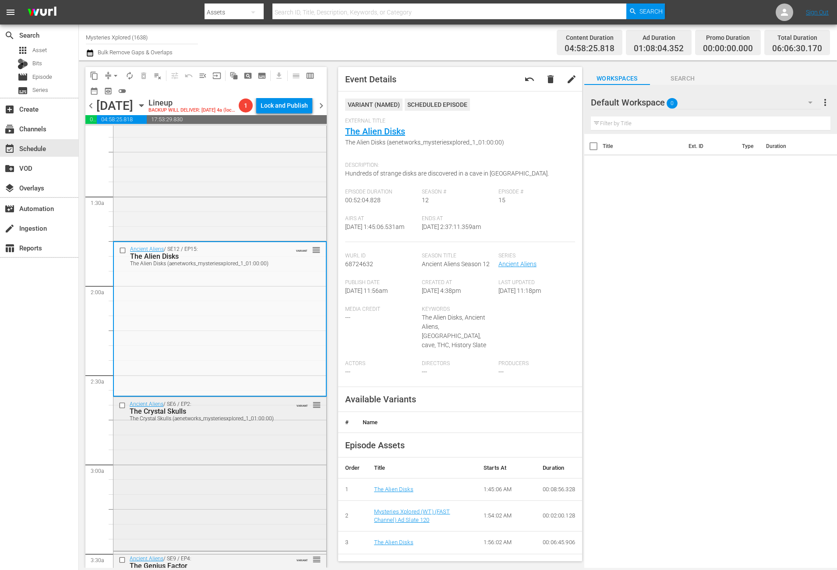
click at [209, 473] on div "Ancient Aliens / SE6 / EP2: The Crystal Skulls The Crystal Skulls (aenetworks_m…" at bounding box center [219, 473] width 213 height 152
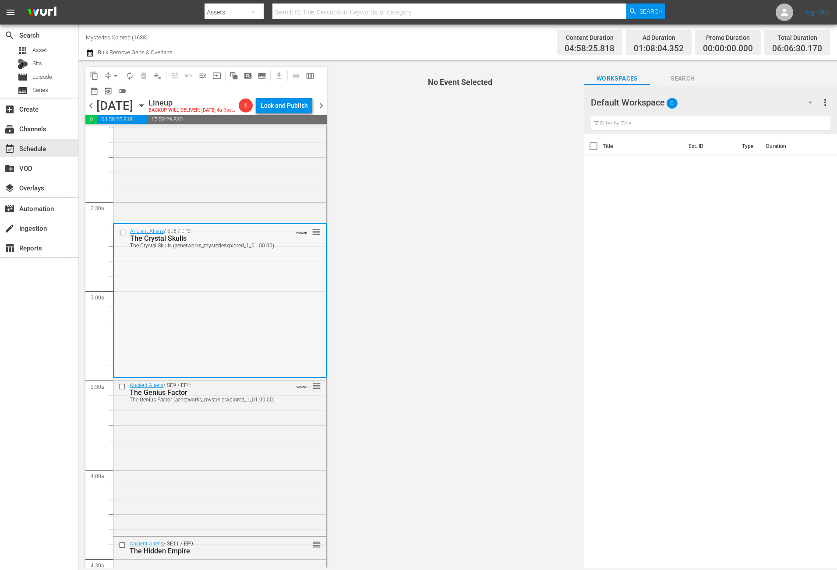
scroll to position [394, 0]
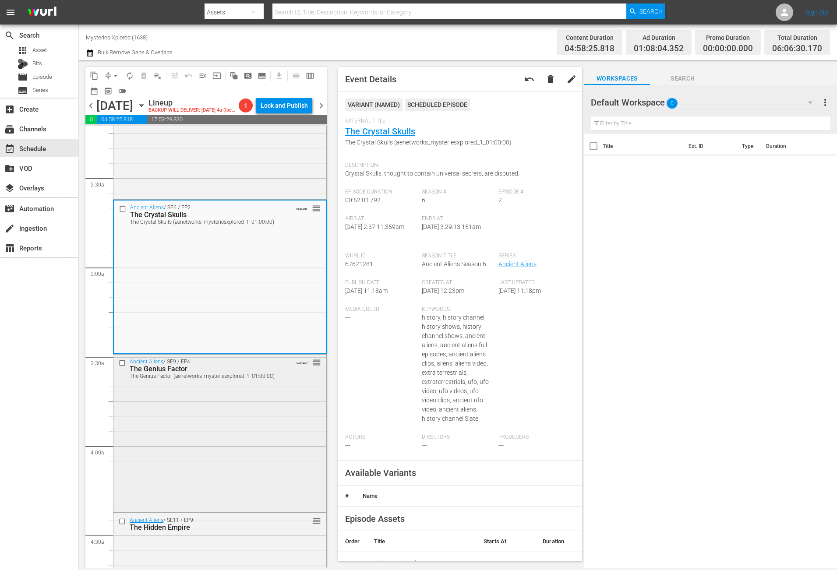
click at [217, 451] on div "Ancient Aliens / SE9 / EP4: The Genius Factor The Genius Factor (aenetworks_mys…" at bounding box center [219, 432] width 213 height 155
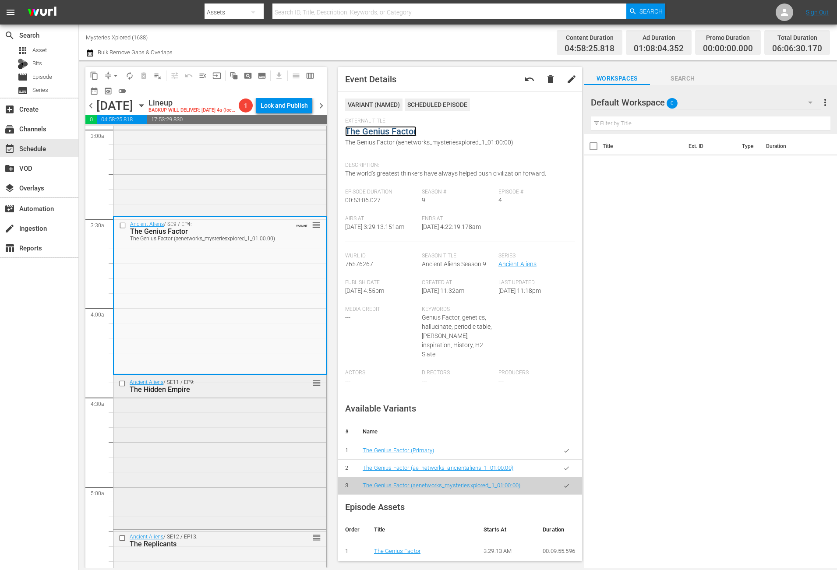
scroll to position [591, 0]
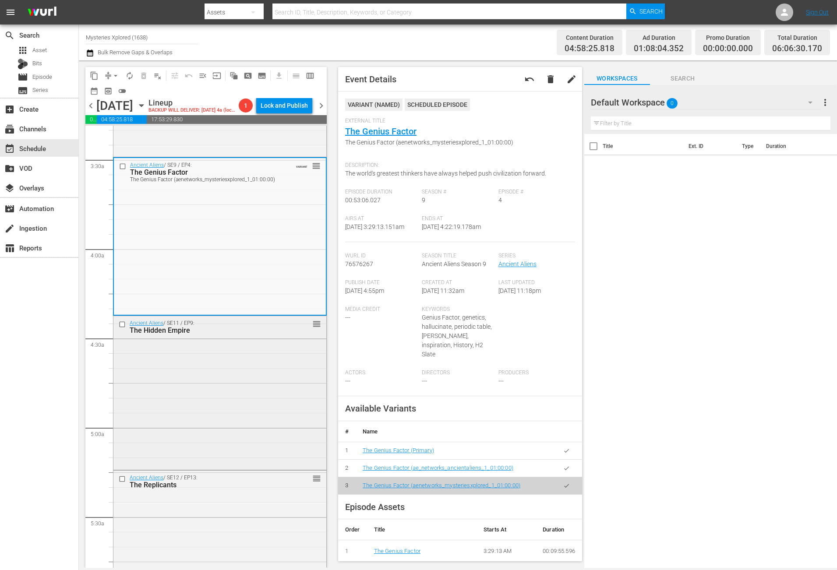
click at [236, 368] on div "Ancient Aliens / SE11 / EP9: The Hidden Empire reorder" at bounding box center [219, 392] width 213 height 152
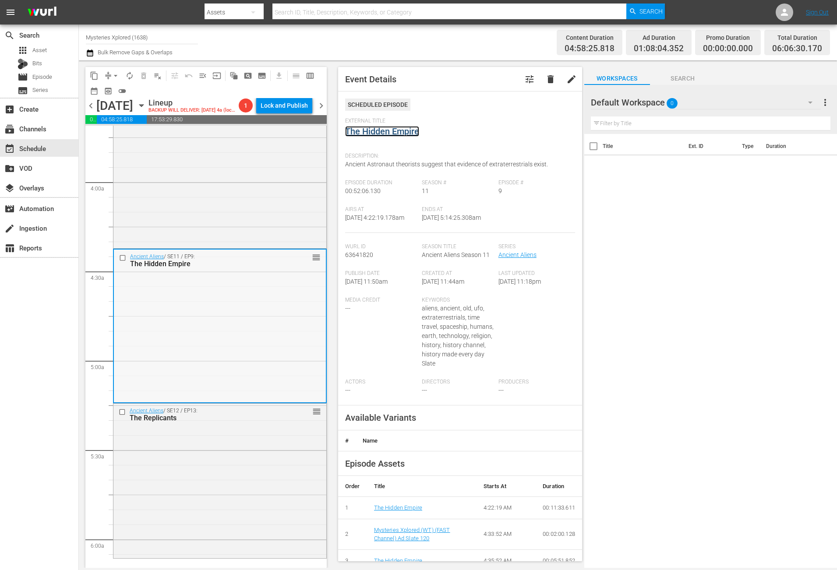
scroll to position [723, 0]
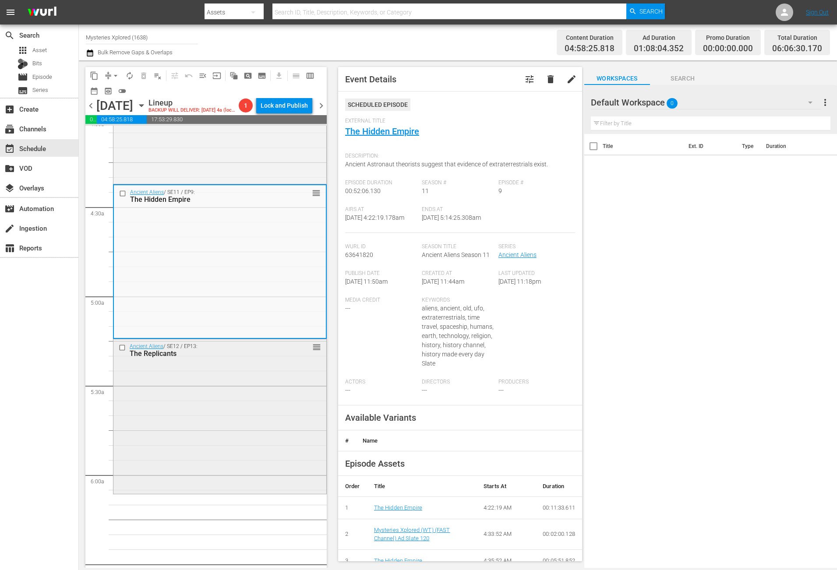
click at [255, 388] on div "Ancient Aliens / SE12 / EP13: The Replicants reorder" at bounding box center [219, 415] width 213 height 152
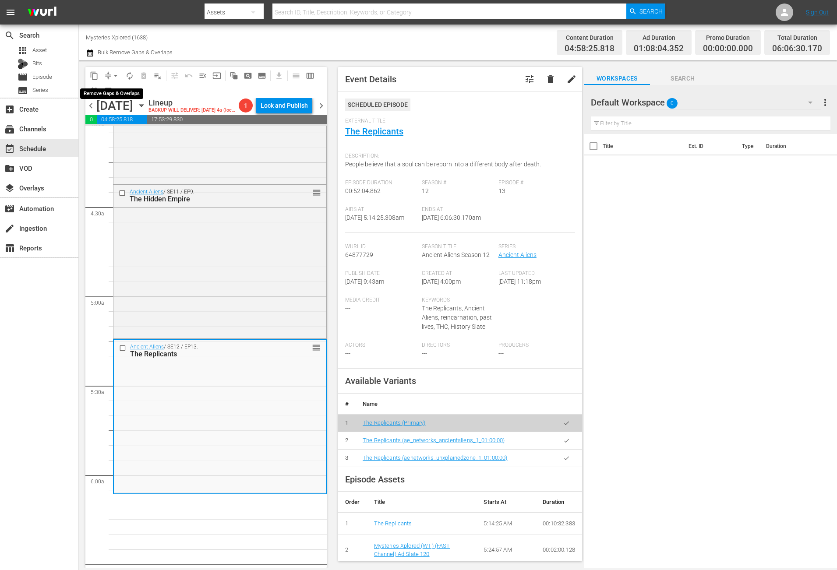
click at [114, 78] on span "arrow_drop_down" at bounding box center [115, 75] width 9 height 9
click at [100, 92] on li "Align to Midnight" at bounding box center [116, 93] width 92 height 14
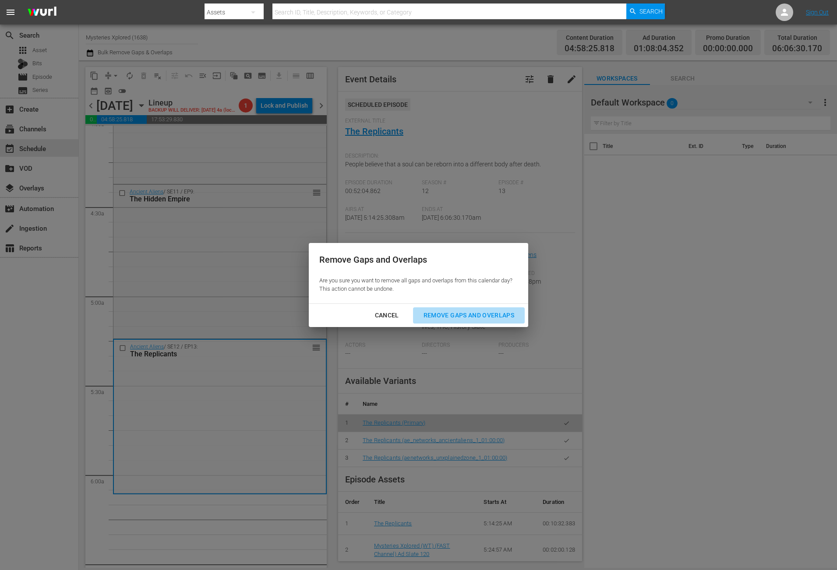
click at [477, 316] on div "Remove Gaps and Overlaps" at bounding box center [468, 315] width 105 height 11
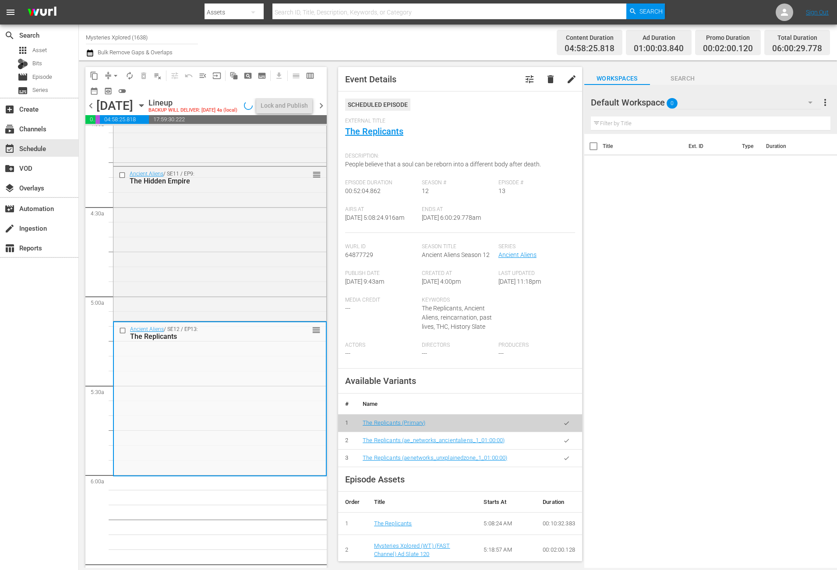
scroll to position [692, 0]
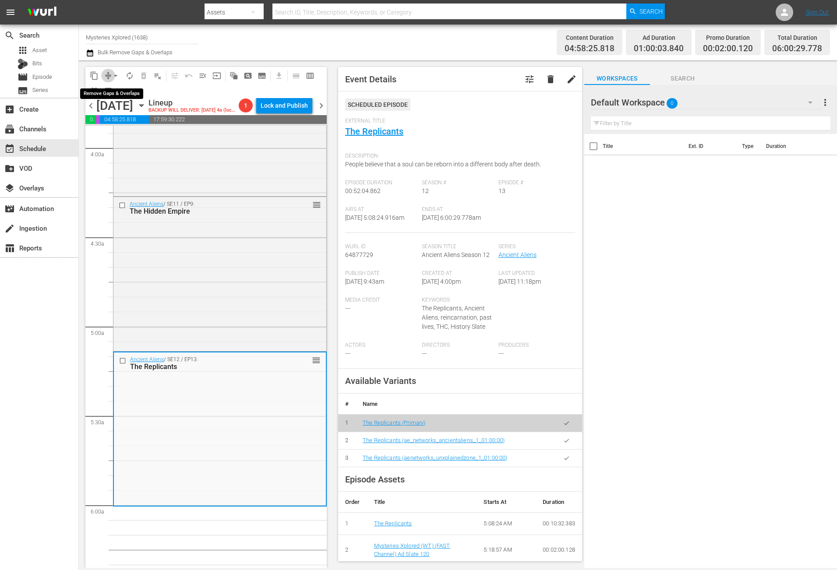
click at [107, 75] on span "compress" at bounding box center [108, 75] width 9 height 9
click at [111, 76] on span "arrow_drop_down" at bounding box center [115, 75] width 9 height 9
click at [112, 92] on li "Align to Midnight" at bounding box center [116, 93] width 92 height 14
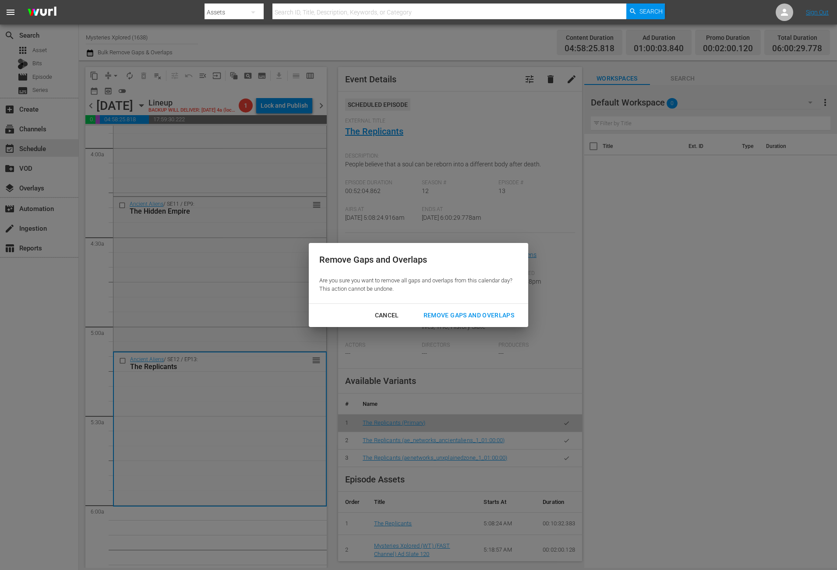
click at [481, 316] on div "Remove Gaps and Overlaps" at bounding box center [468, 315] width 105 height 11
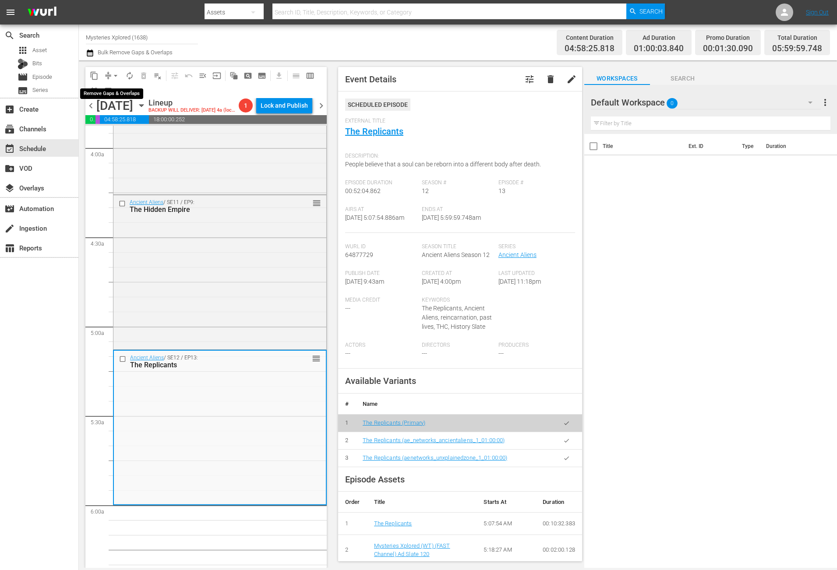
click at [112, 74] on span "arrow_drop_down" at bounding box center [115, 75] width 9 height 9
click at [117, 91] on li "Align to Midnight" at bounding box center [116, 93] width 92 height 14
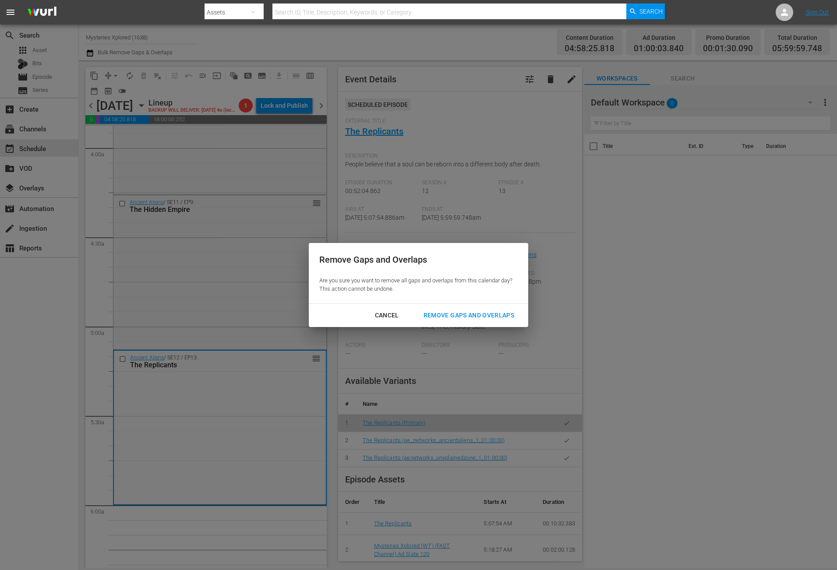
click at [497, 314] on div "Remove Gaps and Overlaps" at bounding box center [468, 315] width 105 height 11
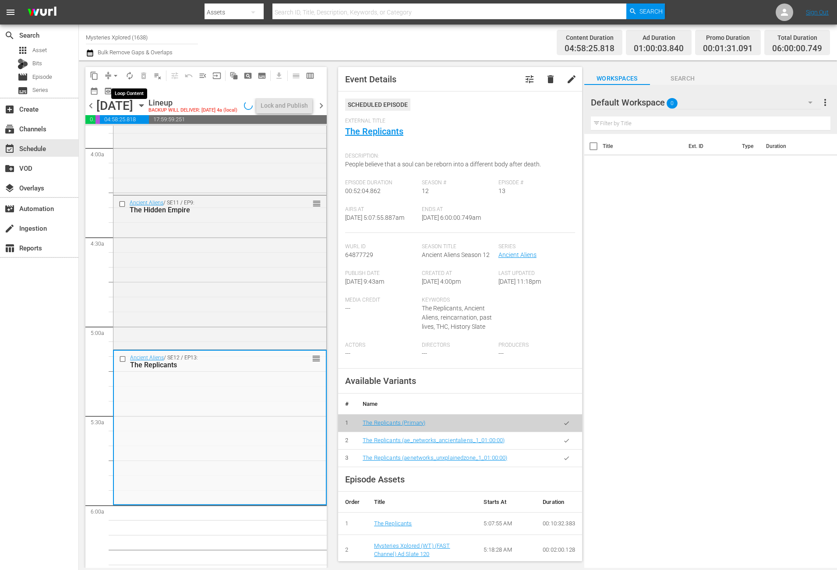
click at [132, 74] on span "autorenew_outlined" at bounding box center [129, 75] width 9 height 9
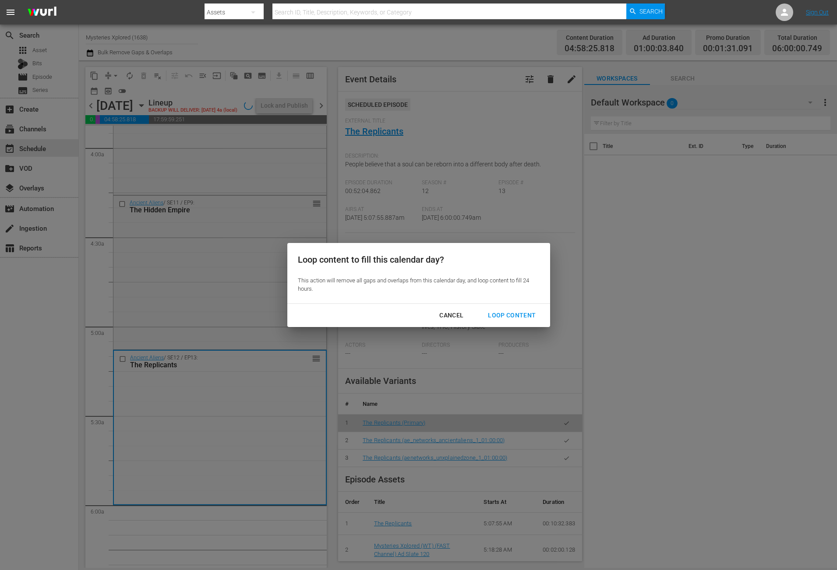
click at [525, 314] on div "Loop Content" at bounding box center [512, 315] width 62 height 11
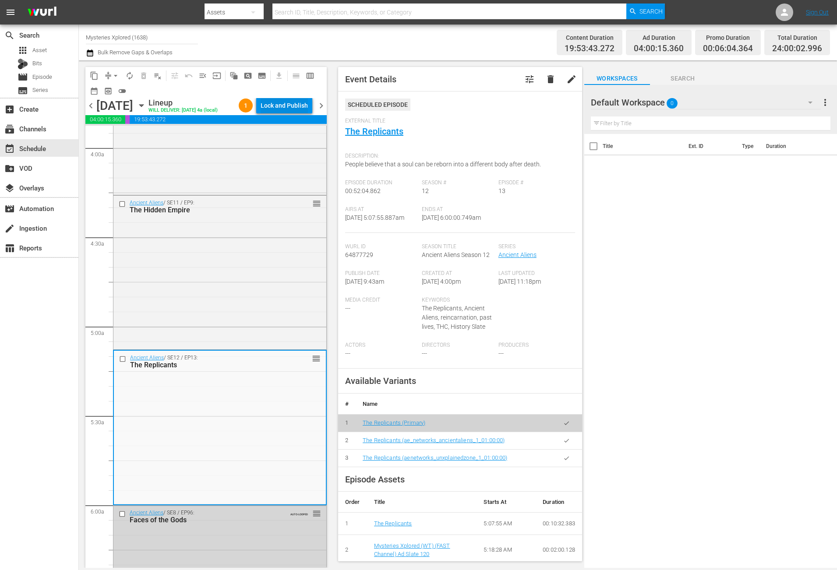
click at [292, 106] on div "Lock and Publish" at bounding box center [284, 106] width 47 height 16
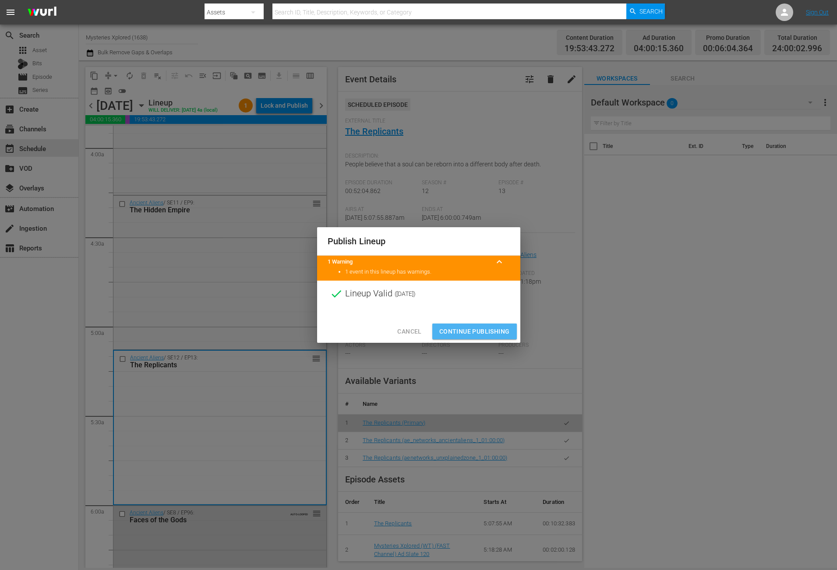
click at [493, 328] on span "Continue Publishing" at bounding box center [474, 331] width 71 height 11
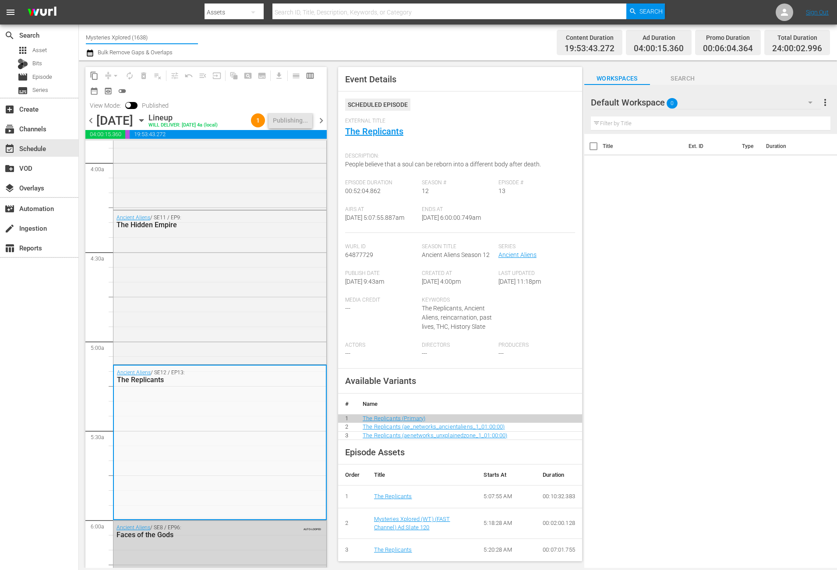
click at [163, 37] on input "Mysteries Xplored (1638)" at bounding box center [142, 37] width 112 height 21
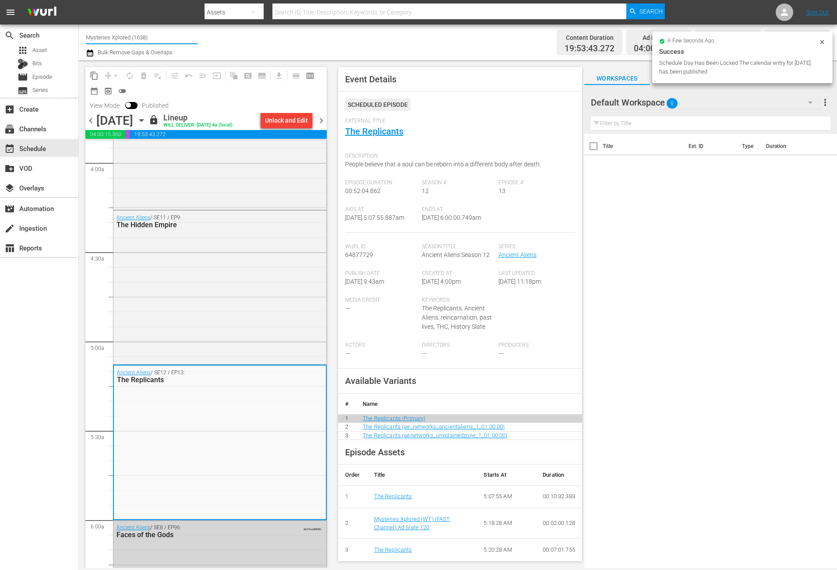
drag, startPoint x: 167, startPoint y: 35, endPoint x: -88, endPoint y: 12, distance: 255.9
click at [0, 12] on html "menu Search By Assets Search ID, Title, Description, Keywords, or Category Sear…" at bounding box center [418, 285] width 837 height 570
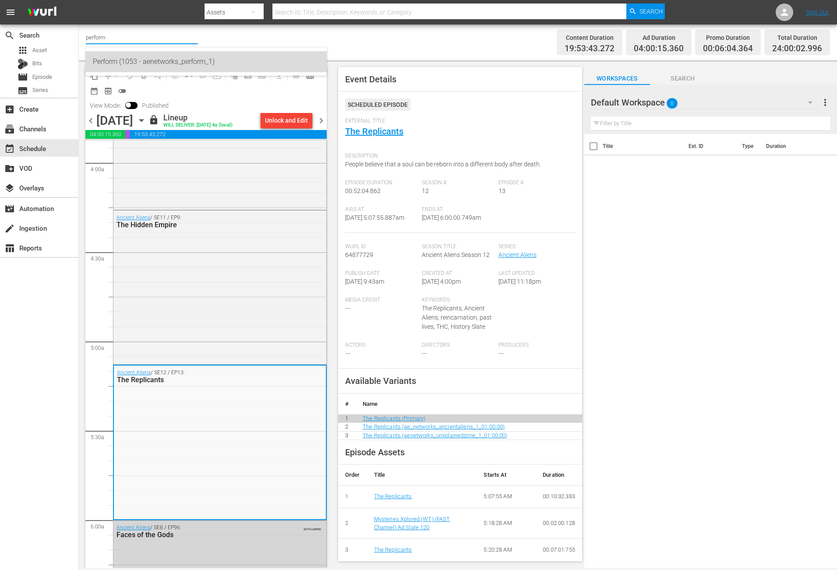
click at [155, 62] on div "Perform (1053 - aenetworks_perform_1)" at bounding box center [206, 61] width 227 height 21
type input "Perform (1053 - aenetworks_perform_1)"
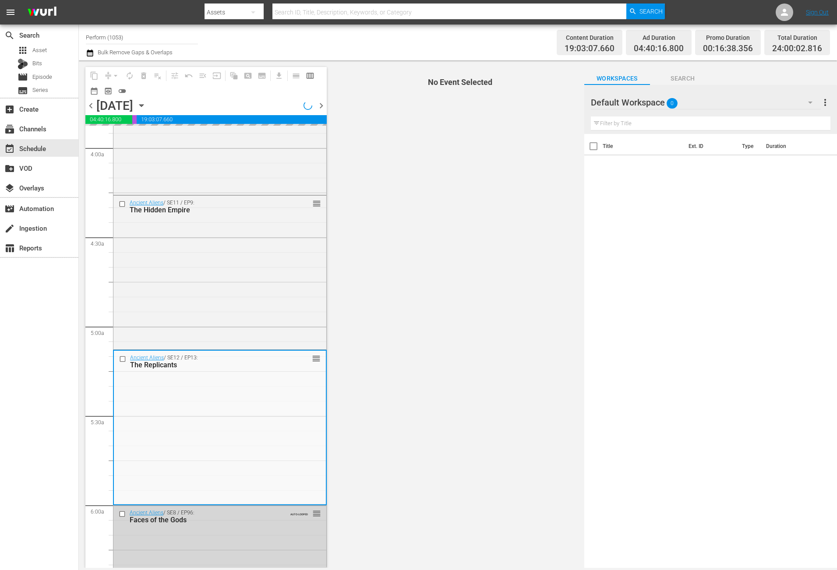
scroll to position [707, 0]
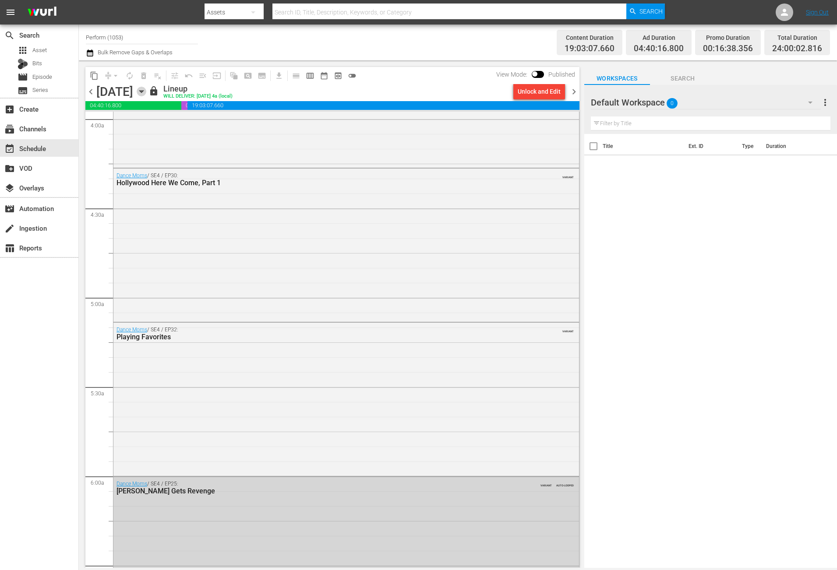
click at [143, 91] on icon "button" at bounding box center [141, 92] width 4 height 2
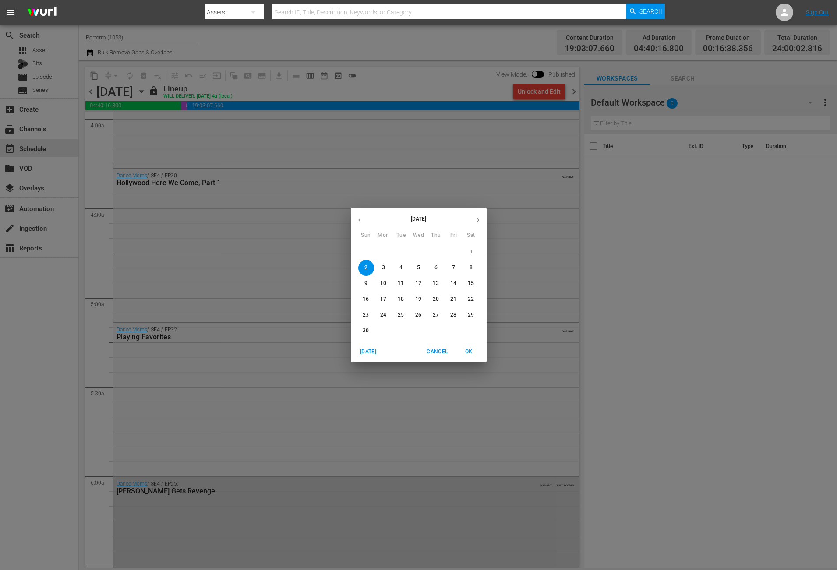
click at [401, 265] on p "4" at bounding box center [400, 267] width 3 height 7
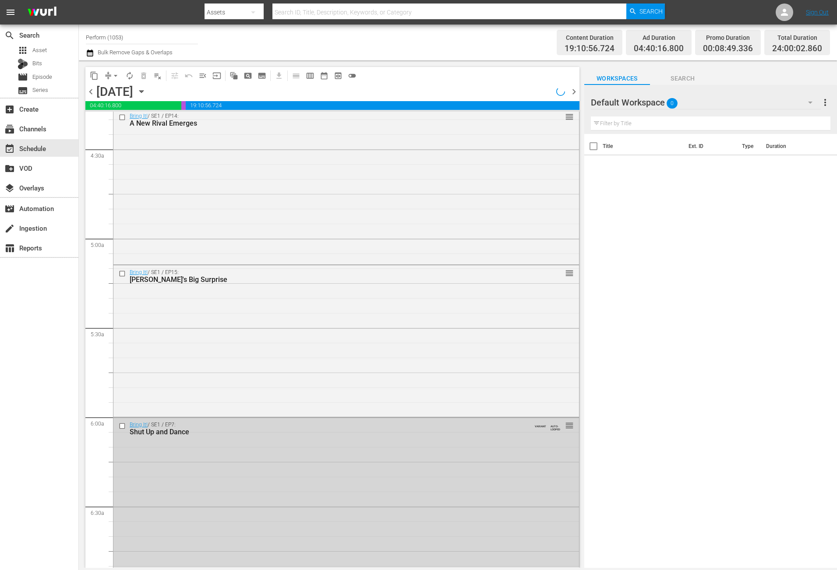
scroll to position [707, 0]
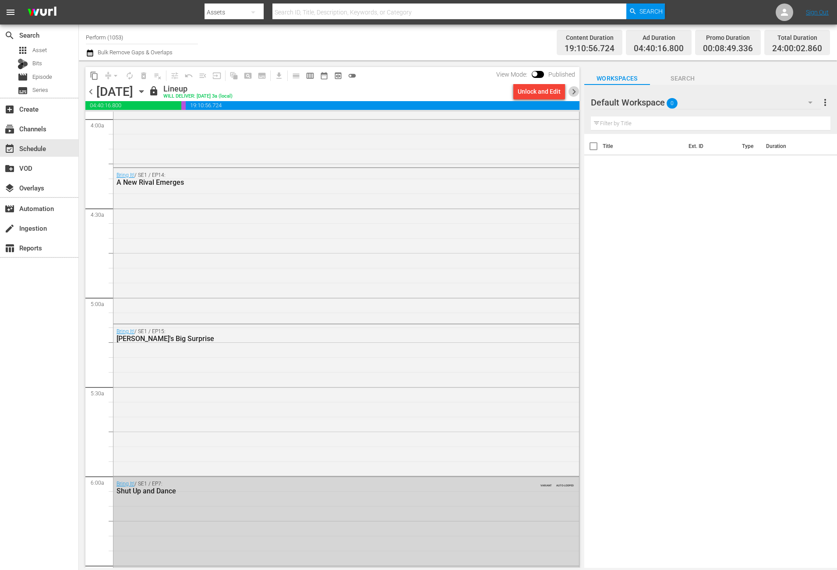
click at [571, 92] on span "chevron_right" at bounding box center [573, 91] width 11 height 11
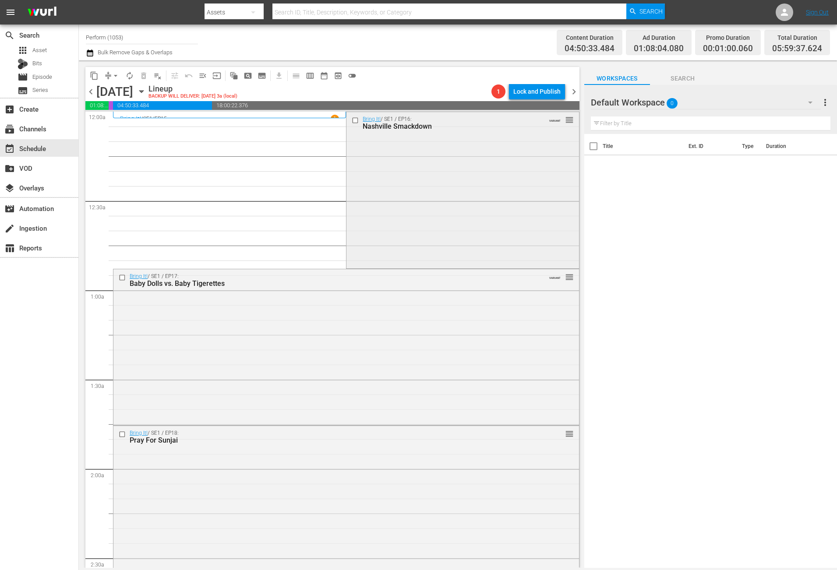
click at [445, 196] on div "Bring It! / SE1 / EP16: Nashville Smackdown VARIANT reorder" at bounding box center [462, 189] width 232 height 155
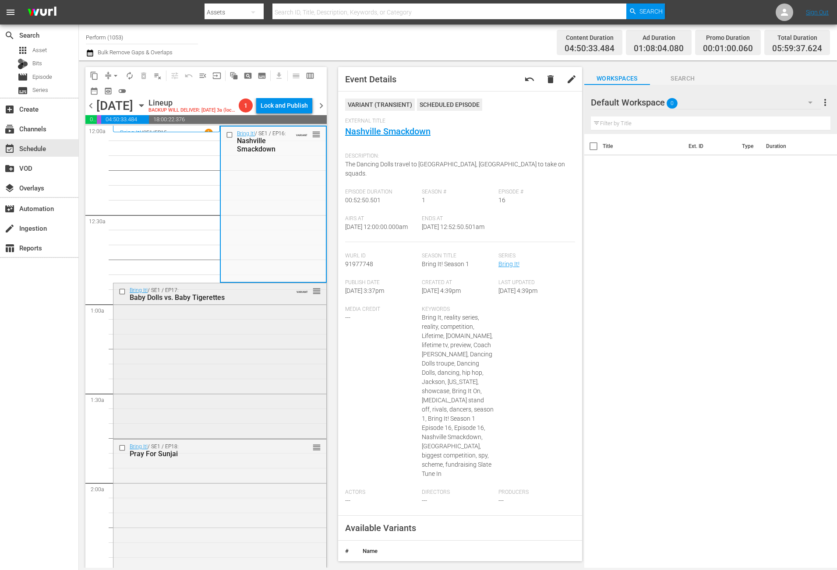
click at [273, 389] on div "Bring It! / SE1 / EP17: Baby Dolls vs. Baby Tigerettes VARIANT reorder" at bounding box center [219, 360] width 213 height 154
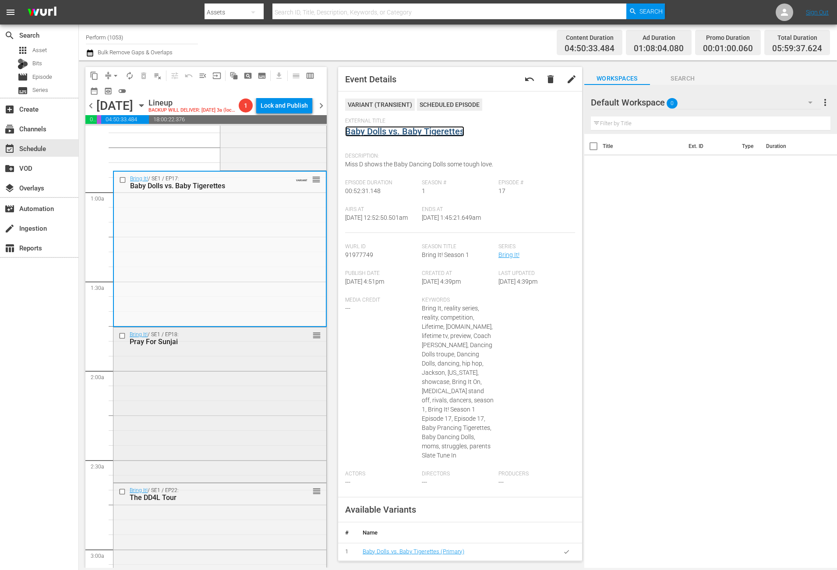
scroll to position [131, 0]
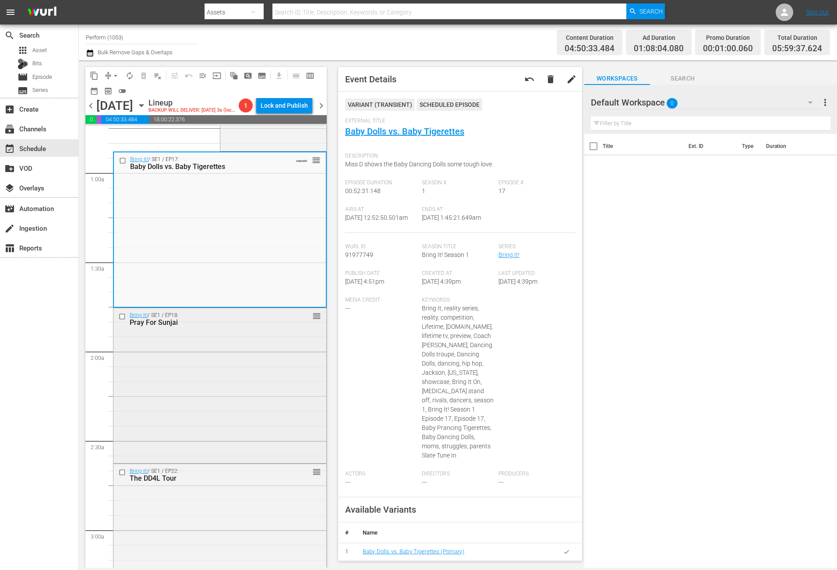
click at [251, 369] on div "Bring It! / SE1 / EP18: Pray For Sunjai reorder" at bounding box center [219, 384] width 213 height 153
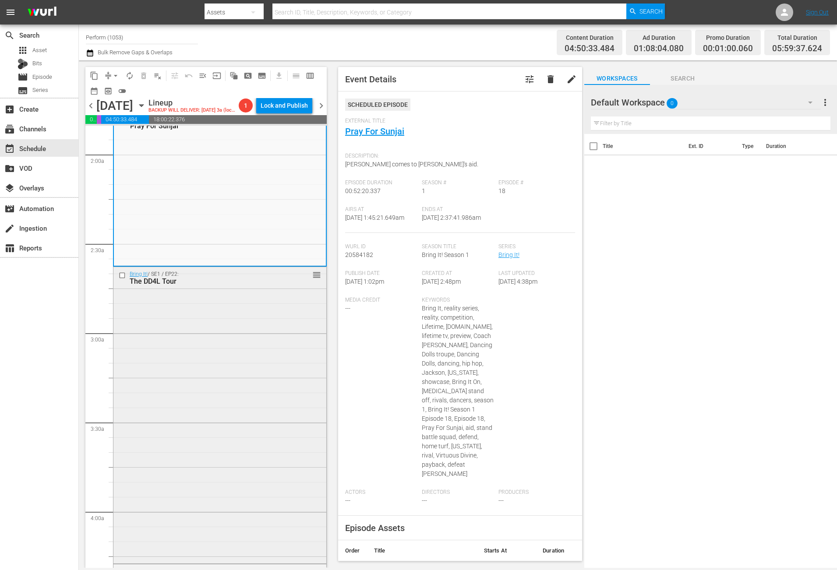
click at [244, 382] on div "Bring It! / SE1 / EP22: The DD4L Tour reorder" at bounding box center [219, 414] width 213 height 295
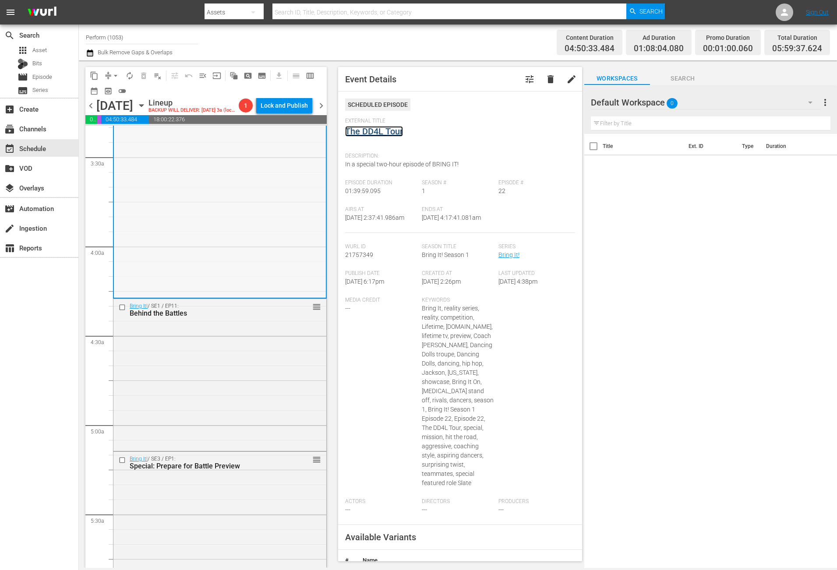
scroll to position [657, 0]
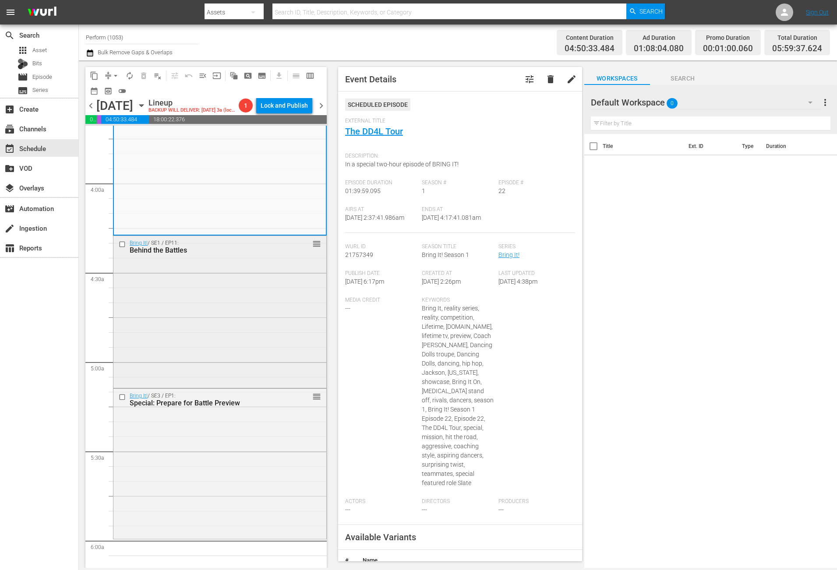
click at [222, 301] on div "Bring It! / SE1 / EP11: Behind the Battles reorder" at bounding box center [219, 311] width 213 height 150
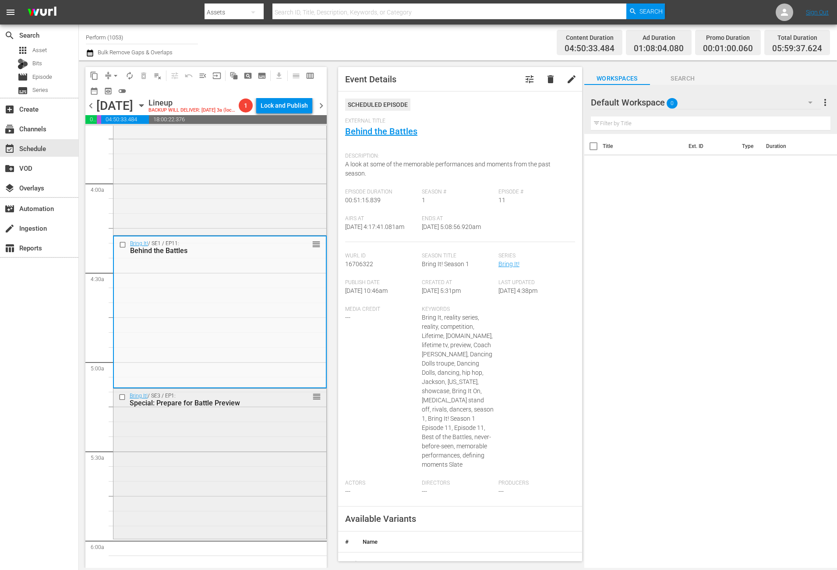
click at [219, 497] on div "Bring It! / SE3 / EP1: Special: Prepare for Battle Preview reorder" at bounding box center [219, 463] width 213 height 148
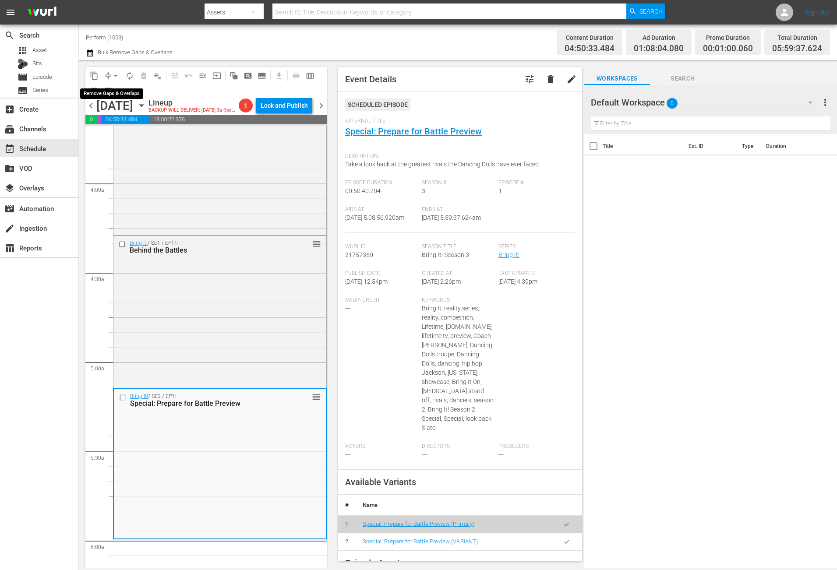
click at [104, 75] on span "compress" at bounding box center [108, 75] width 9 height 9
click at [109, 74] on button "arrow_drop_down" at bounding box center [116, 76] width 14 height 14
click at [120, 92] on li "Align to Midnight" at bounding box center [116, 93] width 92 height 14
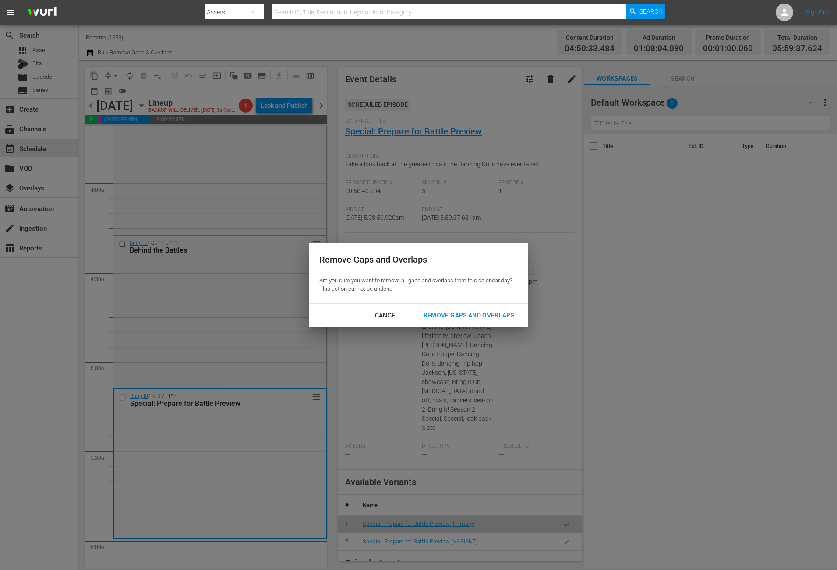
click at [455, 314] on div "Remove Gaps and Overlaps" at bounding box center [468, 315] width 105 height 11
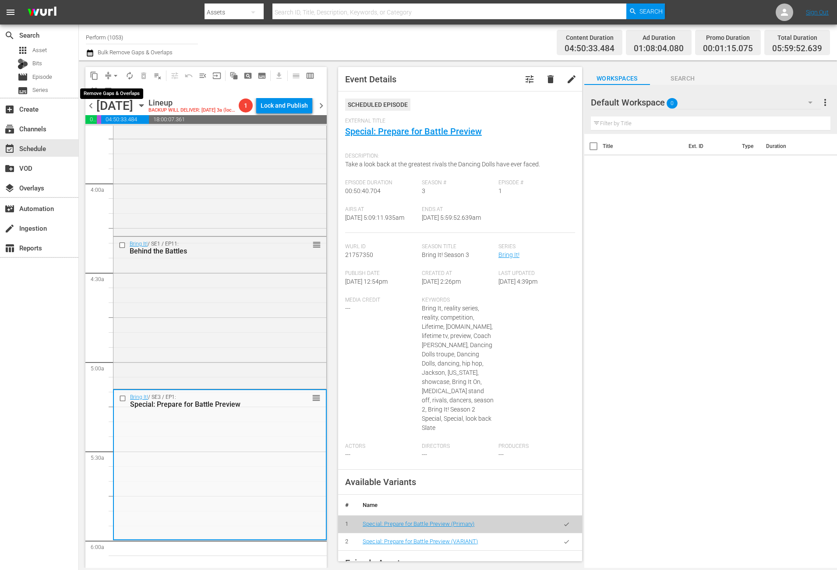
click at [111, 77] on span "arrow_drop_down" at bounding box center [115, 75] width 9 height 9
click at [111, 87] on li "Align to Midnight" at bounding box center [116, 93] width 92 height 14
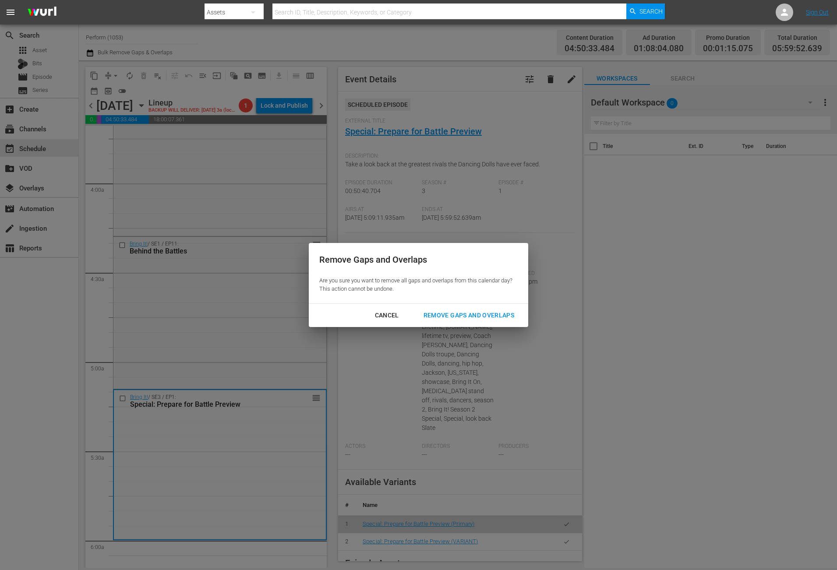
click at [477, 313] on div "Remove Gaps and Overlaps" at bounding box center [468, 315] width 105 height 11
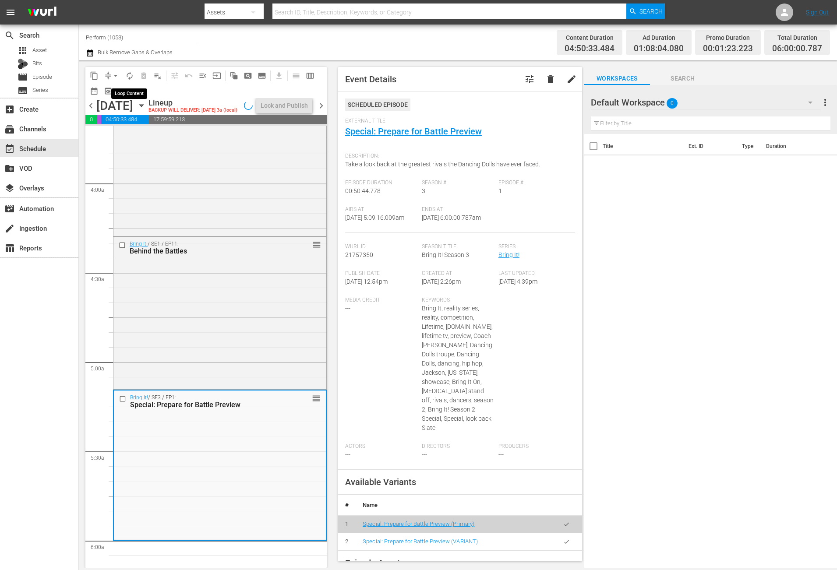
click at [128, 78] on span "autorenew_outlined" at bounding box center [129, 75] width 9 height 9
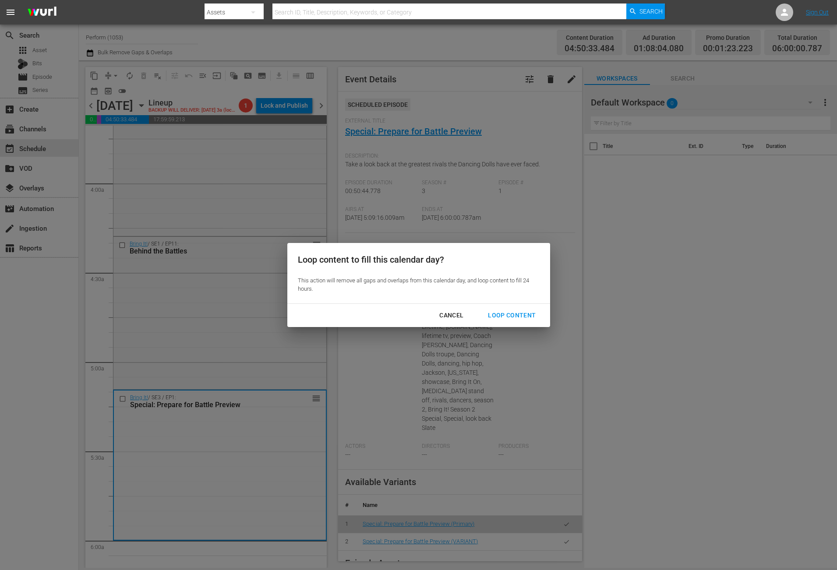
click at [510, 312] on div "Loop Content" at bounding box center [512, 315] width 62 height 11
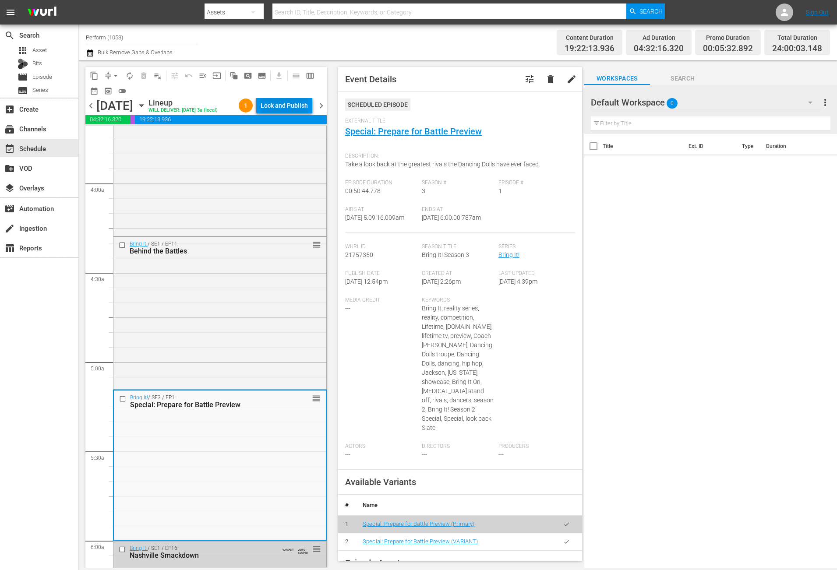
click at [286, 102] on div "Lock and Publish" at bounding box center [284, 106] width 47 height 16
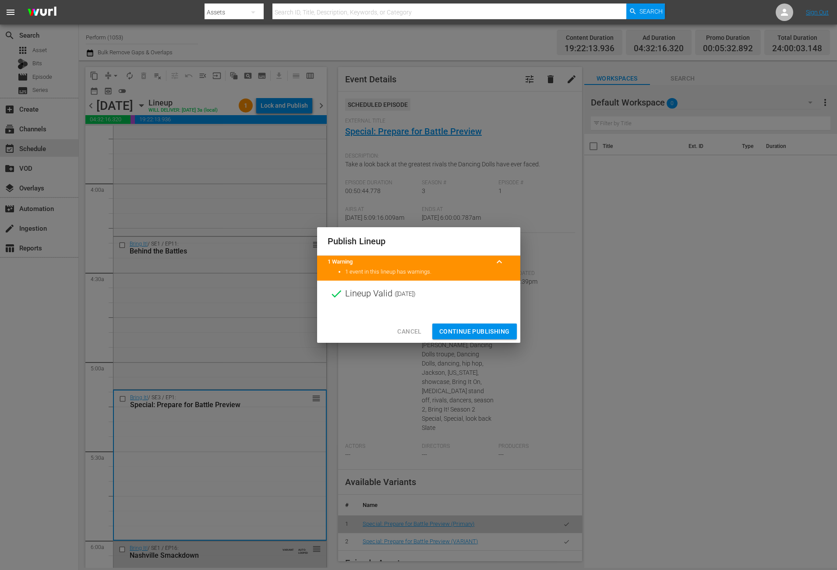
click at [479, 331] on span "Continue Publishing" at bounding box center [474, 331] width 71 height 11
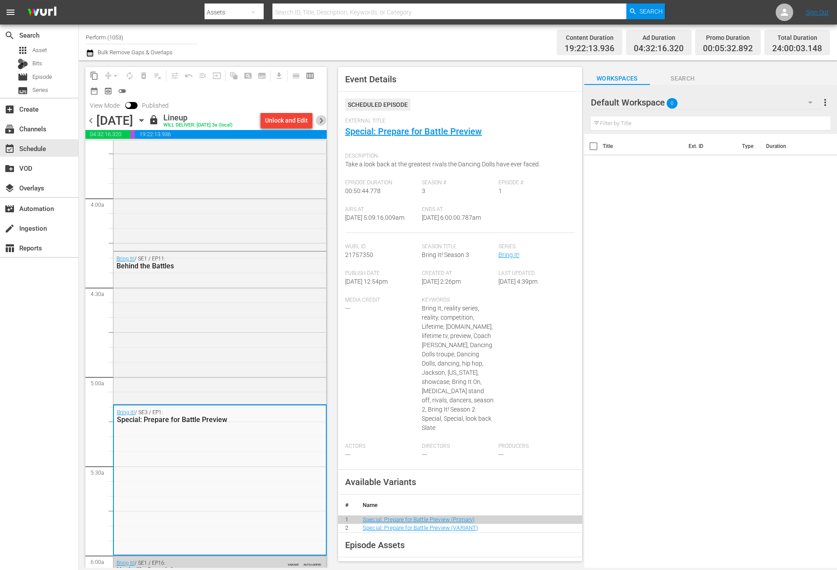
click at [321, 119] on span "chevron_right" at bounding box center [321, 120] width 11 height 11
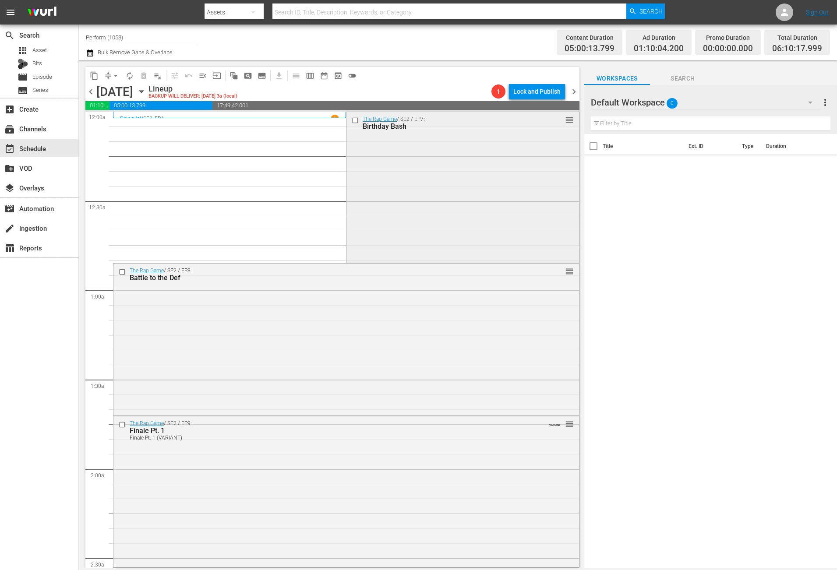
click at [388, 203] on div "The Rap Game / SE2 / EP7: Birthday Bash reorder" at bounding box center [462, 186] width 232 height 149
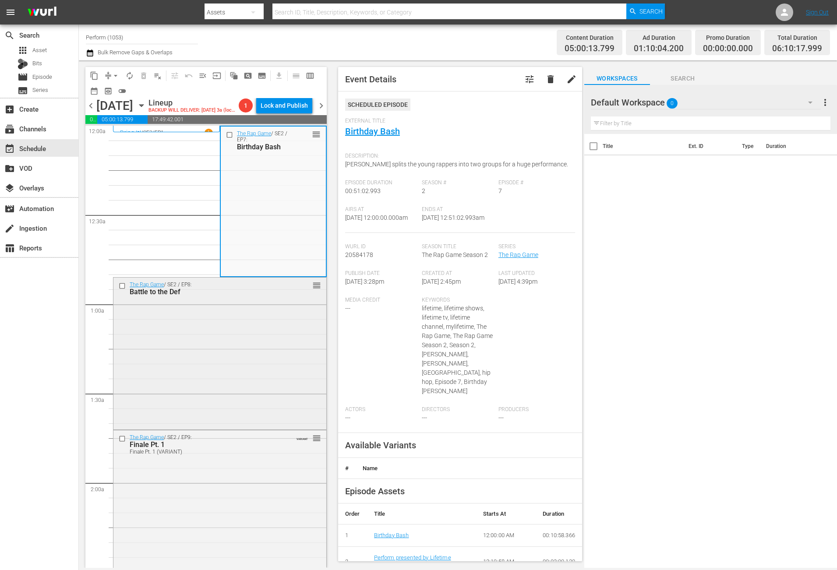
click at [279, 388] on div "The Rap Game / SE2 / EP8: Battle to the Def reorder" at bounding box center [219, 353] width 213 height 150
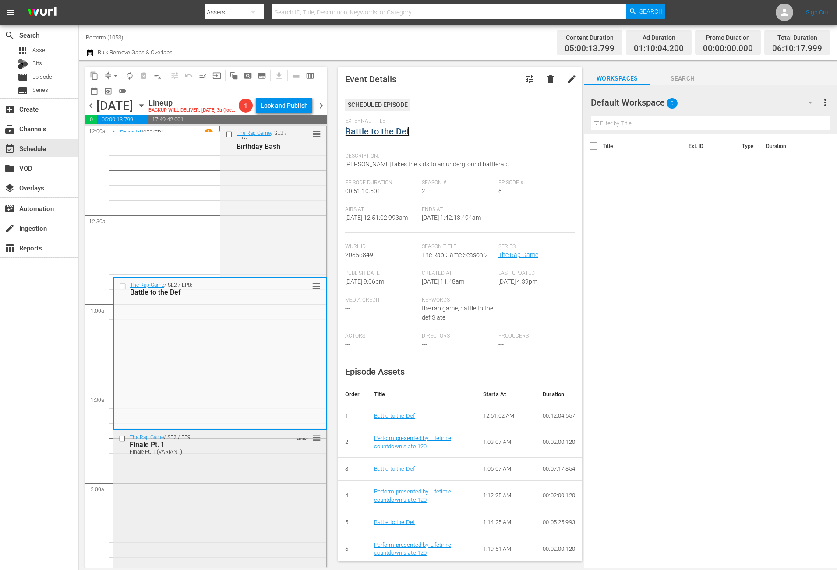
scroll to position [131, 0]
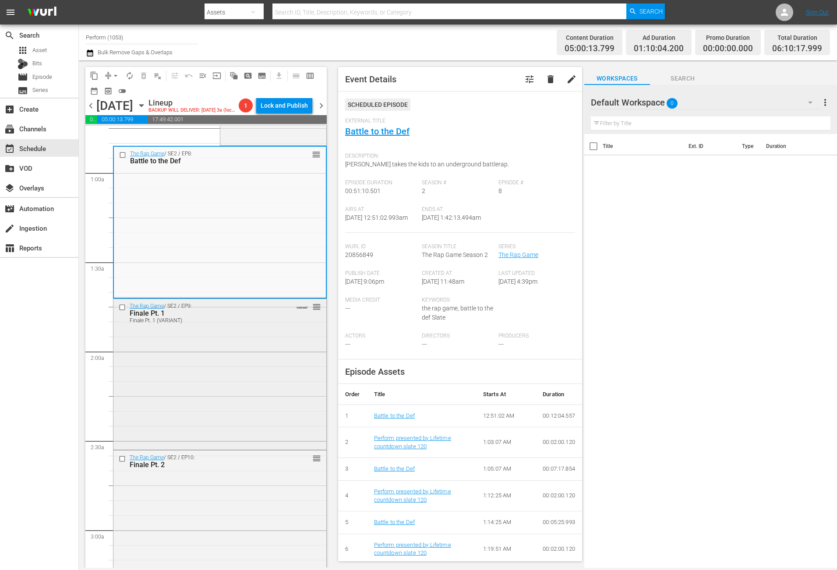
click at [259, 383] on div "The Rap Game / SE2 / EP9: Finale Pt. 1 Finale Pt. 1 (VARIANT) VARIANT reorder" at bounding box center [219, 373] width 213 height 149
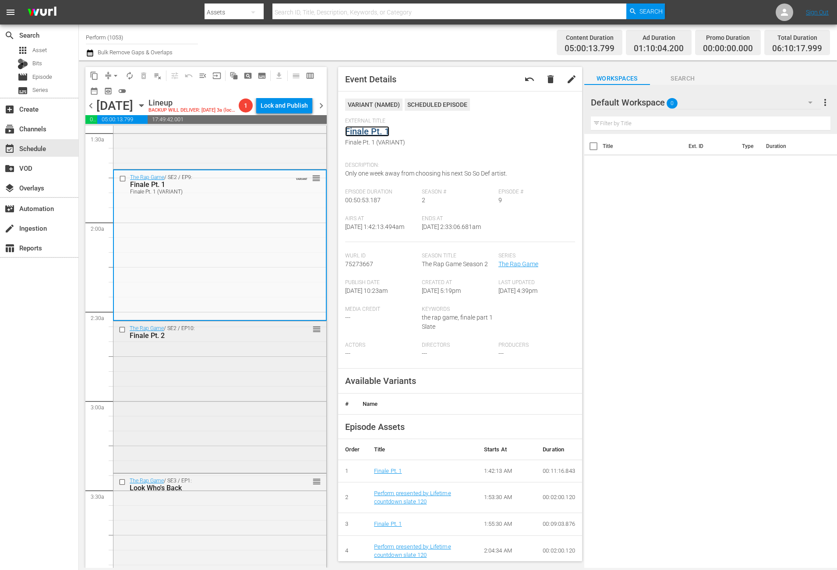
scroll to position [263, 0]
click at [267, 405] on div "The Rap Game / SE2 / EP10: Finale Pt. 2 reorder" at bounding box center [219, 394] width 213 height 150
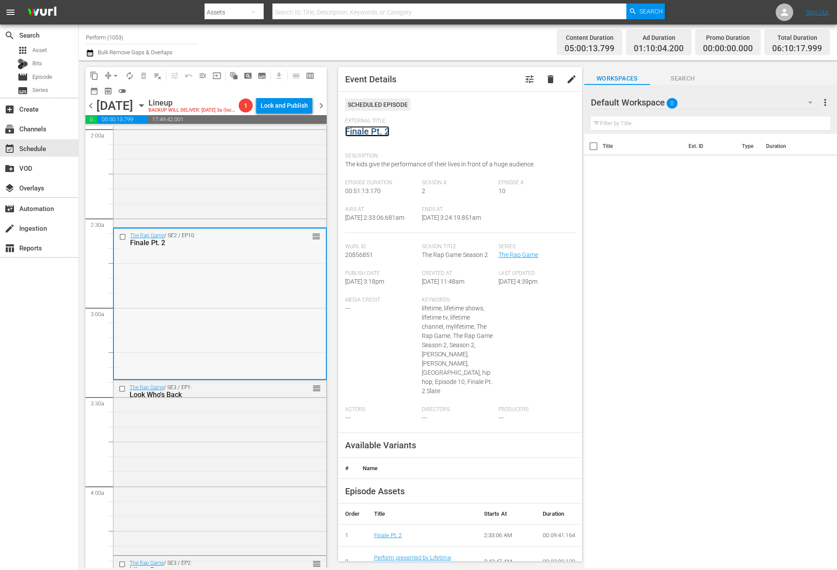
scroll to position [526, 0]
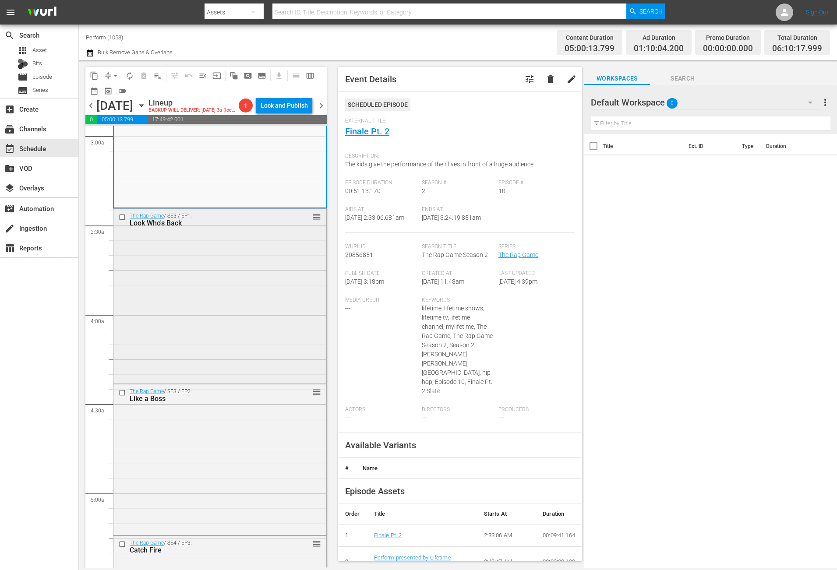
click at [260, 322] on div "The Rap Game / SE3 / EP1: Look Who's Back reorder" at bounding box center [219, 295] width 213 height 173
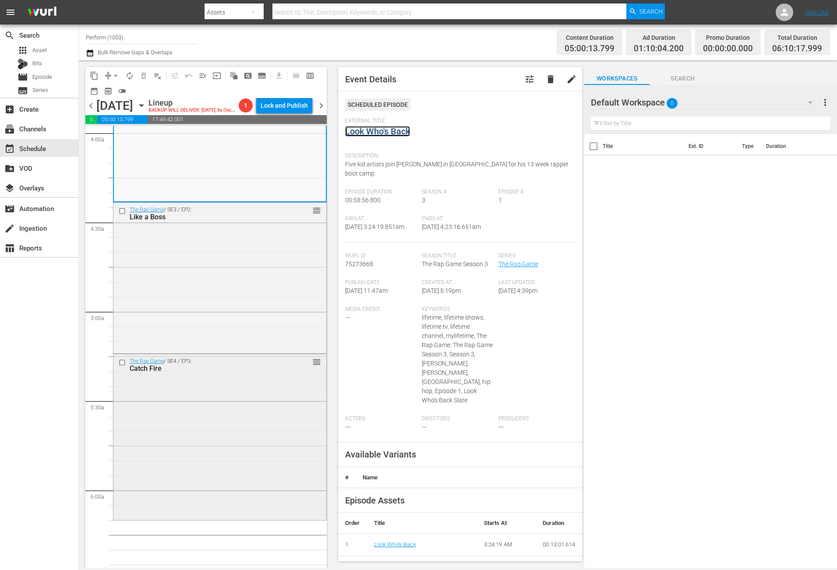
scroll to position [723, 0]
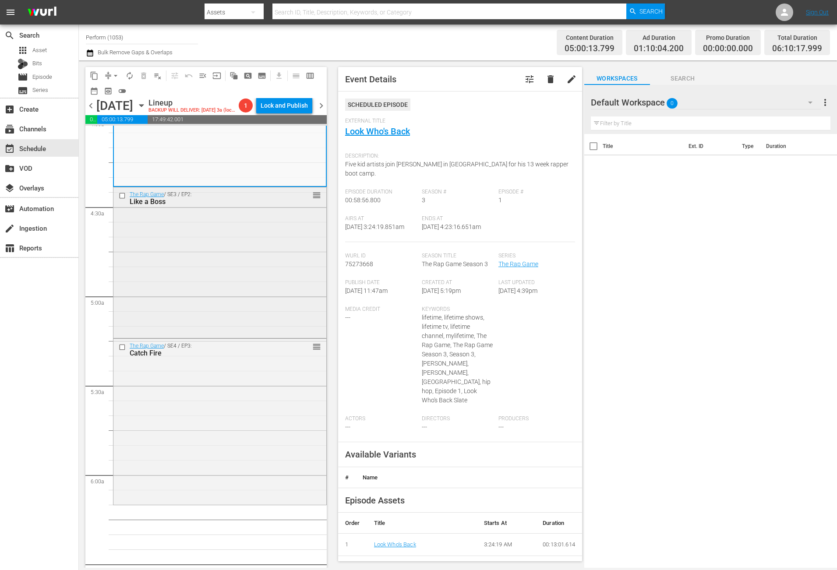
click at [275, 285] on div "The Rap Game / SE3 / EP2: Like a Boss reorder" at bounding box center [219, 261] width 213 height 149
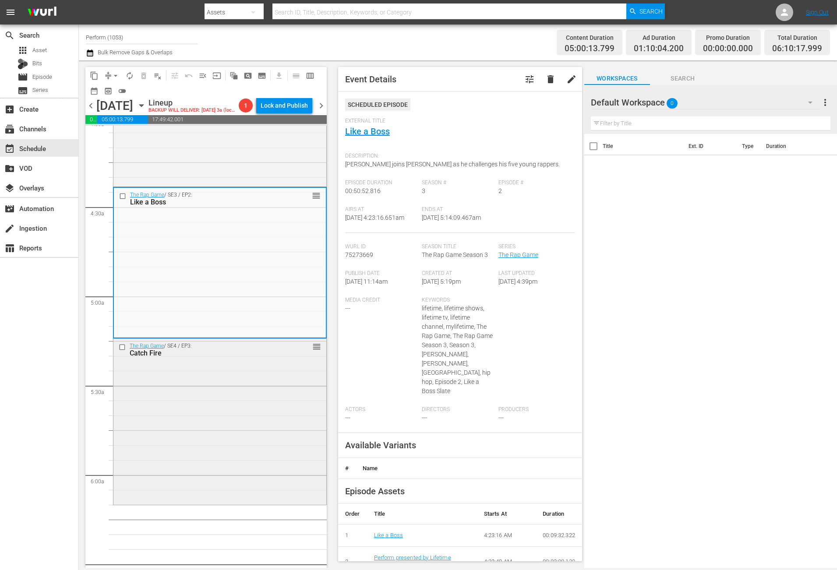
click at [215, 459] on div "The Rap Game / SE4 / EP3: Catch Fire reorder" at bounding box center [219, 421] width 213 height 165
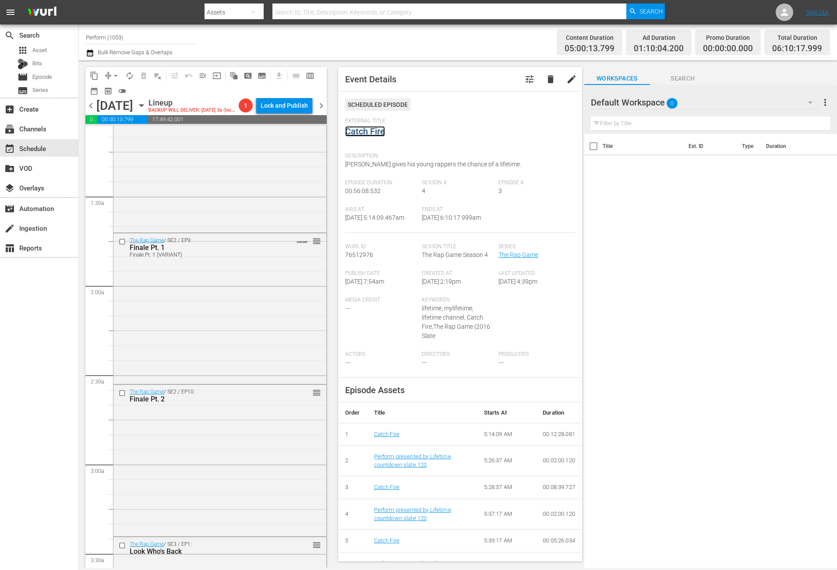
scroll to position [0, 0]
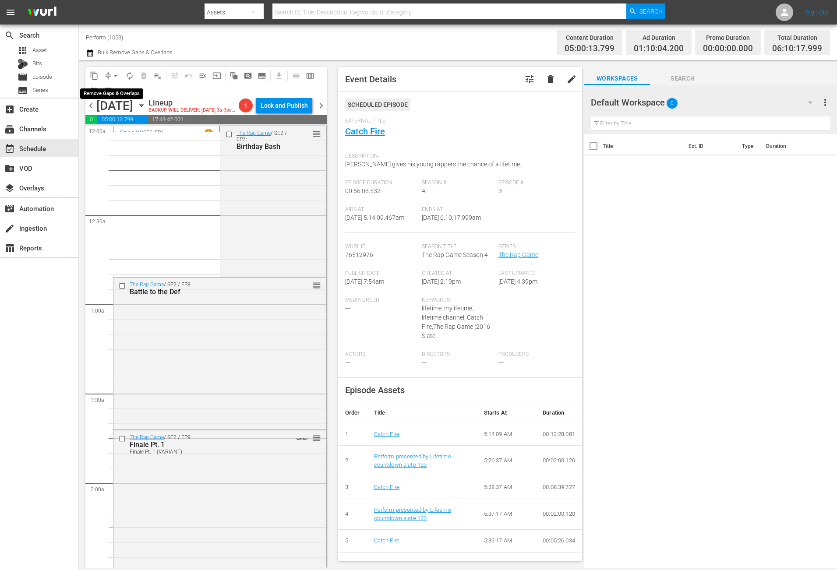
click at [111, 72] on span "arrow_drop_down" at bounding box center [115, 75] width 9 height 9
click at [116, 92] on li "Align to Midnight" at bounding box center [116, 93] width 92 height 14
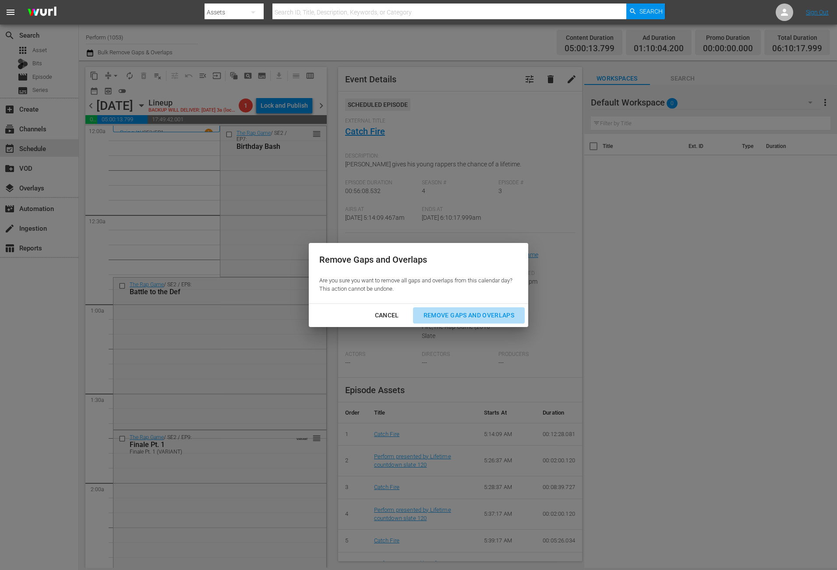
click at [480, 309] on button "Remove Gaps and Overlaps" at bounding box center [469, 315] width 112 height 16
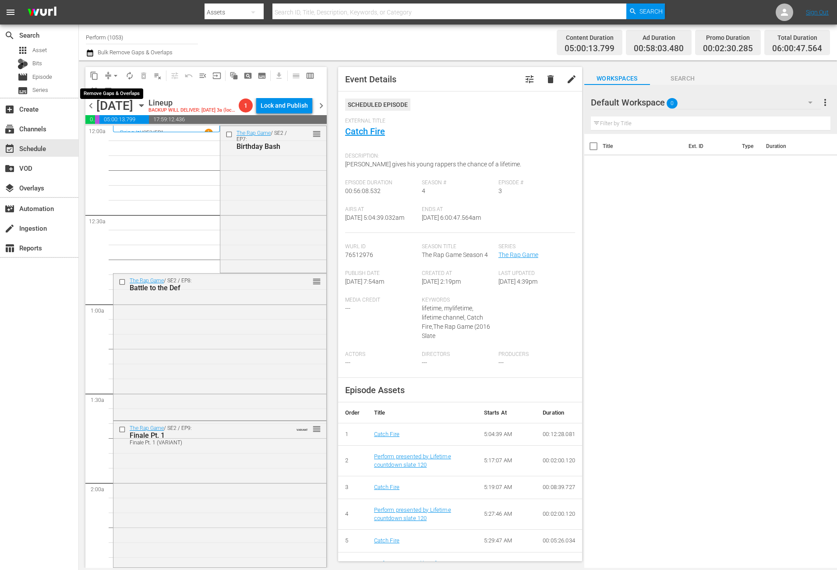
click at [109, 75] on button "arrow_drop_down" at bounding box center [116, 76] width 14 height 14
click at [126, 94] on li "Align to Midnight" at bounding box center [116, 93] width 92 height 14
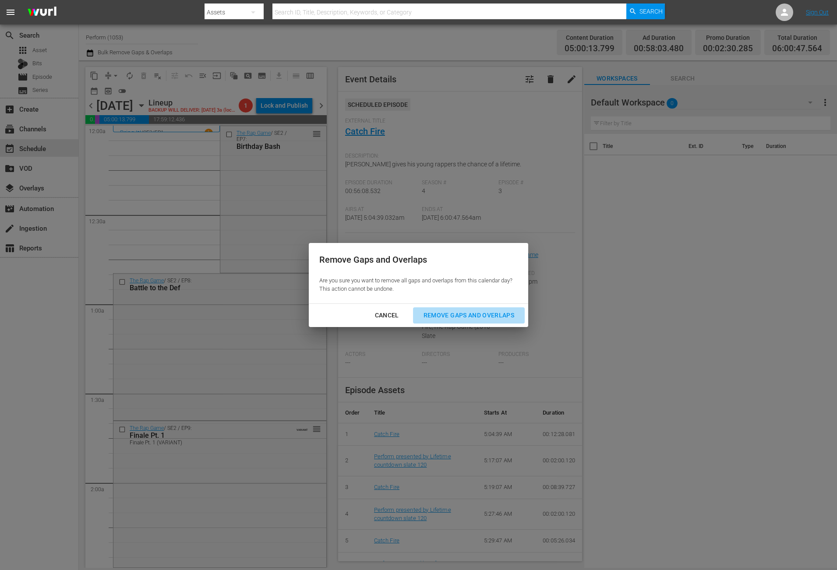
click at [465, 314] on div "Remove Gaps and Overlaps" at bounding box center [468, 315] width 105 height 11
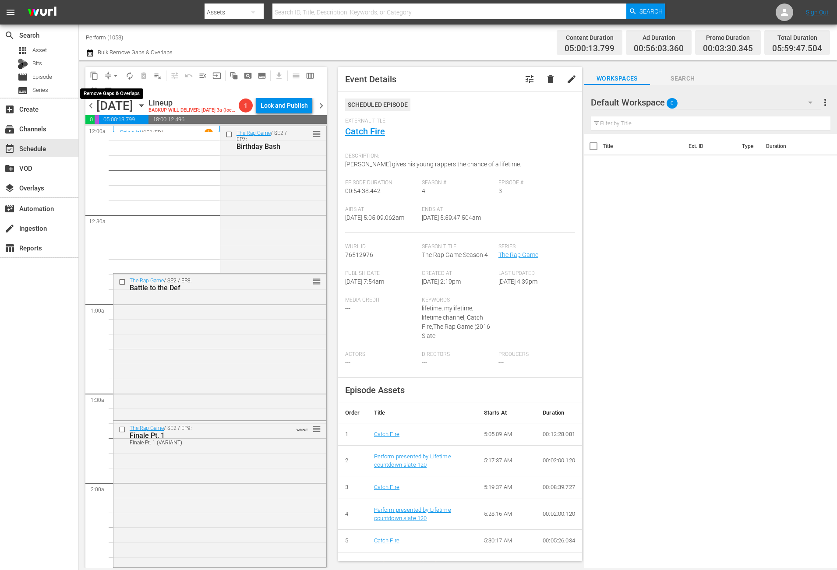
click at [109, 72] on button "arrow_drop_down" at bounding box center [116, 76] width 14 height 14
click at [116, 99] on li "Align to Midnight" at bounding box center [116, 93] width 92 height 14
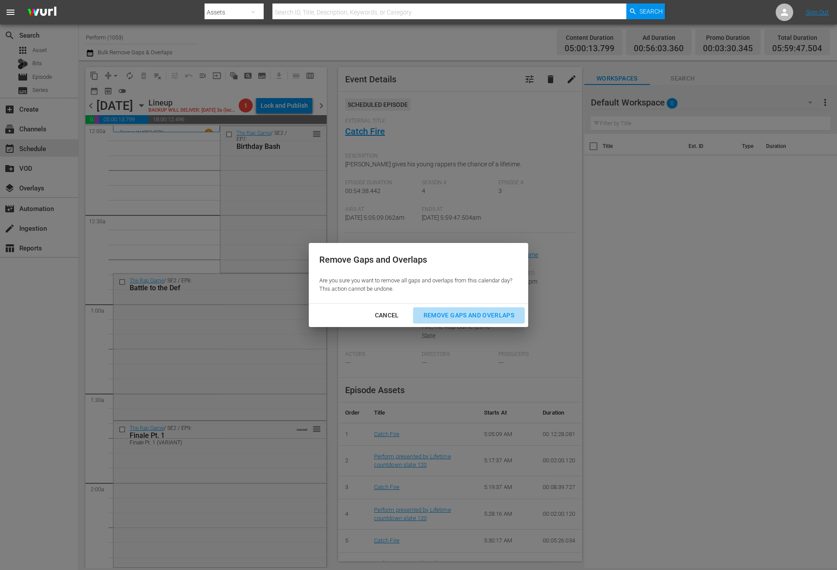
click at [459, 312] on div "Remove Gaps and Overlaps" at bounding box center [468, 315] width 105 height 11
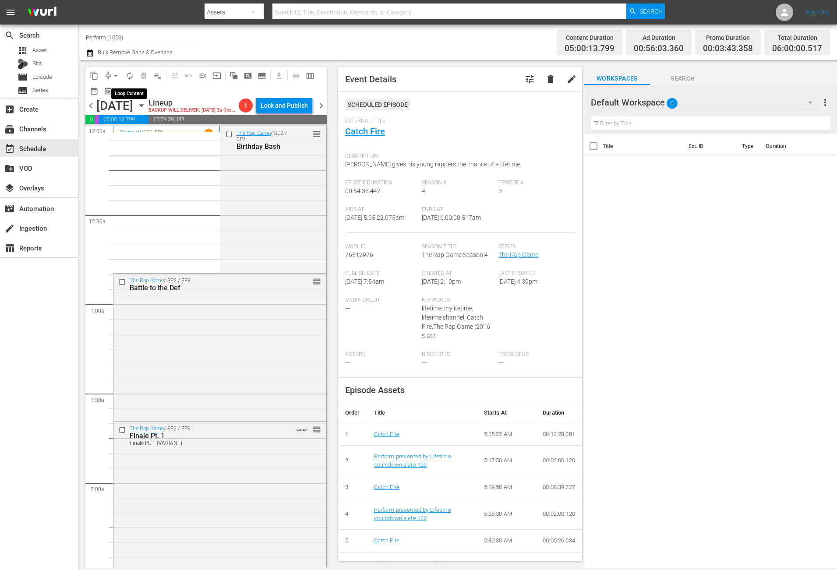
click at [128, 76] on span "autorenew_outlined" at bounding box center [129, 75] width 9 height 9
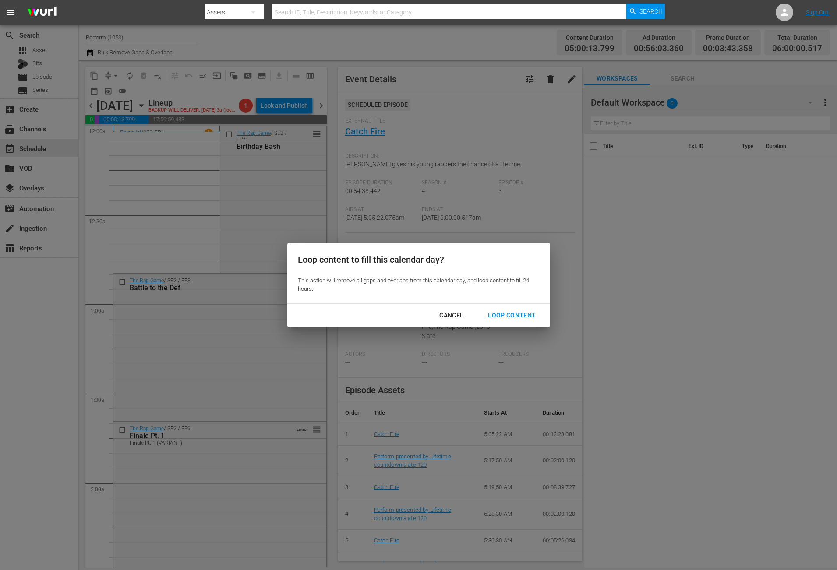
click at [512, 317] on div "Loop Content" at bounding box center [512, 315] width 62 height 11
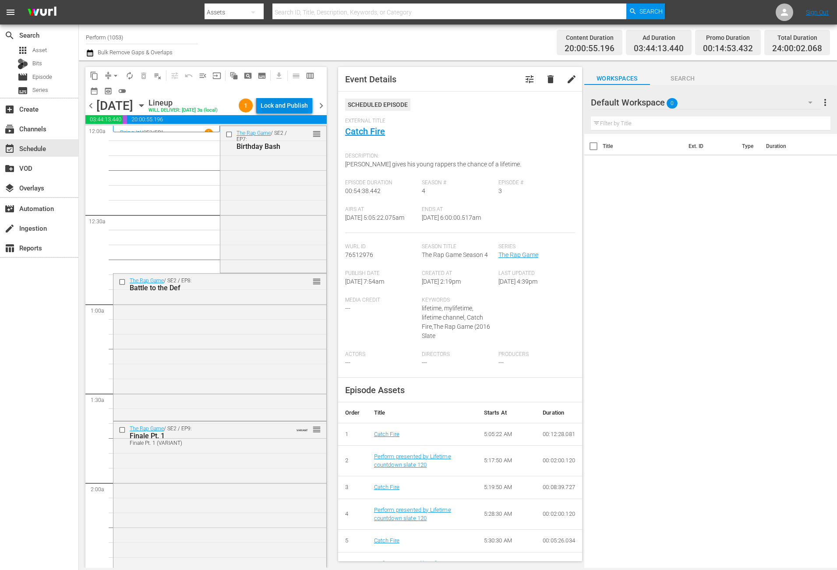
click at [286, 105] on div "Lock and Publish" at bounding box center [284, 106] width 47 height 16
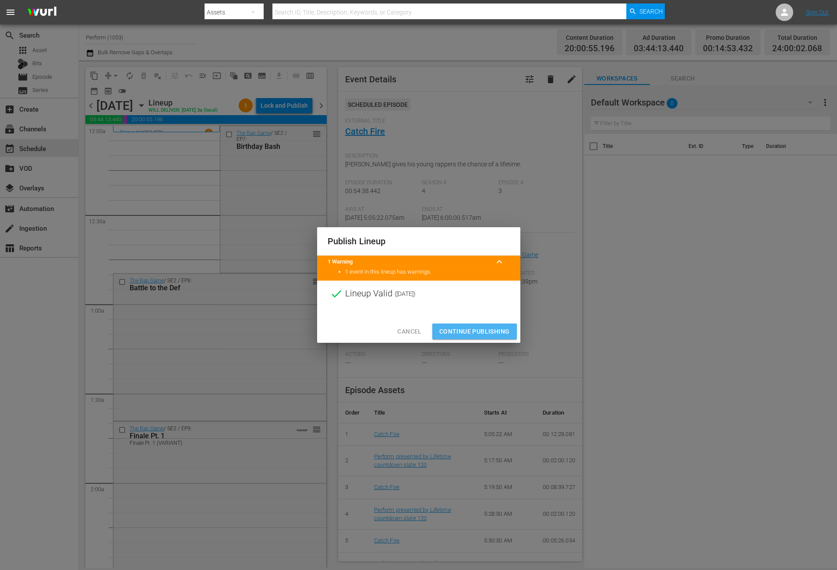
click at [472, 327] on span "Continue Publishing" at bounding box center [474, 331] width 71 height 11
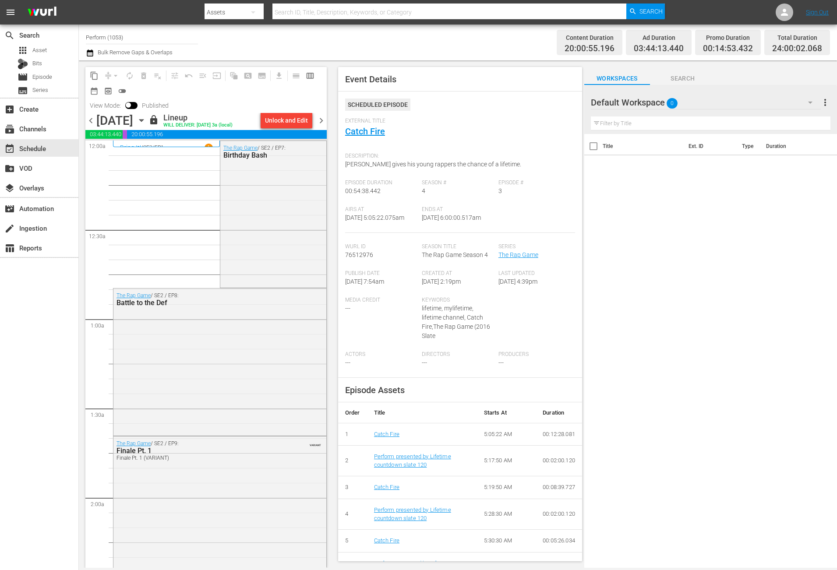
click at [320, 118] on span "chevron_right" at bounding box center [321, 120] width 11 height 11
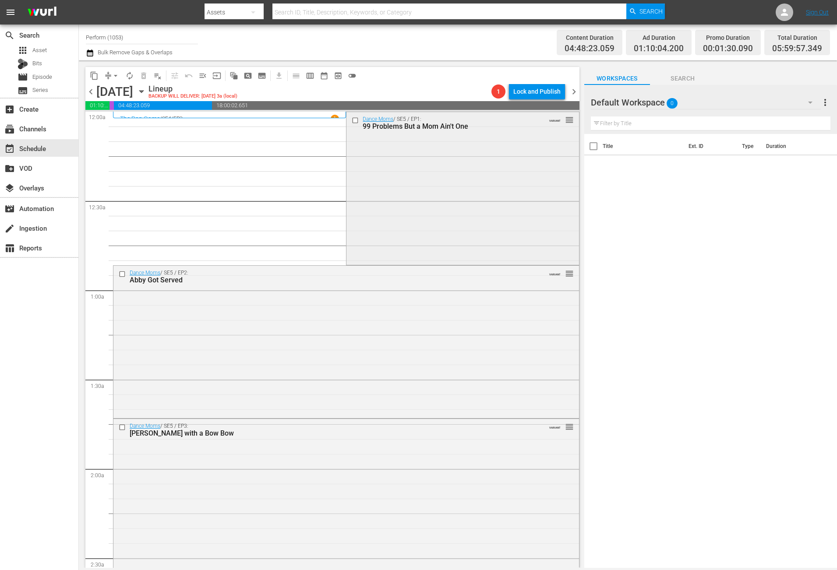
click at [415, 159] on div "Dance Moms / SE5 / EP1: 99 Problems But a Mom Ain't One VARIANT reorder" at bounding box center [462, 188] width 232 height 152
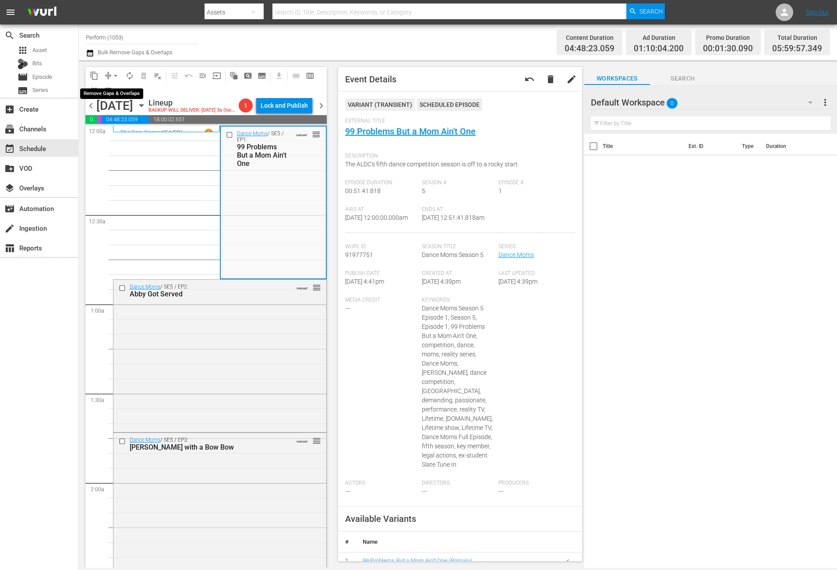
click at [112, 75] on span "arrow_drop_down" at bounding box center [115, 75] width 9 height 9
click at [118, 93] on li "Align to Midnight" at bounding box center [116, 93] width 92 height 14
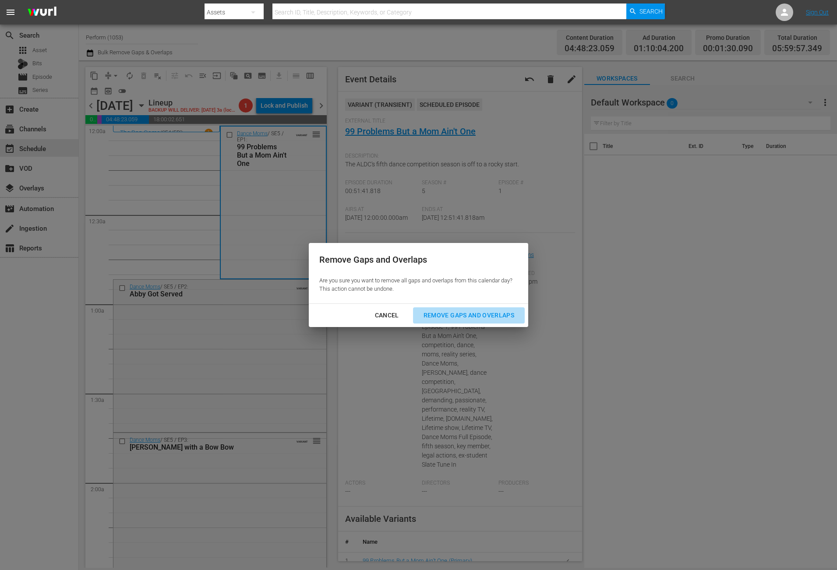
click at [444, 314] on div "Remove Gaps and Overlaps" at bounding box center [468, 315] width 105 height 11
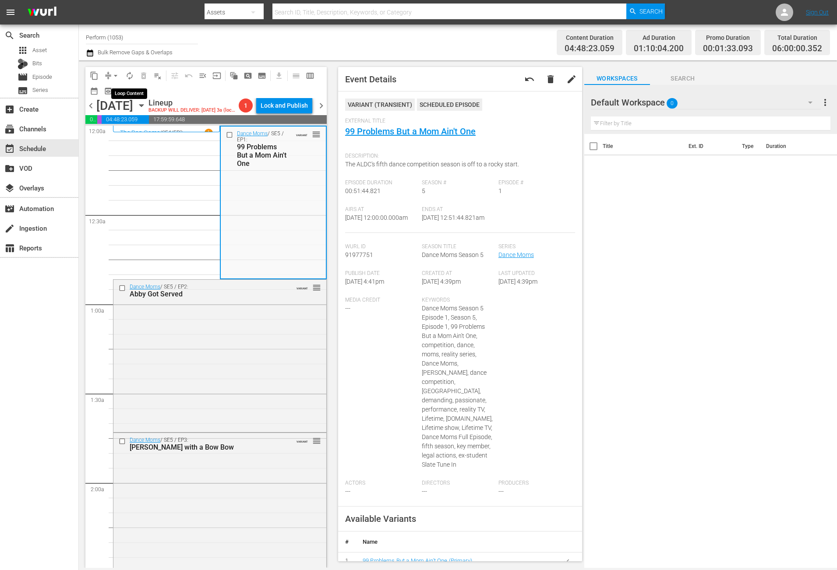
click at [127, 74] on span "autorenew_outlined" at bounding box center [129, 75] width 9 height 9
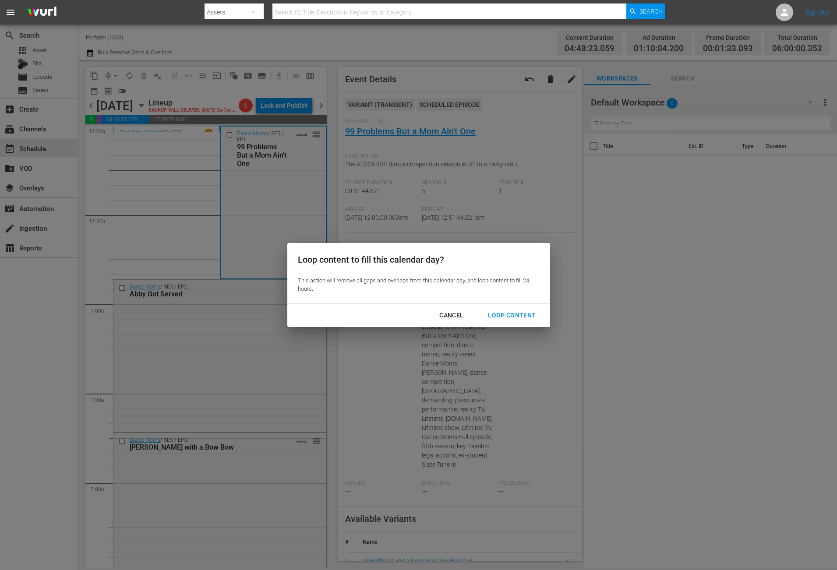
click at [521, 314] on div "Loop Content" at bounding box center [512, 315] width 62 height 11
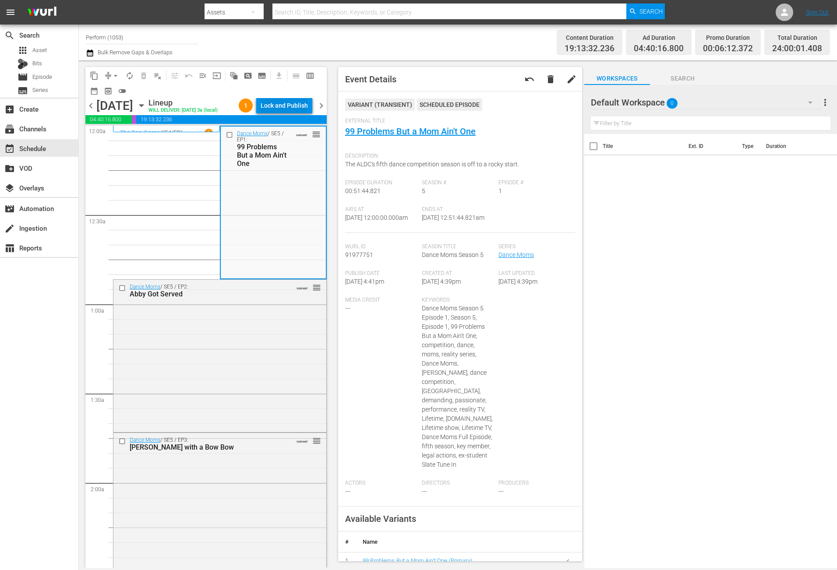
click at [271, 102] on div "Lock and Publish" at bounding box center [284, 106] width 47 height 16
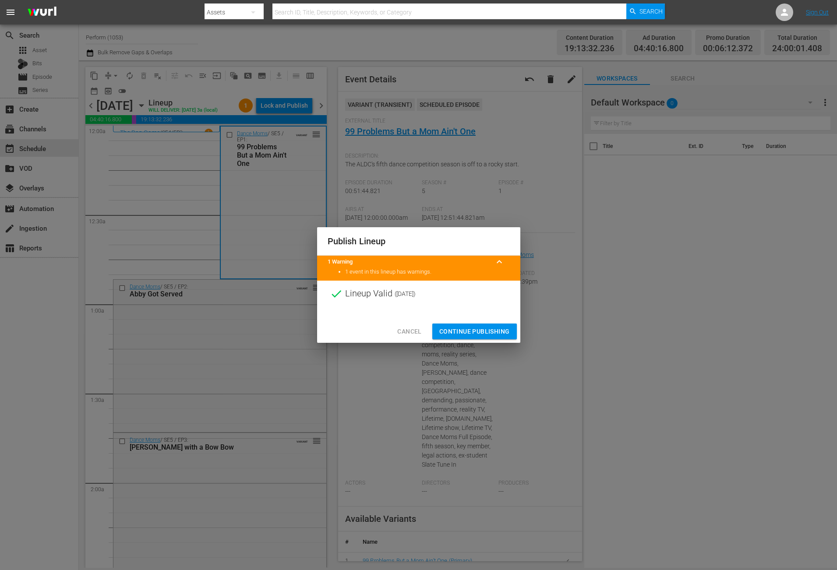
click at [476, 328] on span "Continue Publishing" at bounding box center [474, 331] width 71 height 11
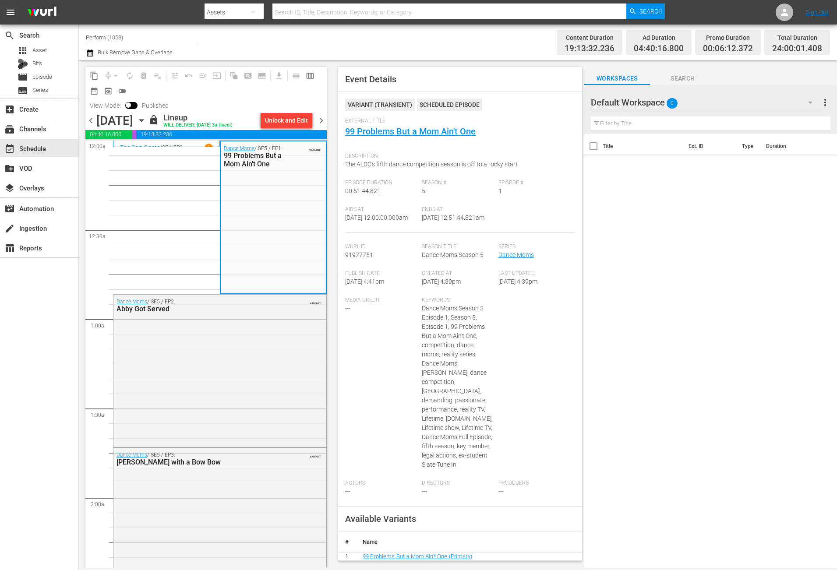
click at [322, 121] on span "chevron_right" at bounding box center [321, 120] width 11 height 11
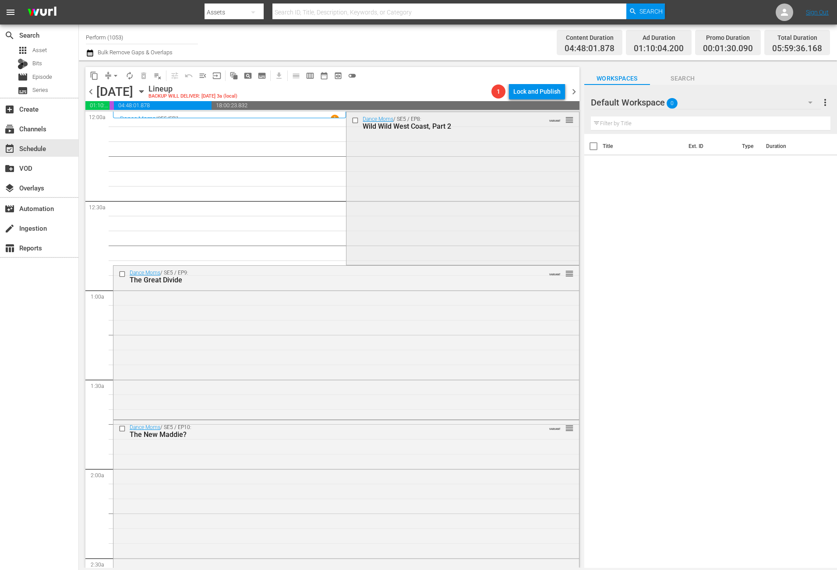
click at [451, 173] on div "Dance Moms / SE5 / EP8: Wild Wild West Coast, Part 2 VARIANT reorder" at bounding box center [462, 188] width 232 height 152
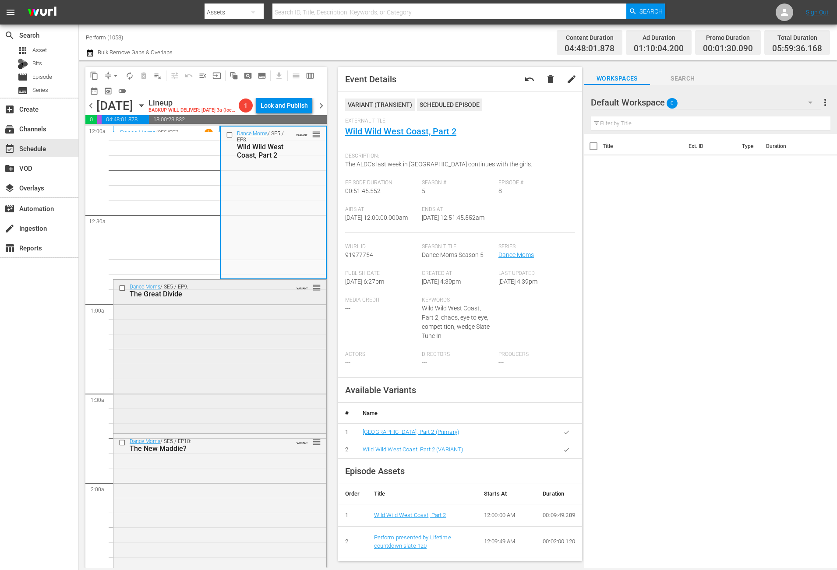
click at [216, 389] on div "Dance Moms / SE5 / EP9: The Great Divide VARIANT reorder" at bounding box center [219, 356] width 213 height 152
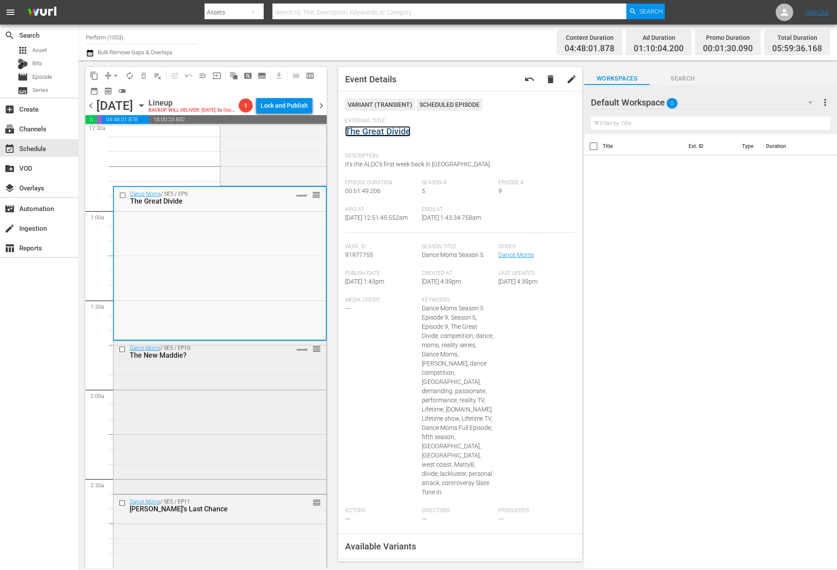
scroll to position [263, 0]
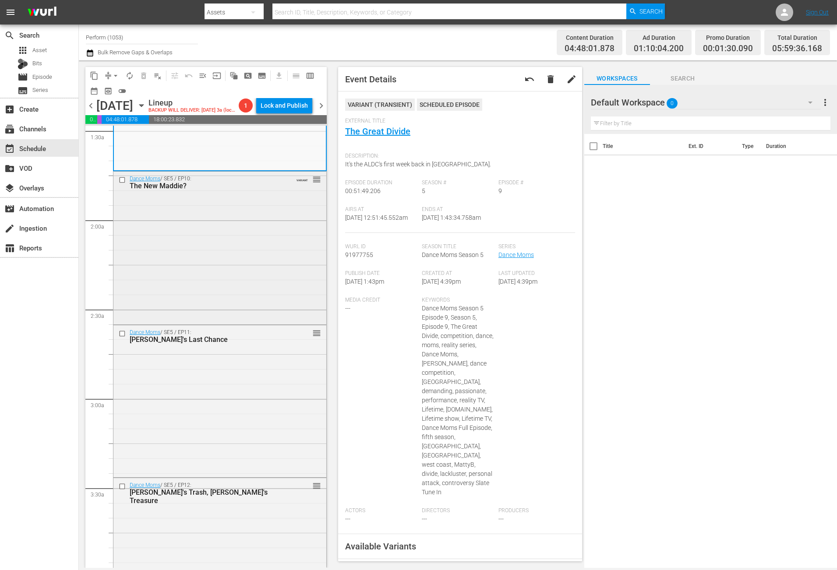
click at [258, 268] on div "Dance Moms / SE5 / EP10: The New Maddie? VARIANT reorder" at bounding box center [219, 247] width 213 height 151
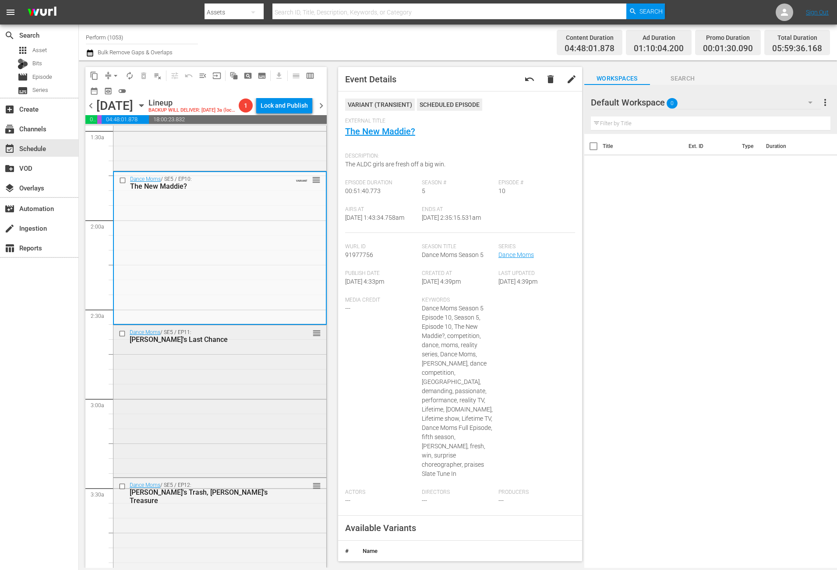
click at [249, 423] on div "Dance Moms / SE5 / EP11: Nia's Last Chance reorder" at bounding box center [219, 400] width 213 height 150
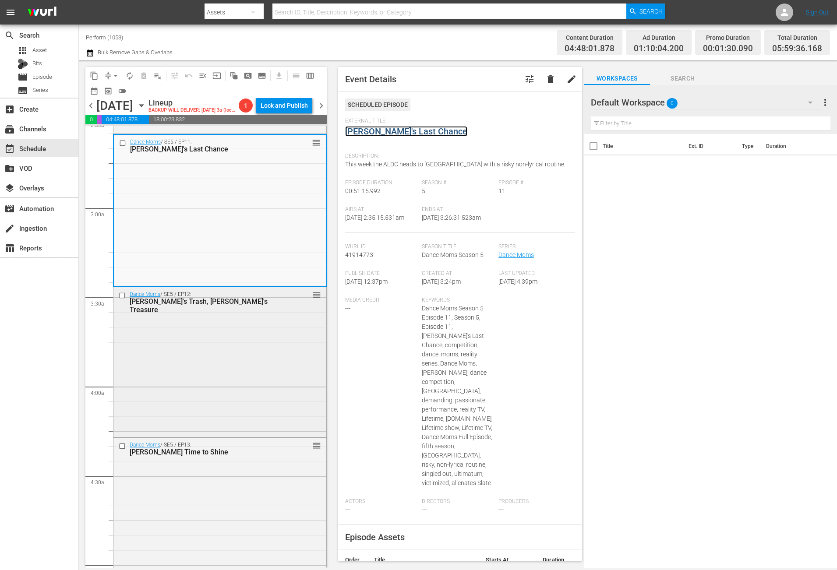
scroll to position [460, 0]
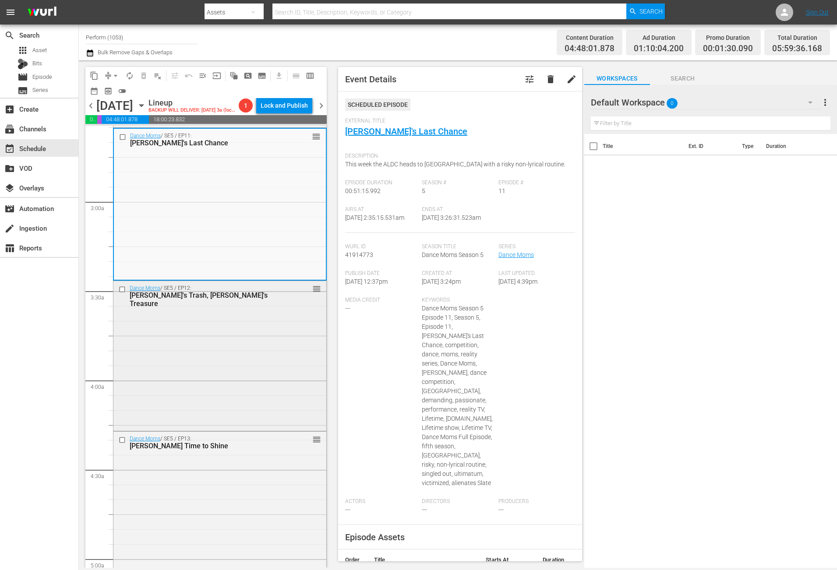
click at [222, 384] on div "Dance Moms / SE5 / EP12: Abby's Trash, Cathy's Treasure reorder" at bounding box center [219, 355] width 213 height 148
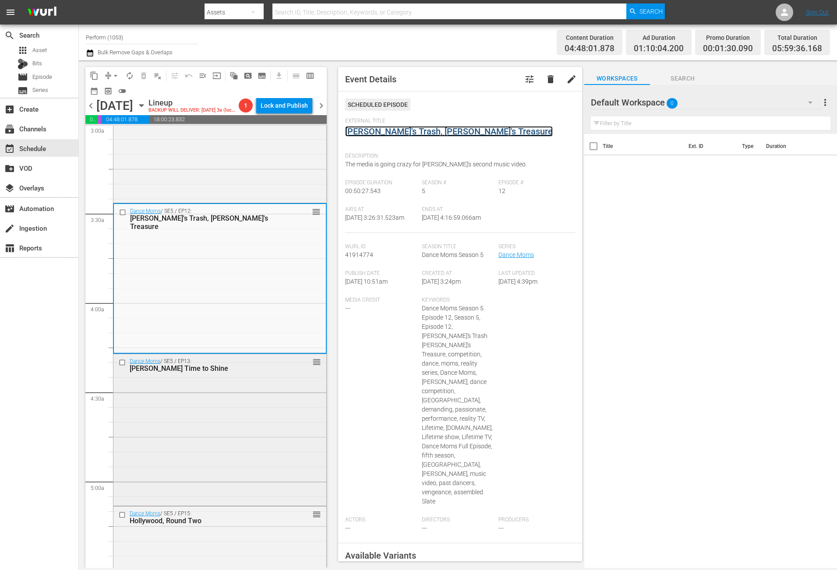
scroll to position [657, 0]
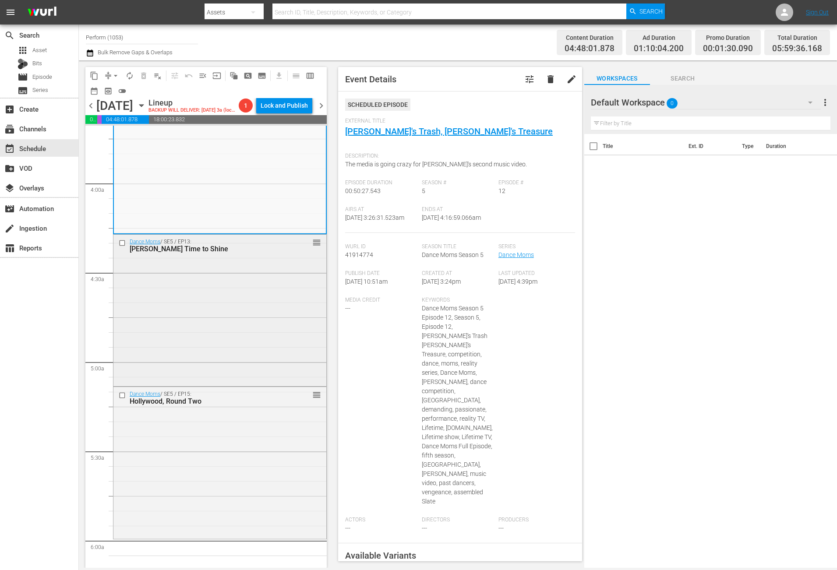
click at [263, 315] on div "Dance Moms / SE5 / EP13: Mackenzie's Time to Shine reorder" at bounding box center [219, 310] width 213 height 150
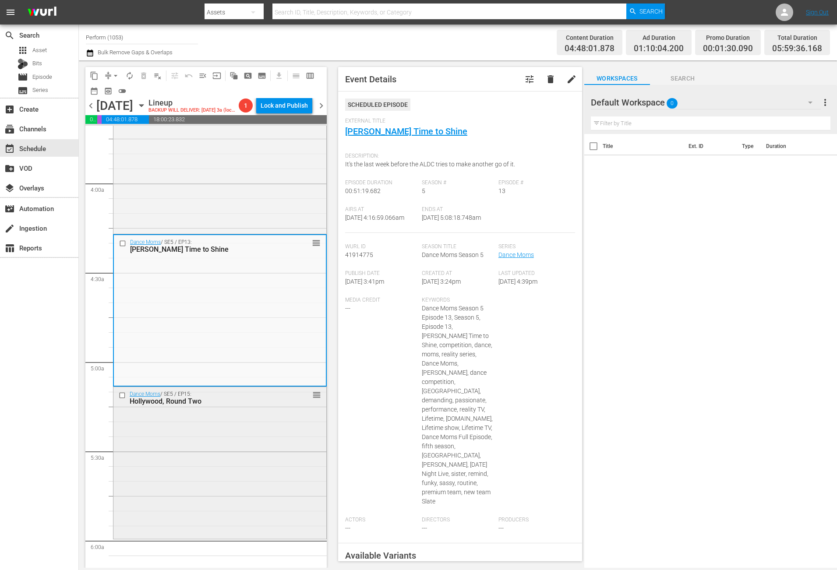
click at [133, 501] on div "Dance Moms / SE5 / EP15: Hollywood, Round Two reorder" at bounding box center [219, 462] width 213 height 150
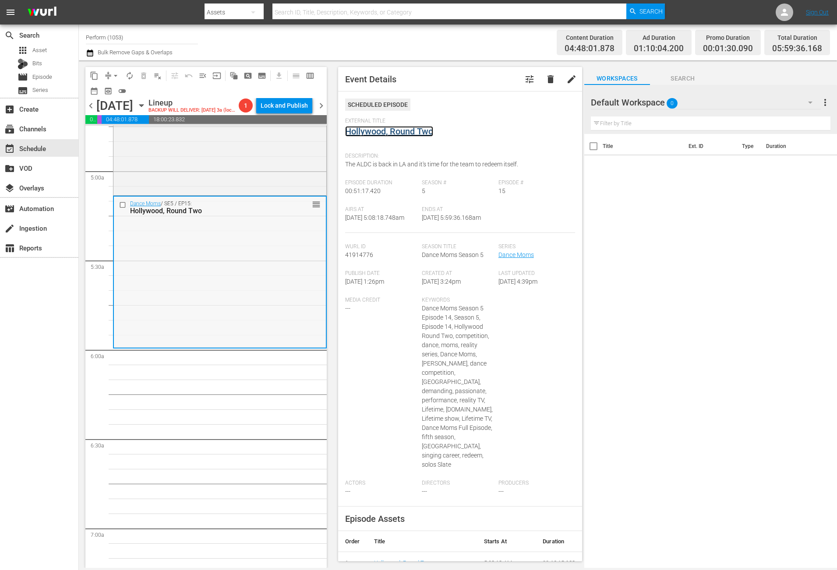
scroll to position [854, 0]
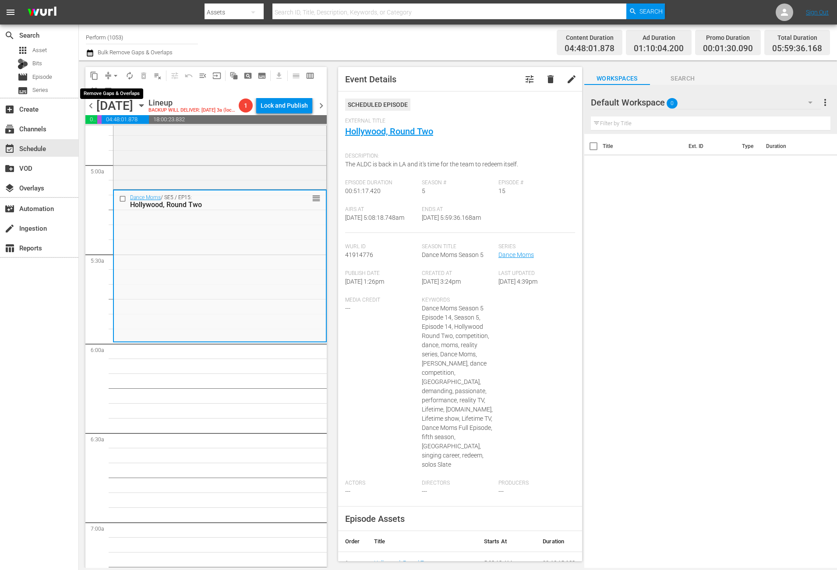
click at [109, 70] on button "compress" at bounding box center [108, 76] width 14 height 14
click at [117, 74] on span "arrow_drop_down" at bounding box center [115, 75] width 9 height 9
click at [112, 89] on li "Align to Midnight" at bounding box center [116, 93] width 92 height 14
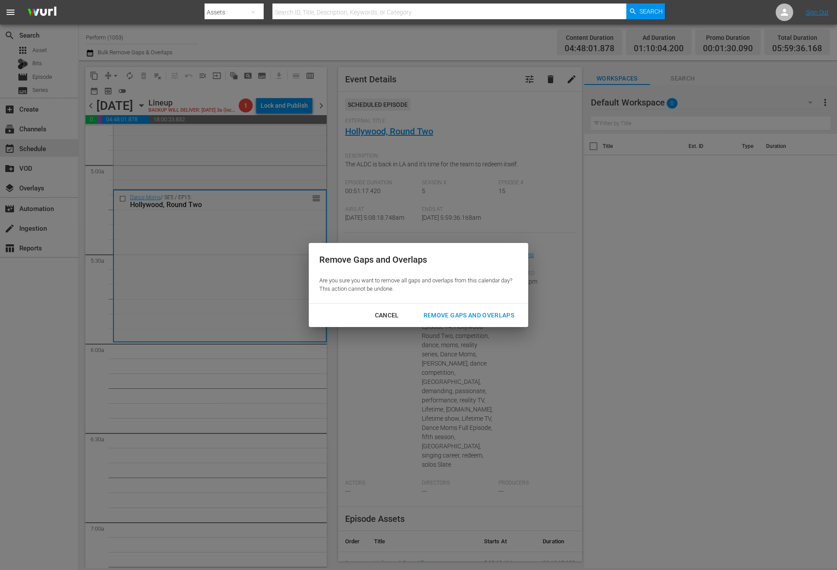
click at [485, 313] on div "Remove Gaps and Overlaps" at bounding box center [468, 315] width 105 height 11
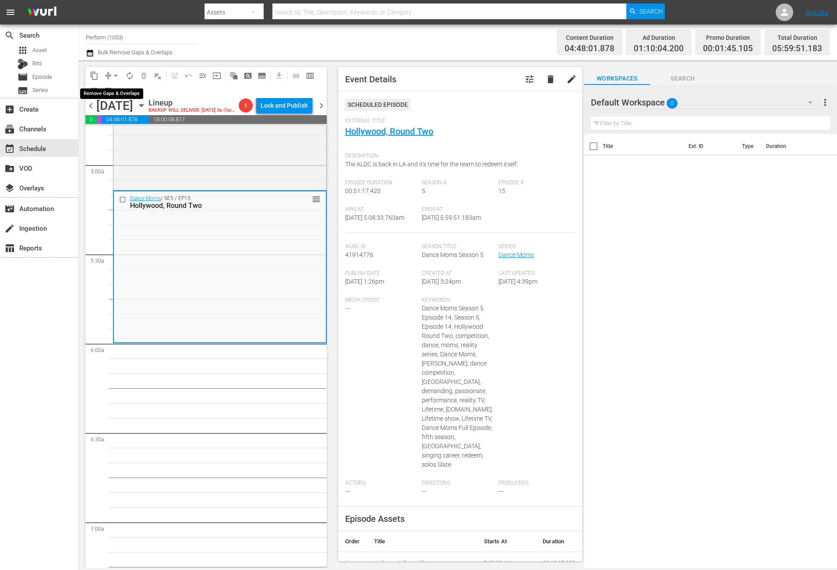
click at [109, 73] on button "arrow_drop_down" at bounding box center [116, 76] width 14 height 14
click at [114, 91] on li "Align to Midnight" at bounding box center [116, 93] width 92 height 14
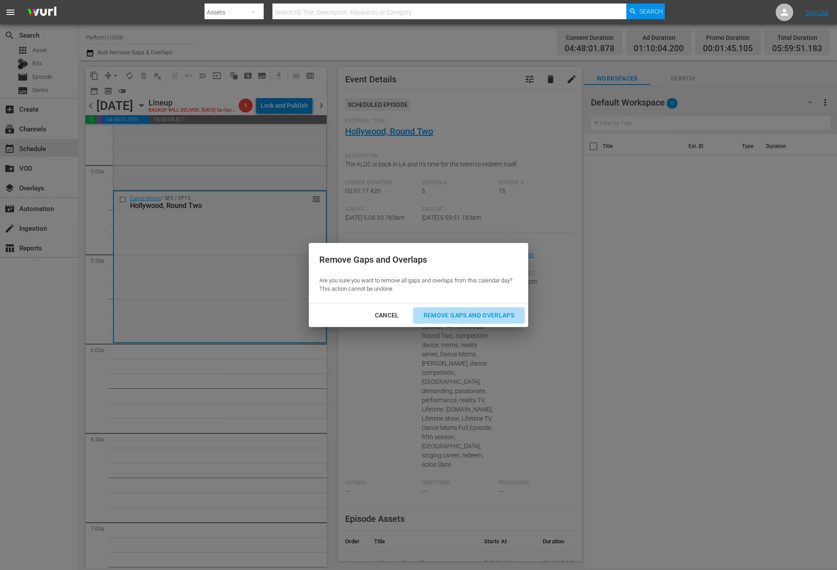
click at [495, 316] on div "Remove Gaps and Overlaps" at bounding box center [468, 315] width 105 height 11
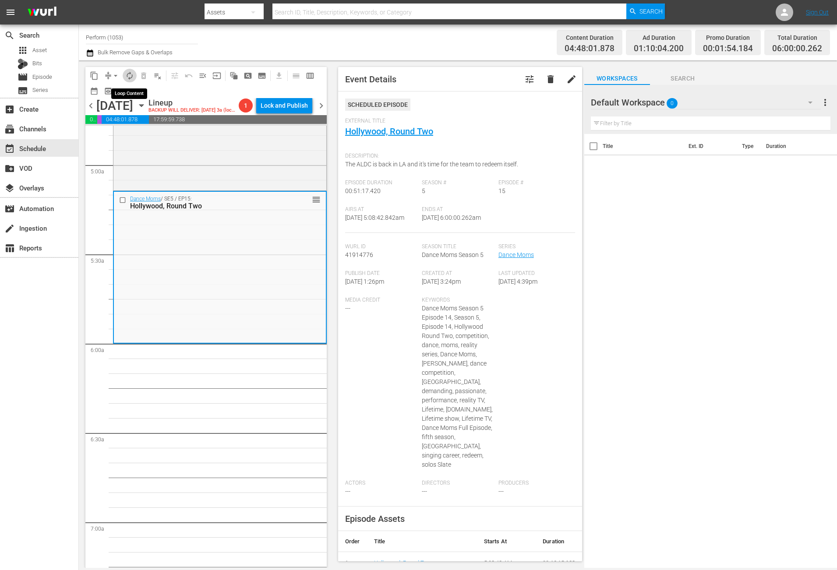
click at [131, 79] on span "autorenew_outlined" at bounding box center [129, 75] width 9 height 9
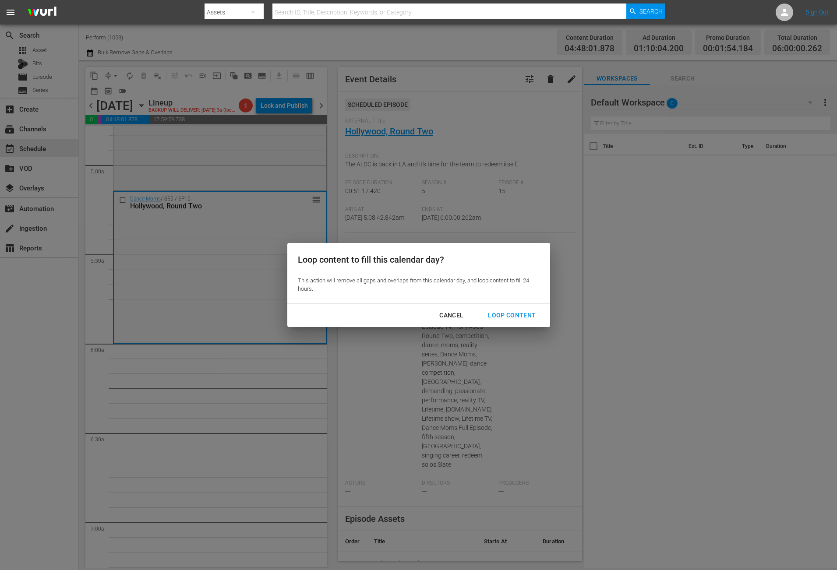
click at [518, 313] on div "Loop Content" at bounding box center [512, 315] width 62 height 11
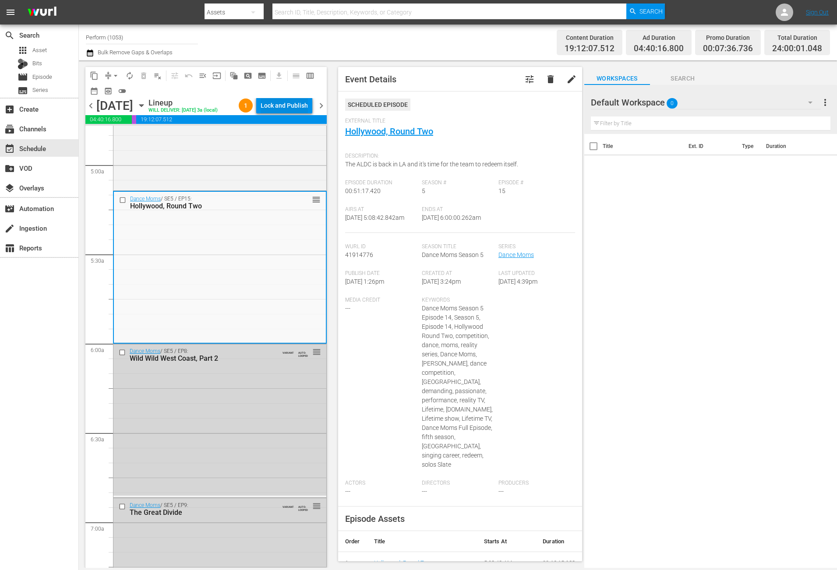
click at [286, 105] on div "Lock and Publish" at bounding box center [284, 106] width 47 height 16
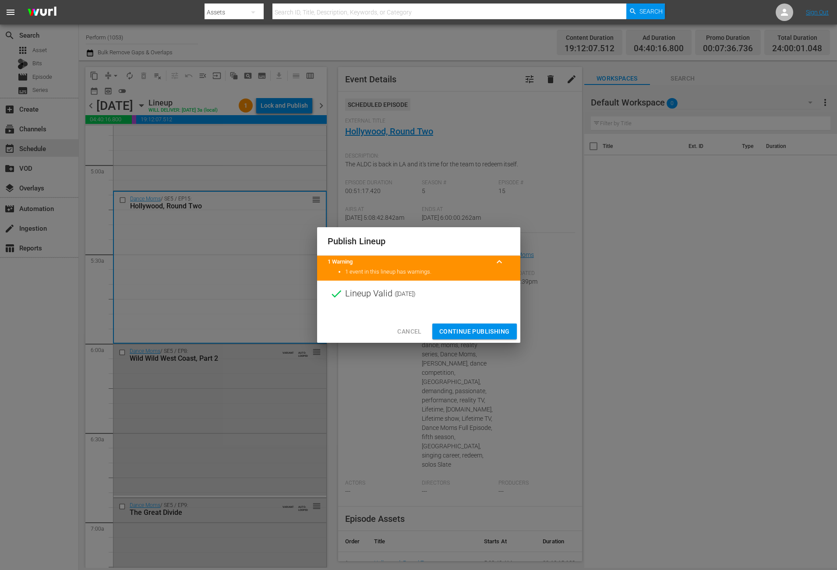
click at [452, 325] on button "Continue Publishing" at bounding box center [474, 332] width 85 height 16
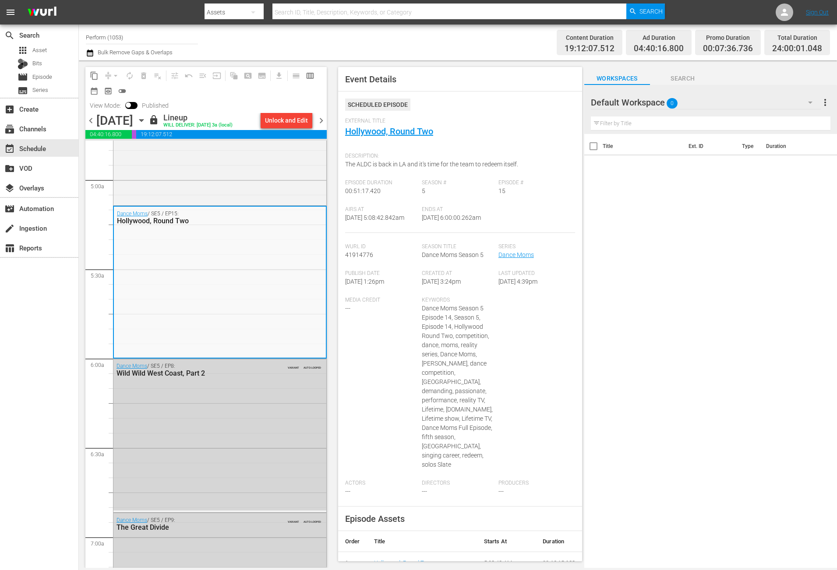
click at [322, 120] on span "chevron_right" at bounding box center [321, 120] width 11 height 11
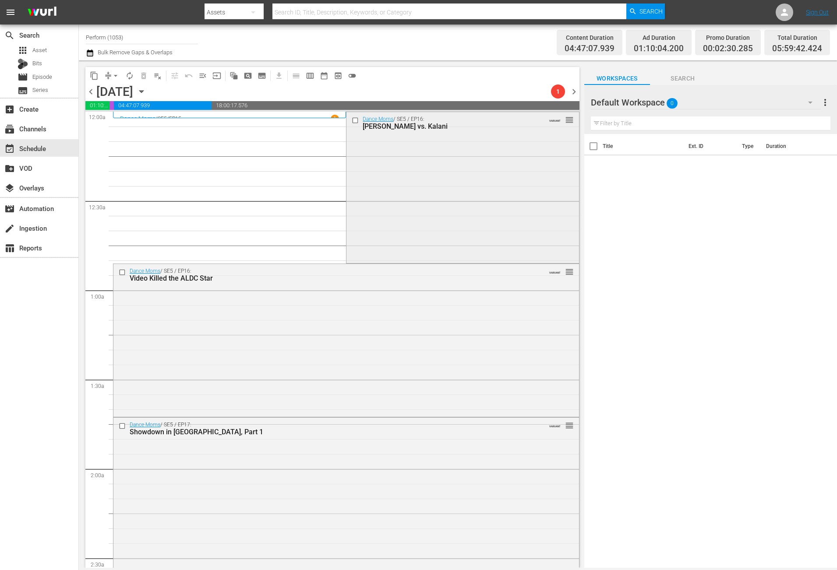
click at [387, 208] on div "Dance Moms / SE5 / EP16: Maddie vs. Kalani VARIANT reorder" at bounding box center [462, 186] width 232 height 149
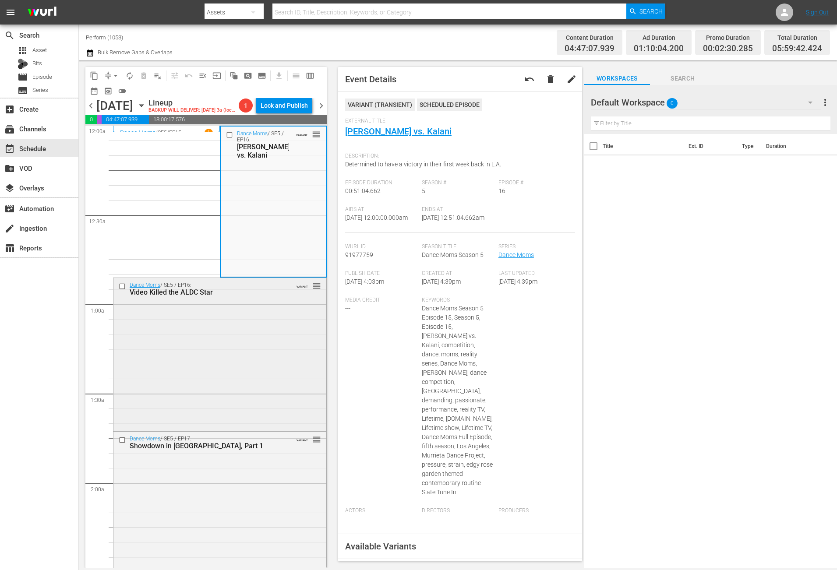
click at [276, 349] on div "Dance Moms / SE5 / EP16: Video Killed the ALDC Star VARIANT reorder" at bounding box center [219, 353] width 213 height 151
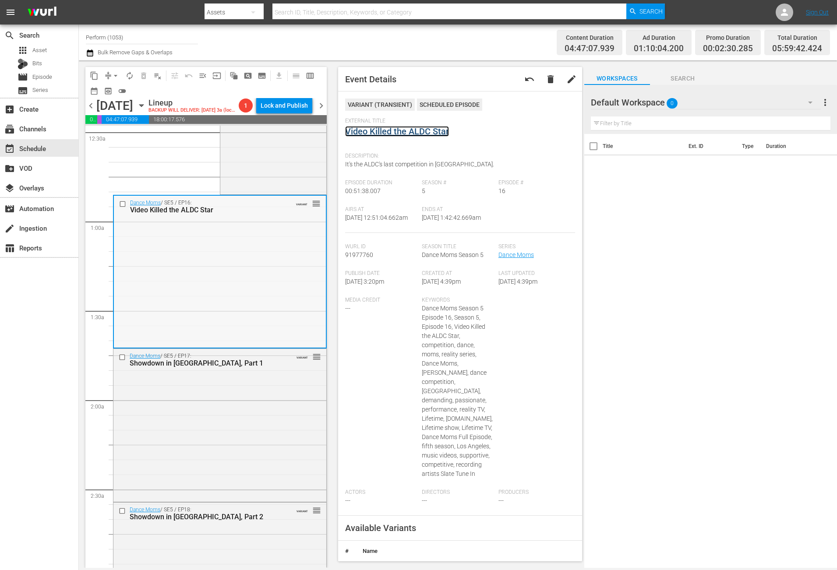
scroll to position [131, 0]
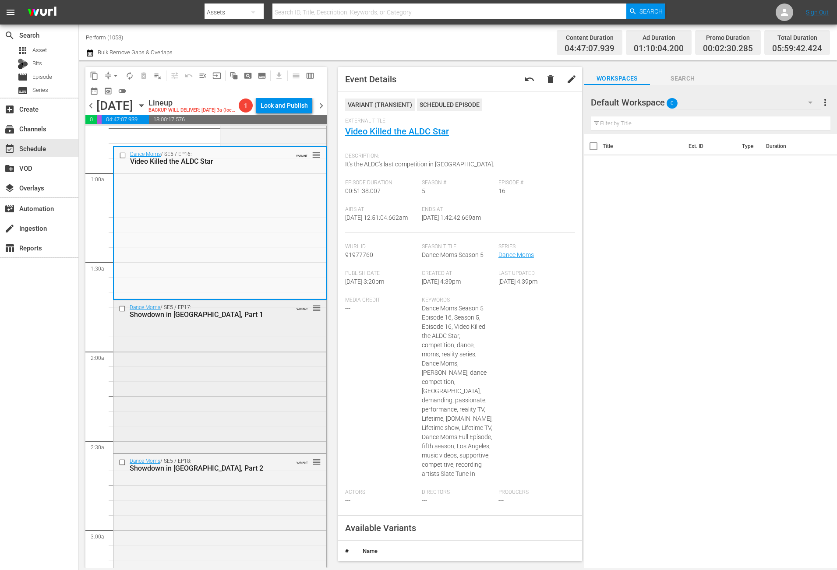
click at [268, 338] on div "Dance Moms / SE5 / EP17: Showdown in Pittsburgh, Part 1 VARIANT reorder" at bounding box center [219, 376] width 213 height 152
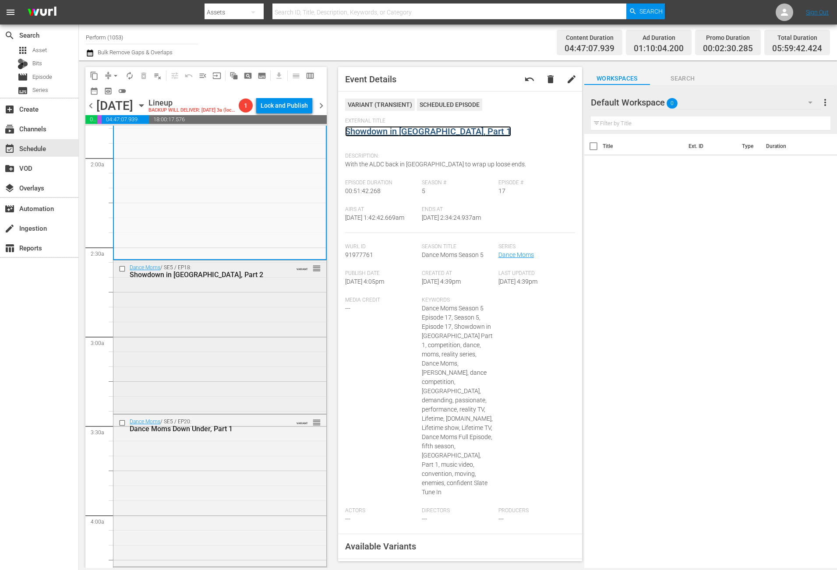
scroll to position [328, 0]
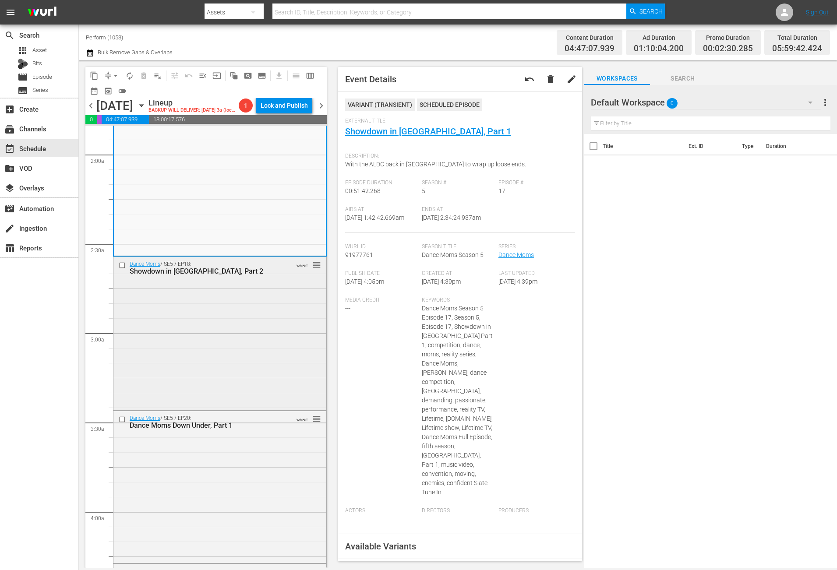
click at [245, 359] on div "Dance Moms / SE5 / EP18: Showdown in Pittsburgh, Part 2 VARIANT reorder" at bounding box center [219, 332] width 213 height 151
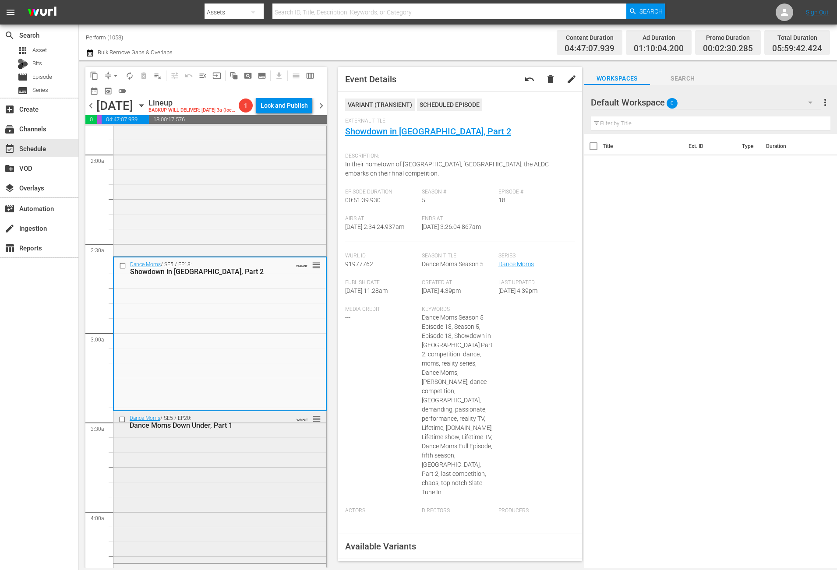
click at [245, 476] on div "Dance Moms / SE5 / EP20: Dance Moms Down Under, Part 1 VARIANT reorder" at bounding box center [219, 486] width 213 height 150
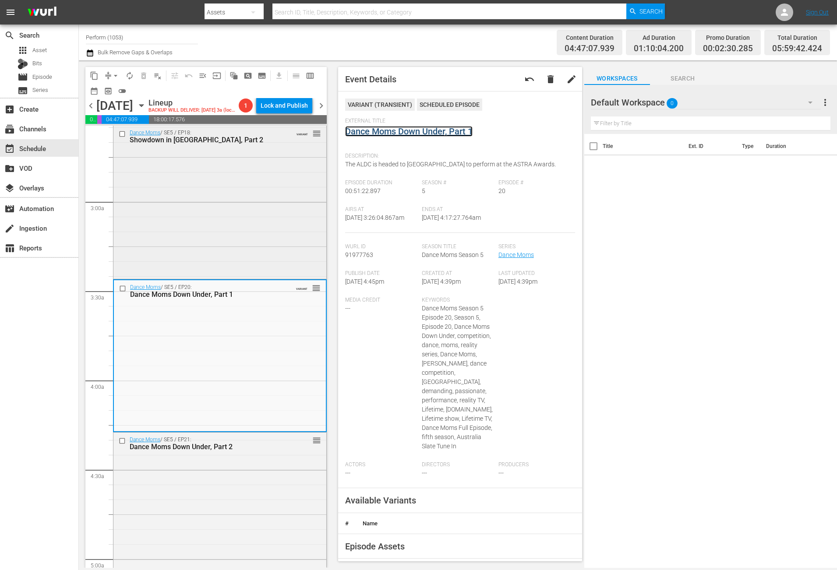
scroll to position [526, 0]
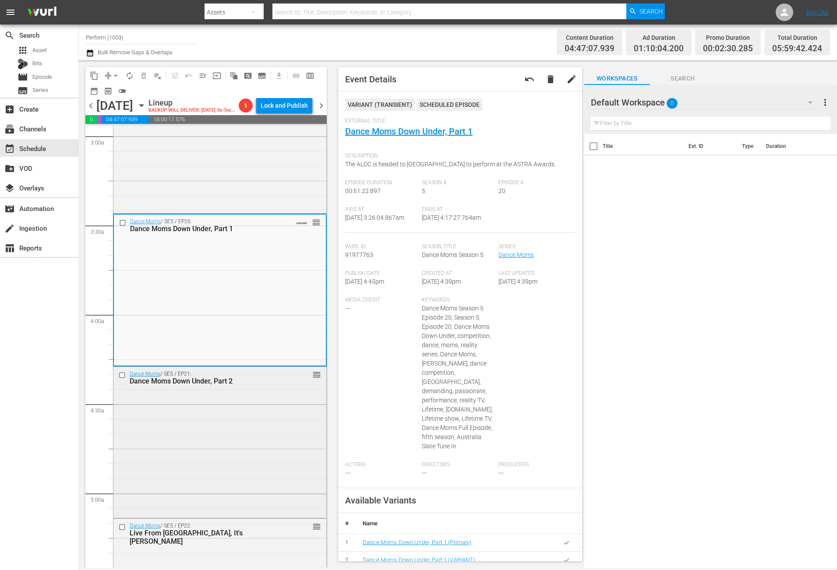
click at [257, 452] on div "Dance Moms / SE5 / EP21: Dance Moms Down Under, Part 2 reorder" at bounding box center [219, 441] width 213 height 149
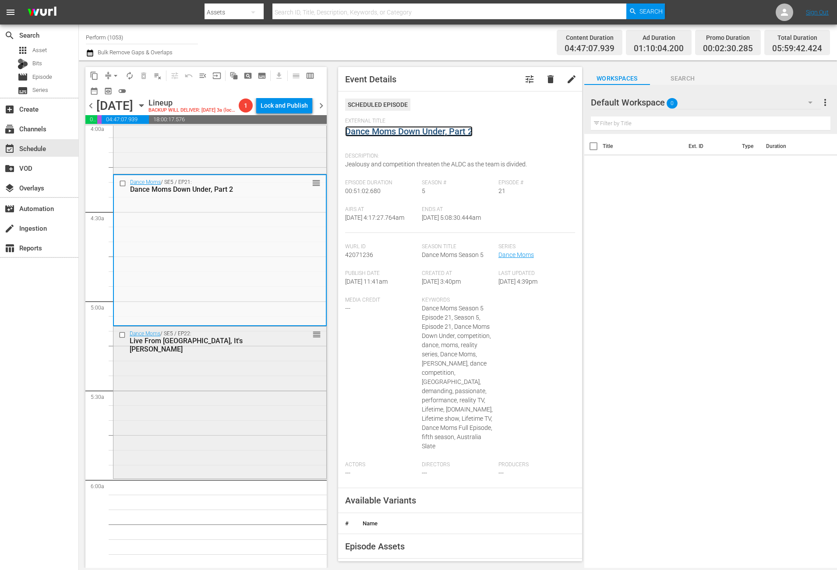
scroll to position [723, 0]
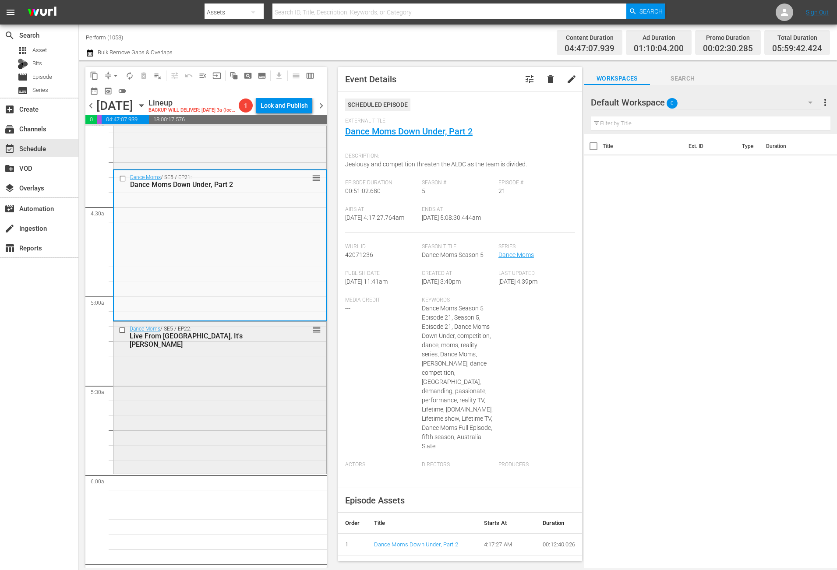
click at [243, 376] on div "Dance Moms / SE5 / EP22: Live From LA, It's Kendall K reorder" at bounding box center [219, 397] width 213 height 150
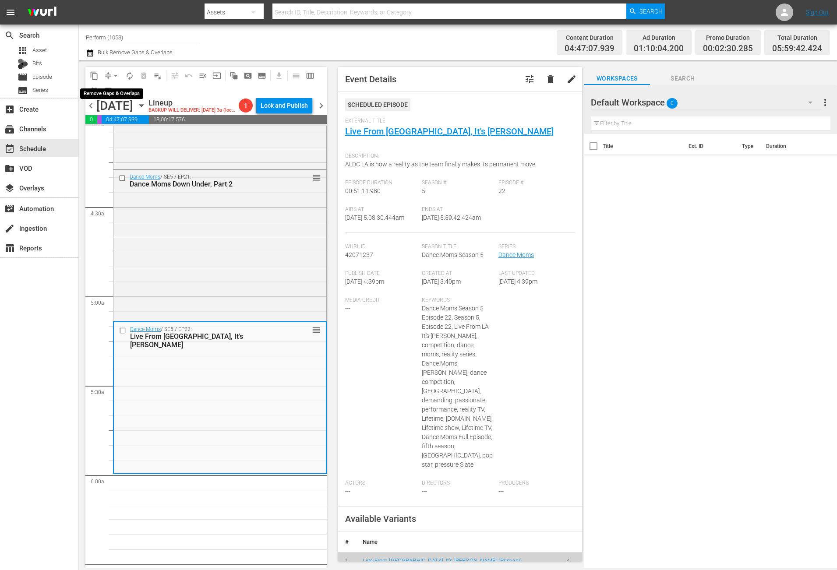
click at [111, 74] on span "arrow_drop_down" at bounding box center [115, 75] width 9 height 9
click at [110, 91] on li "Align to Midnight" at bounding box center [116, 93] width 92 height 14
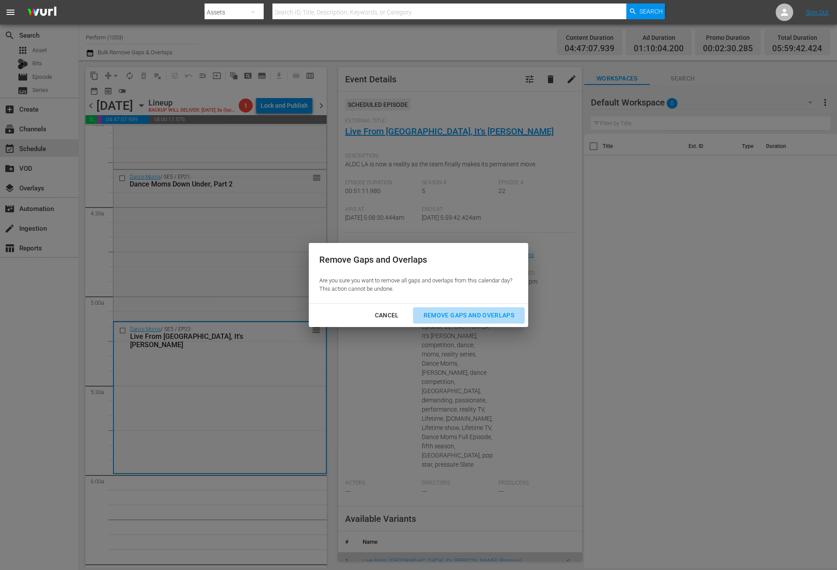
click at [492, 311] on div "Remove Gaps and Overlaps" at bounding box center [468, 315] width 105 height 11
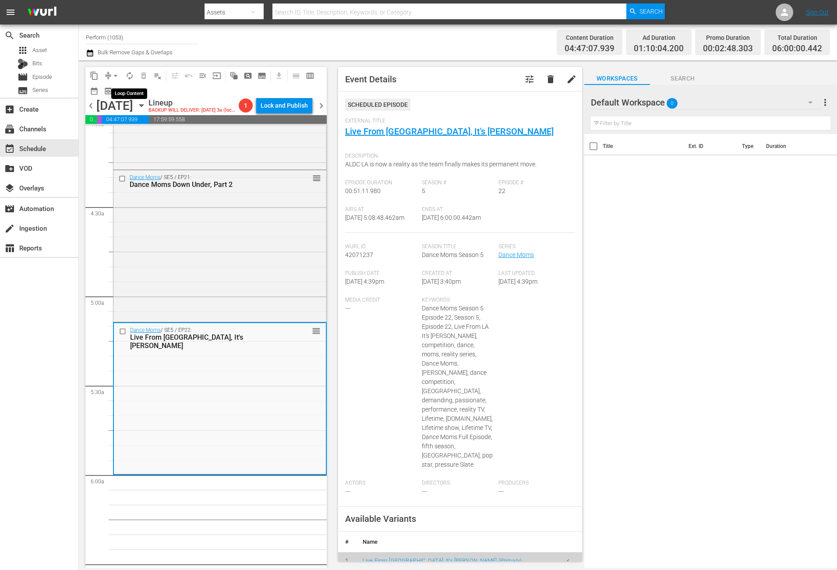
click at [133, 76] on span "autorenew_outlined" at bounding box center [129, 75] width 9 height 9
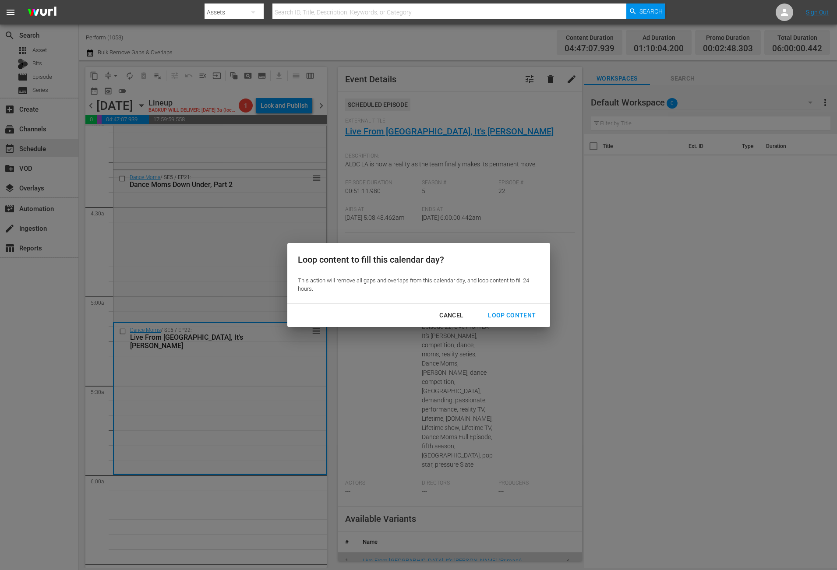
click at [515, 313] on div "Loop Content" at bounding box center [512, 315] width 62 height 11
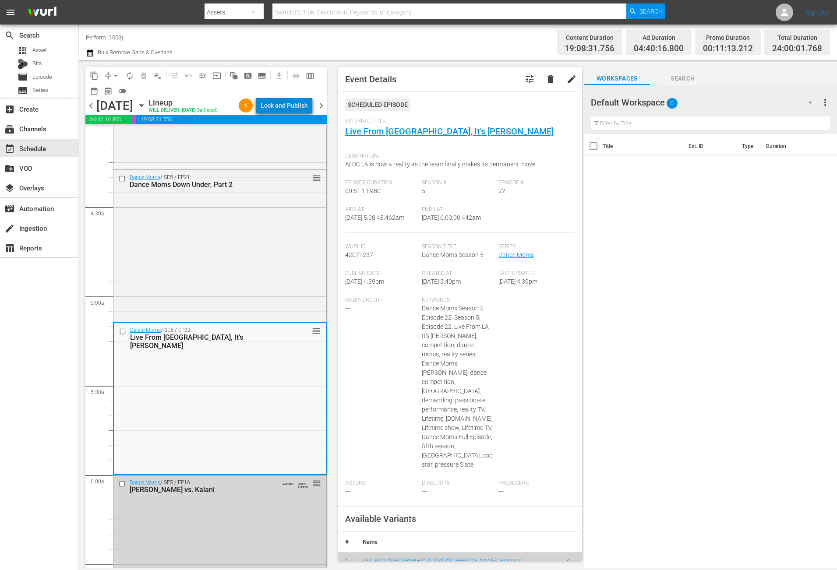
click at [290, 106] on div "Lock and Publish" at bounding box center [284, 106] width 47 height 16
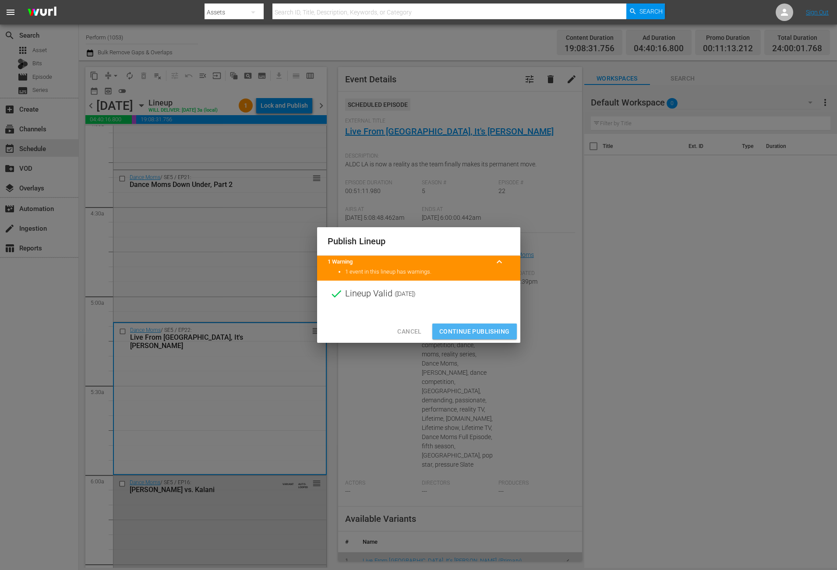
click at [491, 324] on button "Continue Publishing" at bounding box center [474, 332] width 85 height 16
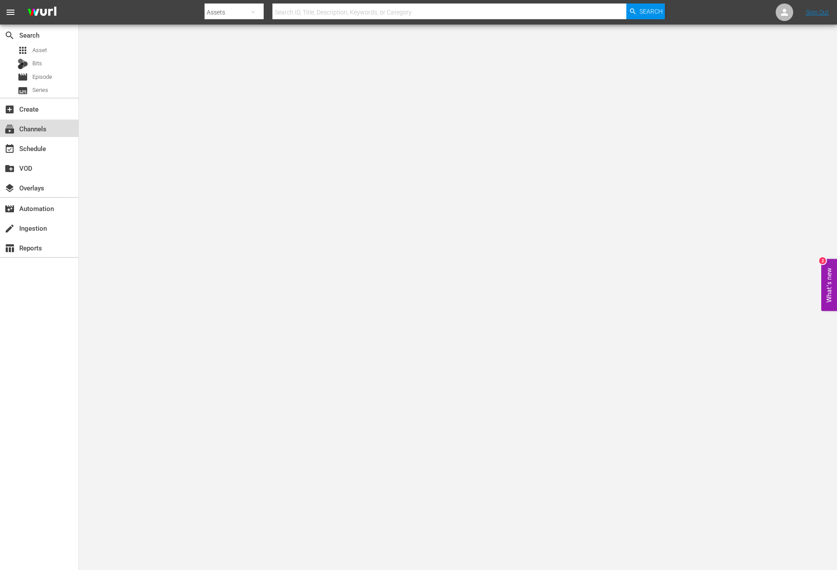
click at [45, 125] on div "subscriptions Channels" at bounding box center [24, 127] width 49 height 8
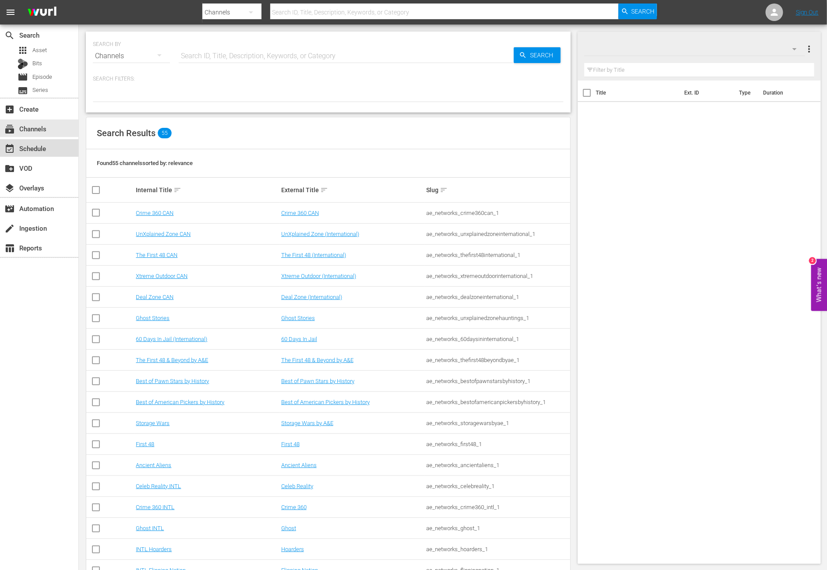
click at [39, 146] on div "event_available Schedule" at bounding box center [24, 147] width 49 height 8
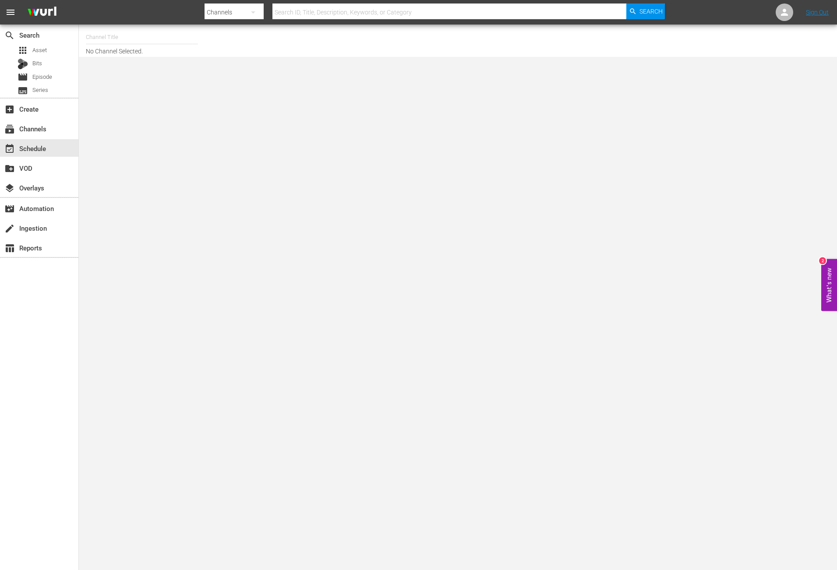
click at [145, 36] on input "text" at bounding box center [142, 37] width 112 height 21
click at [144, 39] on input "perform" at bounding box center [142, 37] width 112 height 21
click at [130, 35] on input "perform" at bounding box center [142, 37] width 112 height 21
click at [116, 60] on div "Perform (1053 - aenetworks_perform_1)" at bounding box center [206, 61] width 227 height 21
type input "Perform (1053 - aenetworks_perform_1)"
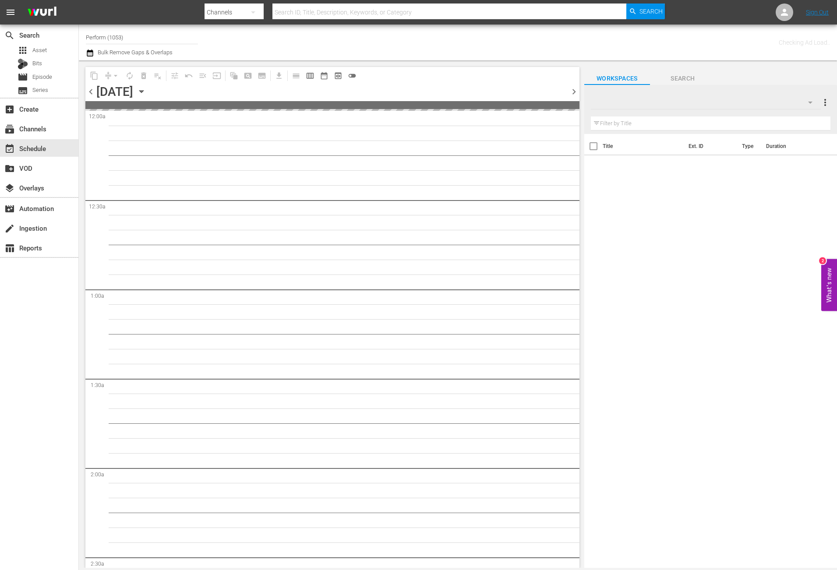
click at [143, 91] on icon "button" at bounding box center [141, 92] width 4 height 2
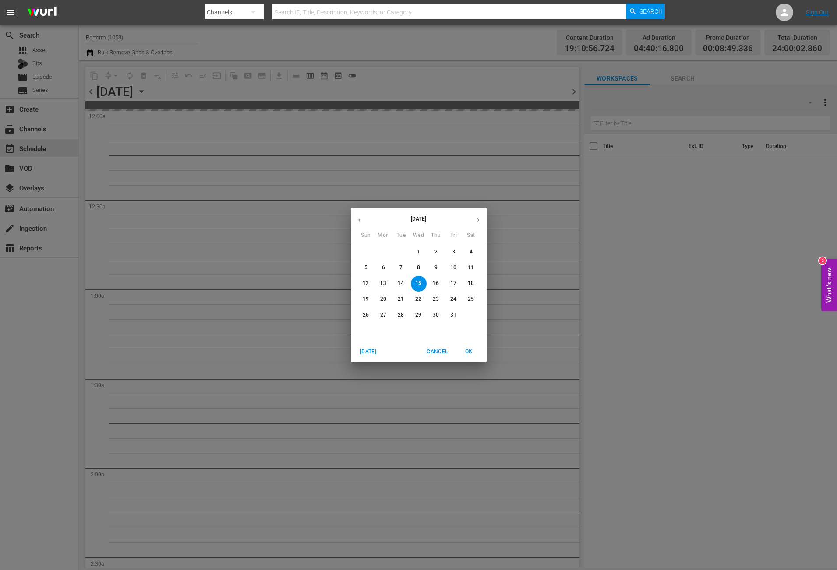
click at [480, 219] on icon "button" at bounding box center [478, 220] width 7 height 7
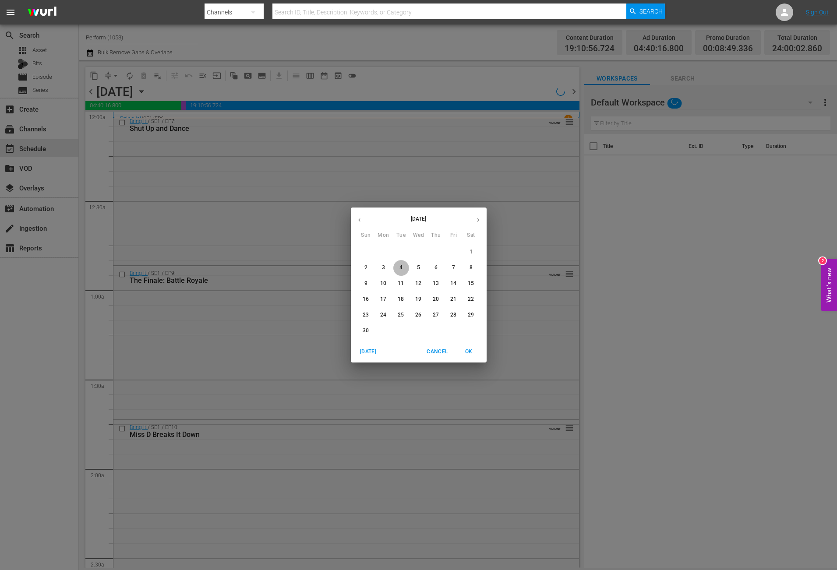
click at [403, 267] on span "4" at bounding box center [401, 267] width 16 height 7
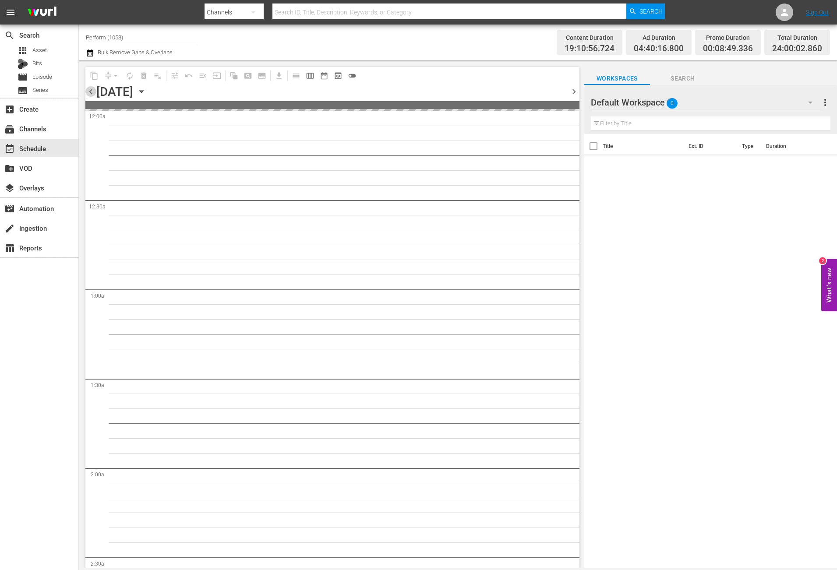
click at [92, 92] on span "chevron_left" at bounding box center [90, 91] width 11 height 11
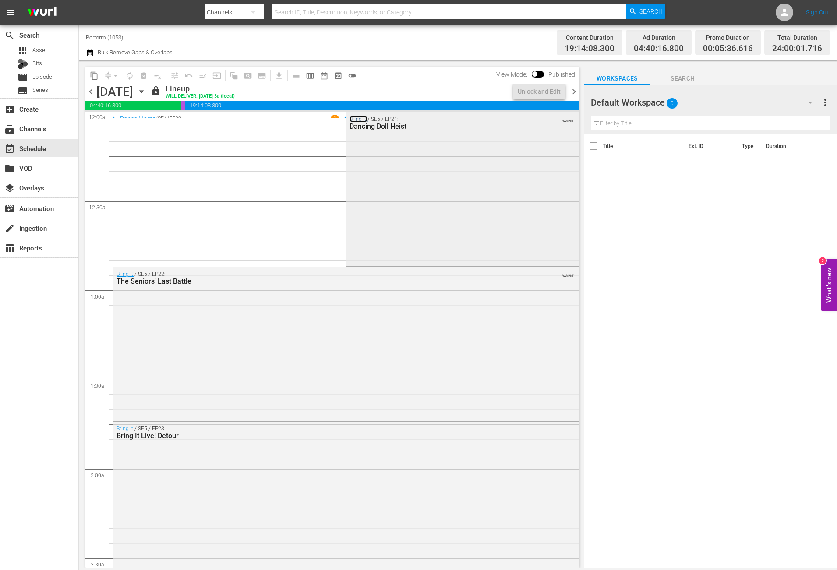
click at [354, 117] on link "Bring It!" at bounding box center [358, 119] width 18 height 6
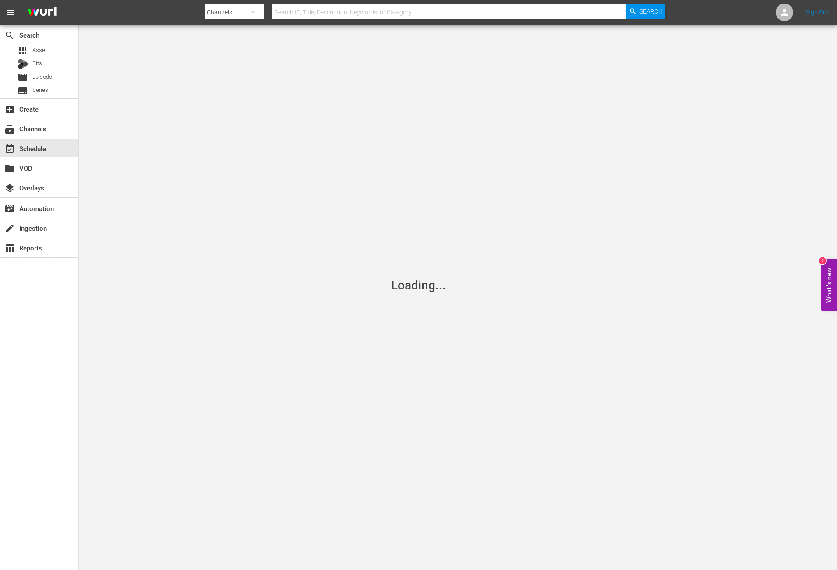
click at [58, 343] on div "search Search apps Asset Bits movie Episode subtitles Series add_box Create sub…" at bounding box center [39, 310] width 79 height 570
click at [22, 147] on div "event_available Schedule" at bounding box center [24, 147] width 49 height 8
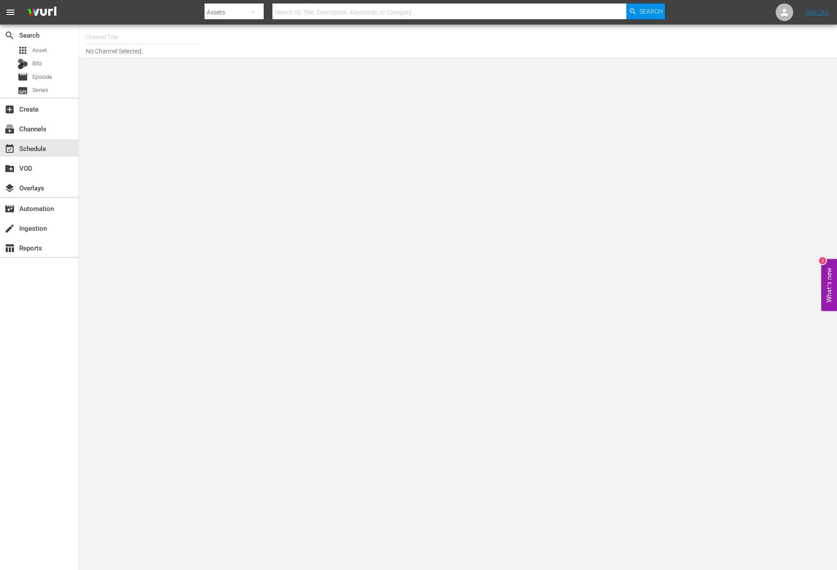
click at [148, 37] on input "text" at bounding box center [142, 37] width 112 height 21
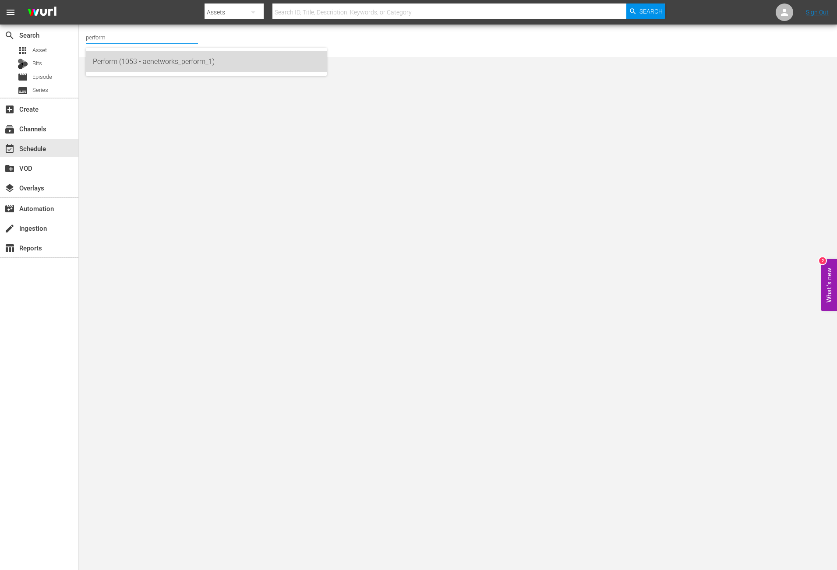
click at [134, 62] on div "Perform (1053 - aenetworks_perform_1)" at bounding box center [206, 61] width 227 height 21
type input "Perform (1053 - aenetworks_perform_1)"
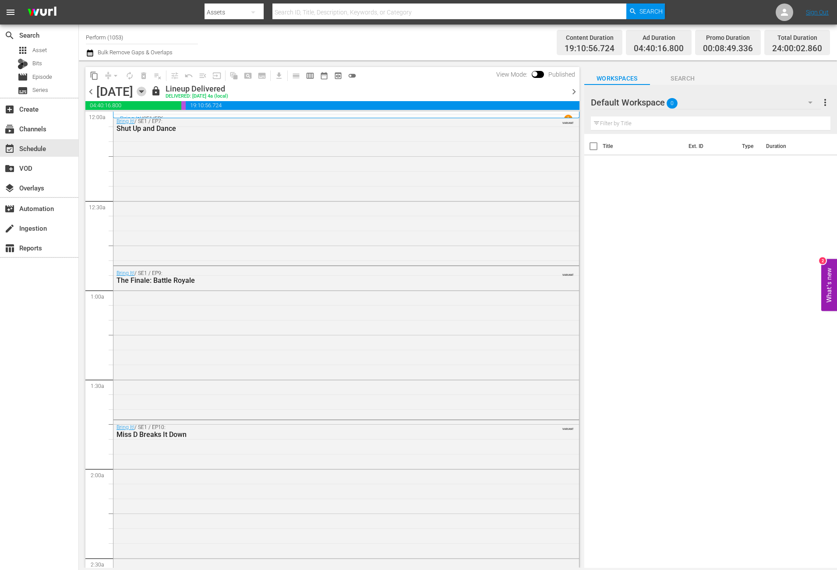
click at [146, 88] on icon "button" at bounding box center [142, 92] width 10 height 10
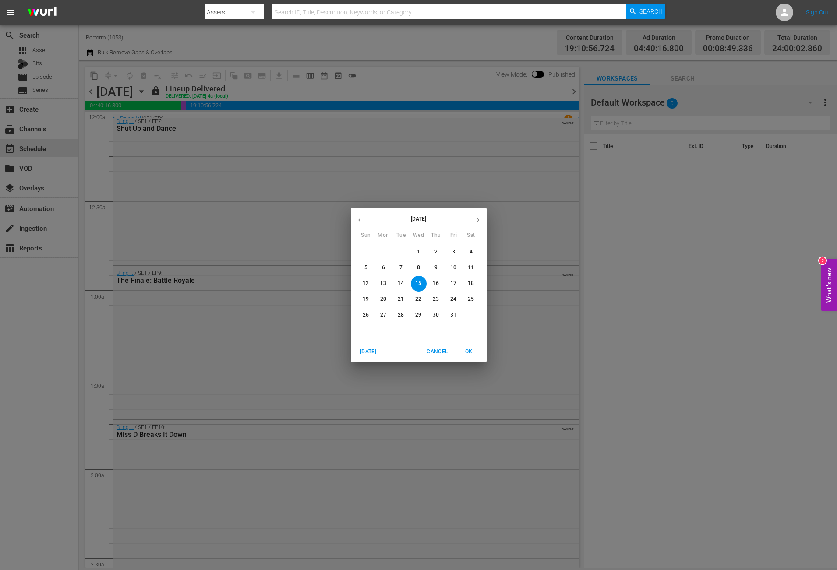
click at [475, 221] on icon "button" at bounding box center [478, 220] width 7 height 7
click at [435, 268] on p "6" at bounding box center [435, 267] width 3 height 7
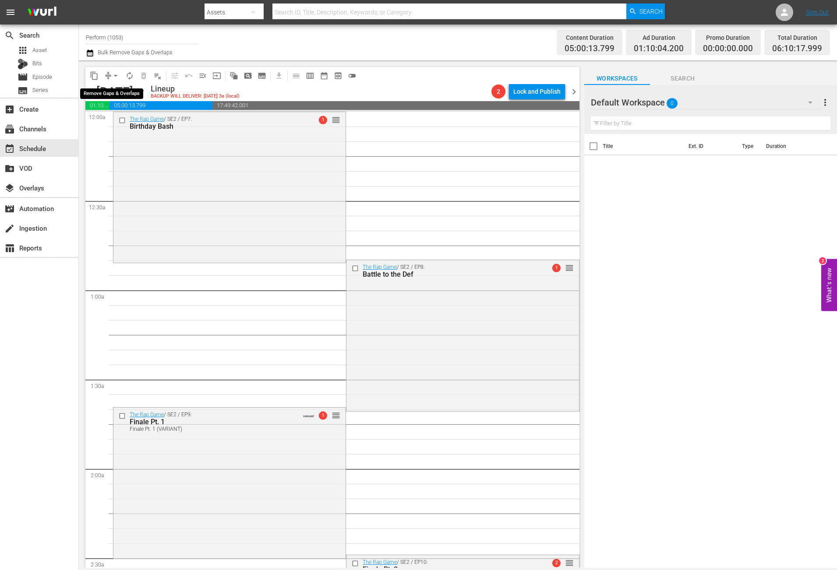
click at [113, 75] on span "arrow_drop_down" at bounding box center [115, 75] width 9 height 9
click at [121, 91] on li "Align to Midnight" at bounding box center [116, 93] width 72 height 14
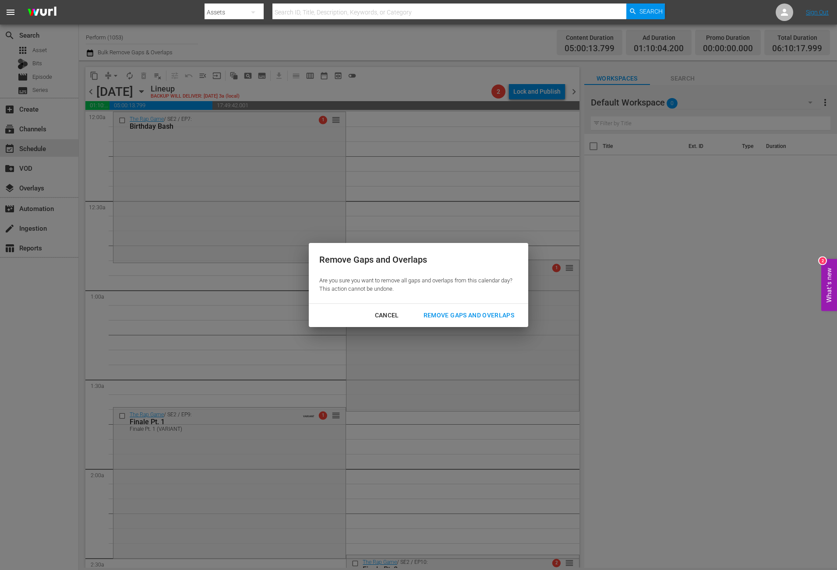
click at [488, 317] on div "Remove Gaps and Overlaps" at bounding box center [468, 315] width 105 height 11
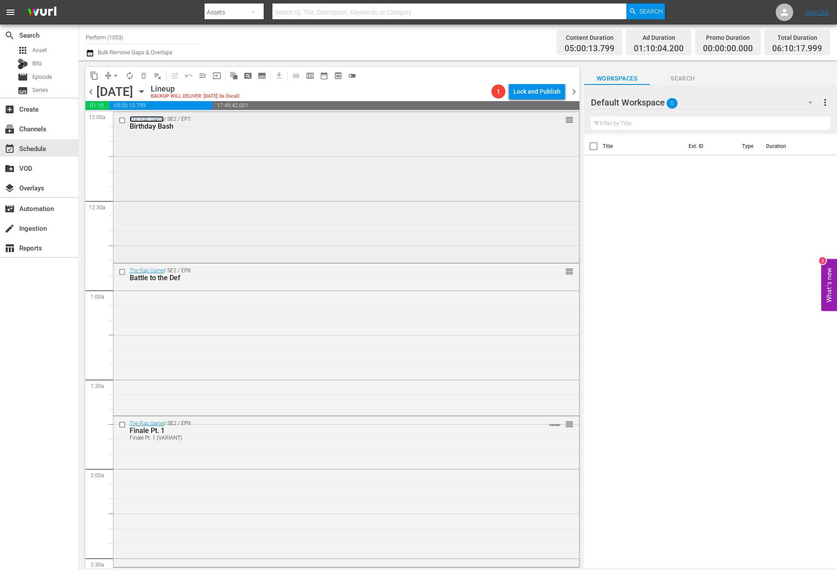
click at [141, 119] on link "The Rap Game" at bounding box center [147, 119] width 34 height 6
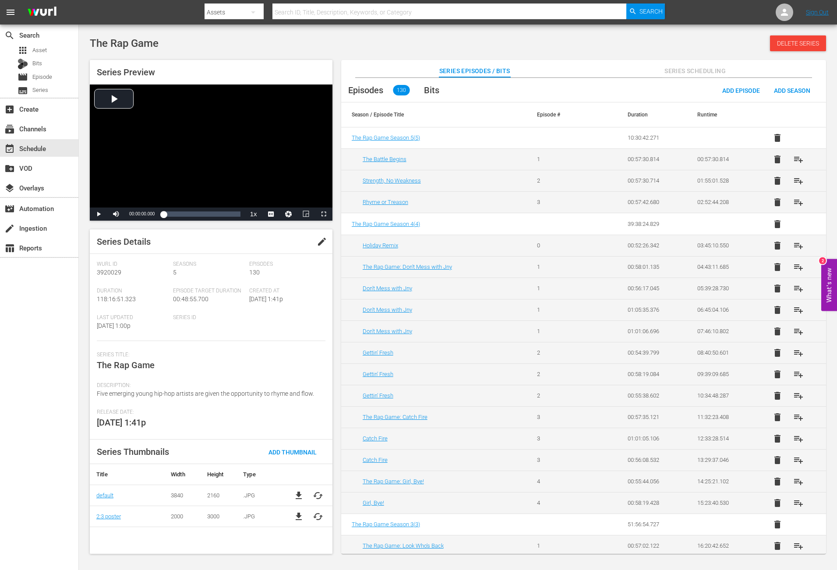
click at [610, 47] on div "The Rap Game Delete Series" at bounding box center [458, 43] width 736 height 16
click at [636, 47] on div "The Rap Game Delete Series" at bounding box center [458, 43] width 736 height 16
click at [618, 39] on div "The Rap Game Delete Series" at bounding box center [458, 43] width 736 height 16
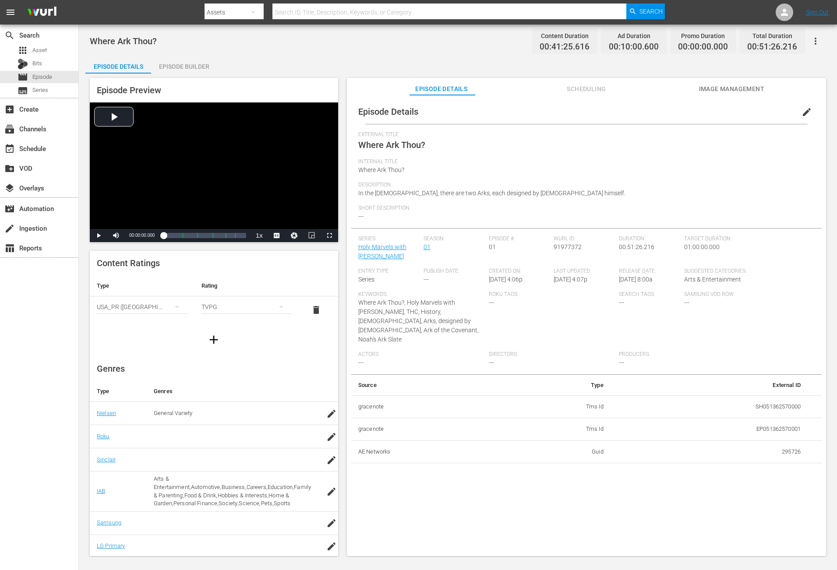
click at [182, 62] on div "Episode Builder" at bounding box center [184, 66] width 66 height 21
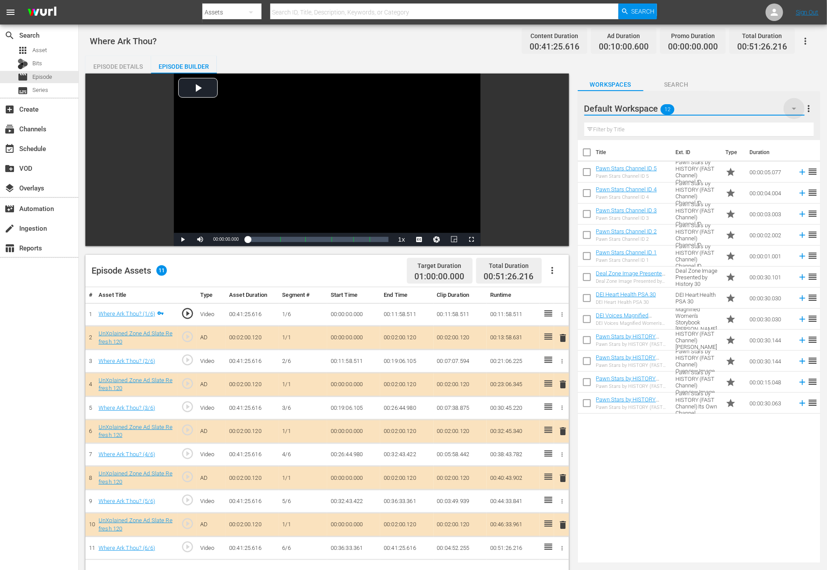
click at [557, 106] on icon "button" at bounding box center [794, 108] width 11 height 11
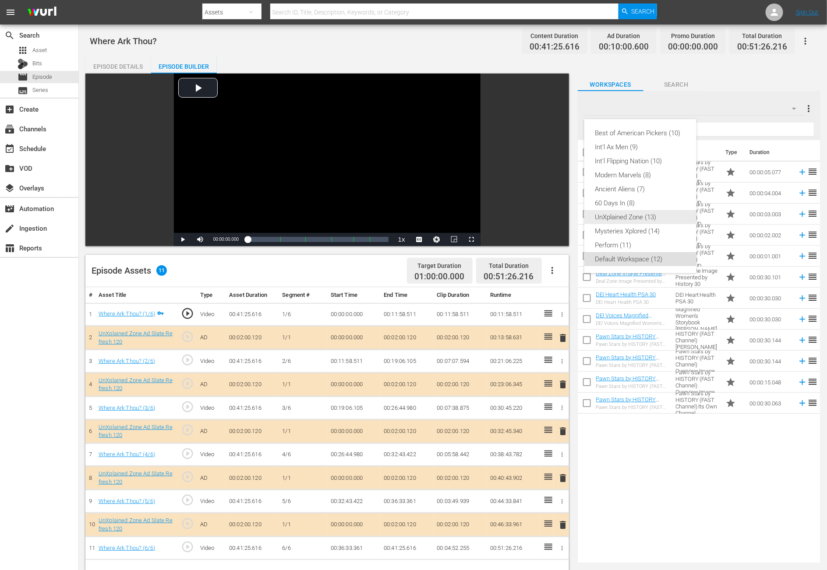
click at [557, 220] on div "UnXplained Zone (13)" at bounding box center [640, 217] width 91 height 14
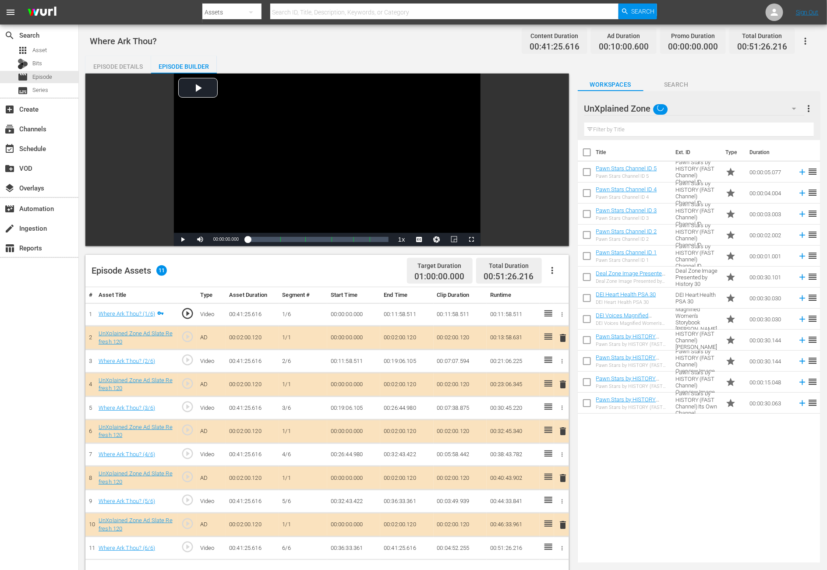
scroll to position [66, 0]
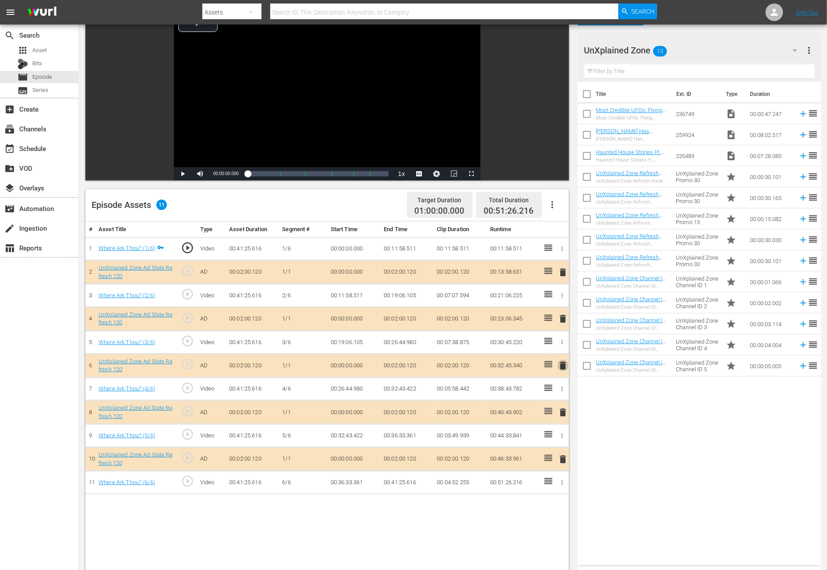
click at [557, 368] on span "delete" at bounding box center [562, 365] width 11 height 11
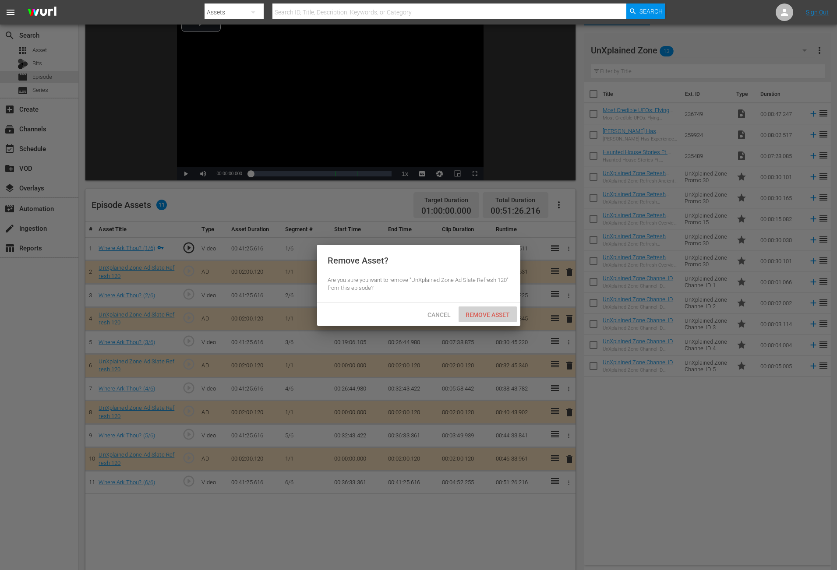
click at [494, 314] on span "Remove Asset" at bounding box center [488, 314] width 58 height 7
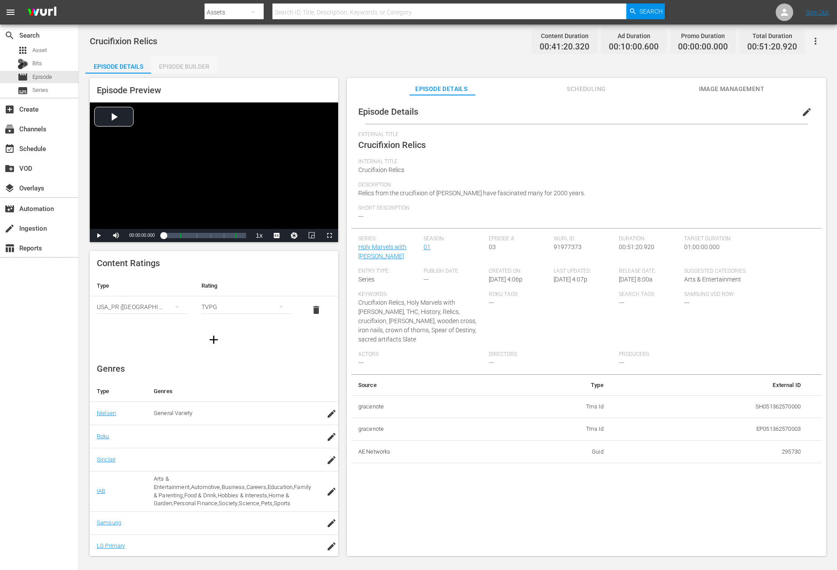
click at [189, 66] on div "Episode Builder" at bounding box center [184, 66] width 66 height 21
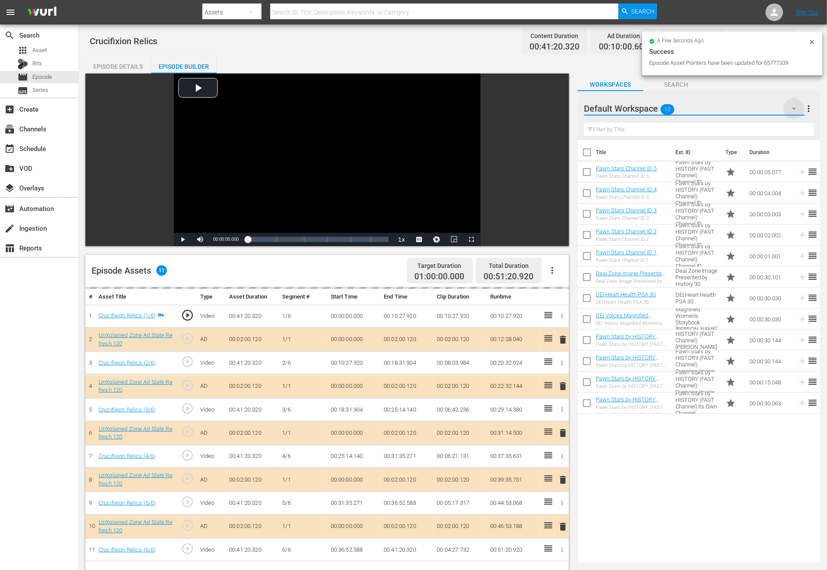
click at [557, 109] on icon "button" at bounding box center [794, 108] width 11 height 11
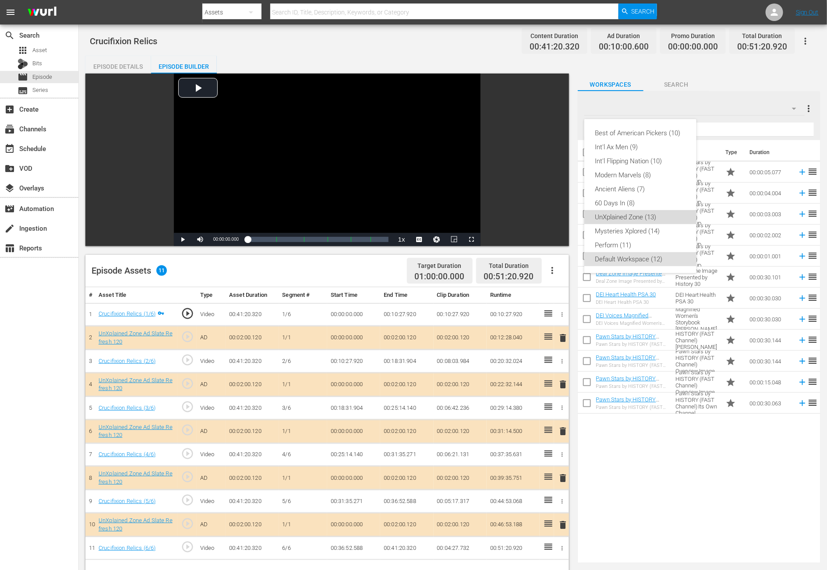
click at [557, 216] on div "UnXplained Zone (13)" at bounding box center [640, 217] width 91 height 14
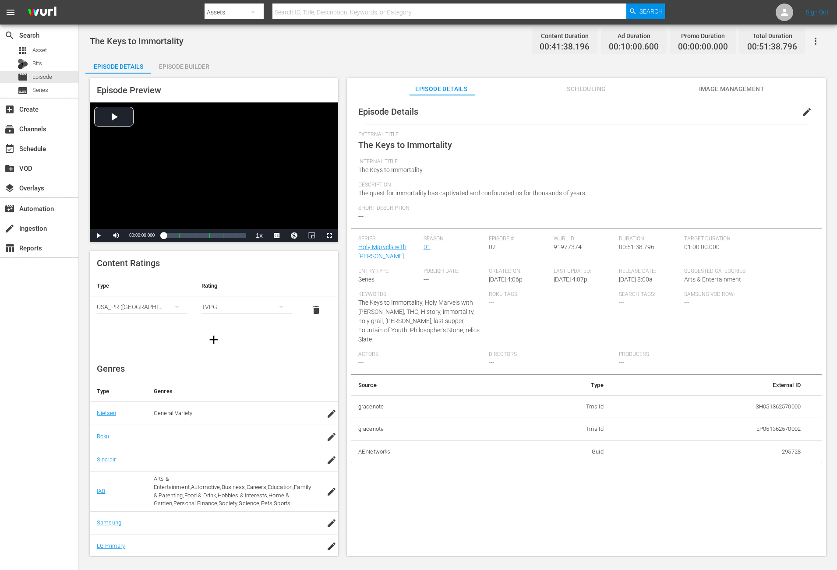
click at [169, 62] on div "Episode Builder" at bounding box center [184, 66] width 66 height 21
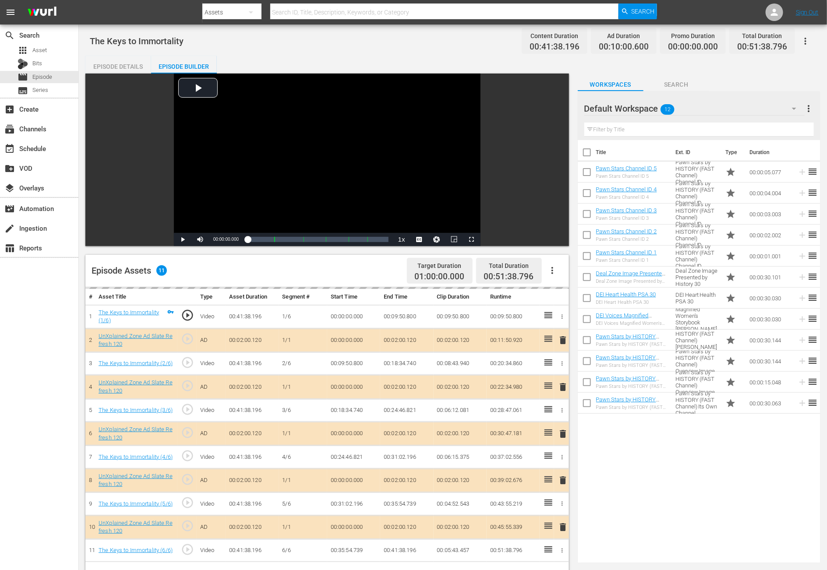
click at [557, 108] on icon "button" at bounding box center [794, 108] width 11 height 11
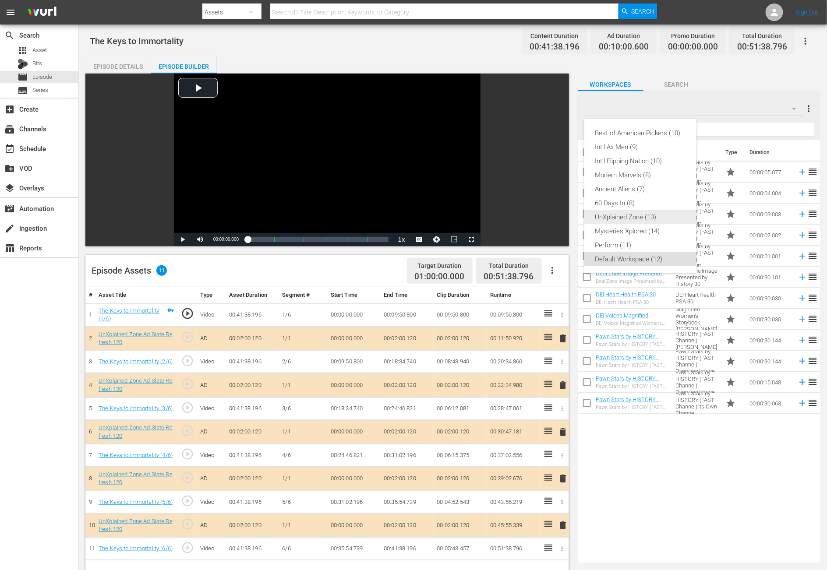
click at [557, 213] on div "UnXplained Zone (13)" at bounding box center [640, 217] width 91 height 14
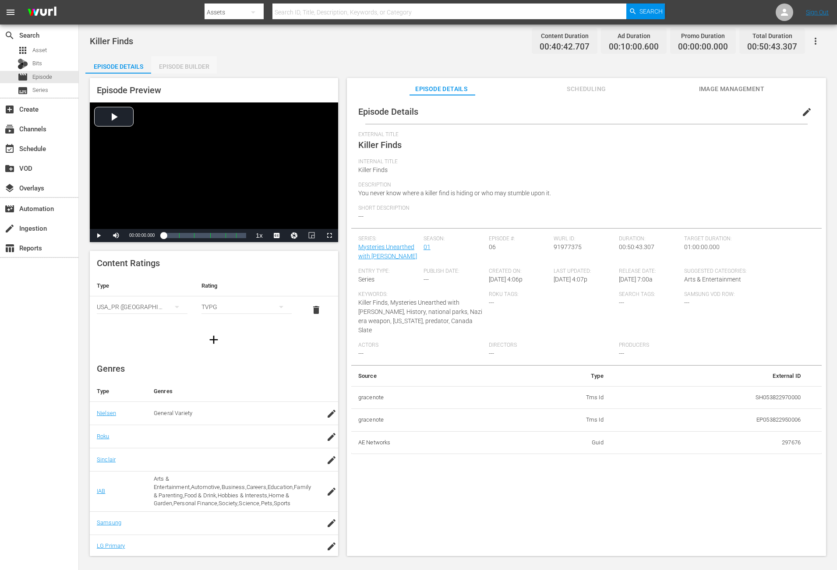
click at [197, 61] on div "Episode Builder" at bounding box center [184, 66] width 66 height 21
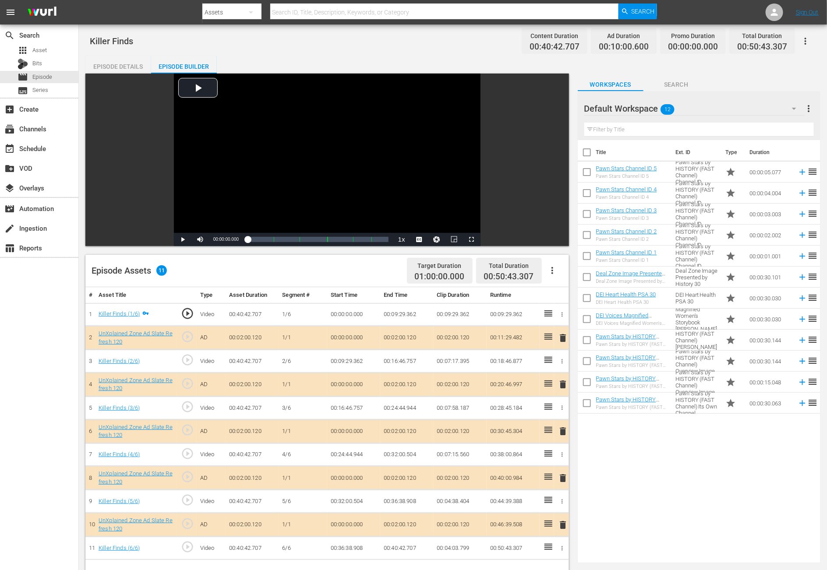
click at [557, 109] on icon "button" at bounding box center [794, 109] width 4 height 2
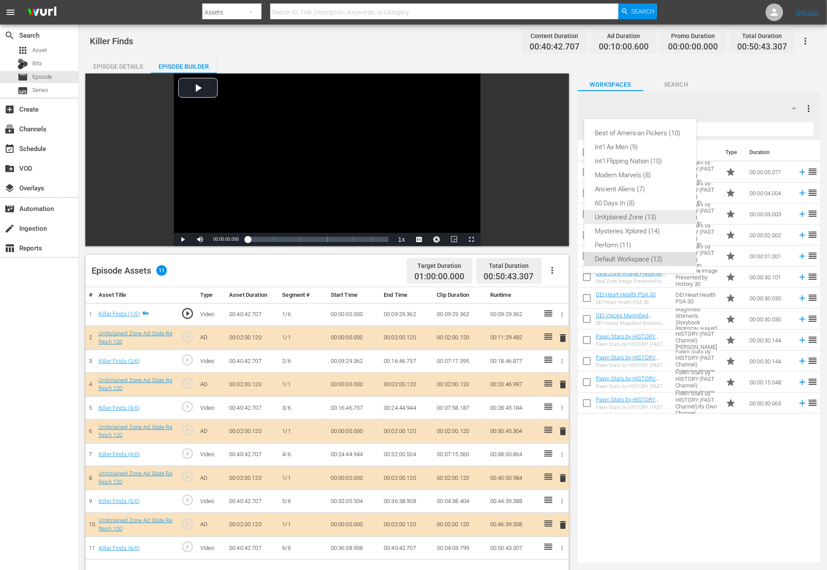
click at [557, 218] on div "UnXplained Zone (13)" at bounding box center [640, 217] width 91 height 14
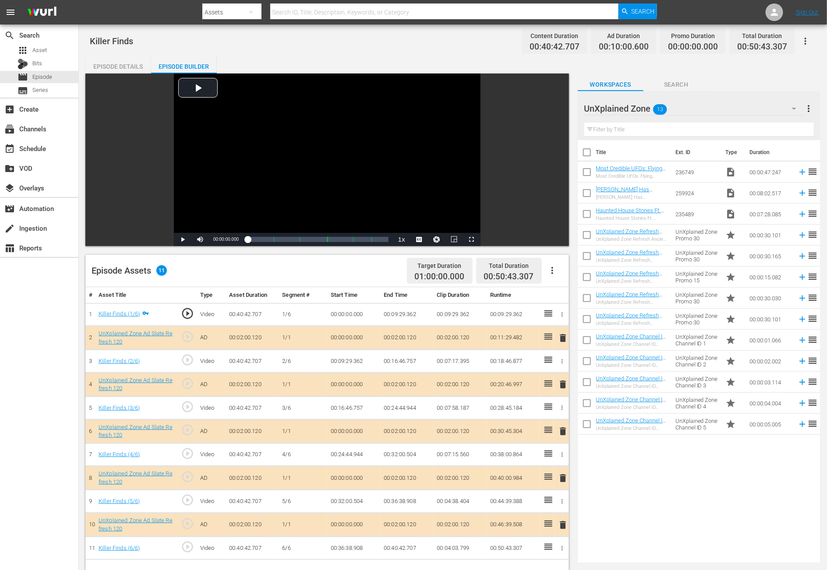
click at [47, 347] on div "search Search apps Asset Bits movie Episode subtitles Series add_box Create sub…" at bounding box center [39, 310] width 79 height 570
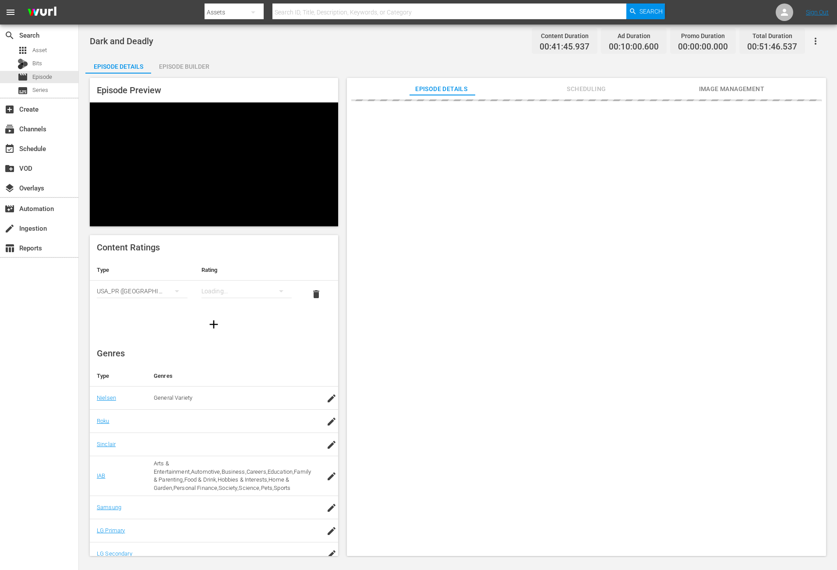
click at [188, 66] on div "Episode Builder" at bounding box center [184, 66] width 66 height 21
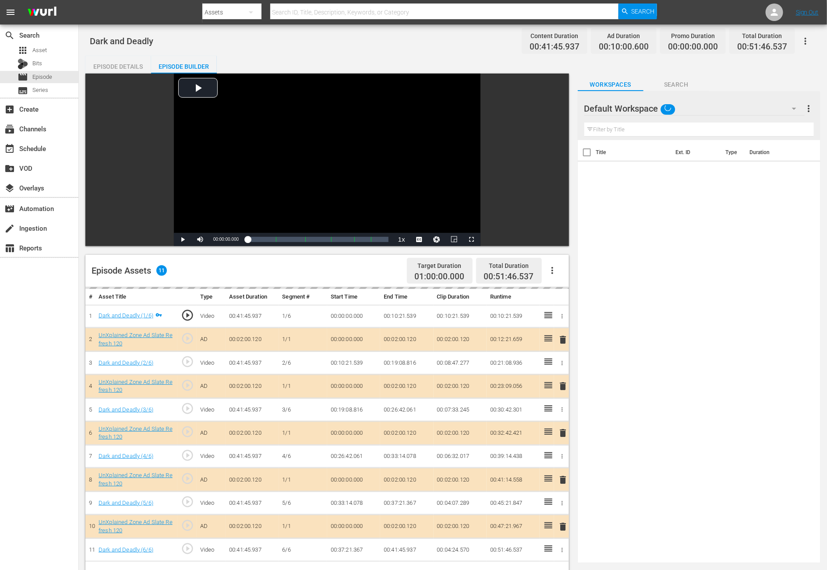
click at [789, 108] on icon "button" at bounding box center [794, 108] width 11 height 11
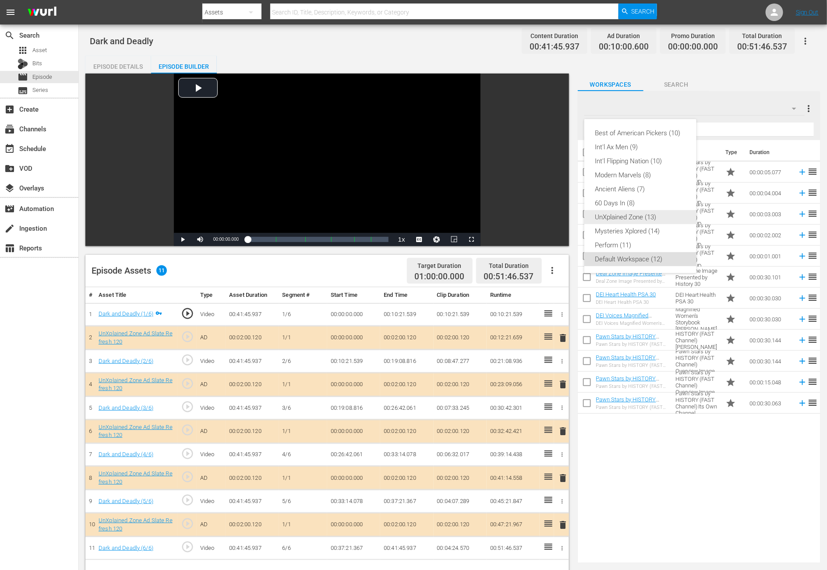
click at [655, 218] on div "UnXplained Zone (13)" at bounding box center [640, 217] width 91 height 14
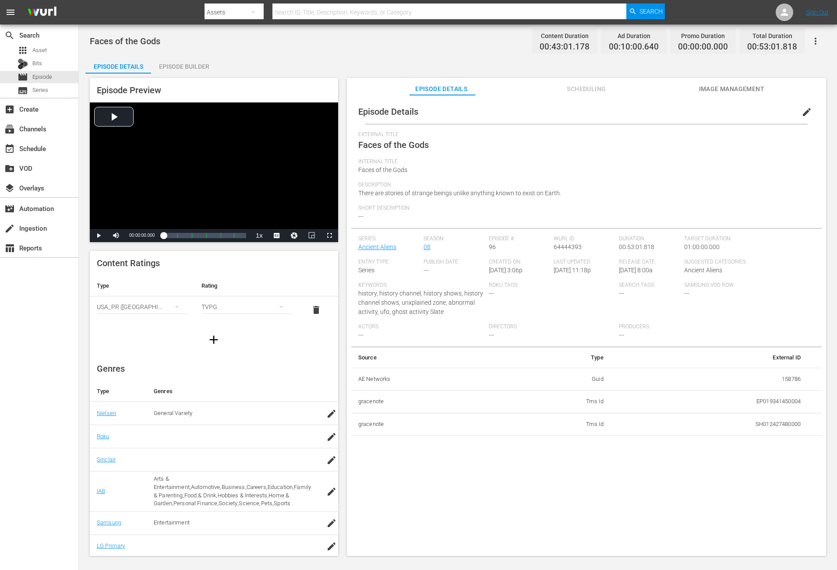
click at [179, 67] on div "Episode Builder" at bounding box center [184, 66] width 66 height 21
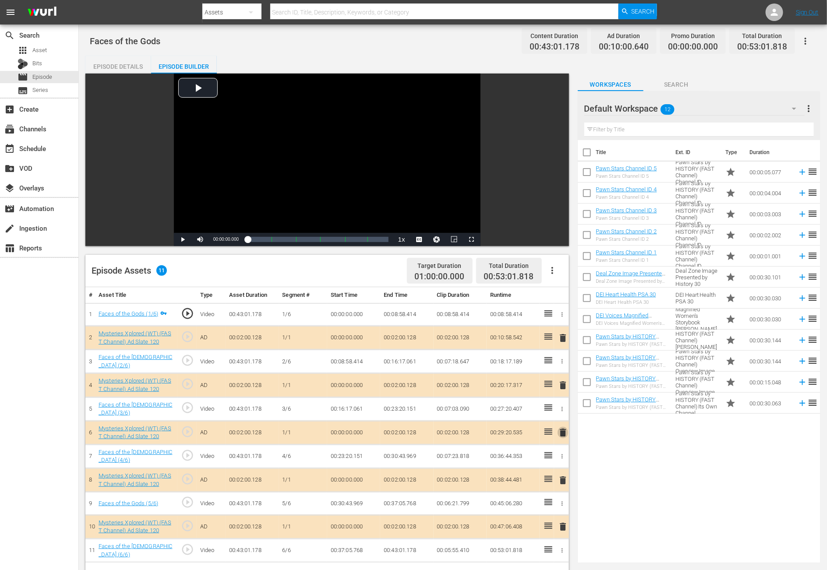
click at [557, 380] on span "delete" at bounding box center [562, 432] width 11 height 11
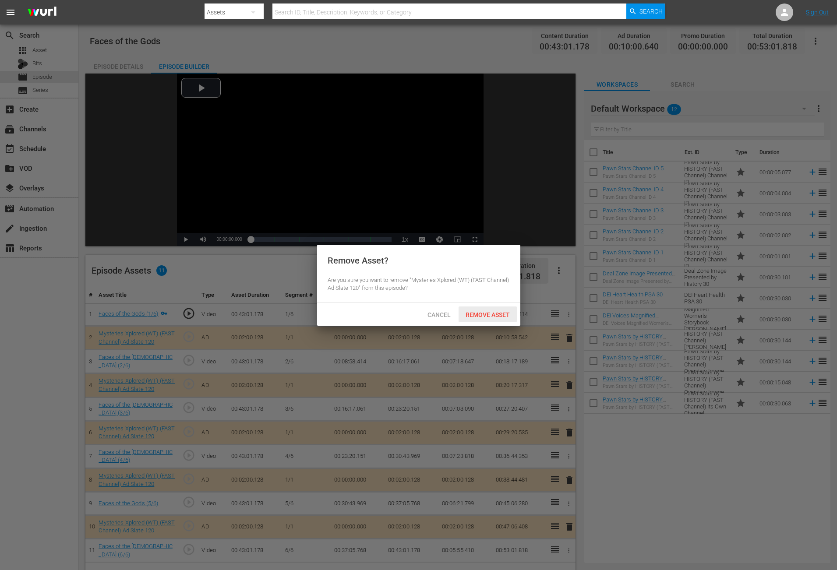
click at [501, 314] on span "Remove Asset" at bounding box center [488, 314] width 58 height 7
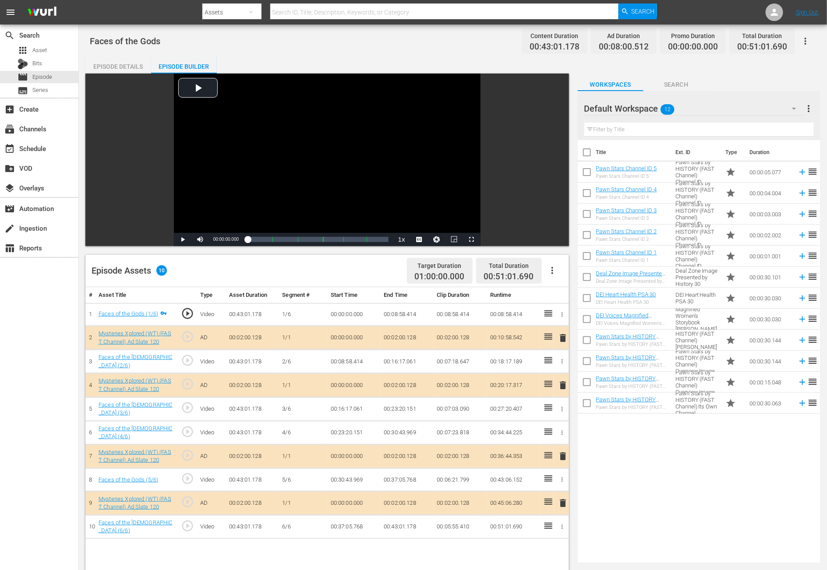
click at [557, 108] on icon "button" at bounding box center [794, 108] width 11 height 11
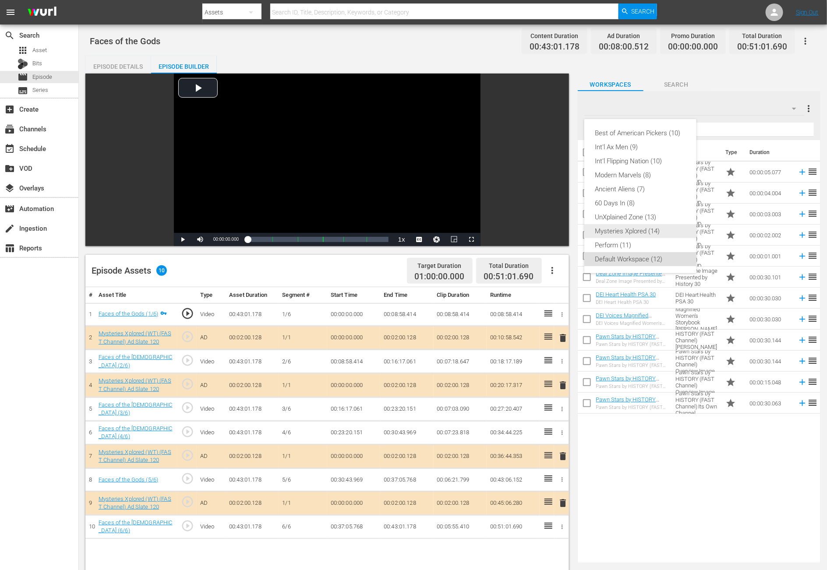
click at [557, 230] on div "Mysteries Xplored (14)" at bounding box center [640, 231] width 91 height 14
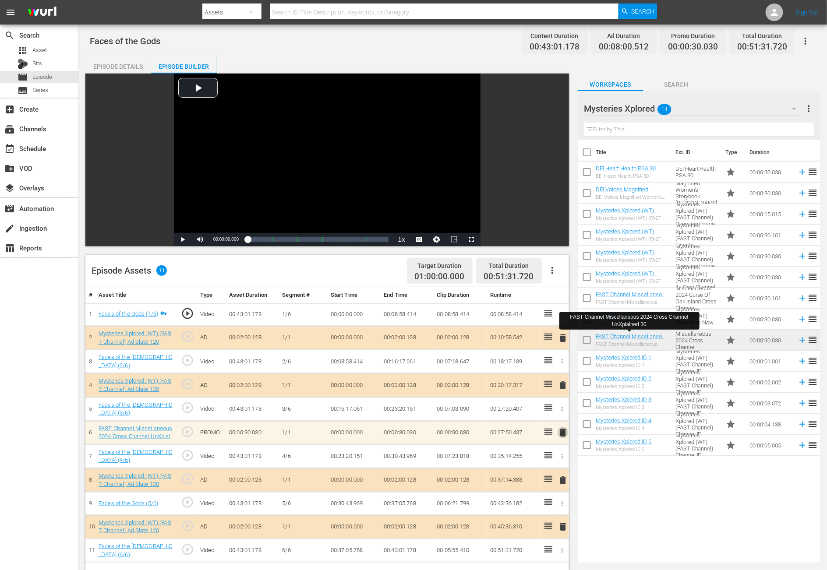
click at [557, 380] on span "delete" at bounding box center [562, 432] width 11 height 11
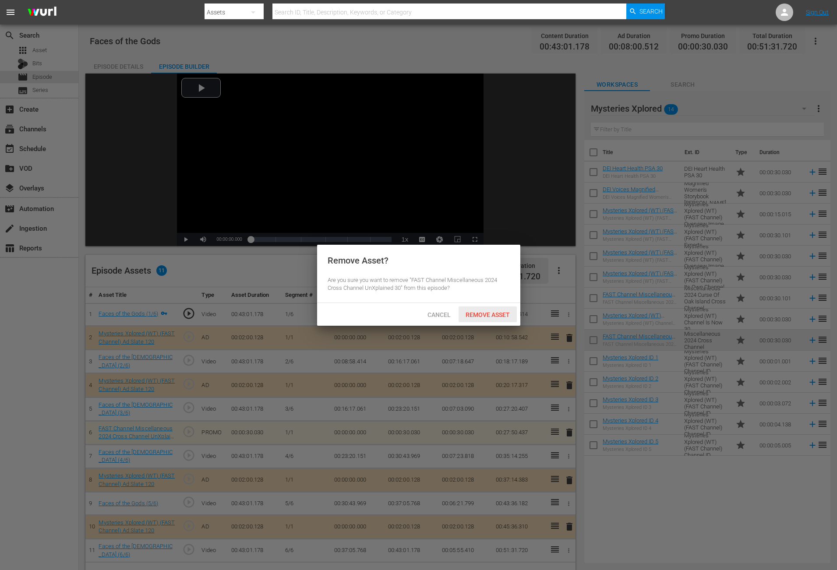
click at [506, 312] on span "Remove Asset" at bounding box center [488, 314] width 58 height 7
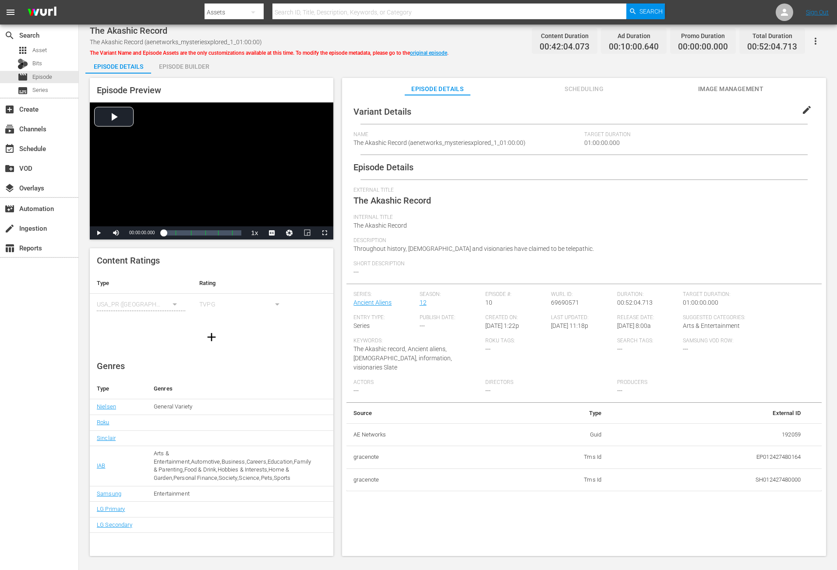
click at [178, 70] on div "Episode Builder" at bounding box center [184, 66] width 66 height 21
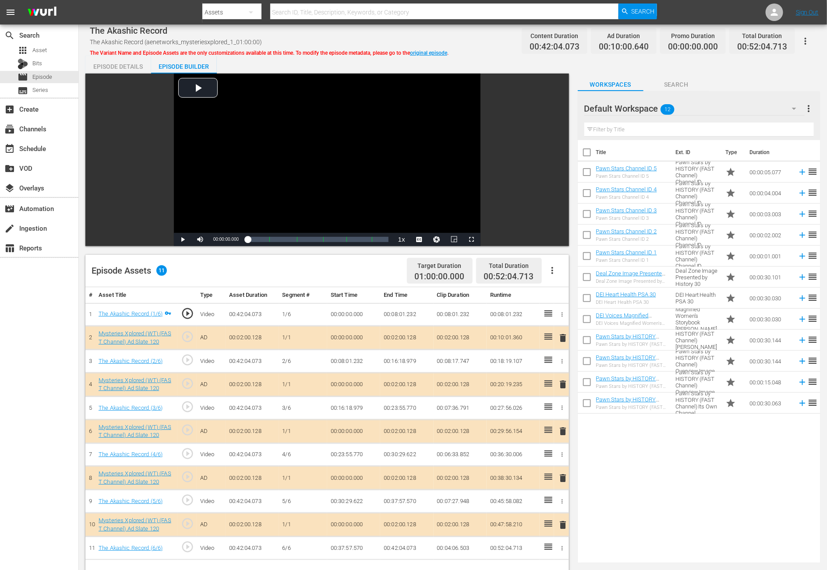
click at [557, 380] on span "delete" at bounding box center [562, 431] width 11 height 11
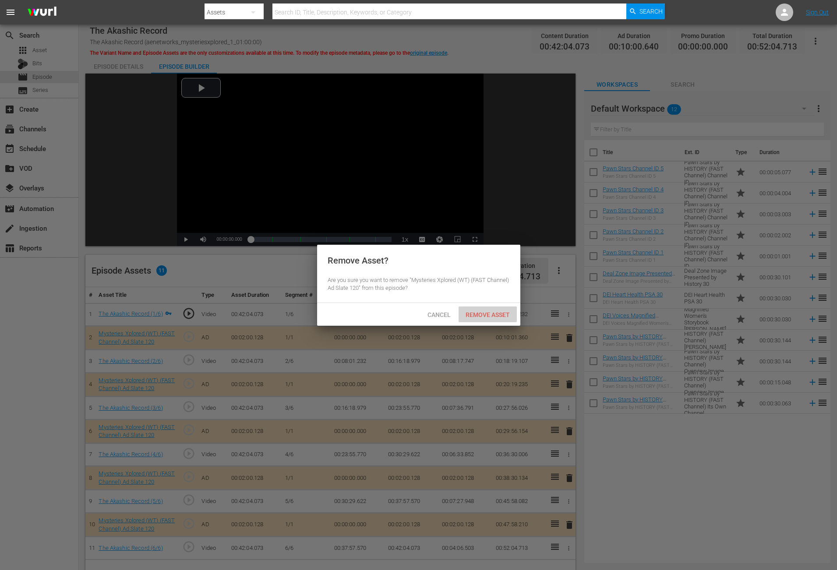
click at [481, 311] on span "Remove Asset" at bounding box center [488, 314] width 58 height 7
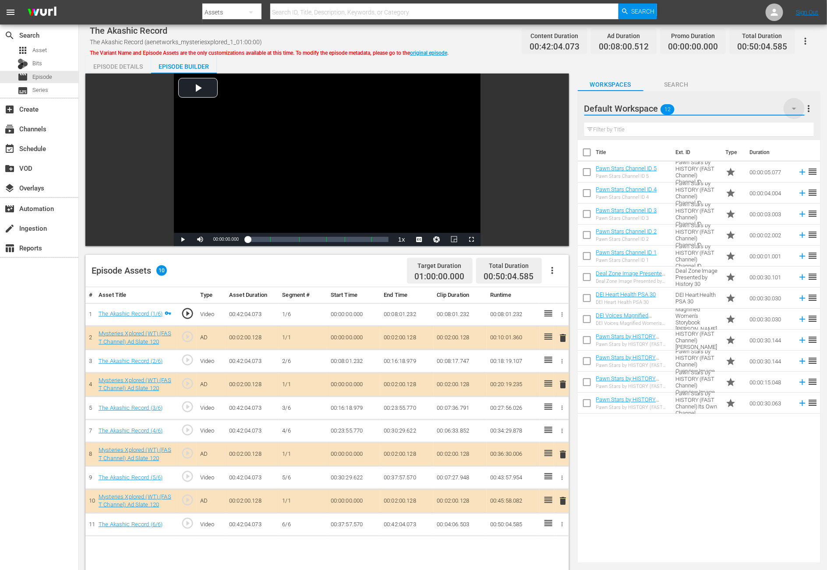
click at [557, 110] on icon "button" at bounding box center [794, 108] width 11 height 11
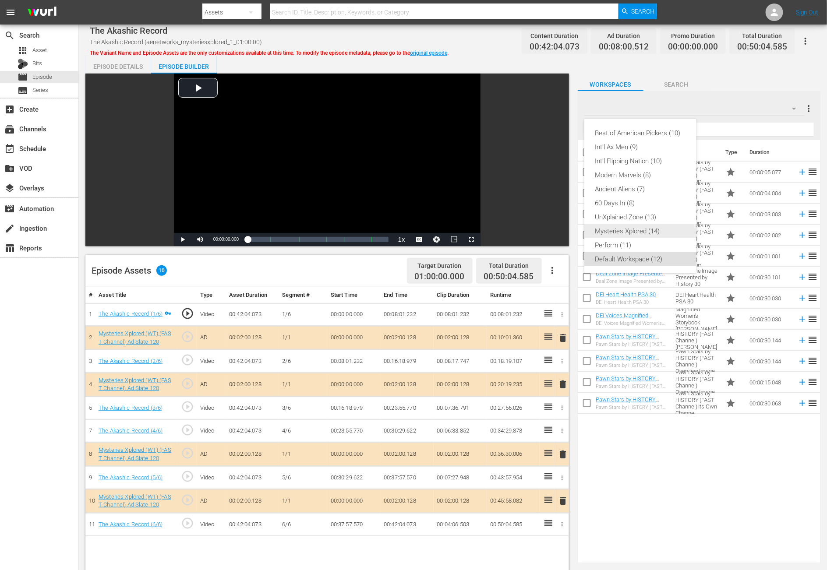
click at [557, 226] on div "Mysteries Xplored (14)" at bounding box center [640, 231] width 91 height 14
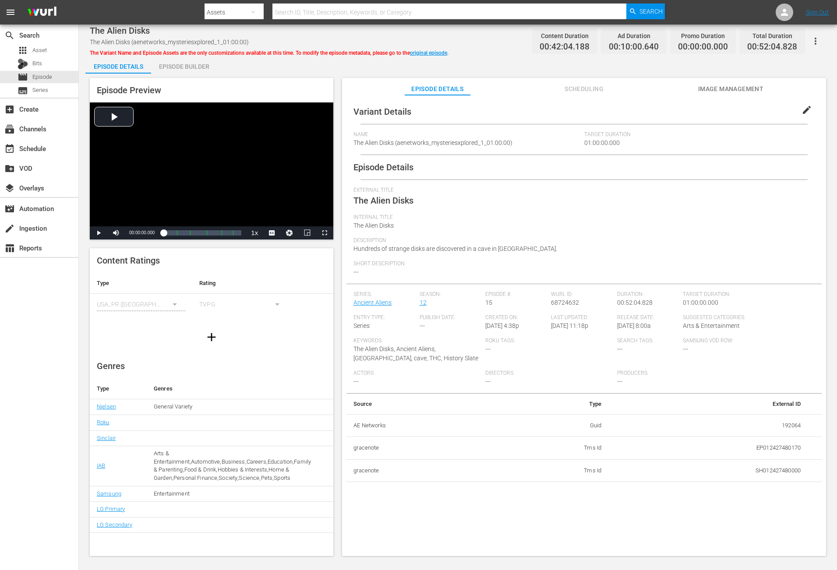
click at [187, 66] on div "Episode Builder" at bounding box center [184, 66] width 66 height 21
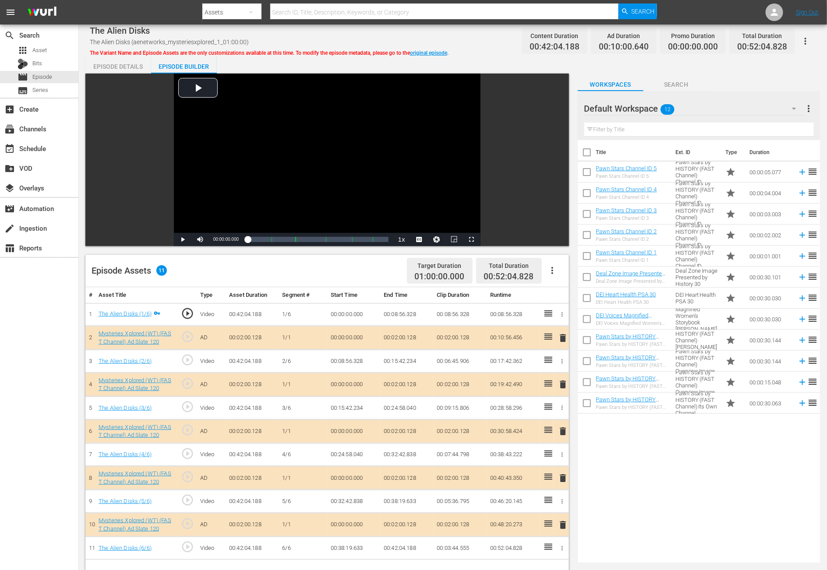
click at [557, 380] on span "delete" at bounding box center [562, 431] width 11 height 11
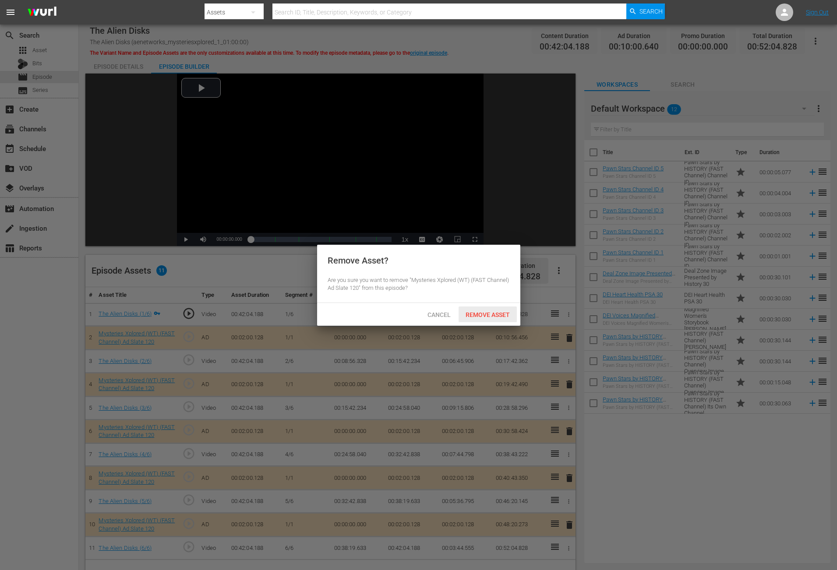
click at [493, 309] on div "Remove Asset" at bounding box center [488, 315] width 58 height 16
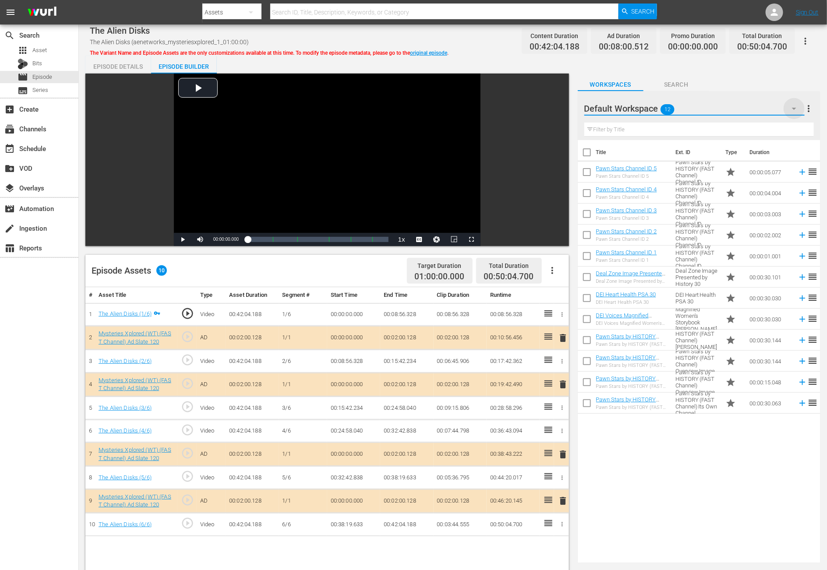
click at [557, 110] on icon "button" at bounding box center [794, 108] width 11 height 11
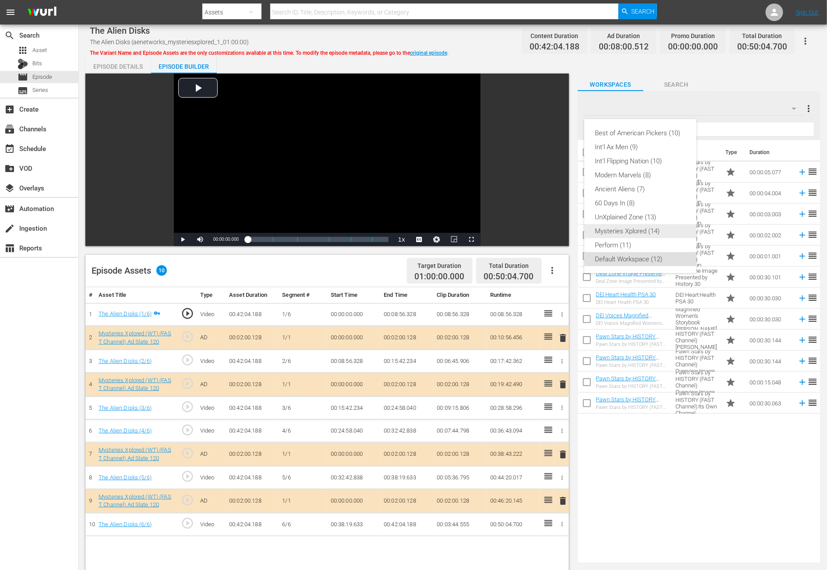
click at [557, 231] on div "Mysteries Xplored (14)" at bounding box center [640, 231] width 91 height 14
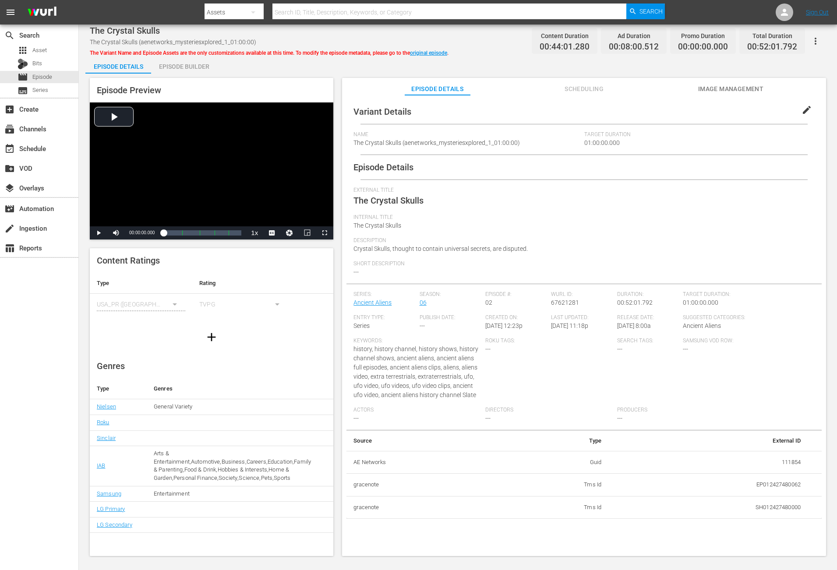
click at [172, 63] on div "Episode Builder" at bounding box center [184, 66] width 66 height 21
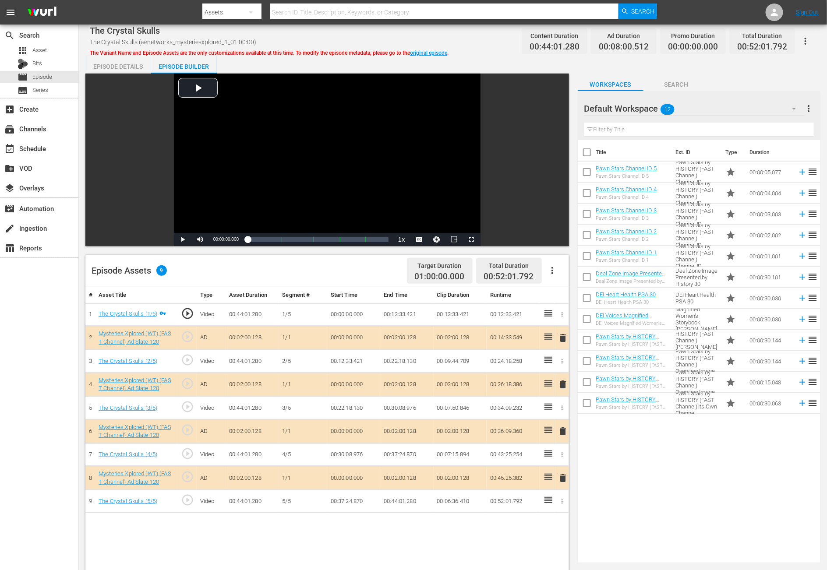
click at [557, 380] on span "delete" at bounding box center [562, 431] width 11 height 11
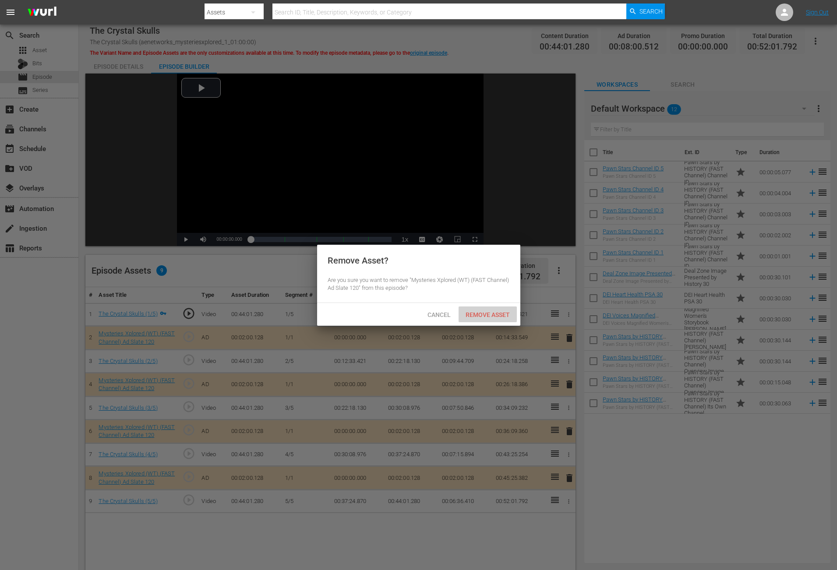
click at [481, 318] on span "Remove Asset" at bounding box center [488, 314] width 58 height 7
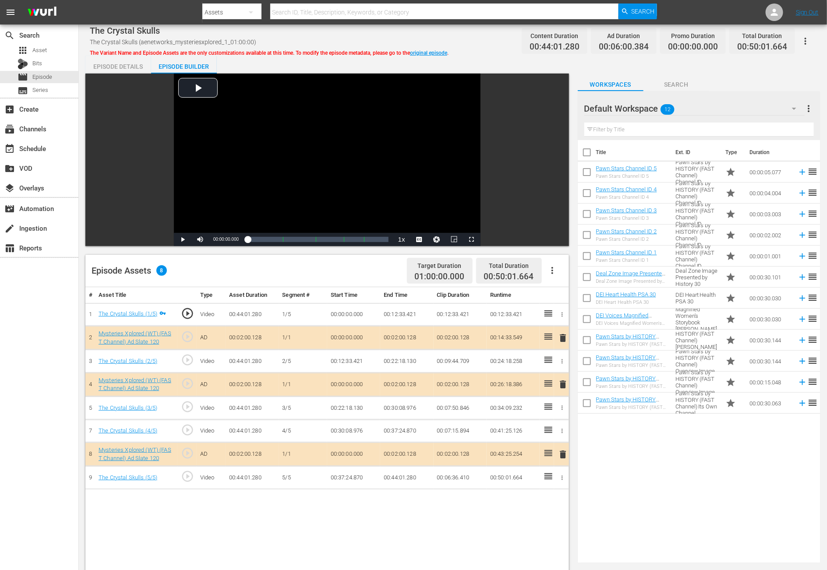
click at [557, 110] on icon "button" at bounding box center [794, 108] width 11 height 11
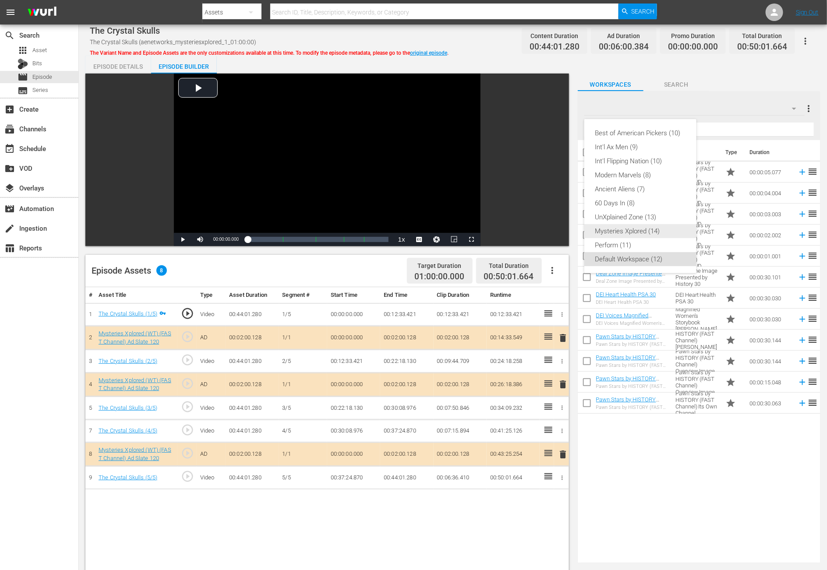
click at [557, 229] on div "Mysteries Xplored (14)" at bounding box center [640, 231] width 91 height 14
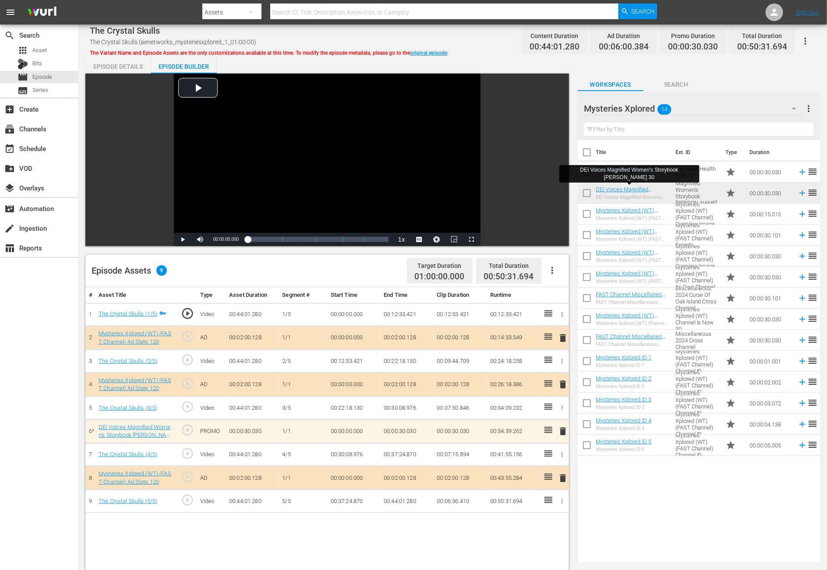
click at [557, 380] on span "delete" at bounding box center [562, 431] width 11 height 11
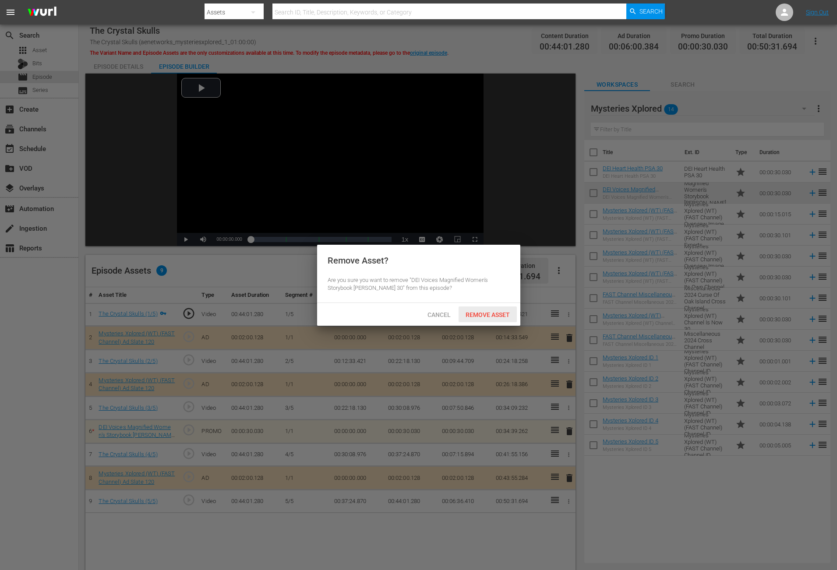
click at [495, 313] on span "Remove Asset" at bounding box center [488, 314] width 58 height 7
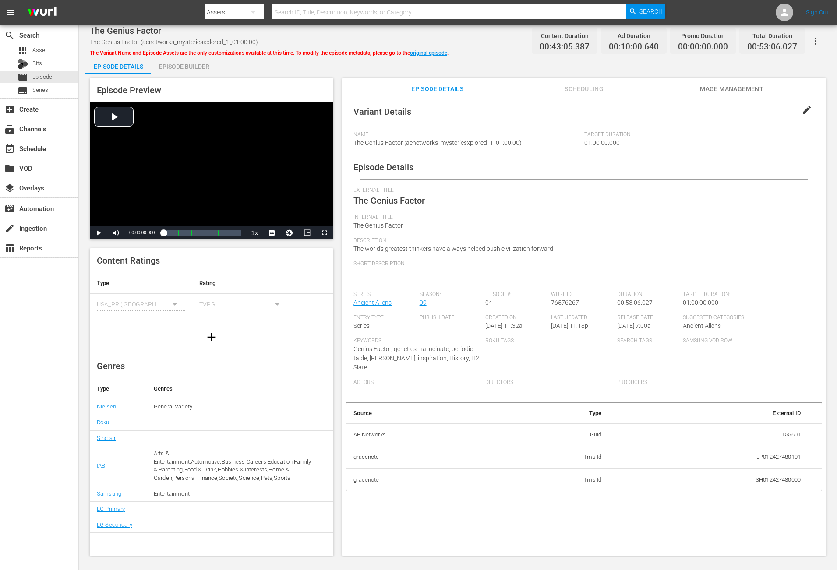
click at [198, 62] on div "Episode Builder" at bounding box center [184, 66] width 66 height 21
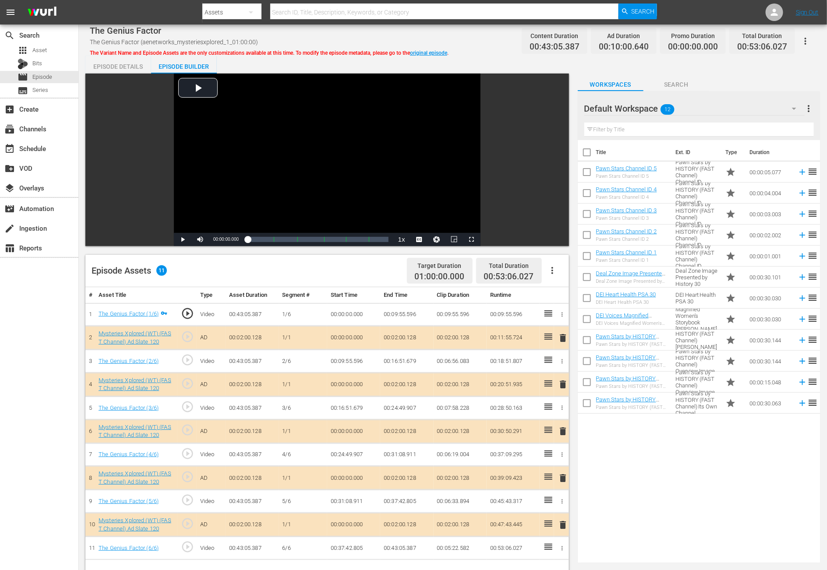
click at [557, 109] on icon "button" at bounding box center [794, 108] width 11 height 11
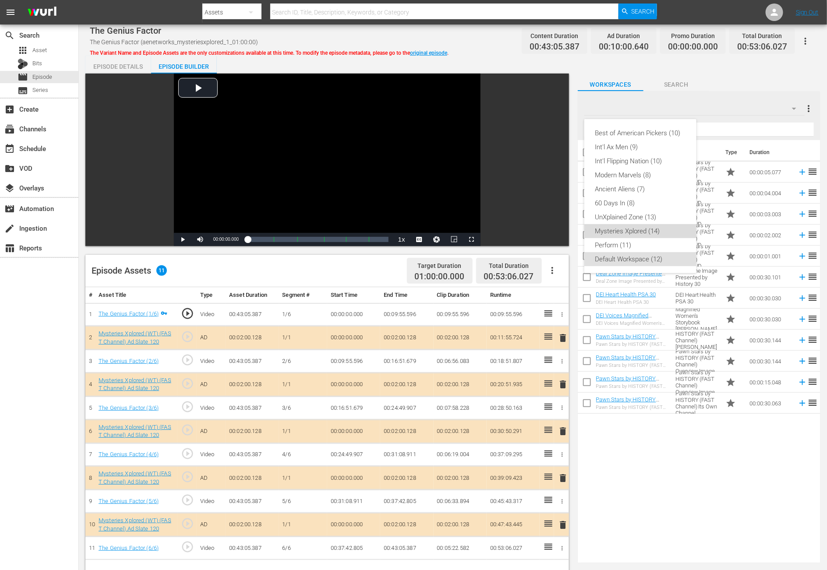
click at [557, 233] on div "Mysteries Xplored (14)" at bounding box center [640, 231] width 91 height 14
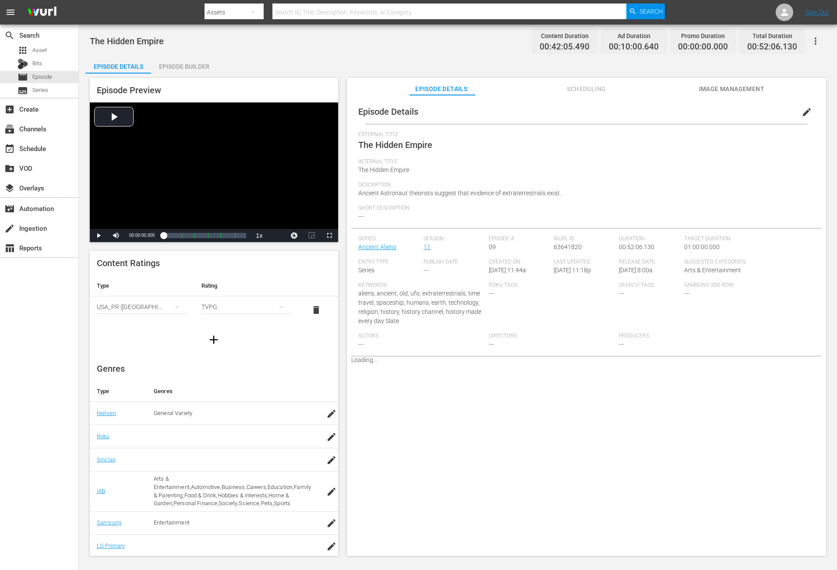
click at [185, 61] on div "Episode Builder" at bounding box center [184, 66] width 66 height 21
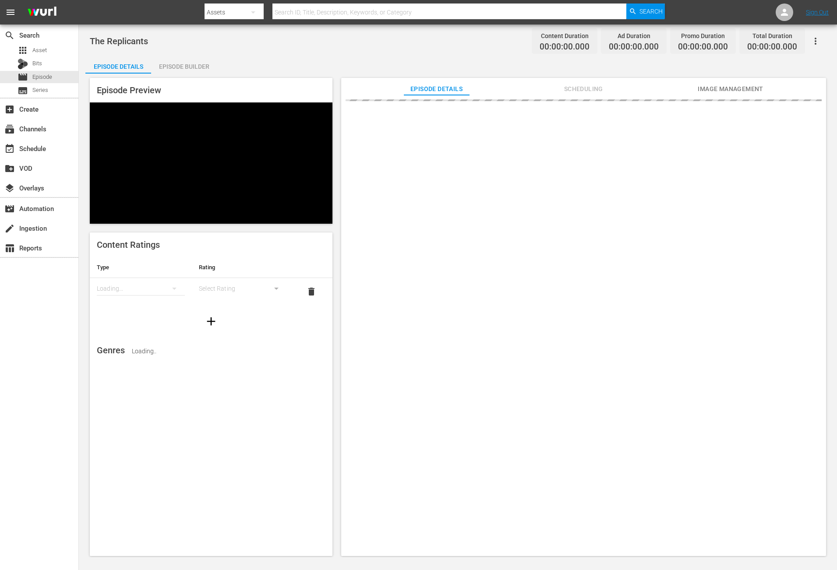
click at [175, 63] on div "Episode Builder" at bounding box center [184, 66] width 66 height 21
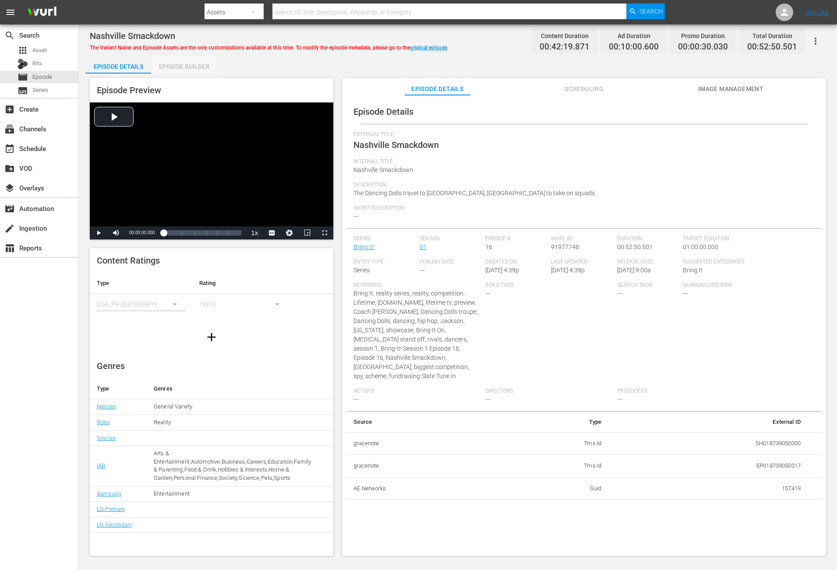
click at [180, 60] on div "Episode Builder" at bounding box center [184, 66] width 66 height 21
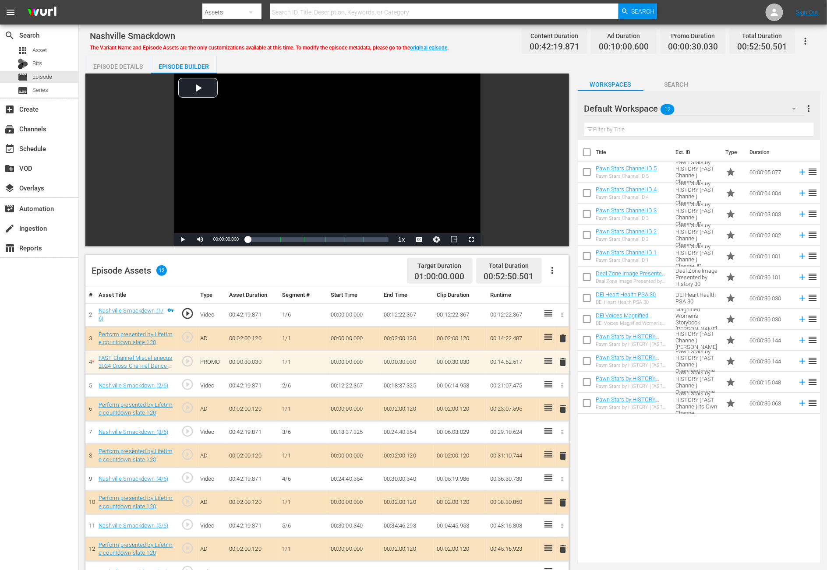
click at [557, 106] on icon "button" at bounding box center [794, 108] width 11 height 11
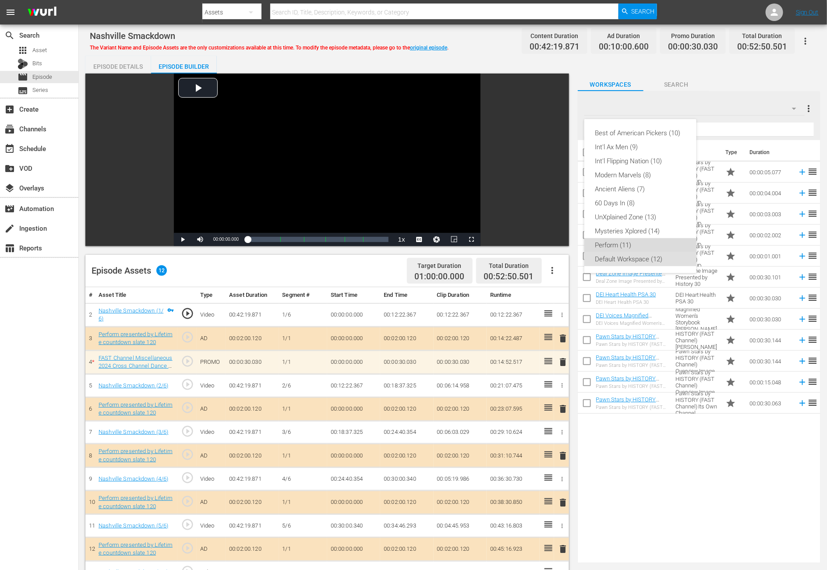
click at [557, 242] on div "Perform (11)" at bounding box center [640, 245] width 91 height 14
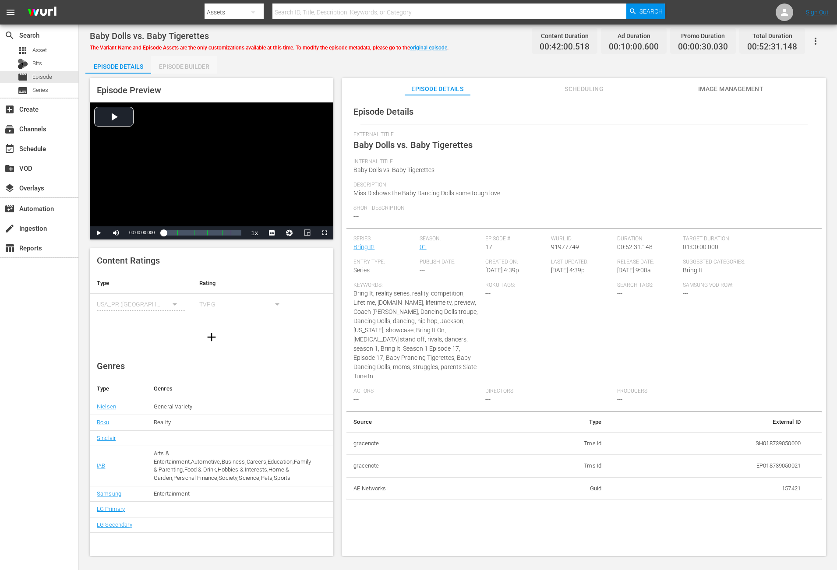
click at [201, 66] on div "Episode Builder" at bounding box center [184, 66] width 66 height 21
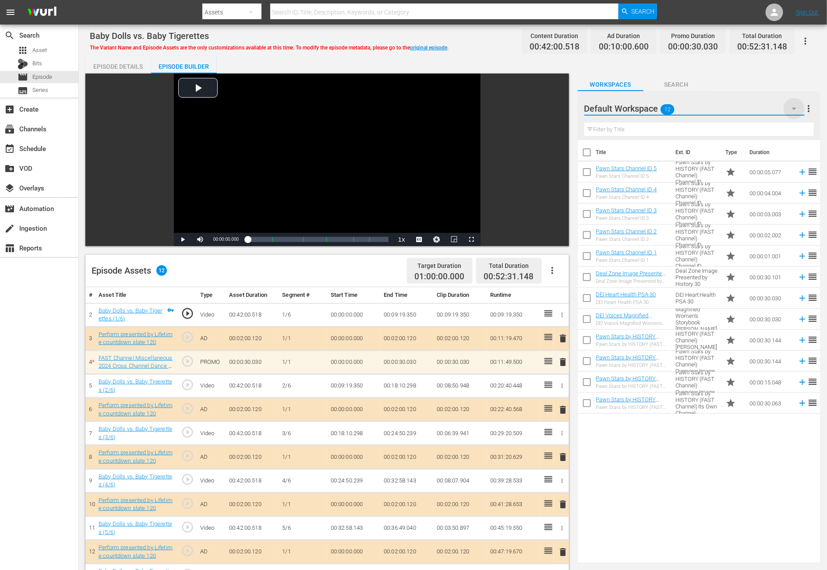
click at [557, 108] on icon "button" at bounding box center [794, 108] width 11 height 11
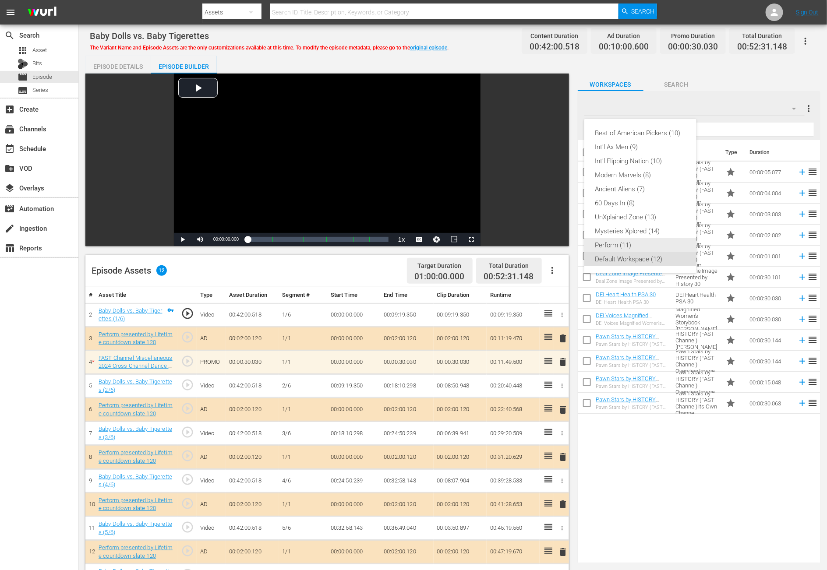
click at [557, 242] on div "Perform (11)" at bounding box center [640, 245] width 91 height 14
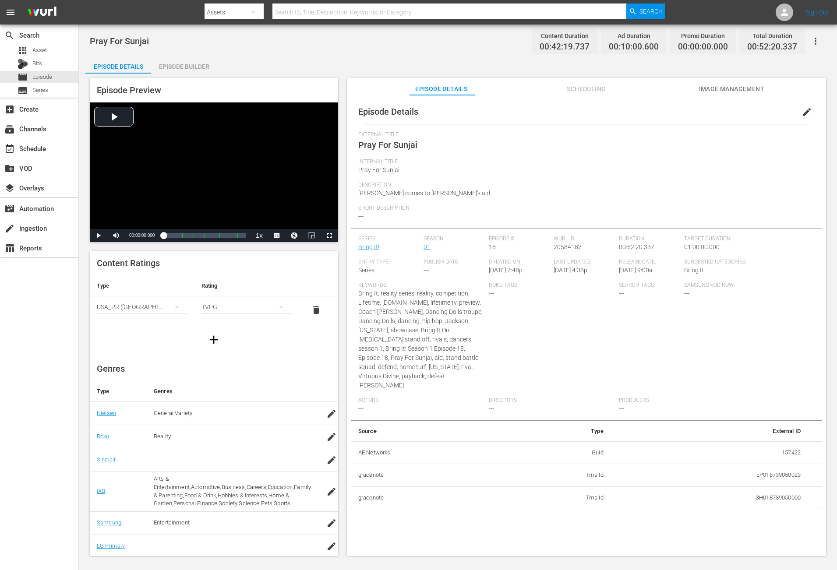
click at [189, 68] on div "Episode Builder" at bounding box center [184, 66] width 66 height 21
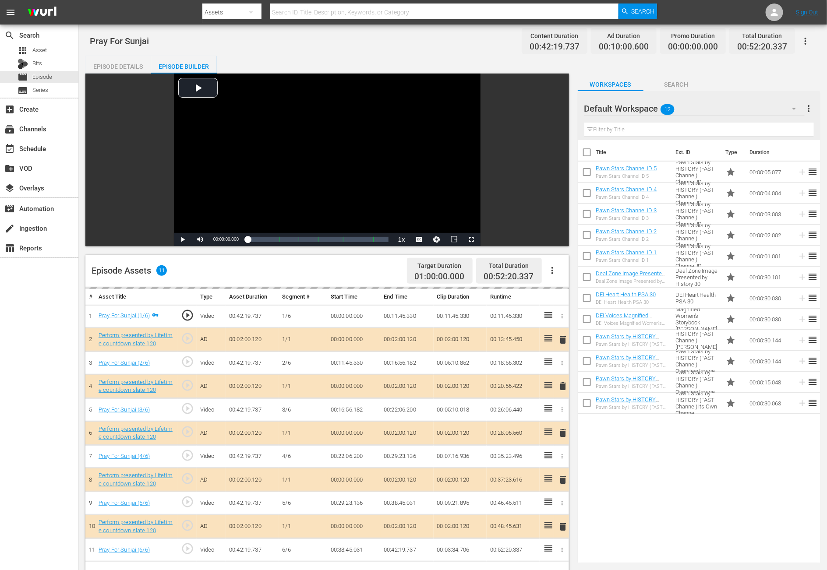
click at [557, 109] on icon "button" at bounding box center [794, 108] width 11 height 11
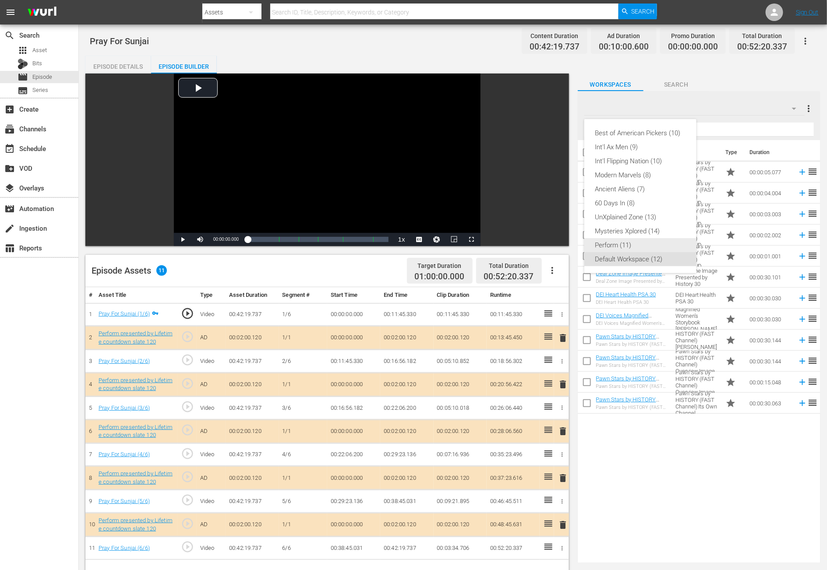
click at [557, 238] on div "Perform (11)" at bounding box center [640, 245] width 91 height 14
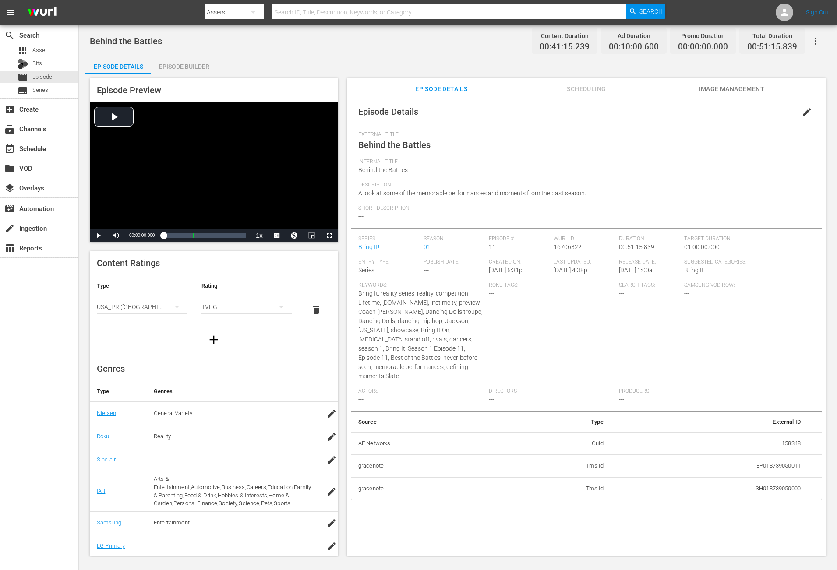
click at [185, 60] on div "Episode Builder" at bounding box center [184, 66] width 66 height 21
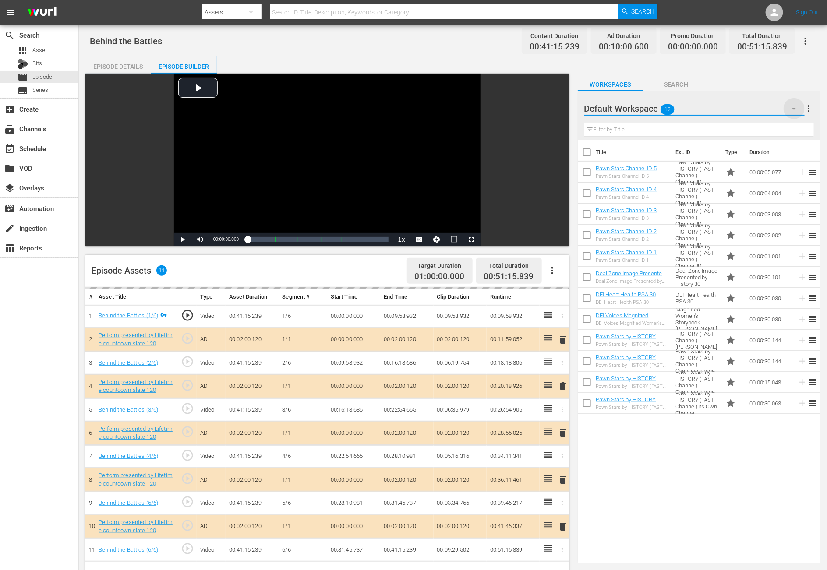
click at [557, 108] on icon "button" at bounding box center [794, 108] width 11 height 11
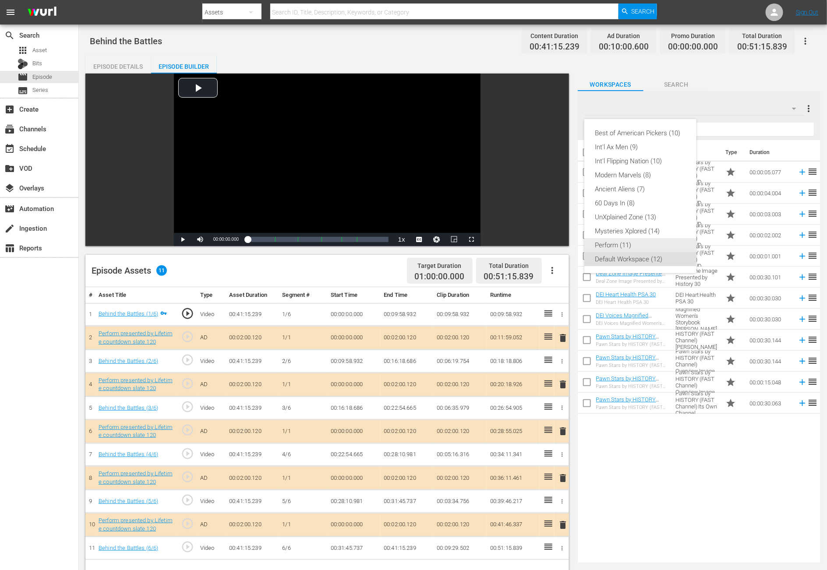
click at [557, 242] on div "Perform (11)" at bounding box center [640, 245] width 91 height 14
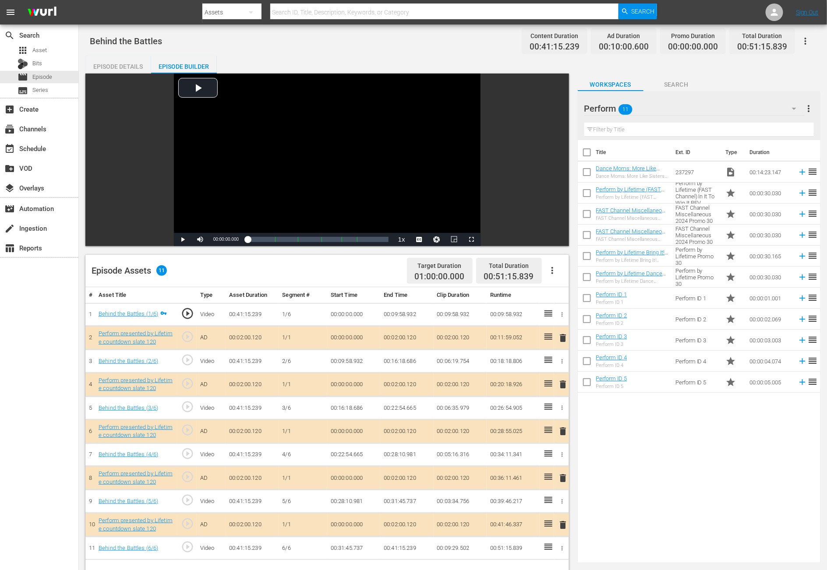
click at [557, 380] on div "Title Ext. ID Type Duration Dance Moms: More Like Sisters: Favorite BFF Moments…" at bounding box center [699, 350] width 243 height 420
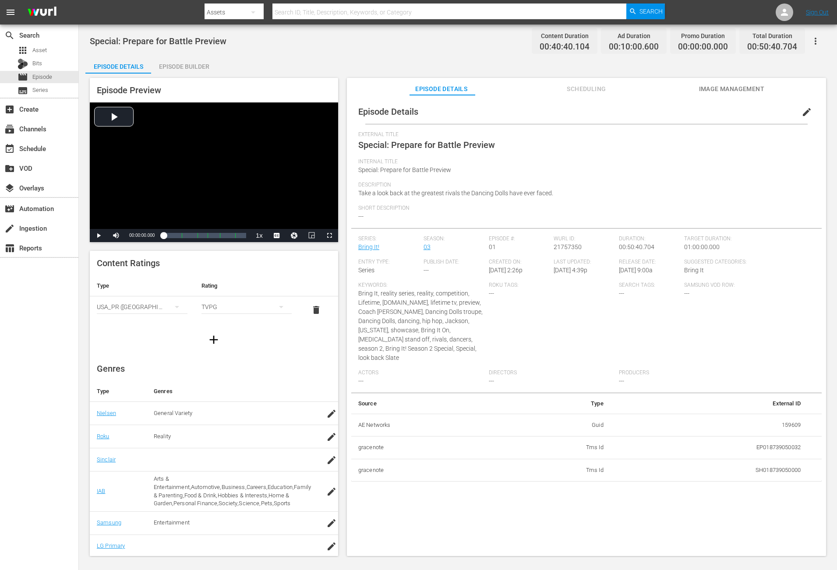
click at [187, 67] on div "Episode Builder" at bounding box center [184, 66] width 66 height 21
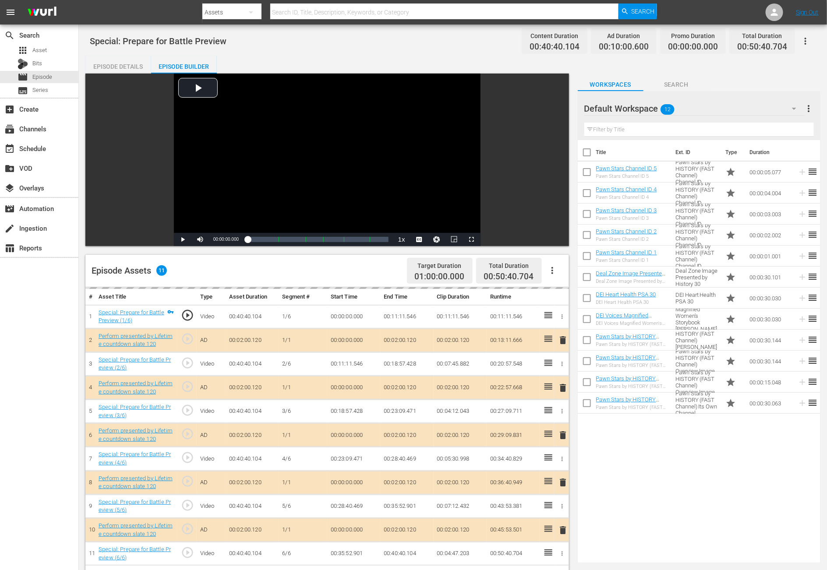
click at [557, 105] on icon "button" at bounding box center [794, 108] width 11 height 11
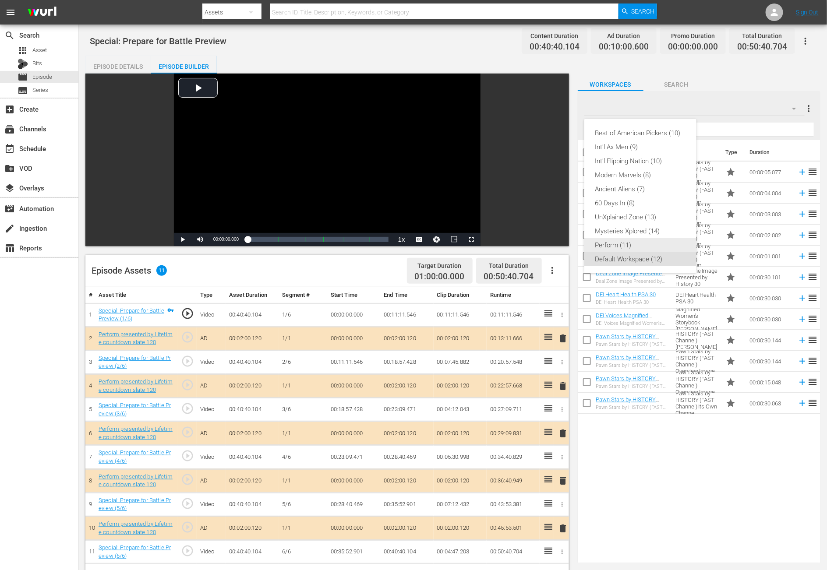
click at [557, 241] on div "Perform (11)" at bounding box center [640, 245] width 91 height 14
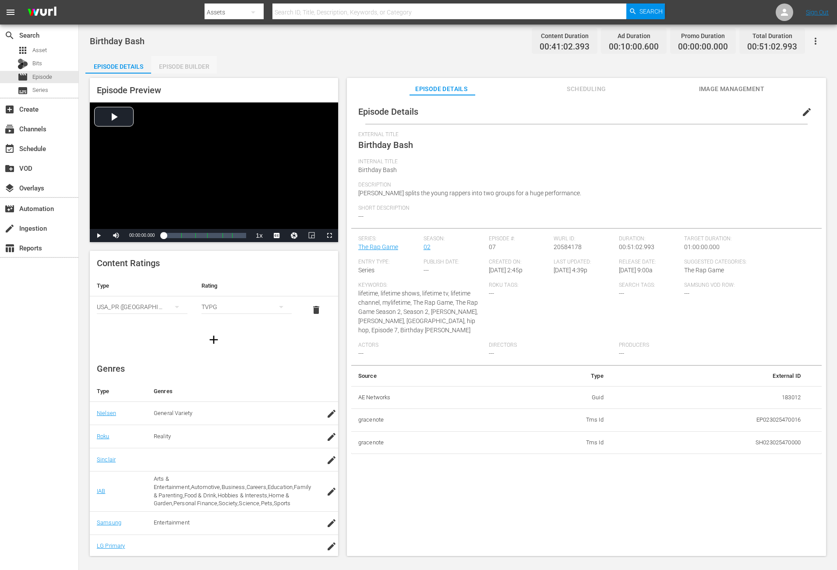
click at [192, 67] on div "Episode Builder" at bounding box center [184, 66] width 66 height 21
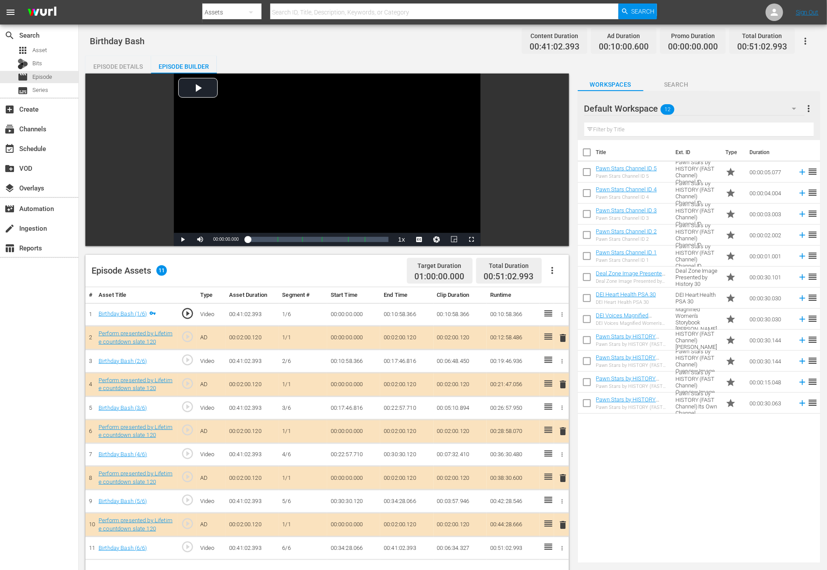
click at [557, 111] on icon "button" at bounding box center [794, 108] width 11 height 11
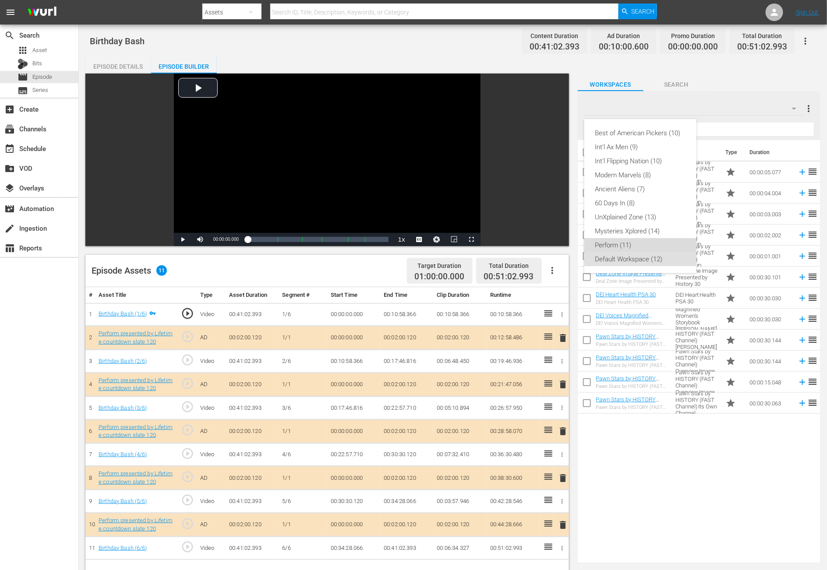
click at [557, 243] on div "Perform (11)" at bounding box center [640, 245] width 91 height 14
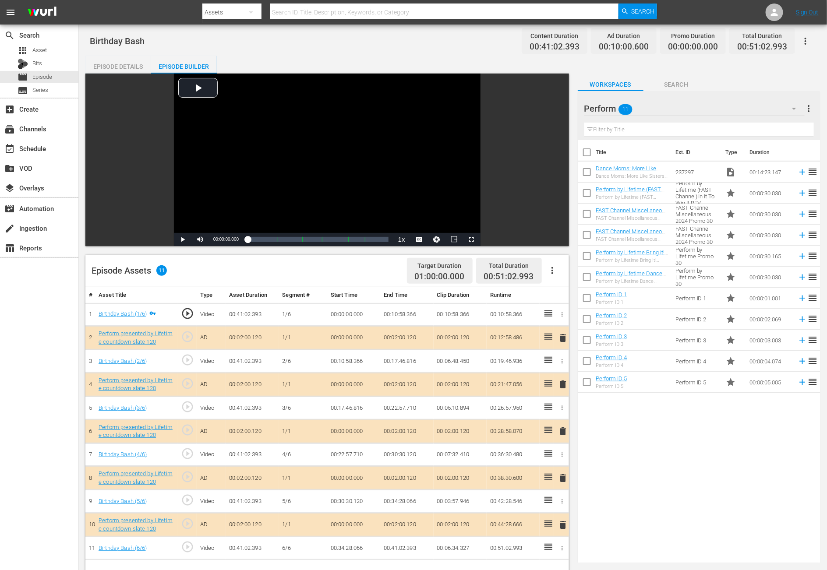
click at [557, 380] on span "delete" at bounding box center [562, 431] width 11 height 11
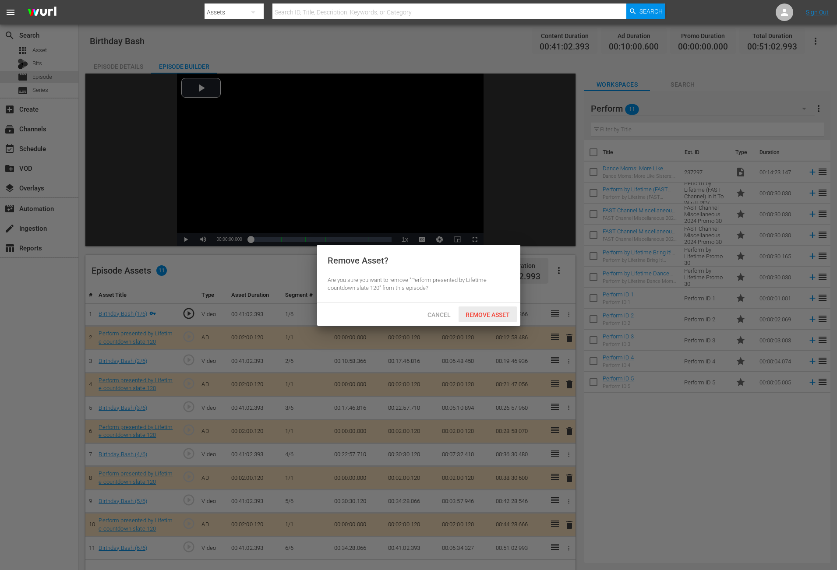
click at [493, 316] on span "Remove Asset" at bounding box center [488, 314] width 58 height 7
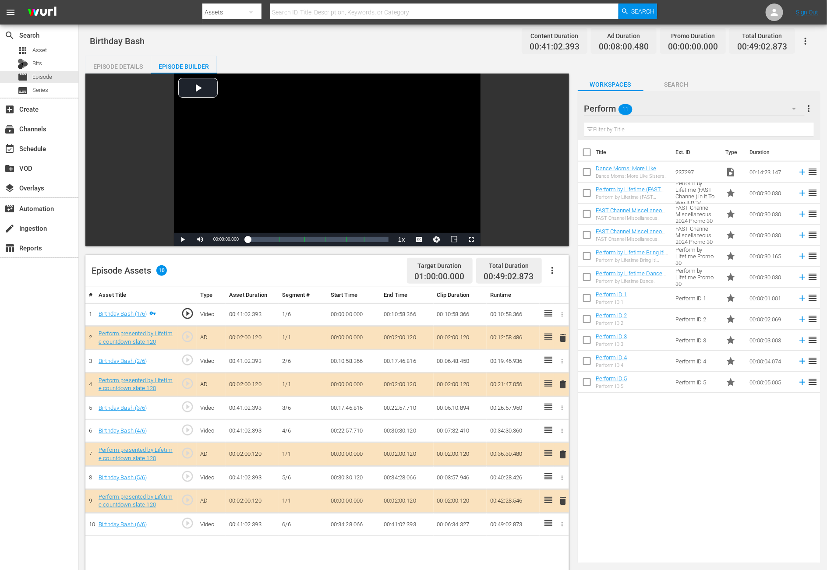
click at [557, 171] on input "checkbox" at bounding box center [587, 174] width 18 height 18
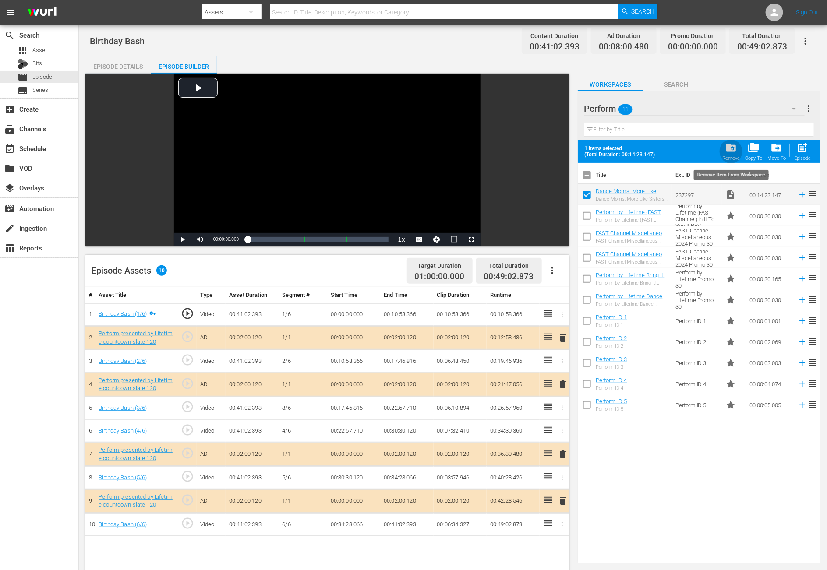
click at [557, 150] on span "folder_delete" at bounding box center [731, 148] width 12 height 12
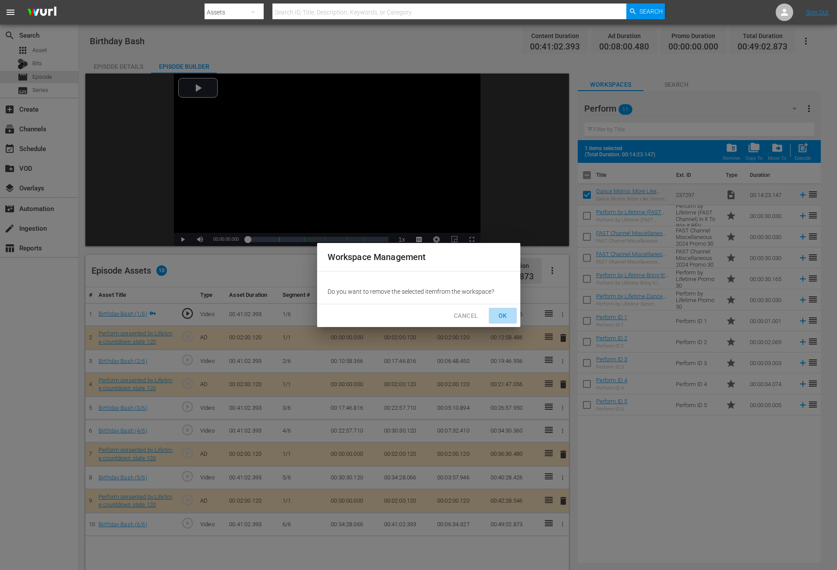
click at [501, 316] on span "OK" at bounding box center [503, 315] width 14 height 11
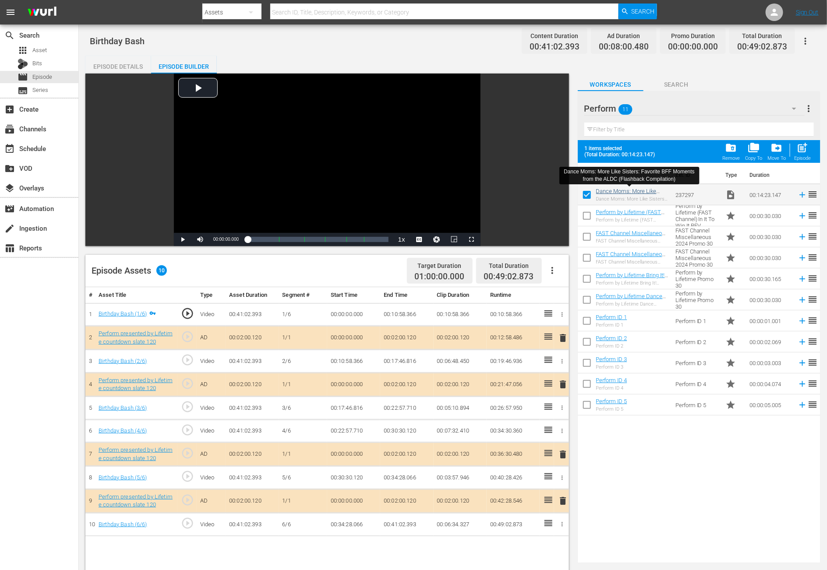
checkbox input "false"
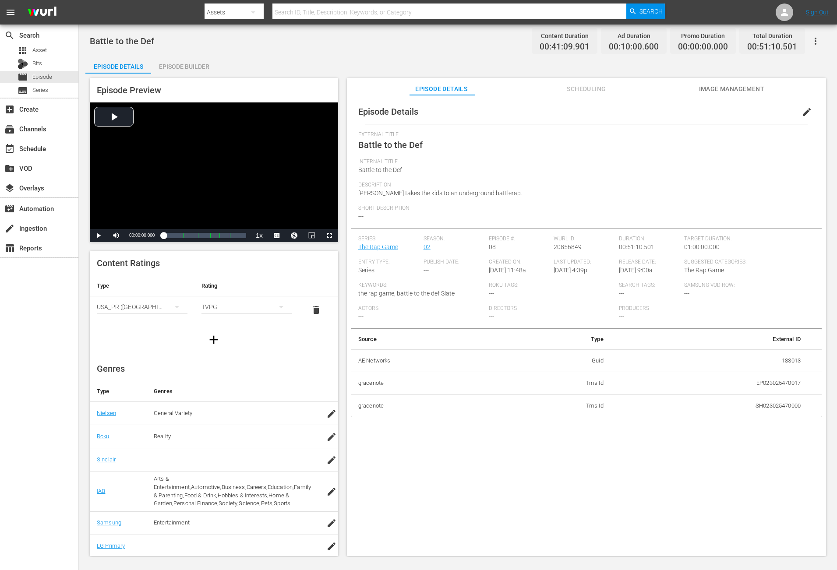
click at [179, 63] on div "Episode Builder" at bounding box center [184, 66] width 66 height 21
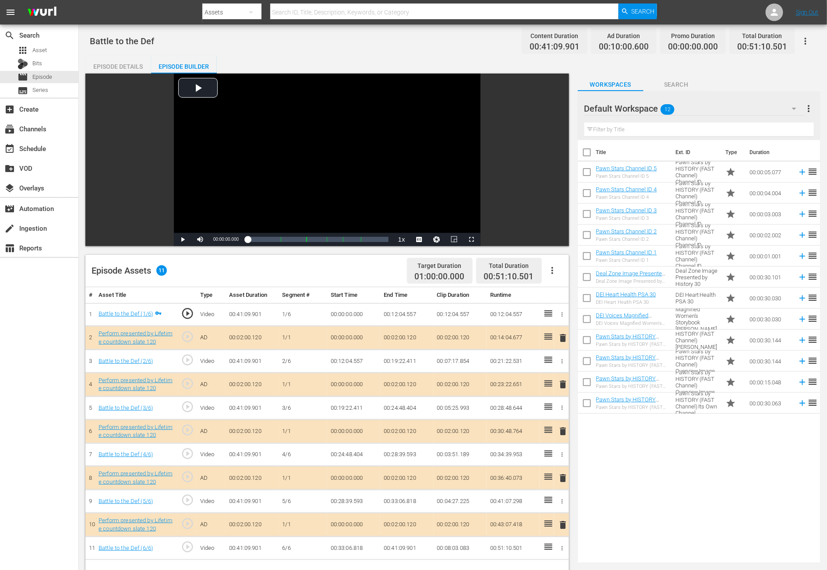
click at [557, 104] on icon "button" at bounding box center [794, 108] width 11 height 11
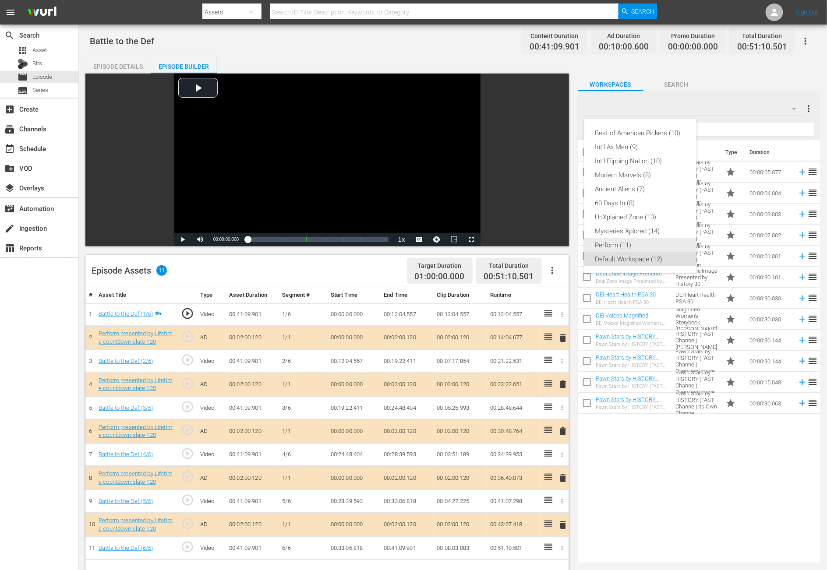
click at [557, 244] on div "Perform (11)" at bounding box center [640, 245] width 91 height 14
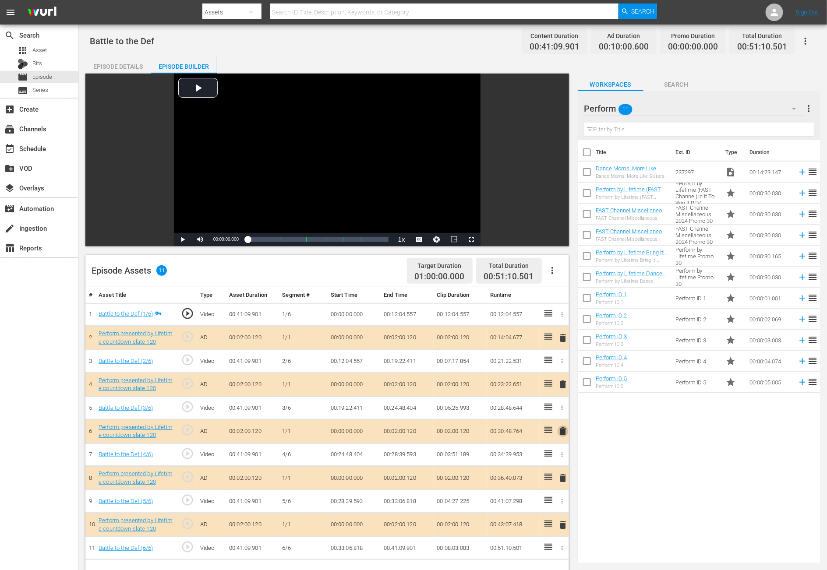
click at [557, 380] on span "delete" at bounding box center [562, 431] width 11 height 11
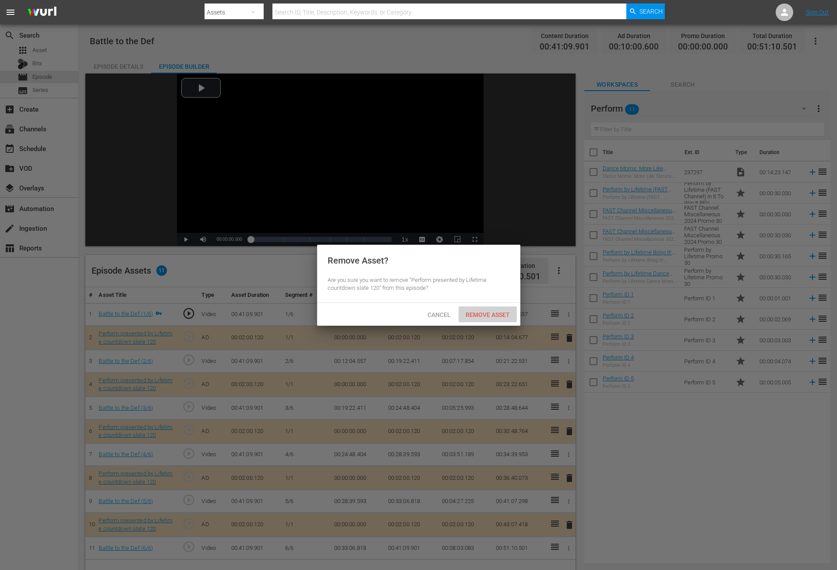
click at [473, 314] on span "Remove Asset" at bounding box center [488, 314] width 58 height 7
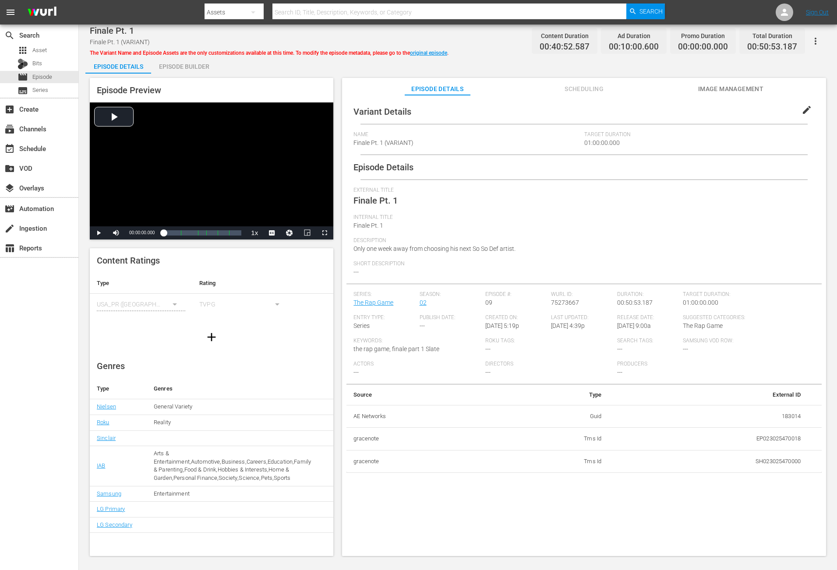
click at [200, 66] on div "Episode Builder" at bounding box center [184, 66] width 66 height 21
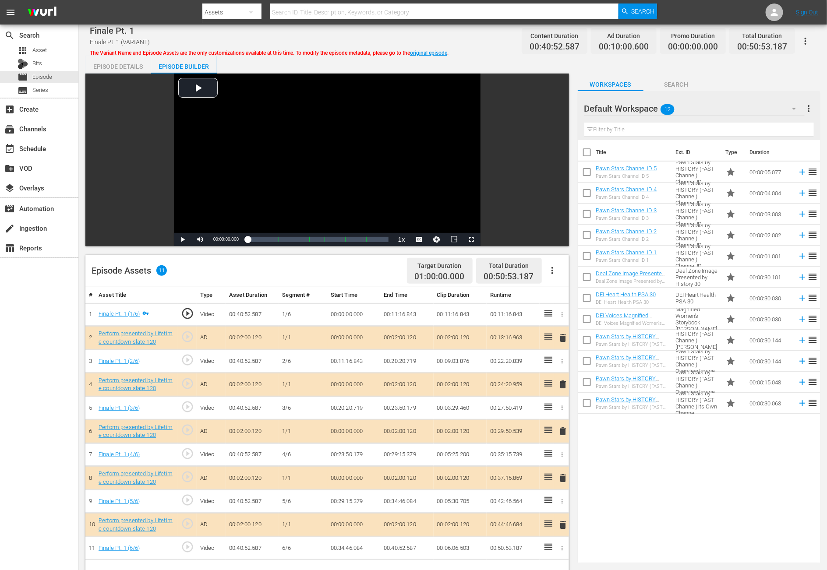
click at [557, 107] on icon "button" at bounding box center [794, 108] width 11 height 11
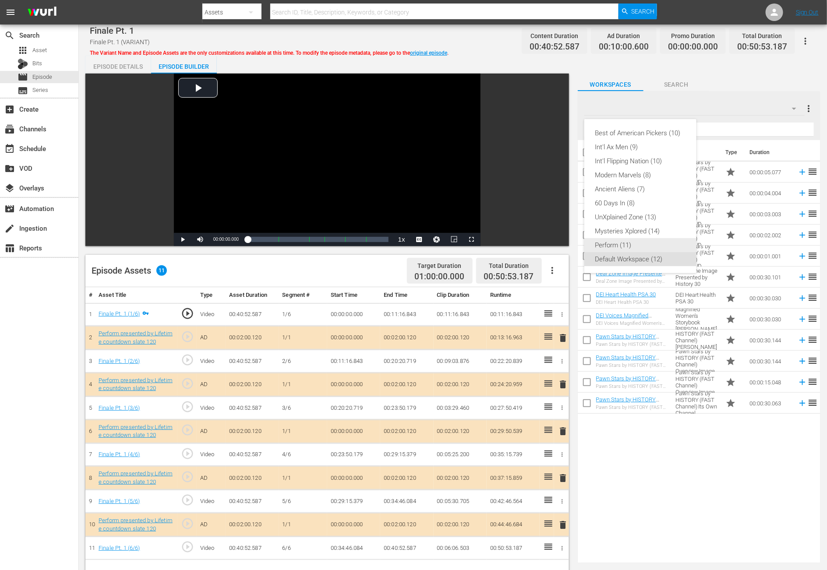
click at [557, 241] on div "Perform (11)" at bounding box center [640, 245] width 91 height 14
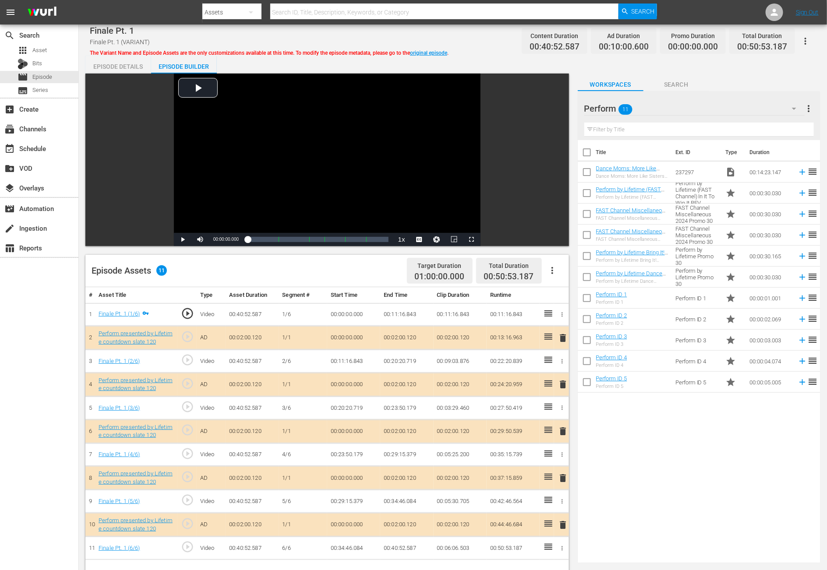
click at [557, 380] on span "delete" at bounding box center [562, 431] width 11 height 11
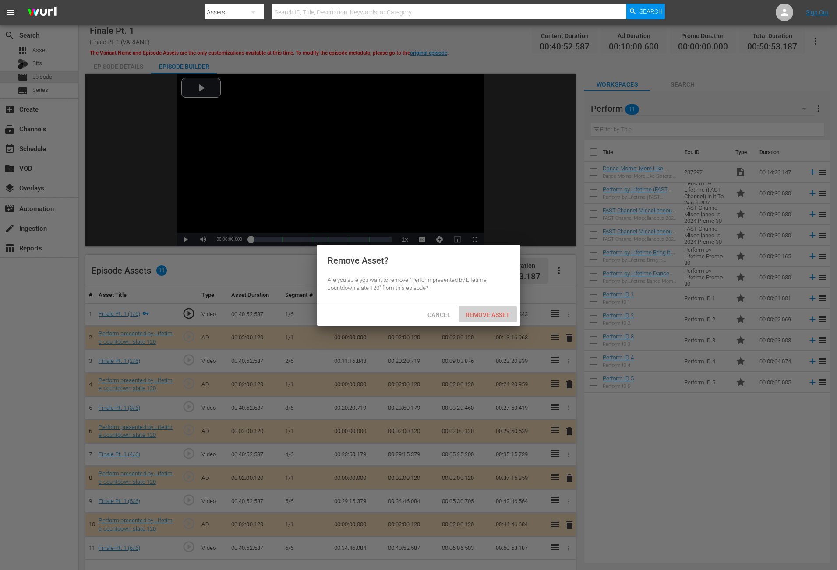
click at [484, 316] on span "Remove Asset" at bounding box center [488, 314] width 58 height 7
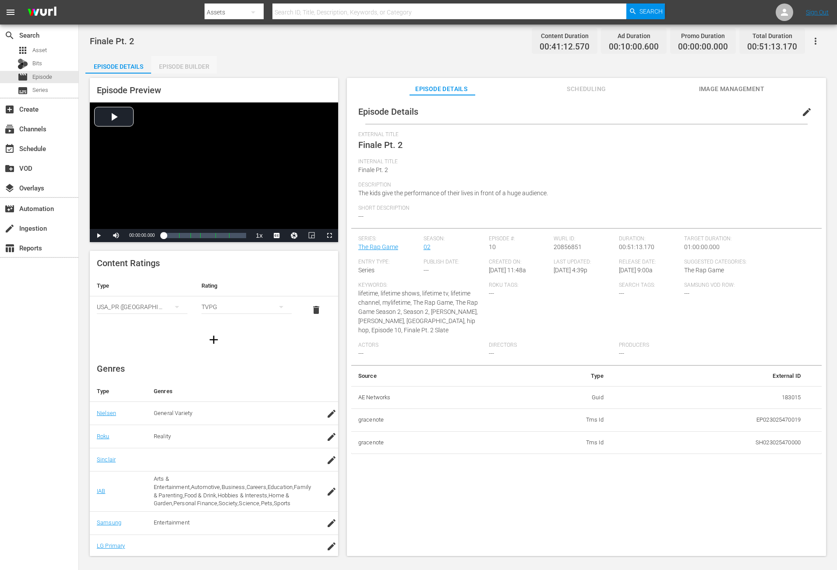
click at [189, 62] on div "Episode Builder" at bounding box center [184, 66] width 66 height 21
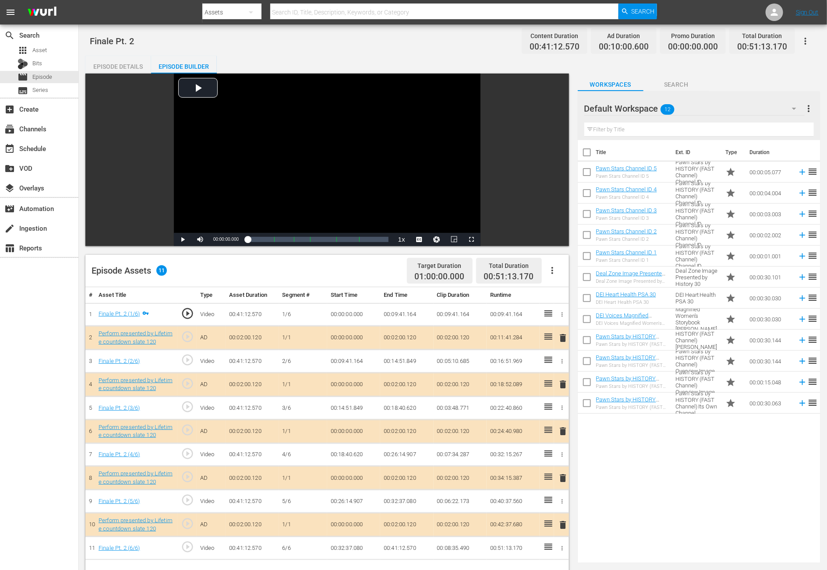
click at [557, 105] on icon "button" at bounding box center [794, 108] width 11 height 11
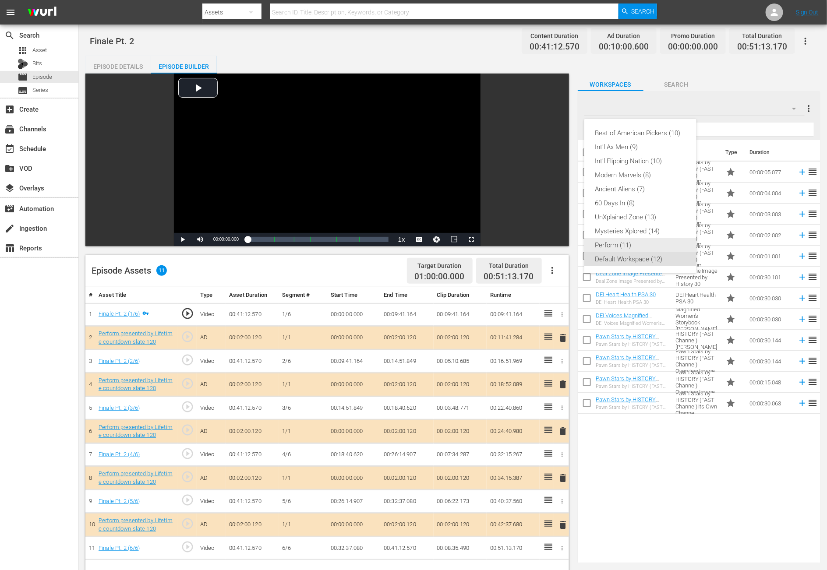
click at [557, 243] on div "Perform (11)" at bounding box center [640, 245] width 91 height 14
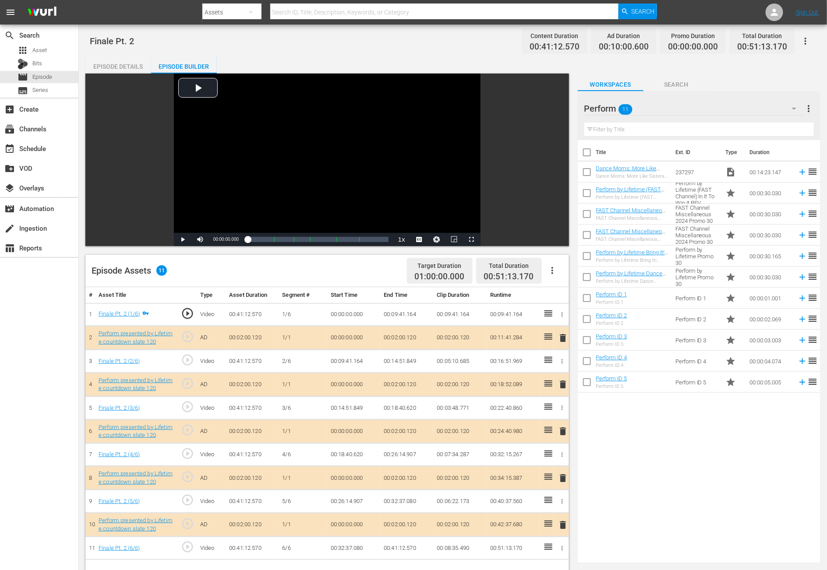
click at [557, 380] on span "delete" at bounding box center [562, 431] width 11 height 11
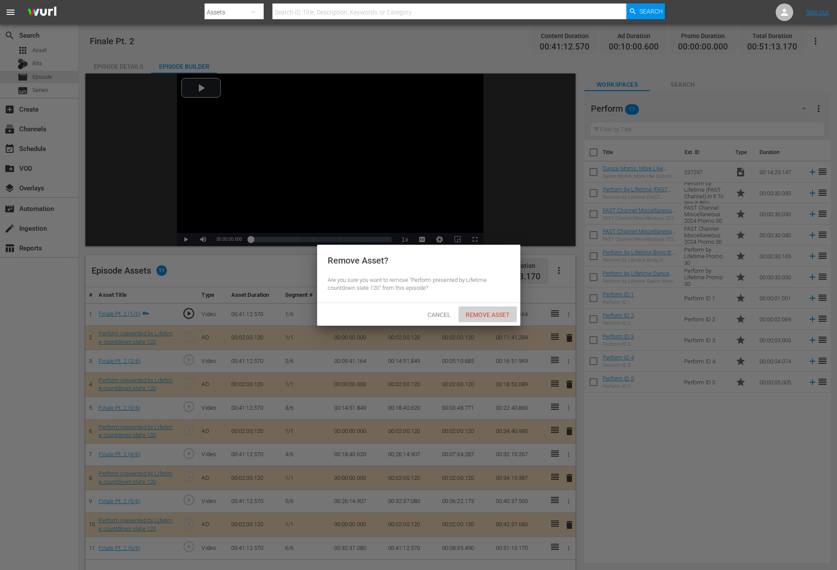
click at [483, 317] on span "Remove Asset" at bounding box center [488, 314] width 58 height 7
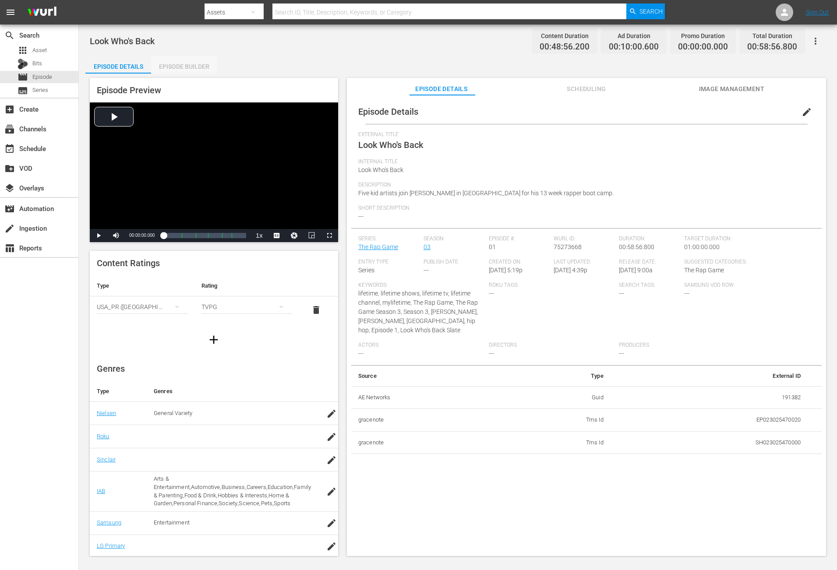
click at [183, 66] on div "Episode Builder" at bounding box center [184, 66] width 66 height 21
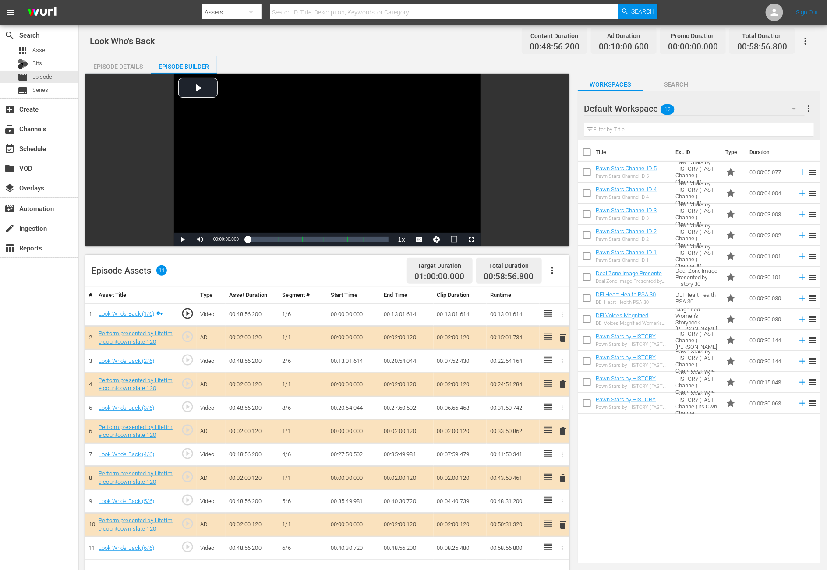
click at [557, 105] on icon "button" at bounding box center [794, 108] width 11 height 11
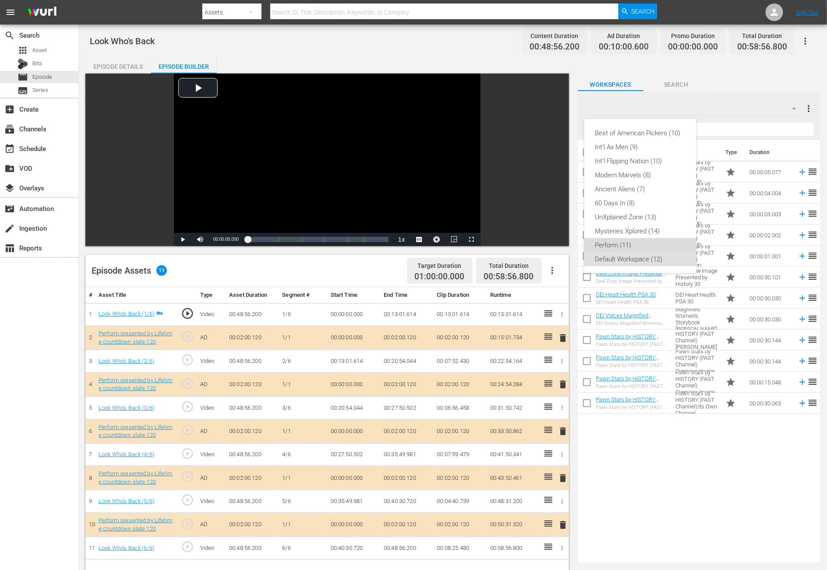
click at [557, 247] on div "Perform (11)" at bounding box center [640, 245] width 91 height 14
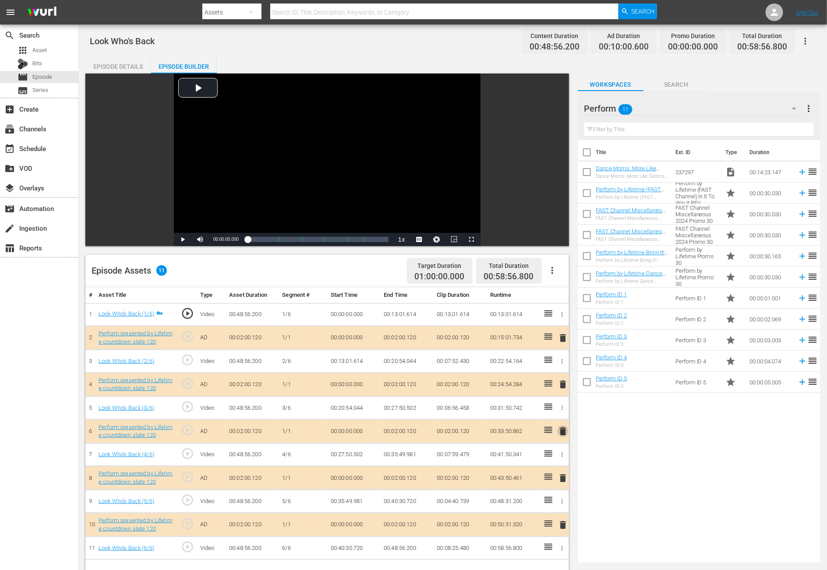
click at [557, 380] on span "delete" at bounding box center [562, 431] width 11 height 11
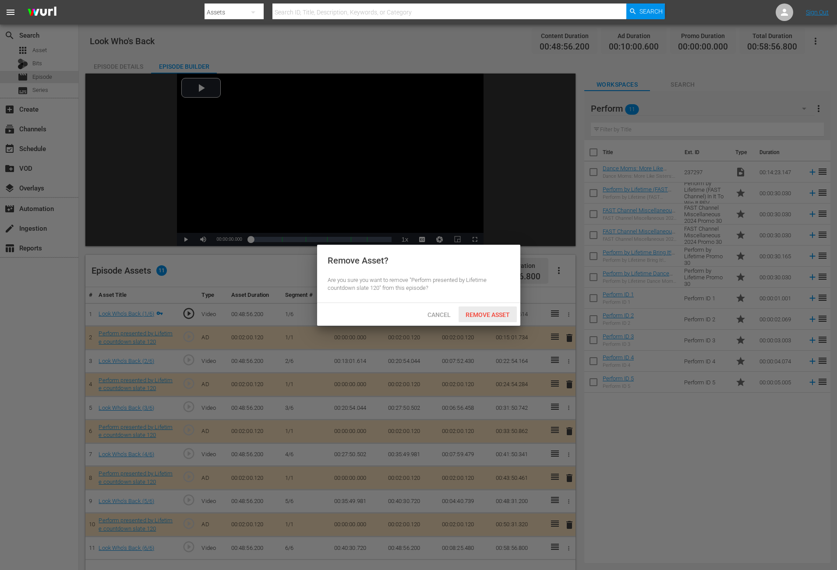
click at [472, 313] on span "Remove Asset" at bounding box center [488, 314] width 58 height 7
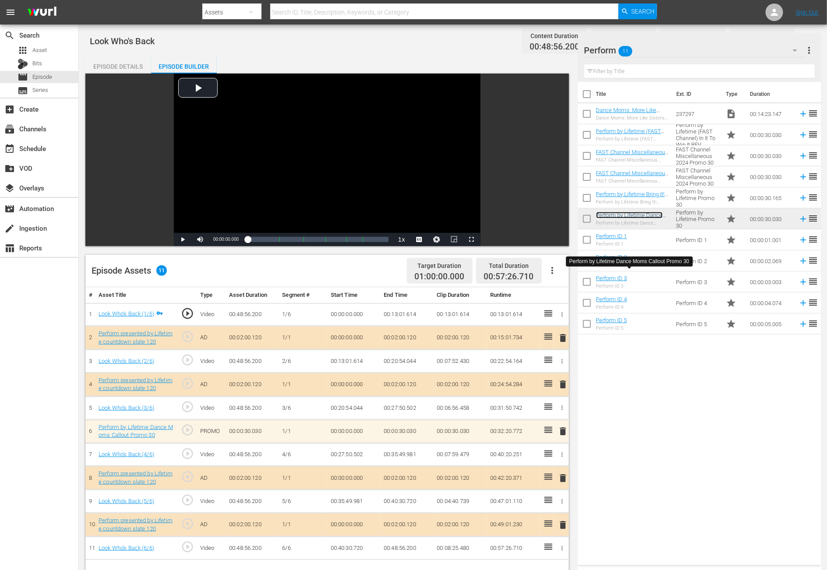
scroll to position [197, 0]
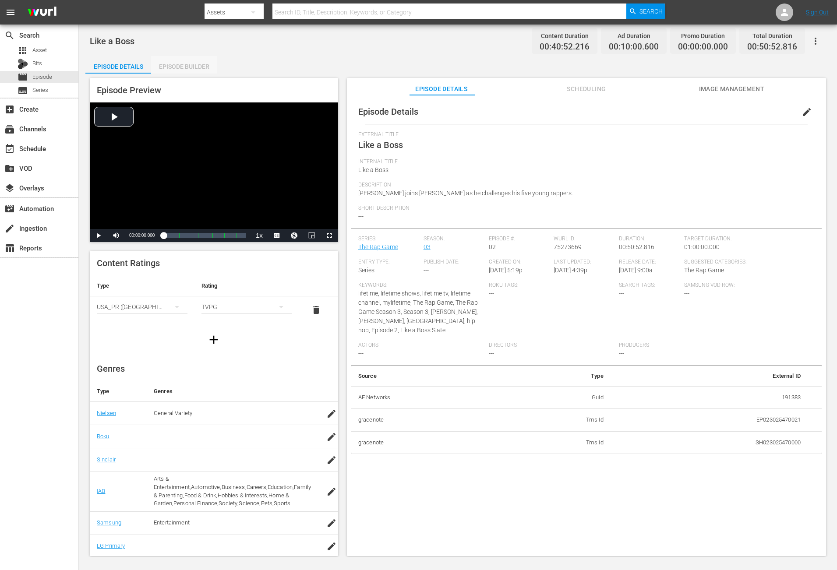
click at [171, 63] on div "Episode Builder" at bounding box center [184, 66] width 66 height 21
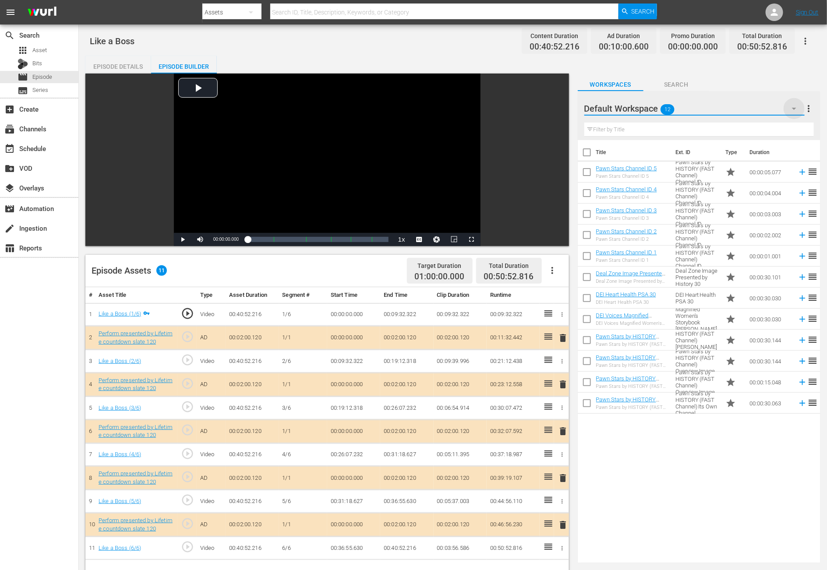
click at [557, 109] on icon "button" at bounding box center [794, 109] width 4 height 2
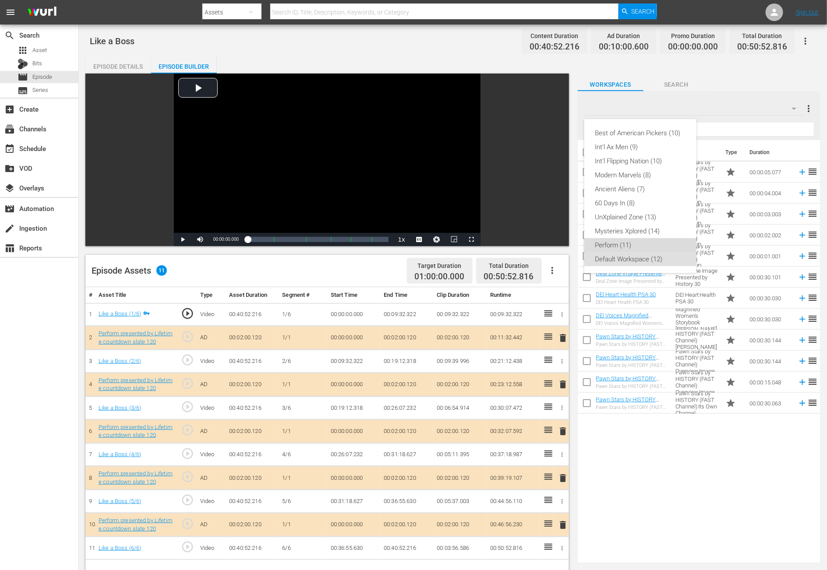
click at [557, 245] on div "Perform (11)" at bounding box center [640, 245] width 91 height 14
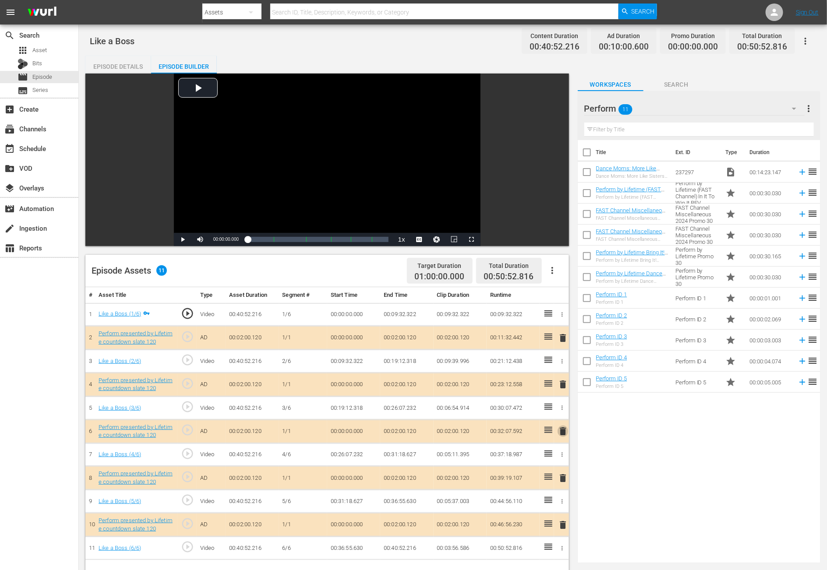
click at [557, 380] on span "delete" at bounding box center [562, 431] width 11 height 11
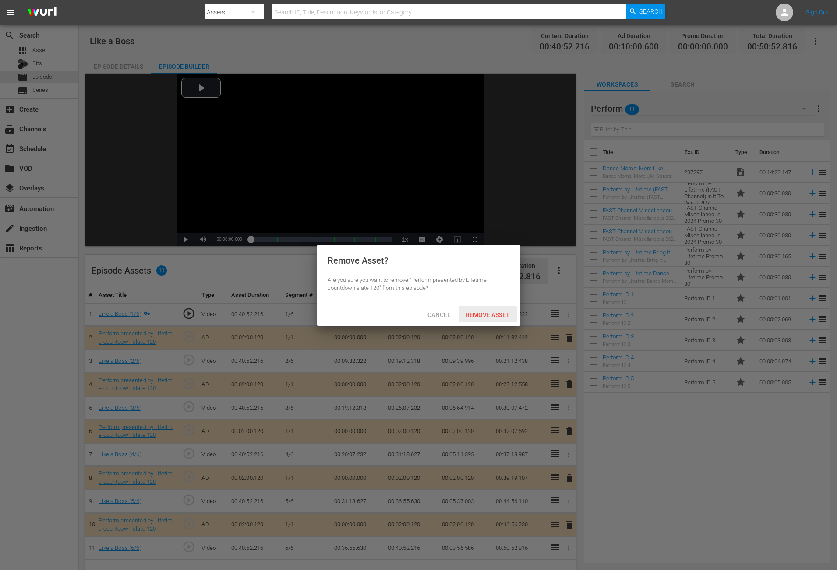
drag, startPoint x: 504, startPoint y: 317, endPoint x: 501, endPoint y: 323, distance: 7.3
click at [502, 319] on div "Remove Asset" at bounding box center [488, 315] width 58 height 16
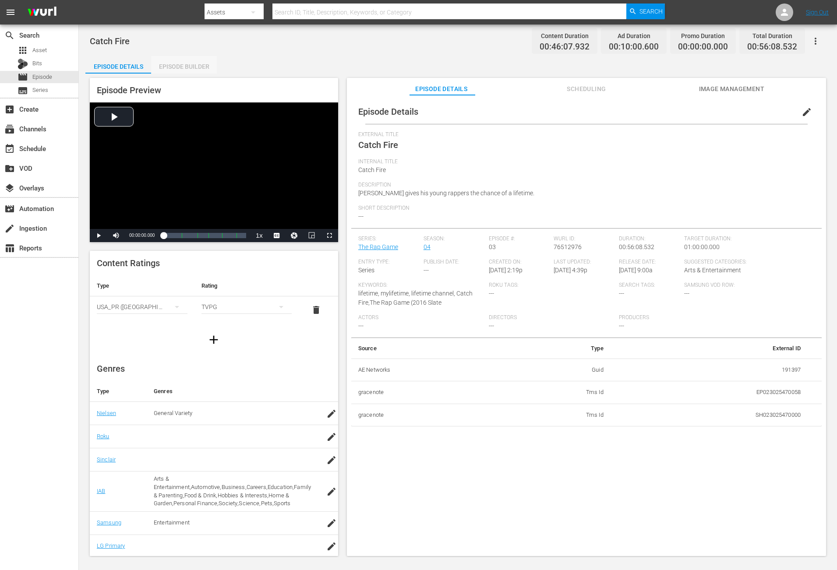
click at [169, 67] on div "Episode Builder" at bounding box center [184, 66] width 66 height 21
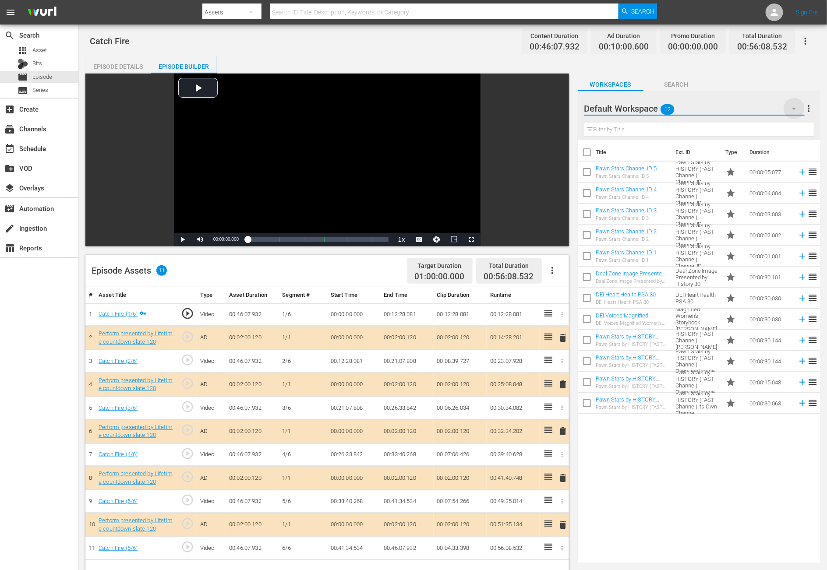
click at [557, 107] on icon "button" at bounding box center [794, 108] width 11 height 11
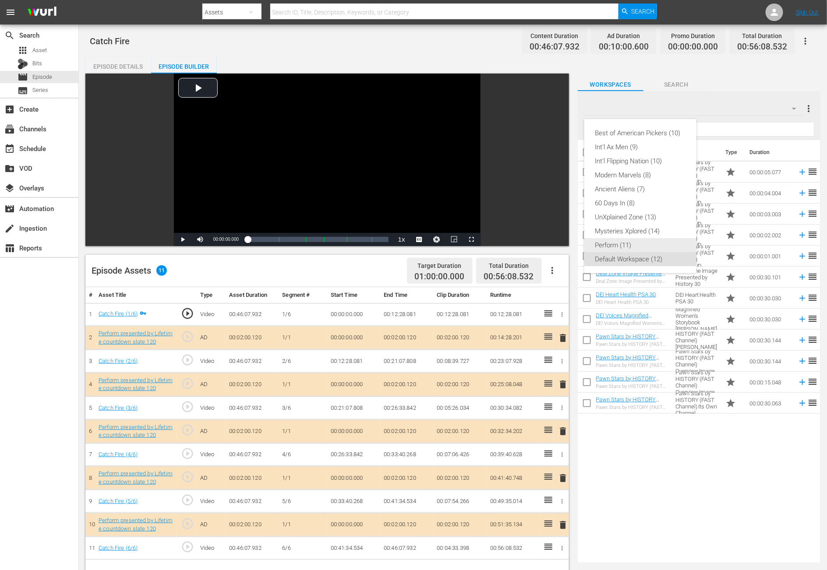
click at [557, 245] on div "Perform (11)" at bounding box center [640, 245] width 91 height 14
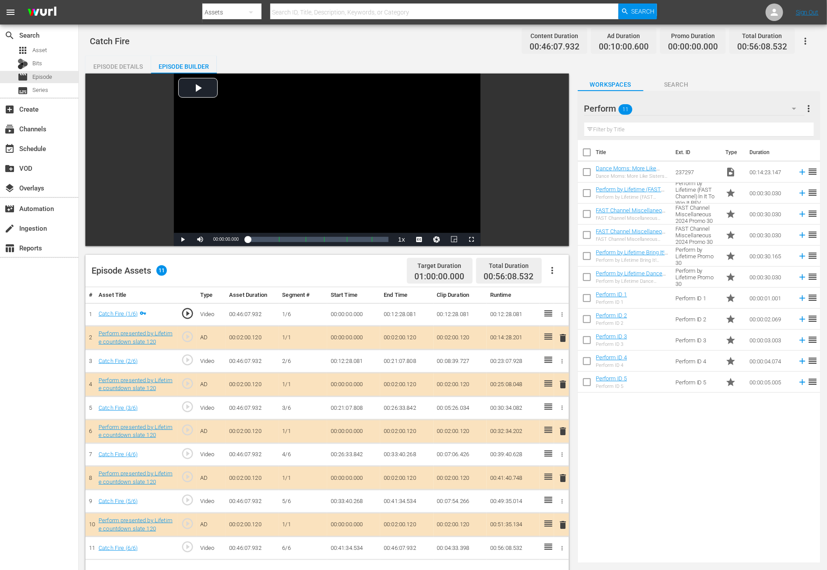
click at [557, 380] on span "delete" at bounding box center [562, 431] width 11 height 11
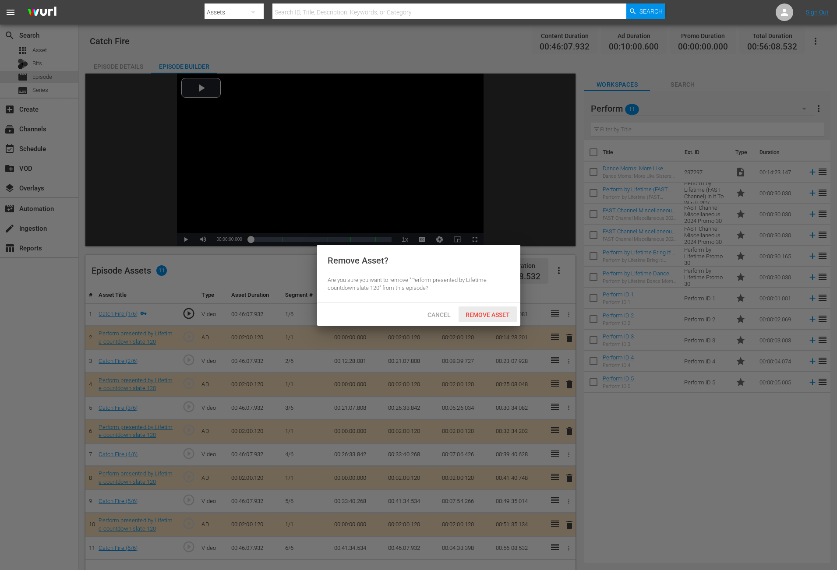
click at [481, 311] on span "Remove Asset" at bounding box center [488, 314] width 58 height 7
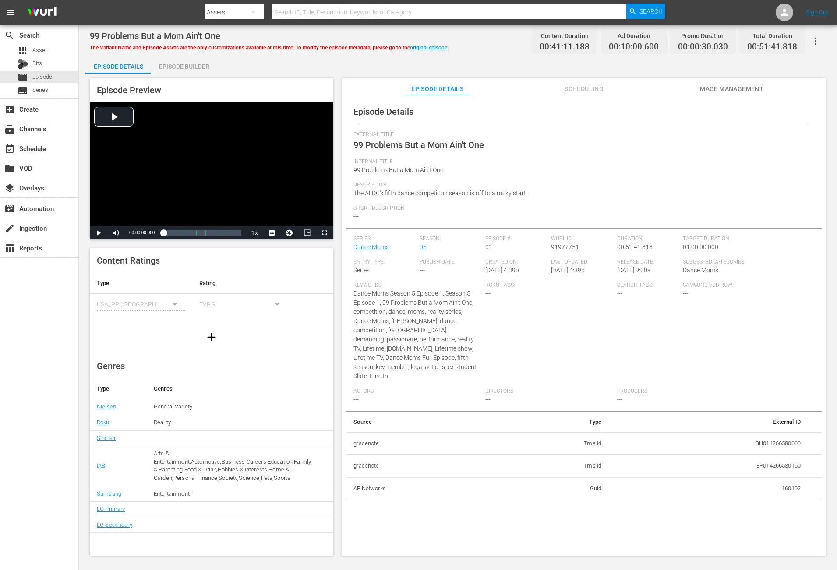
click at [197, 69] on div "Episode Builder" at bounding box center [184, 66] width 66 height 21
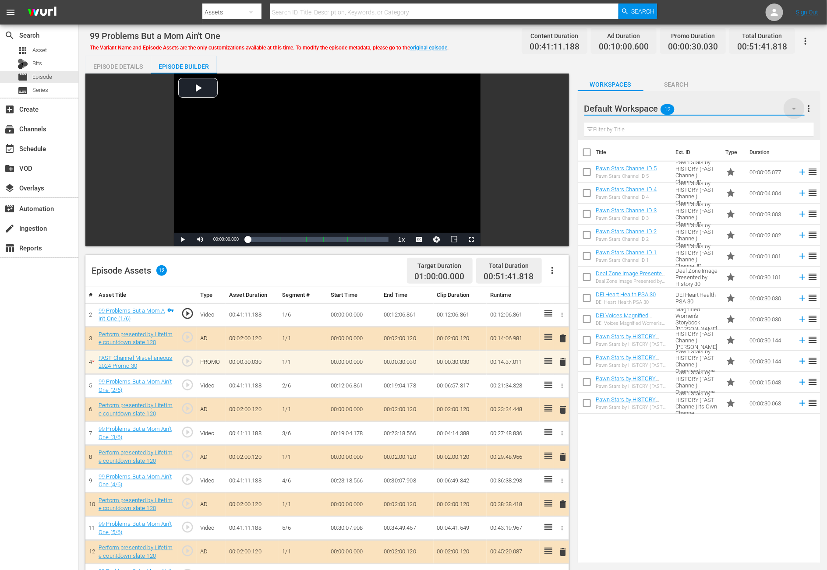
click at [557, 108] on icon "button" at bounding box center [794, 108] width 11 height 11
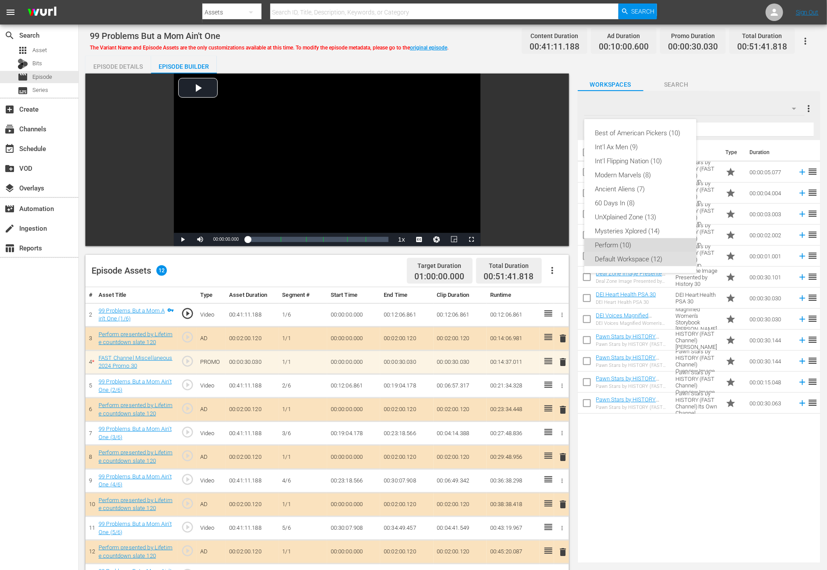
click at [557, 242] on div "Perform (10)" at bounding box center [640, 245] width 91 height 14
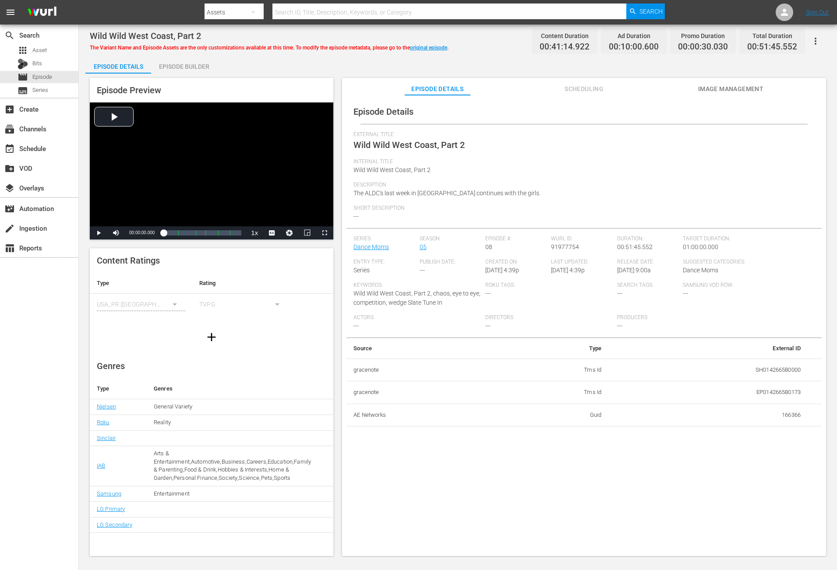
click at [190, 66] on div "Episode Builder" at bounding box center [184, 66] width 66 height 21
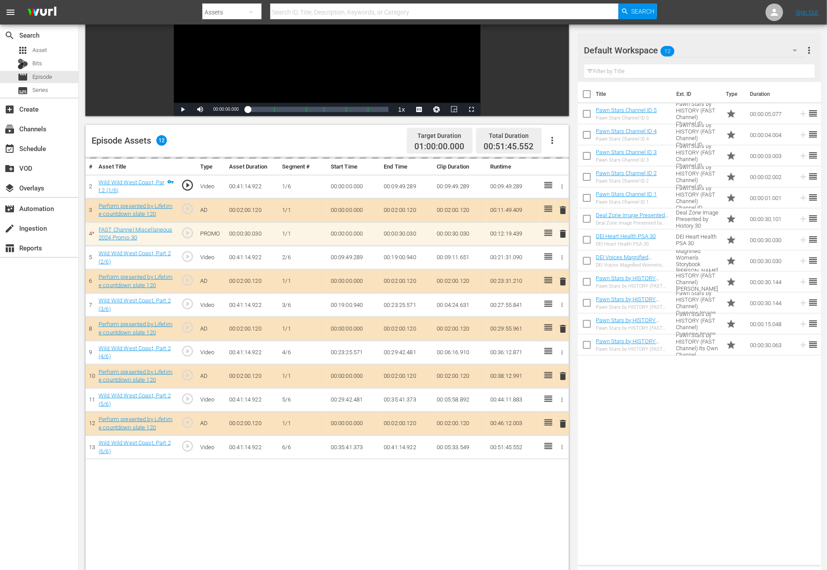
scroll to position [131, 0]
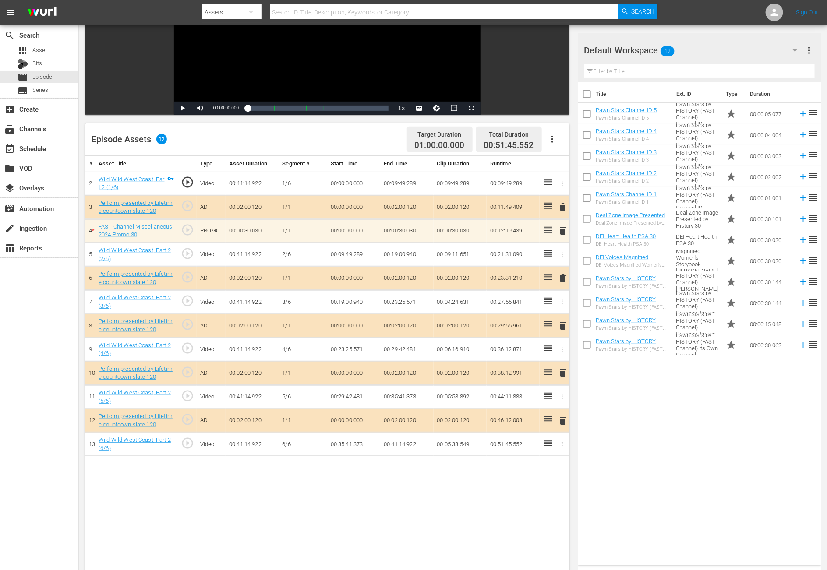
click at [557, 51] on icon "button" at bounding box center [795, 50] width 11 height 11
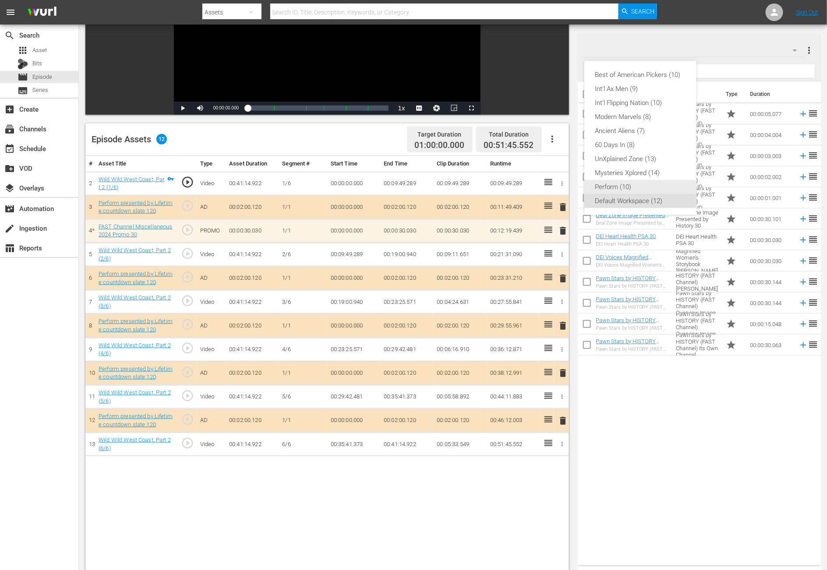
click at [557, 187] on div "Perform (10)" at bounding box center [640, 187] width 91 height 14
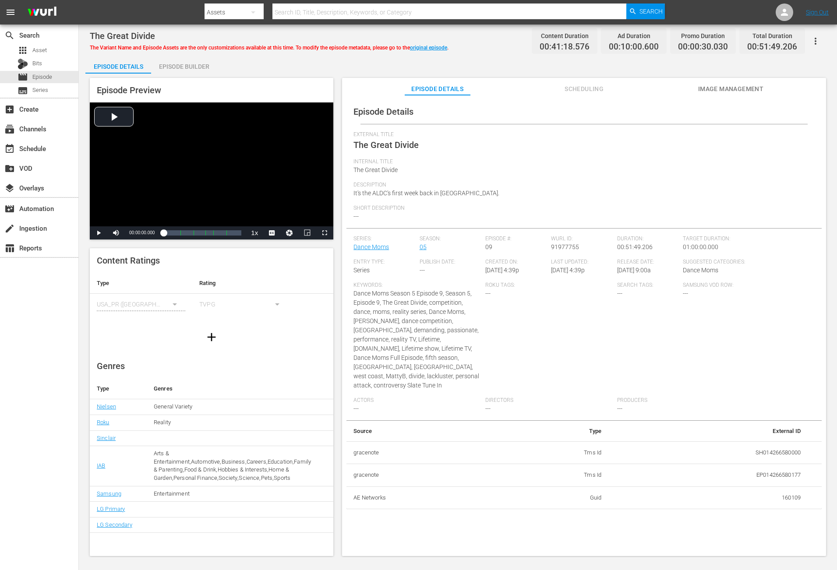
click at [175, 66] on div "Episode Builder" at bounding box center [184, 66] width 66 height 21
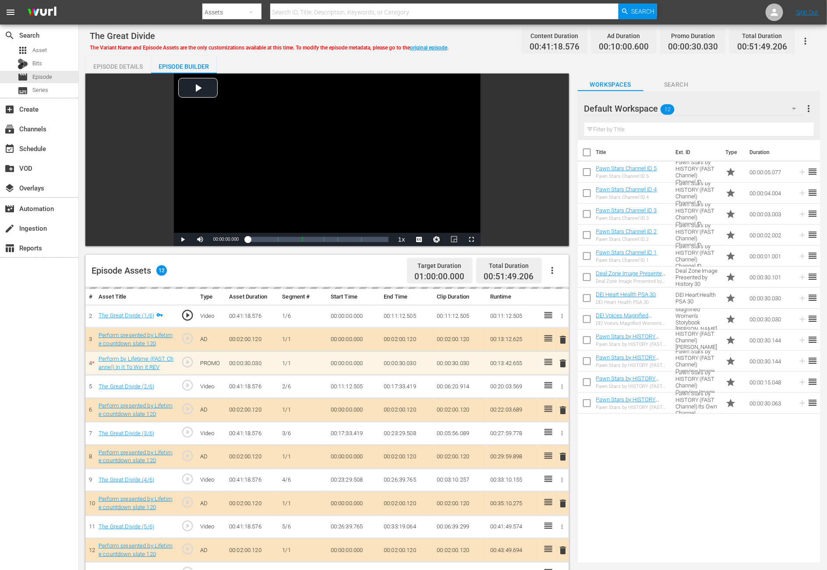
click at [557, 106] on icon "button" at bounding box center [794, 108] width 11 height 11
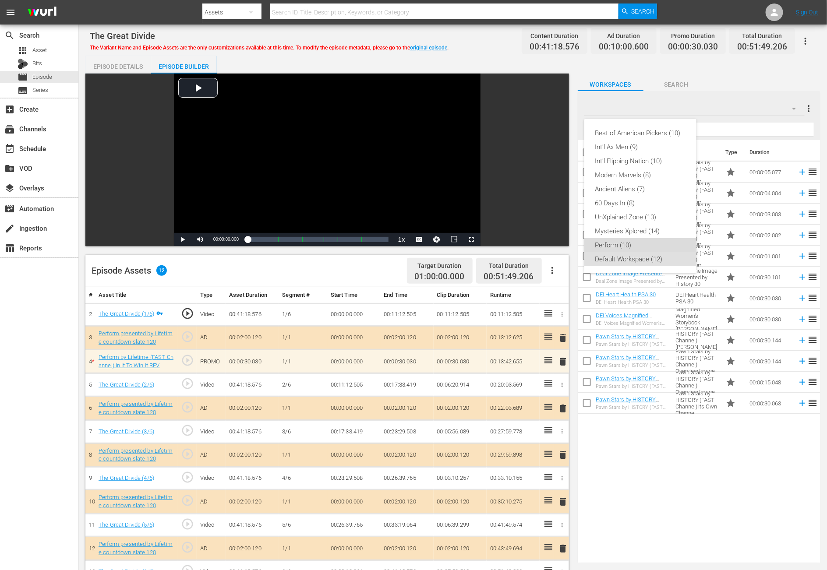
click at [557, 246] on div "Perform (10)" at bounding box center [640, 245] width 91 height 14
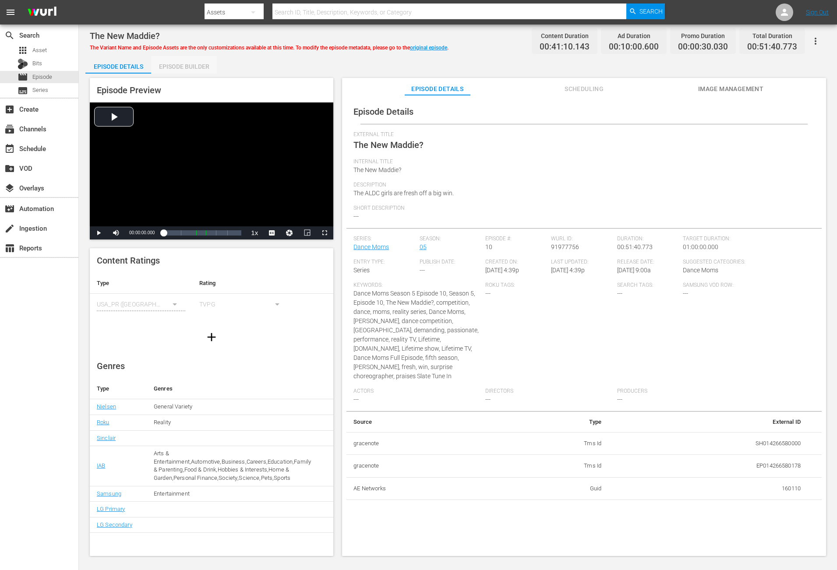
click at [201, 66] on div "Episode Builder" at bounding box center [184, 66] width 66 height 21
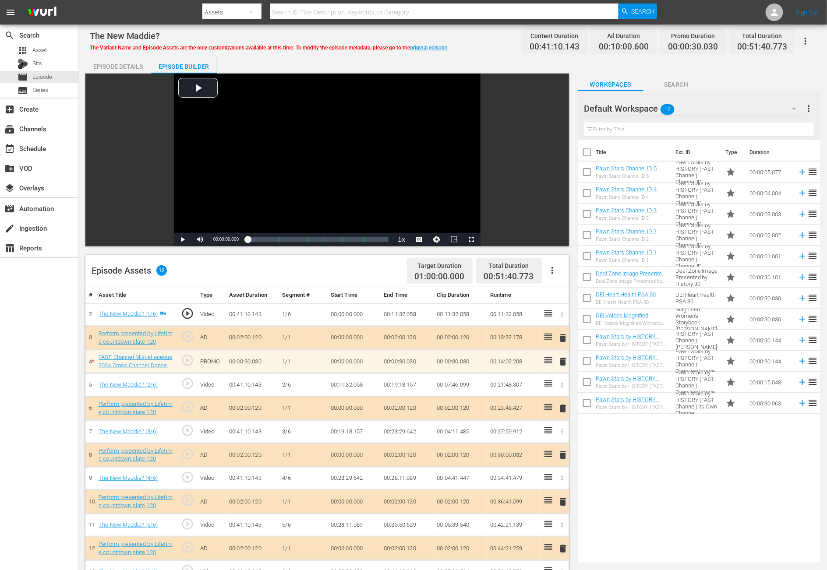
click at [557, 109] on icon "button" at bounding box center [794, 108] width 11 height 11
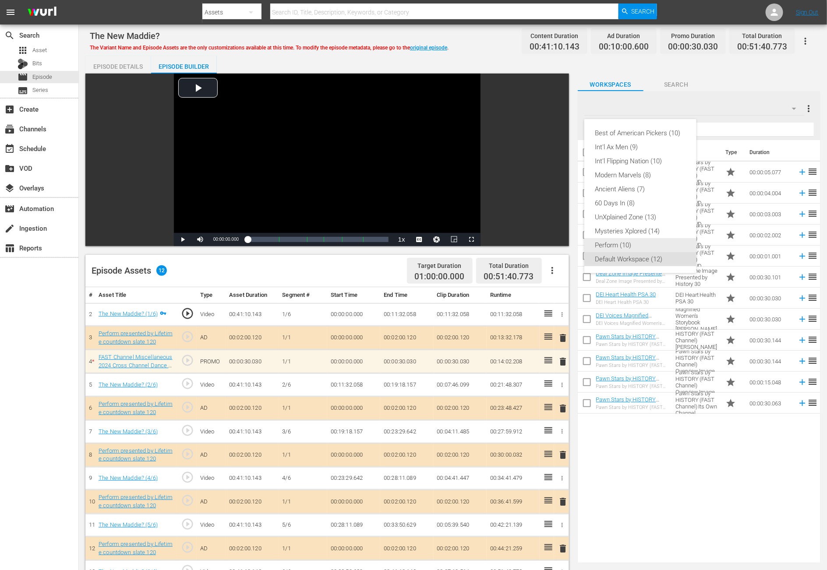
click at [557, 240] on div "Perform (10)" at bounding box center [640, 245] width 91 height 14
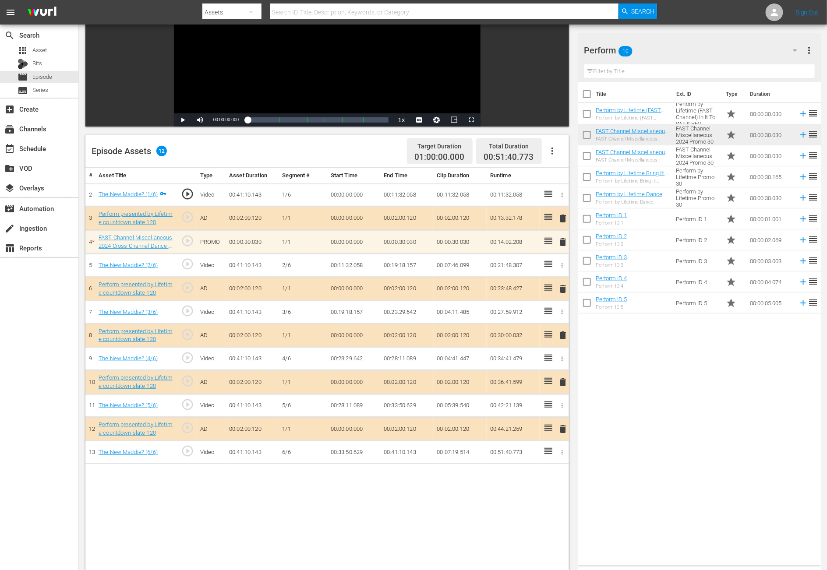
scroll to position [197, 0]
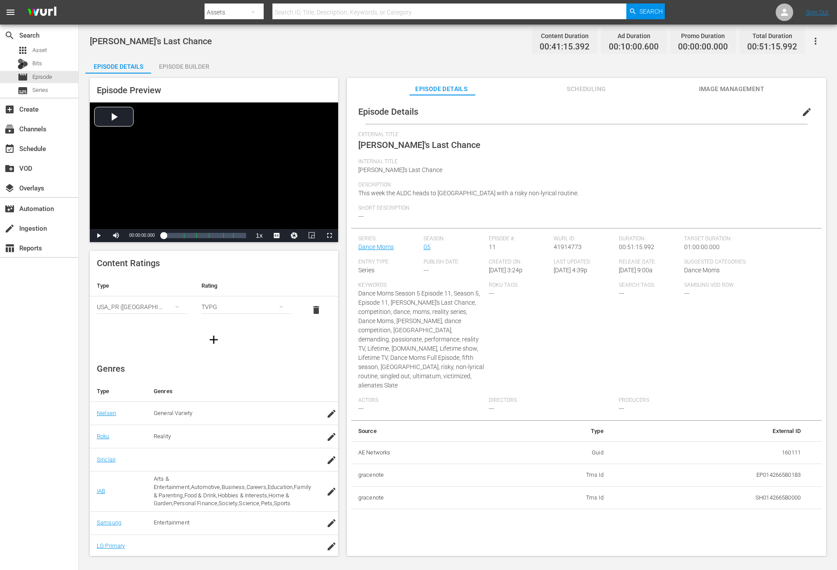
click at [181, 65] on div "Episode Builder" at bounding box center [184, 66] width 66 height 21
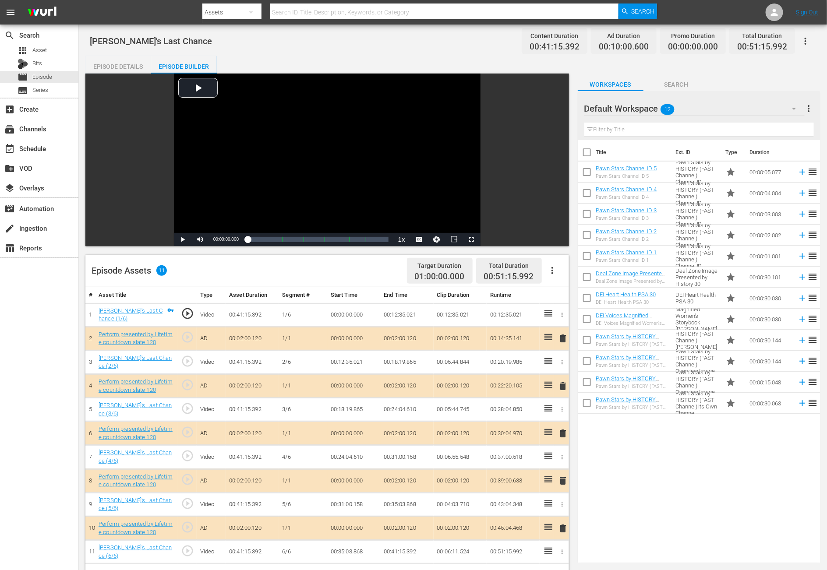
click at [557, 108] on icon "button" at bounding box center [794, 108] width 11 height 11
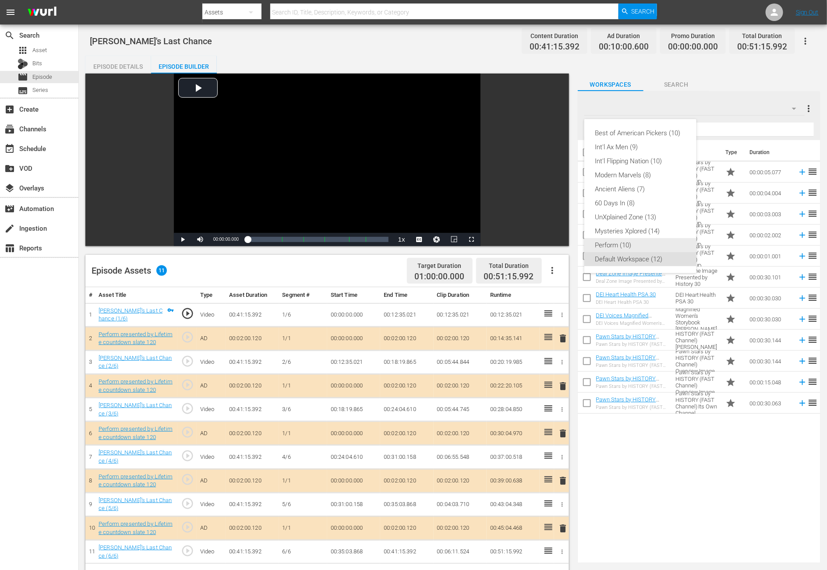
click at [557, 241] on div "Perform (10)" at bounding box center [640, 245] width 91 height 14
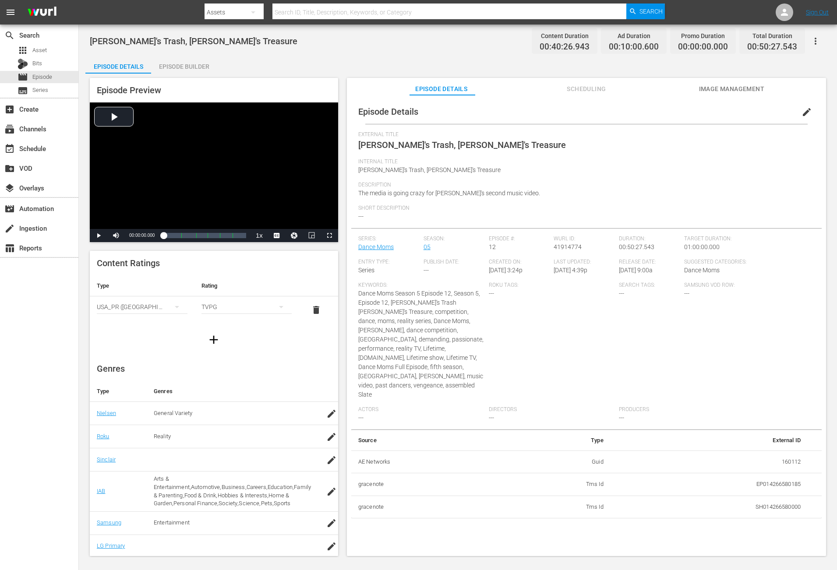
click at [201, 60] on div "Episode Builder" at bounding box center [184, 66] width 66 height 21
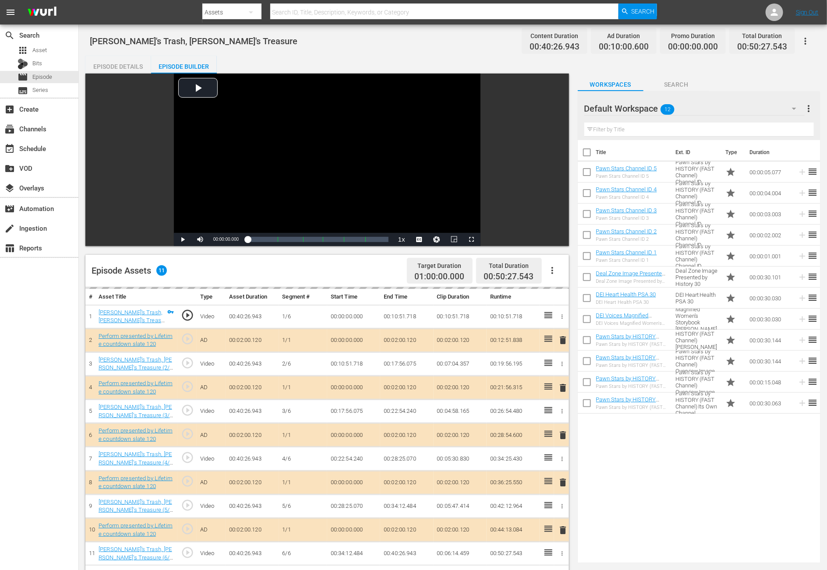
click at [557, 109] on icon "button" at bounding box center [794, 109] width 4 height 2
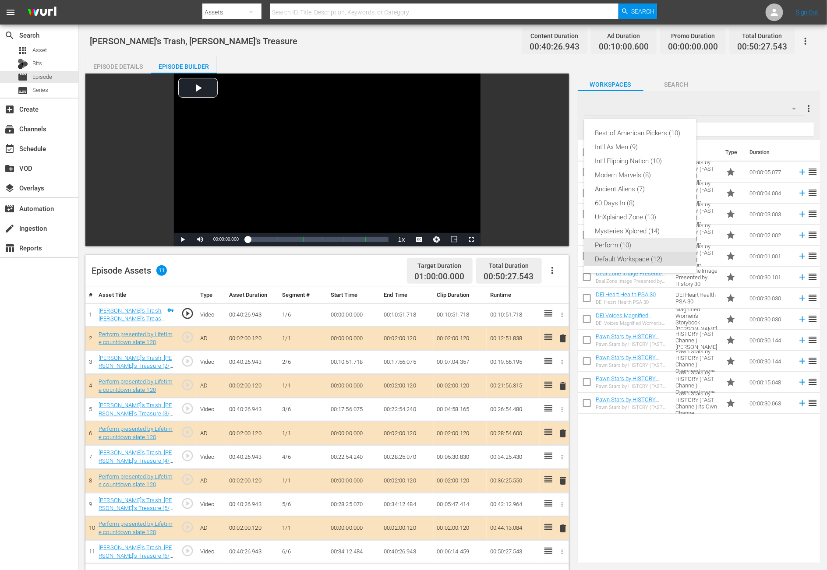
click at [557, 244] on div "Perform (10)" at bounding box center [640, 245] width 91 height 14
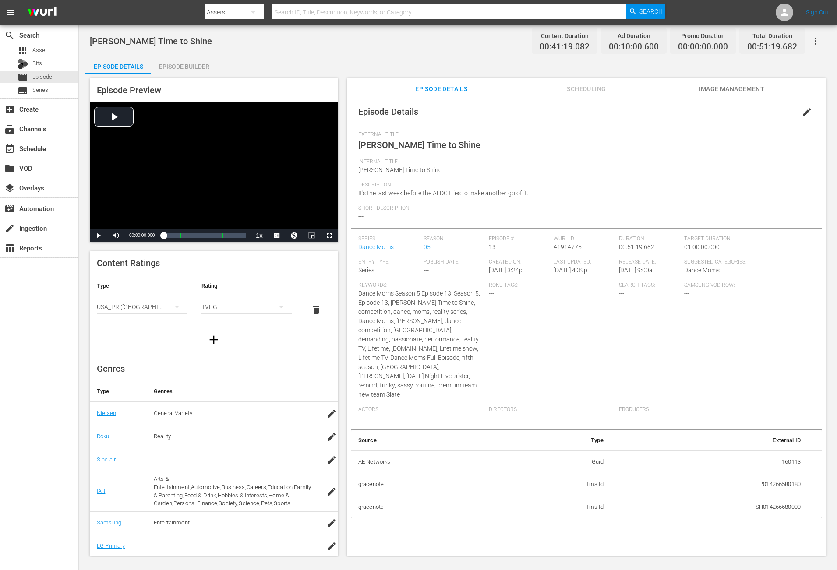
click at [181, 67] on div "Episode Builder" at bounding box center [184, 66] width 66 height 21
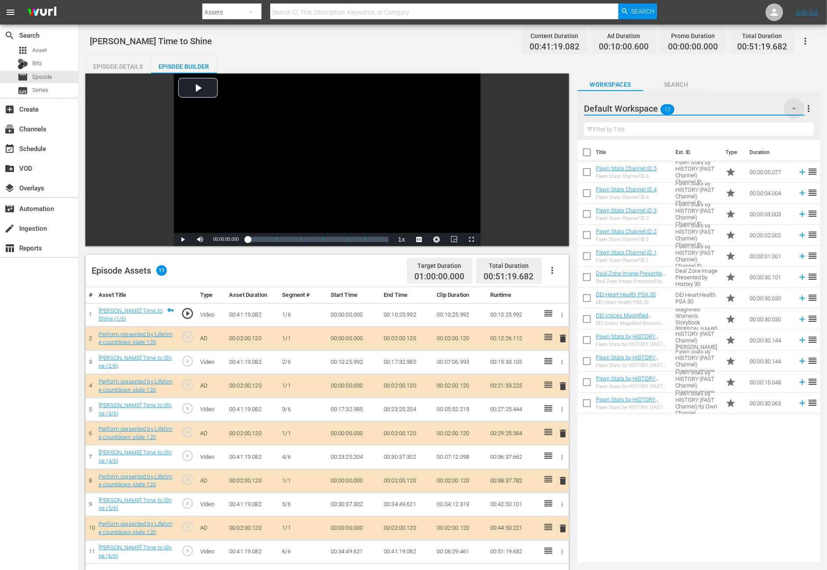
click at [557, 106] on icon "button" at bounding box center [794, 108] width 11 height 11
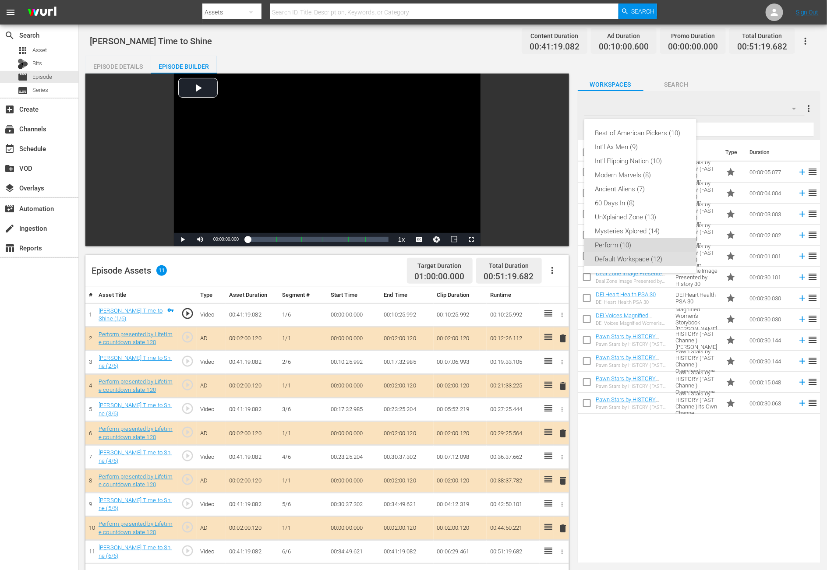
click at [557, 245] on div "Perform (10)" at bounding box center [640, 245] width 91 height 14
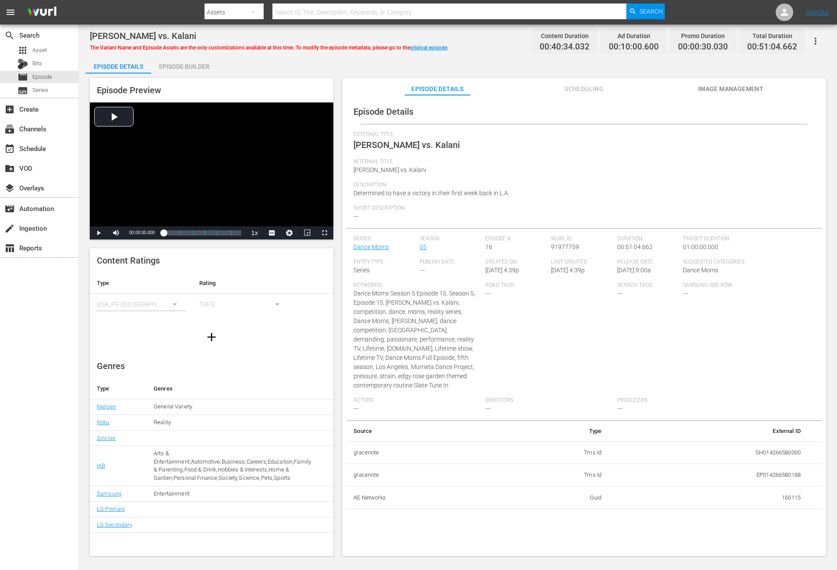
click at [177, 60] on div "Episode Builder" at bounding box center [184, 66] width 66 height 21
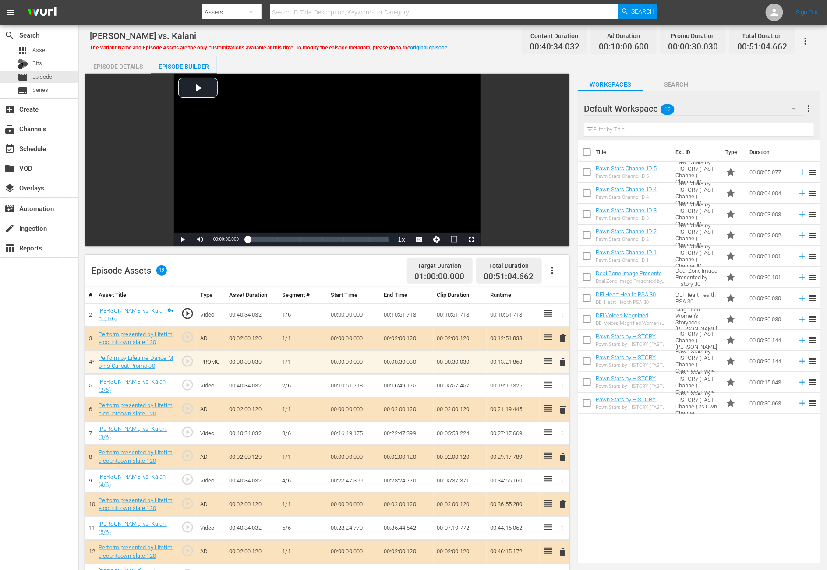
click at [557, 106] on icon "button" at bounding box center [794, 108] width 11 height 11
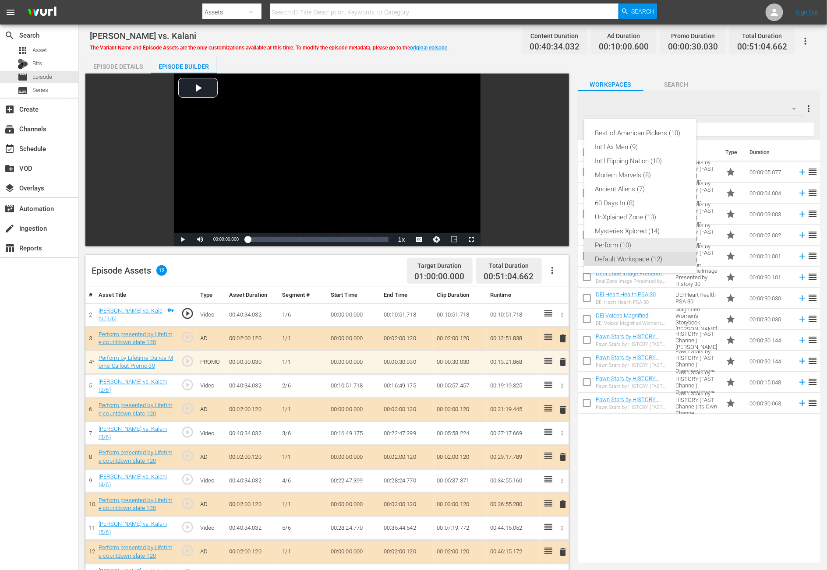
click at [557, 247] on div "Perform (10)" at bounding box center [640, 245] width 91 height 14
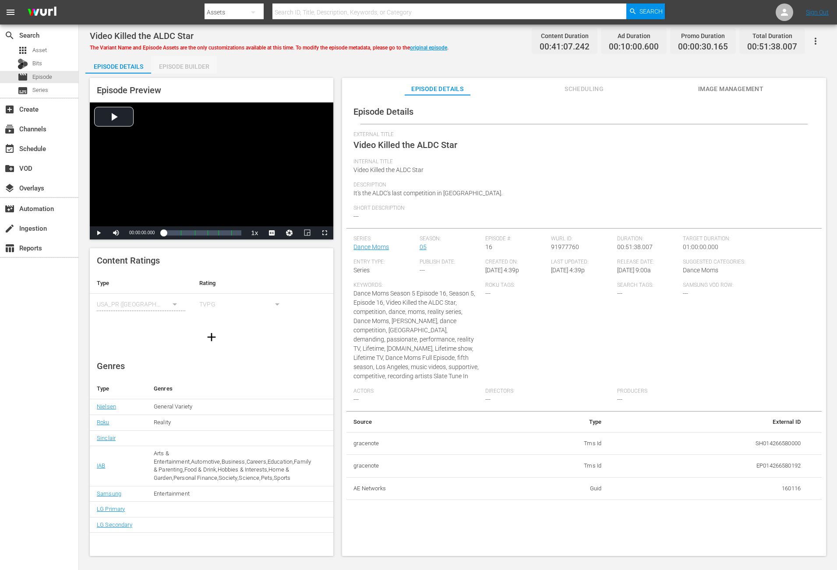
click at [181, 64] on div "Episode Builder" at bounding box center [184, 66] width 66 height 21
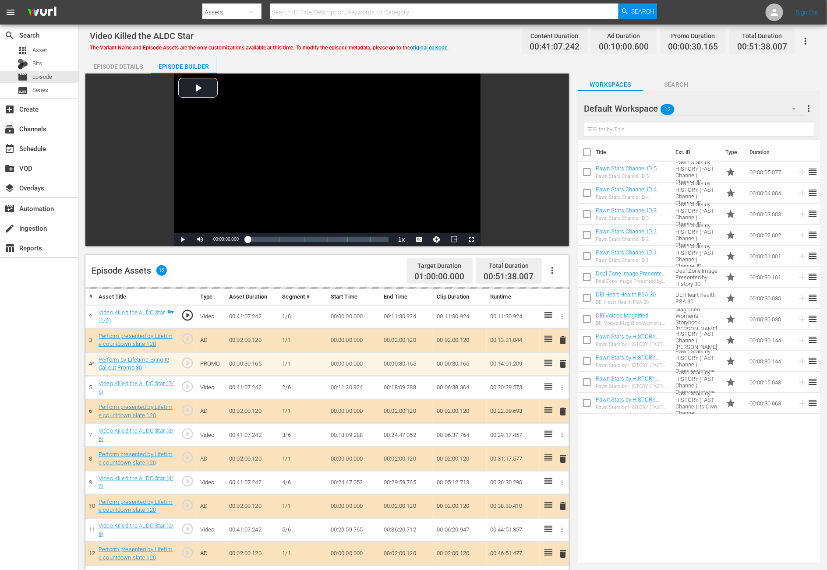
click at [557, 110] on icon "button" at bounding box center [794, 108] width 11 height 11
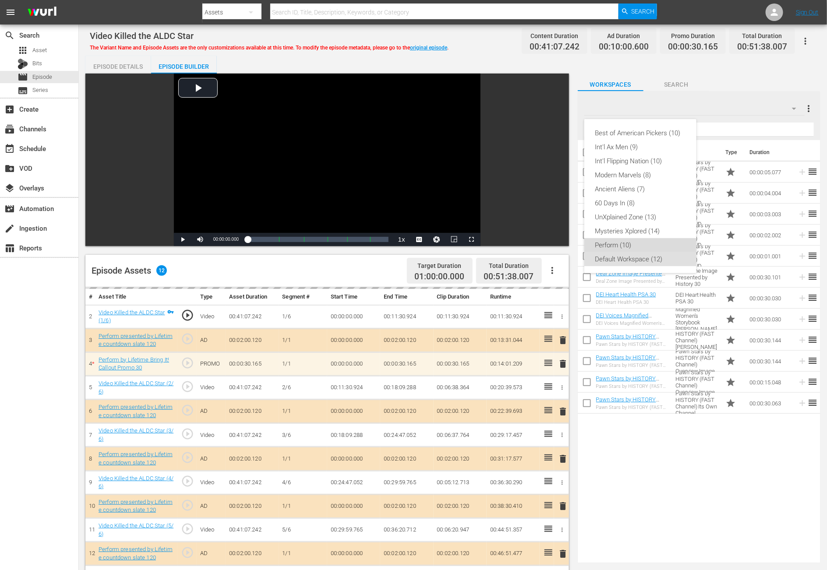
click at [557, 240] on div "Perform (10)" at bounding box center [640, 245] width 91 height 14
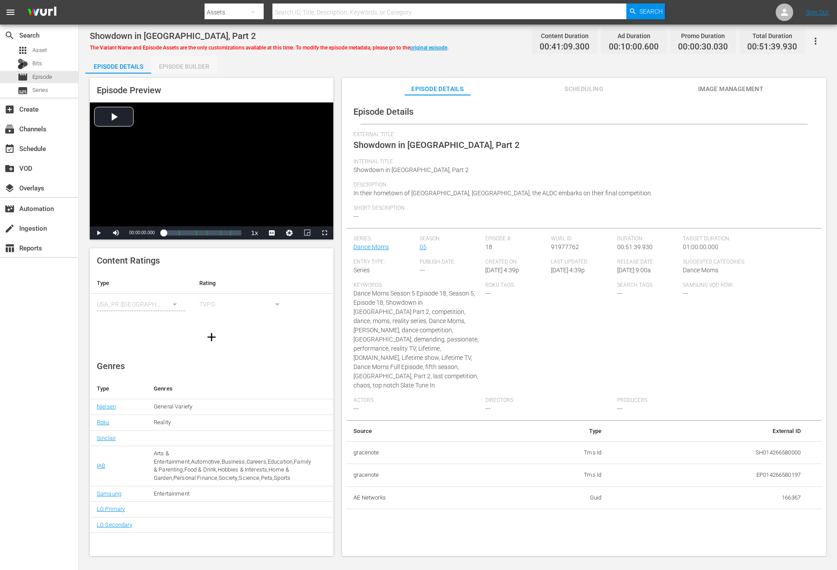
click at [176, 61] on div "Episode Builder" at bounding box center [184, 66] width 66 height 21
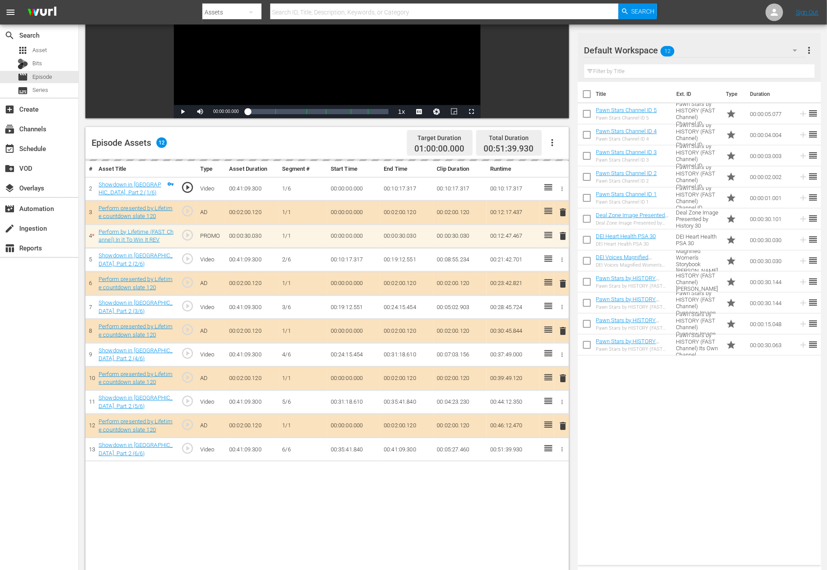
scroll to position [131, 0]
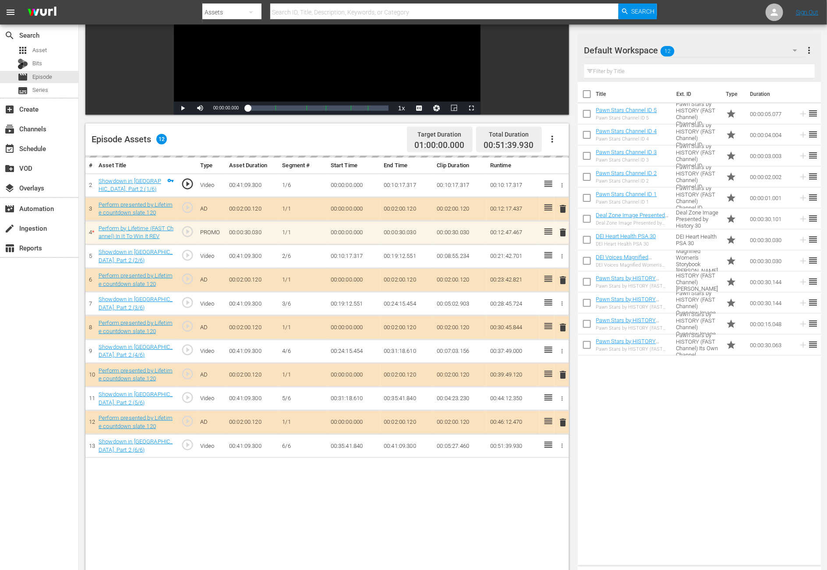
click at [557, 46] on icon "button" at bounding box center [795, 50] width 11 height 11
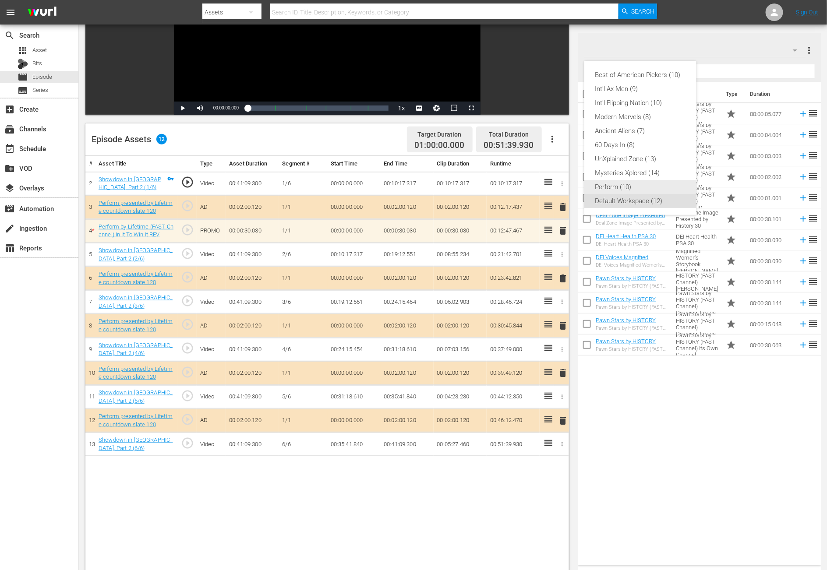
click at [557, 180] on div "Perform (10)" at bounding box center [640, 187] width 91 height 14
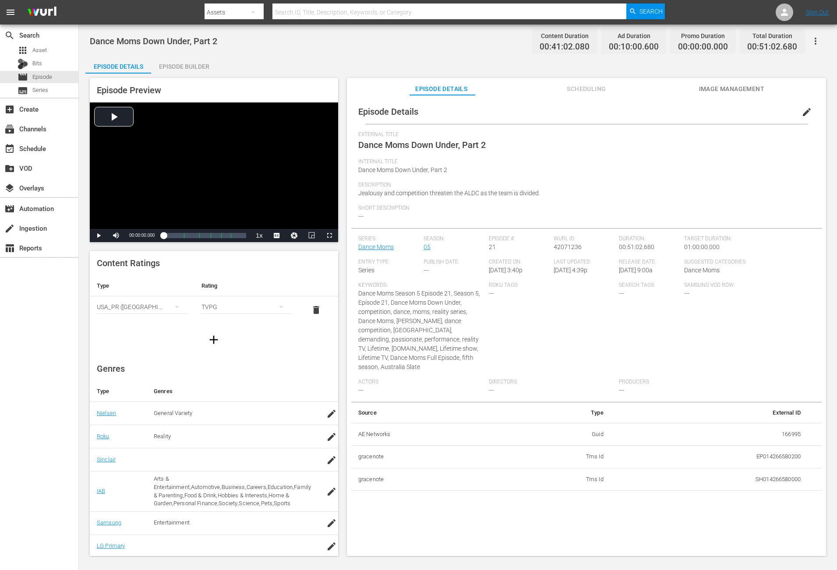
click at [176, 68] on div "Episode Builder" at bounding box center [184, 66] width 66 height 21
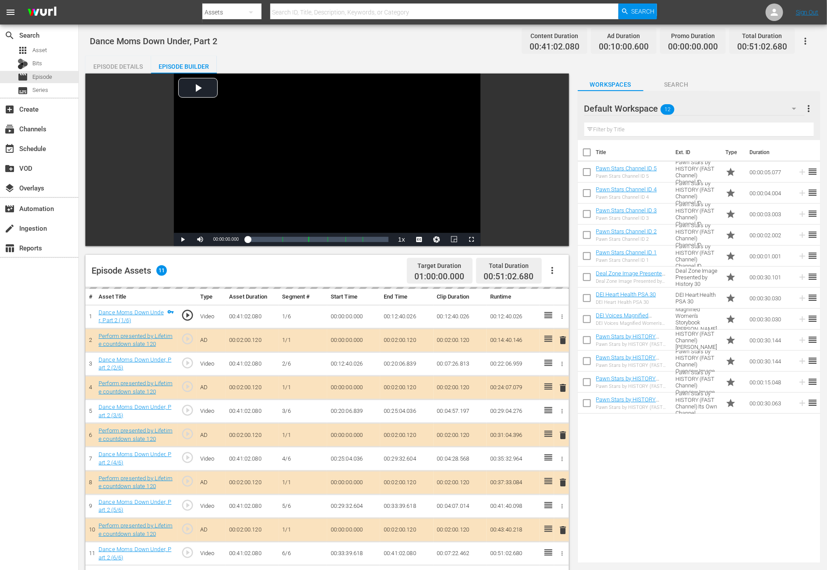
click at [557, 108] on icon "button" at bounding box center [794, 109] width 4 height 2
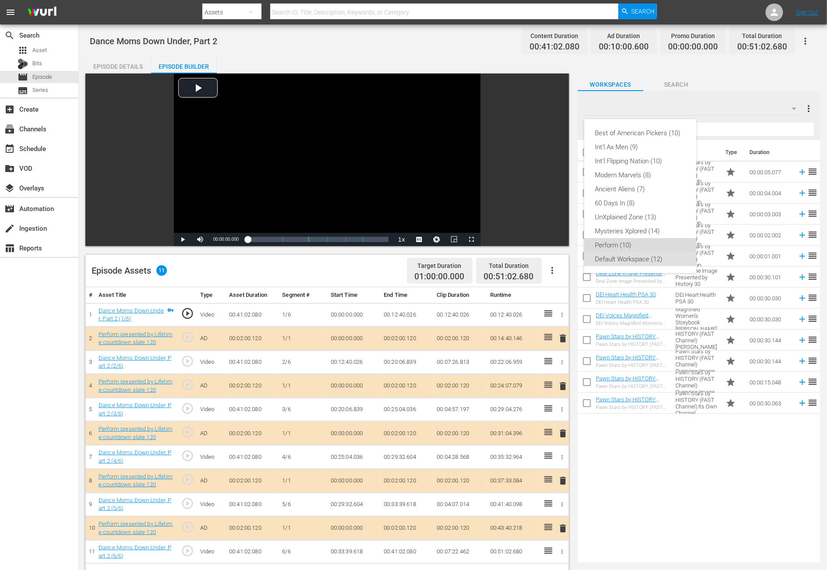
click at [557, 240] on div "Perform (10)" at bounding box center [640, 245] width 91 height 14
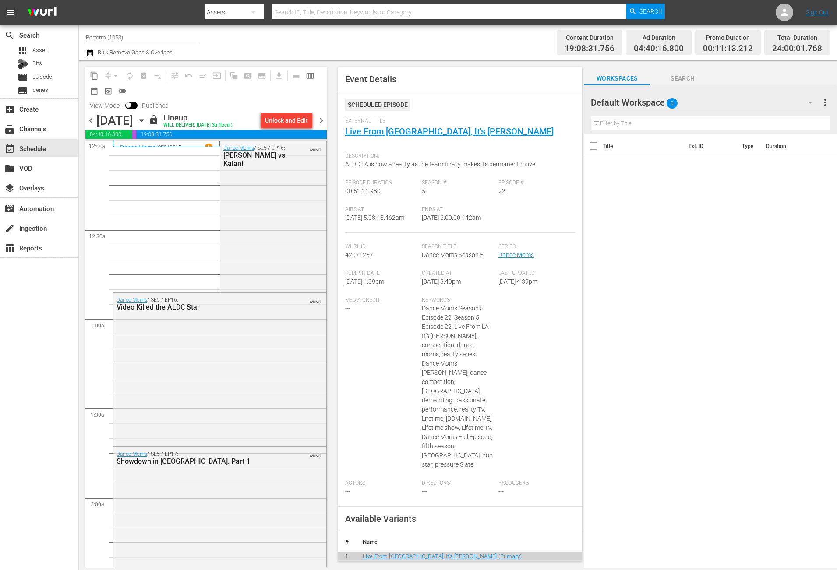
scroll to position [723, 0]
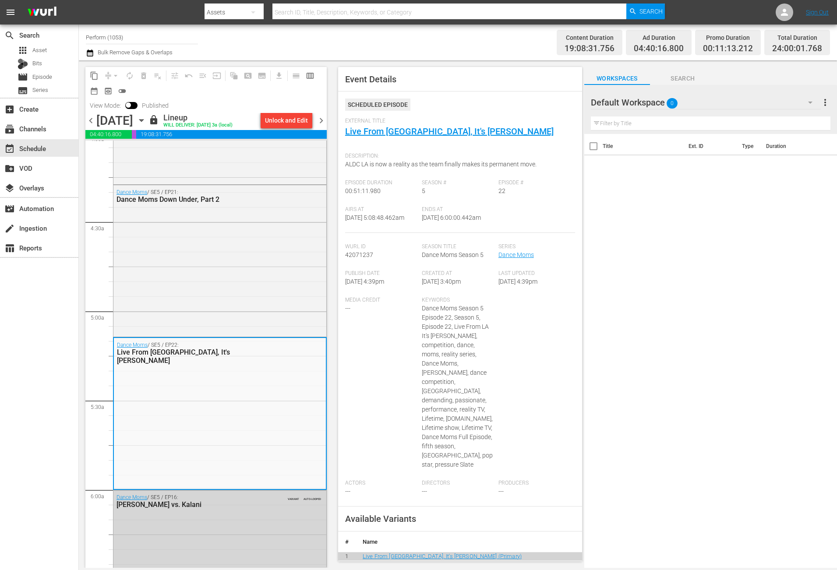
click at [212, 85] on div "content_copy compress arrow_drop_down autorenew_outlined delete_forever_outline…" at bounding box center [205, 82] width 241 height 31
drag, startPoint x: 137, startPoint y: 40, endPoint x: 146, endPoint y: 38, distance: 9.4
click at [137, 40] on input "Perform (1053)" at bounding box center [142, 37] width 112 height 21
drag, startPoint x: 158, startPoint y: 35, endPoint x: -9, endPoint y: 29, distance: 166.5
click at [0, 29] on html "menu Search By Assets Search ID, Title, Description, Keywords, or Category Sear…" at bounding box center [418, 285] width 837 height 570
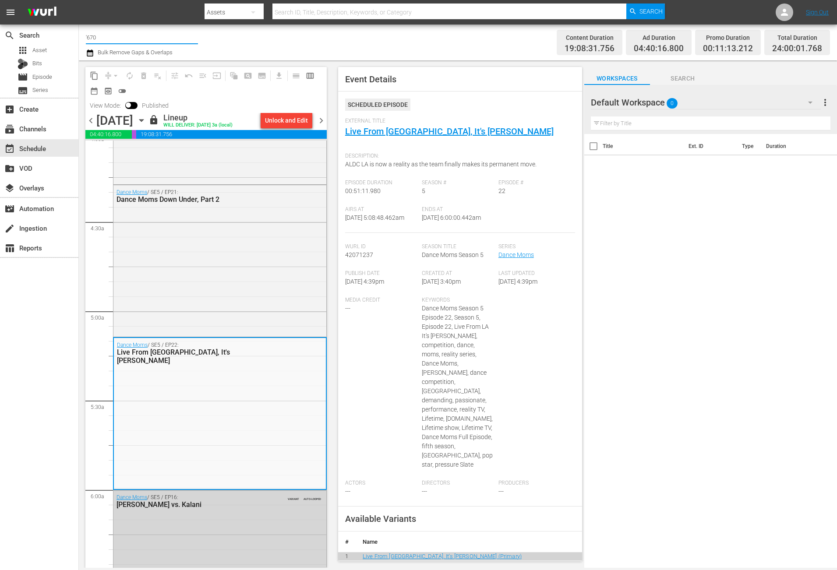
click at [140, 35] on input "'670" at bounding box center [142, 37] width 112 height 21
drag, startPoint x: 138, startPoint y: 35, endPoint x: -4, endPoint y: 29, distance: 141.6
click at [0, 29] on html "menu Search By Assets Search ID, Title, Description, Keywords, or Category Sear…" at bounding box center [418, 285] width 837 height 570
click at [154, 59] on div "60 Days In Jail (International) (2077 - ae_networks_60daysininternational_1)" at bounding box center [206, 61] width 227 height 21
type input "60 Days In Jail (International) (2077 - ae_networks_60daysininternational_1)"
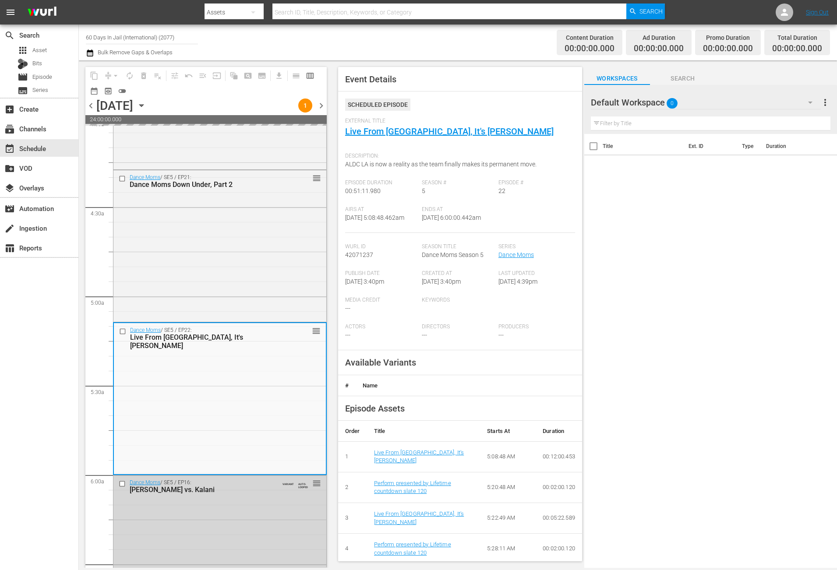
scroll to position [782, 0]
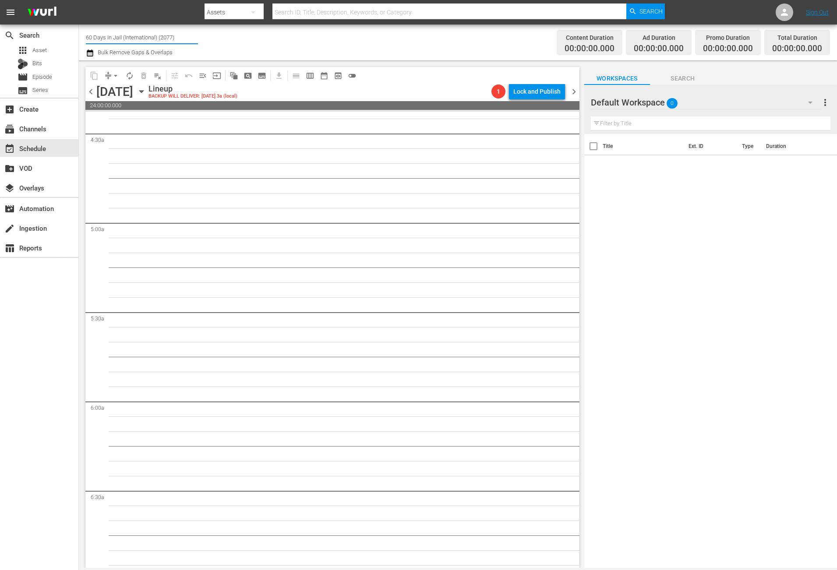
click at [182, 33] on input "60 Days In Jail (International) (2077)" at bounding box center [142, 37] width 112 height 21
drag, startPoint x: 187, startPoint y: 33, endPoint x: 112, endPoint y: 32, distance: 75.3
click at [112, 32] on input "60 Days In Jail (International) (2077)" at bounding box center [142, 37] width 112 height 21
type input "60 Days In"
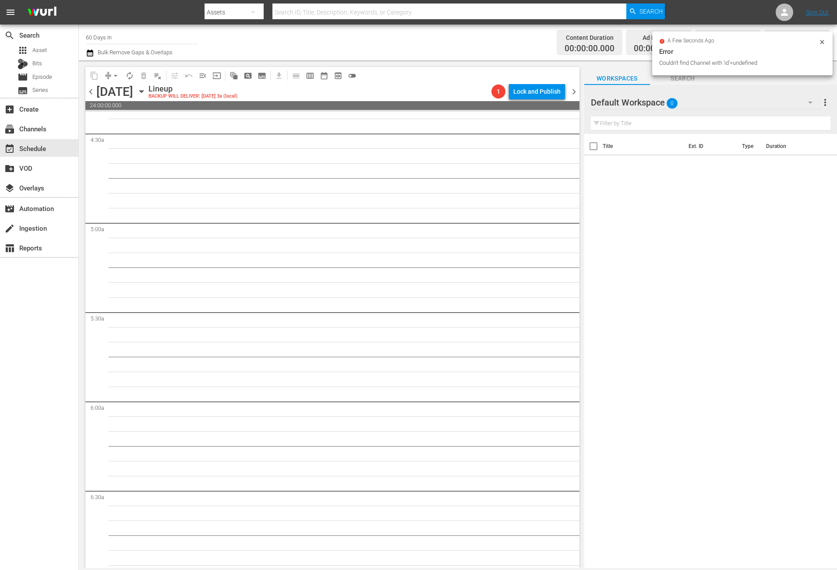
click at [120, 37] on input "60 Days In" at bounding box center [142, 37] width 112 height 21
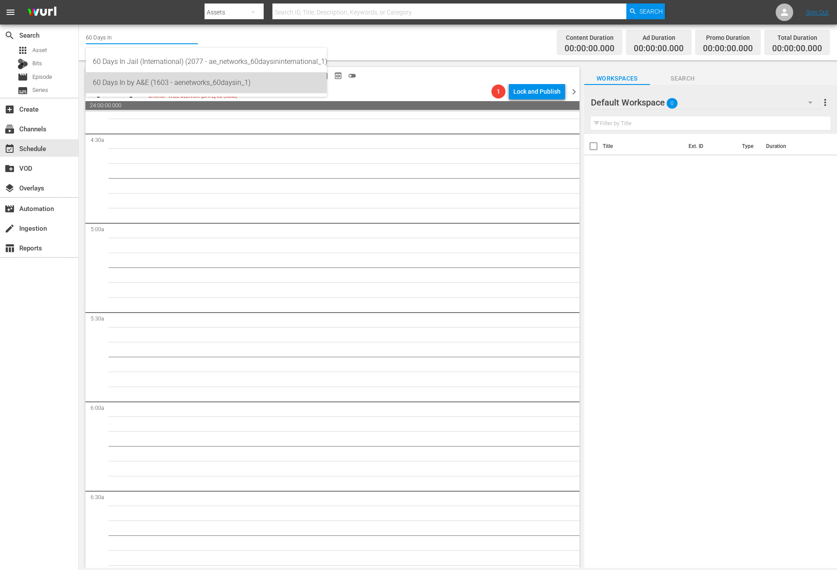
click at [131, 87] on div "60 Days In by A&E (1603 - aenetworks_60daysin_1)" at bounding box center [206, 82] width 227 height 21
type input "60 Days In by A&E (1603 - aenetworks_60daysin_1)"
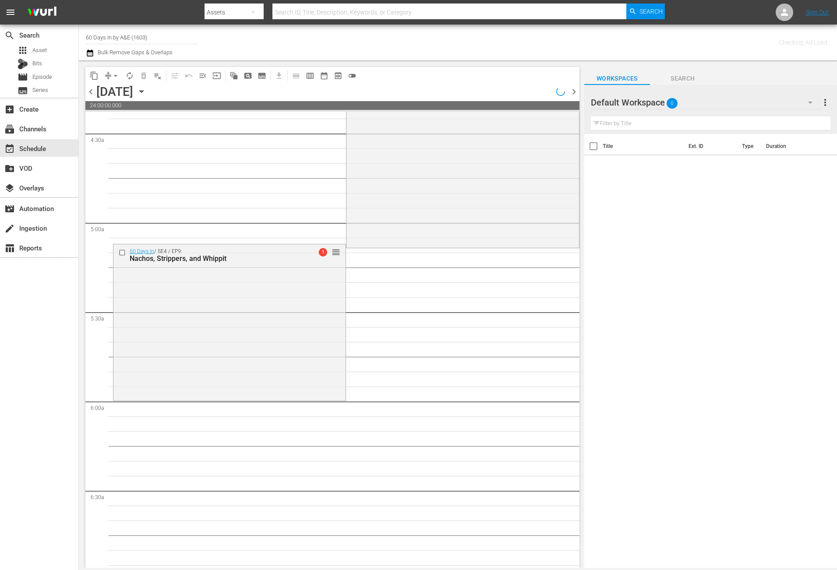
scroll to position [737, 0]
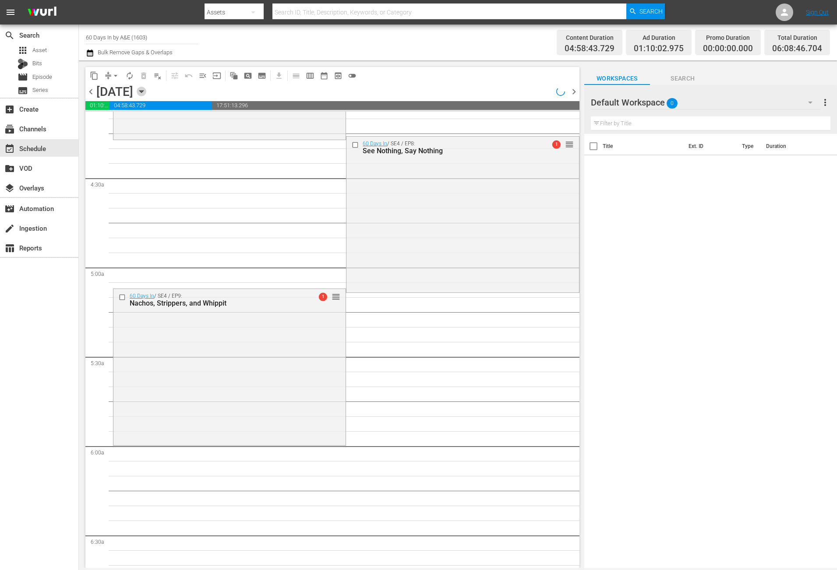
click at [146, 89] on icon "button" at bounding box center [142, 92] width 10 height 10
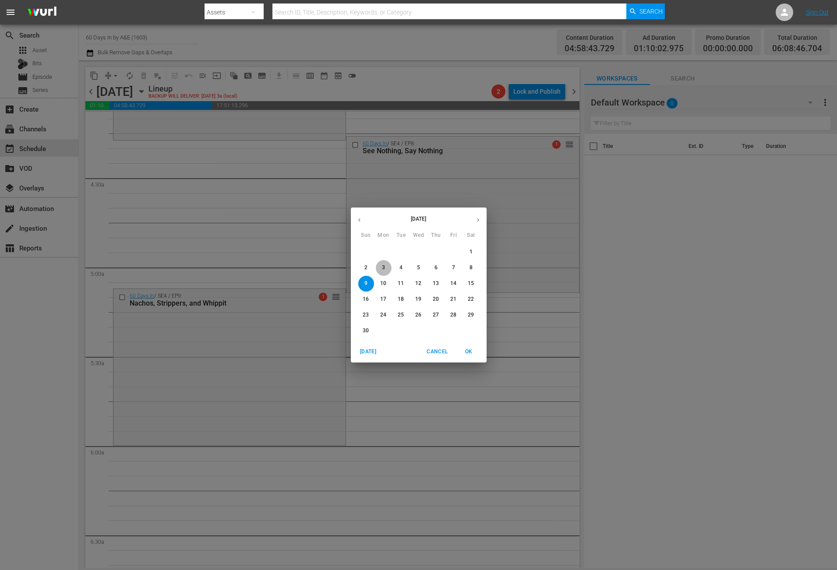
click at [382, 266] on p "3" at bounding box center [383, 267] width 3 height 7
